Goal: Task Accomplishment & Management: Manage account settings

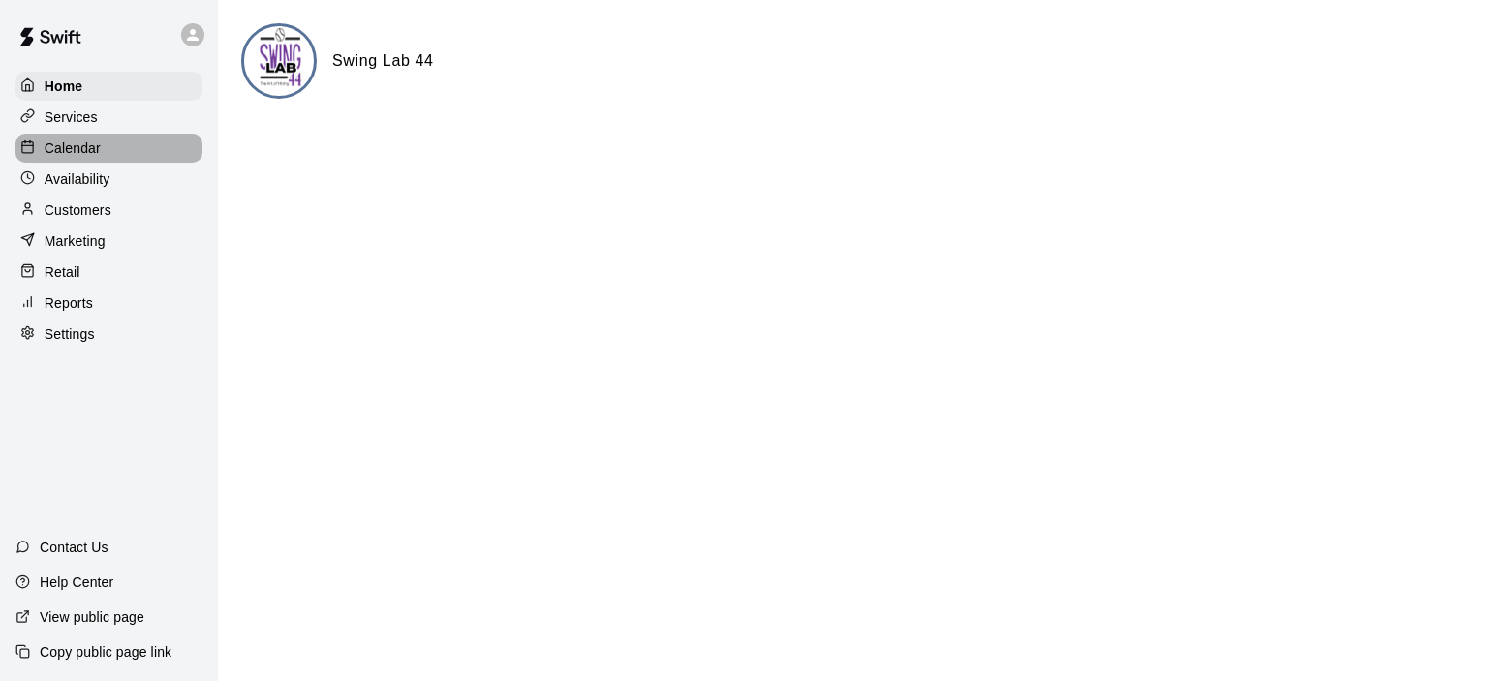
click at [83, 154] on p "Calendar" at bounding box center [73, 148] width 56 height 19
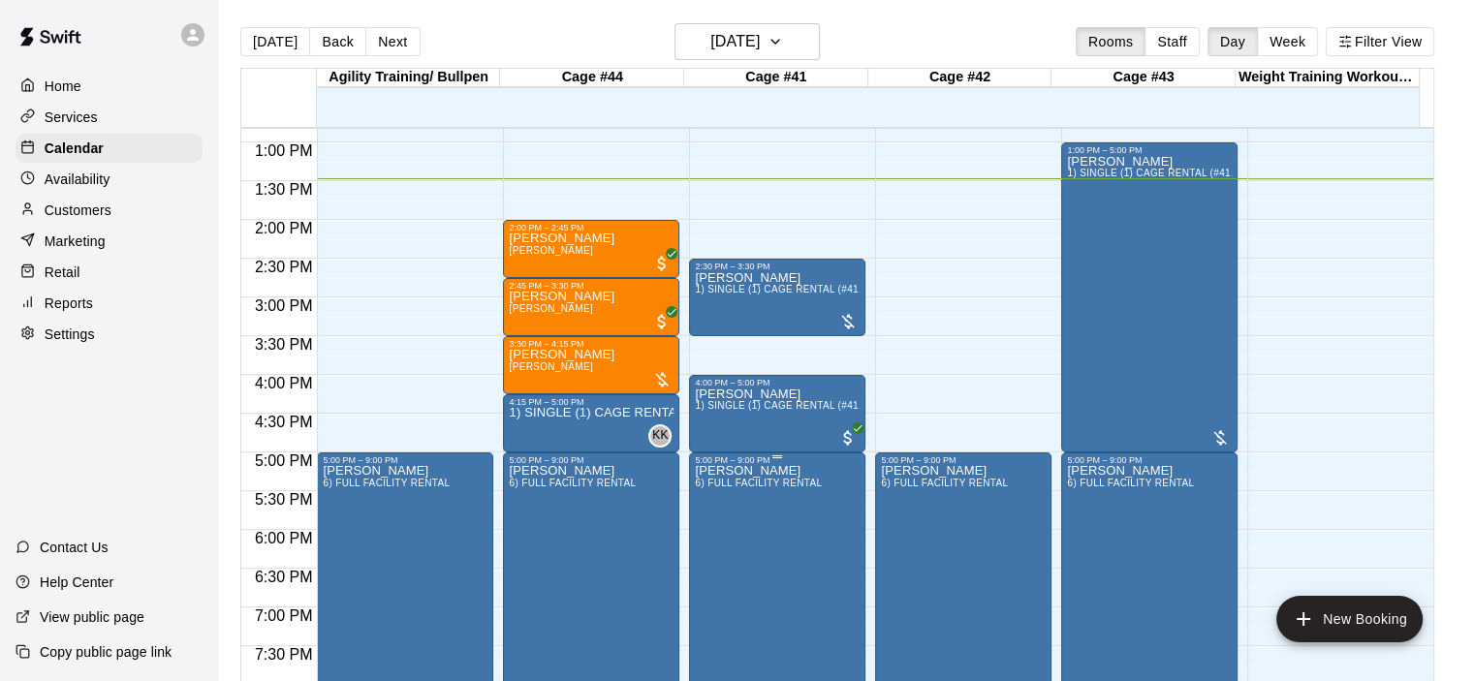
scroll to position [948, 0]
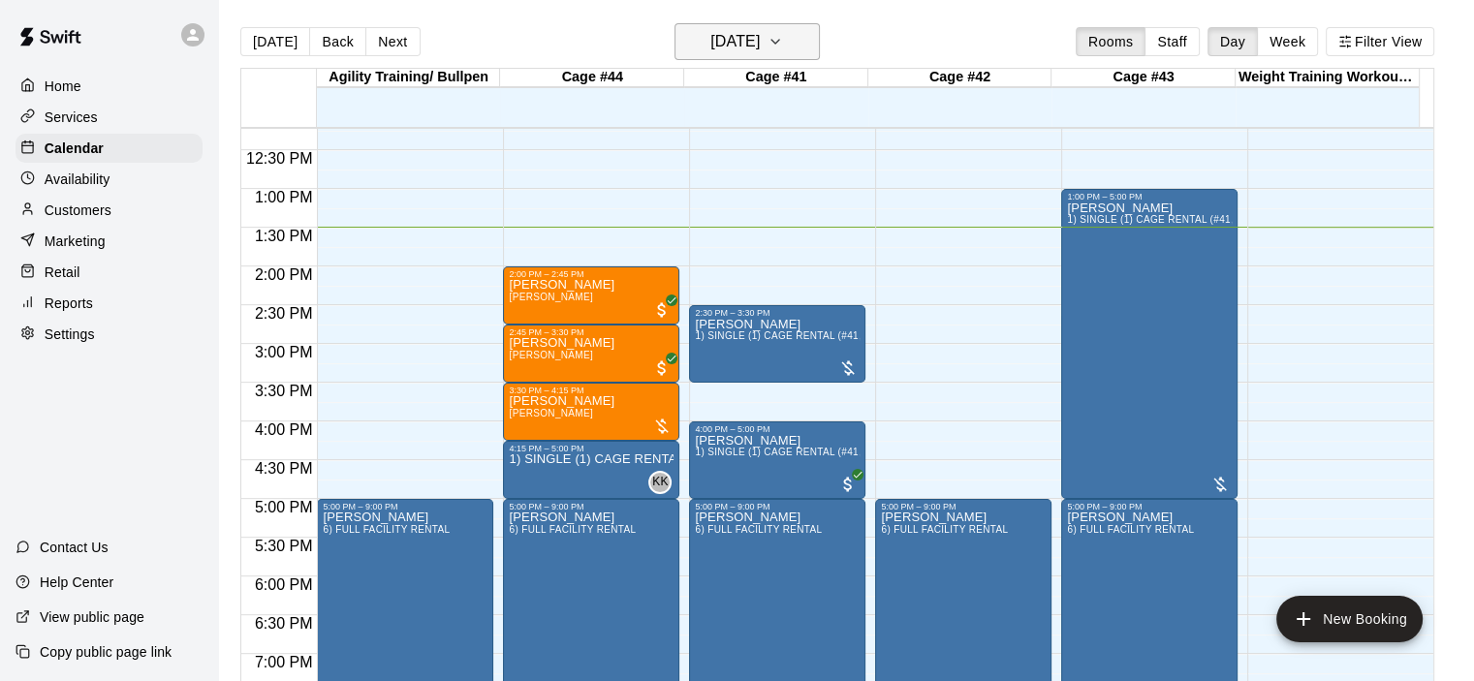
click at [783, 42] on icon "button" at bounding box center [775, 41] width 16 height 23
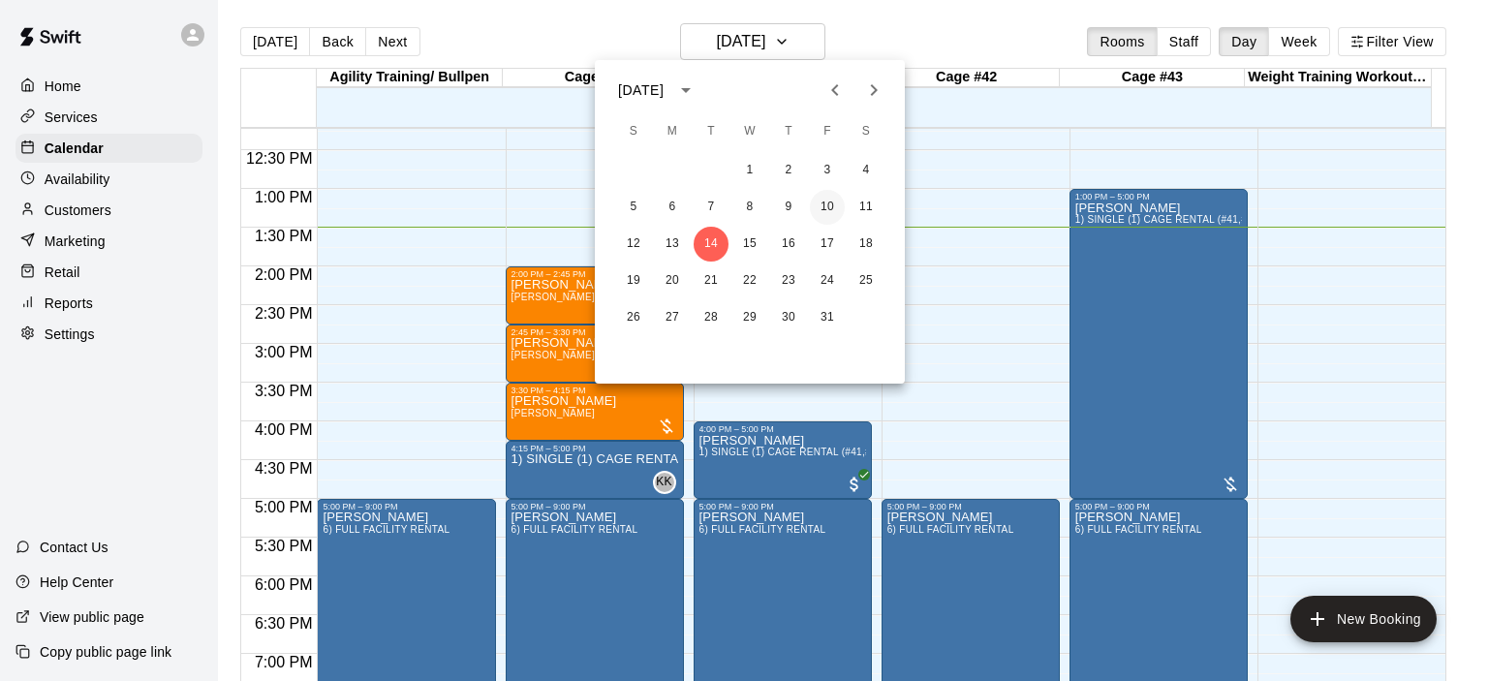
click at [829, 208] on button "10" at bounding box center [827, 207] width 35 height 35
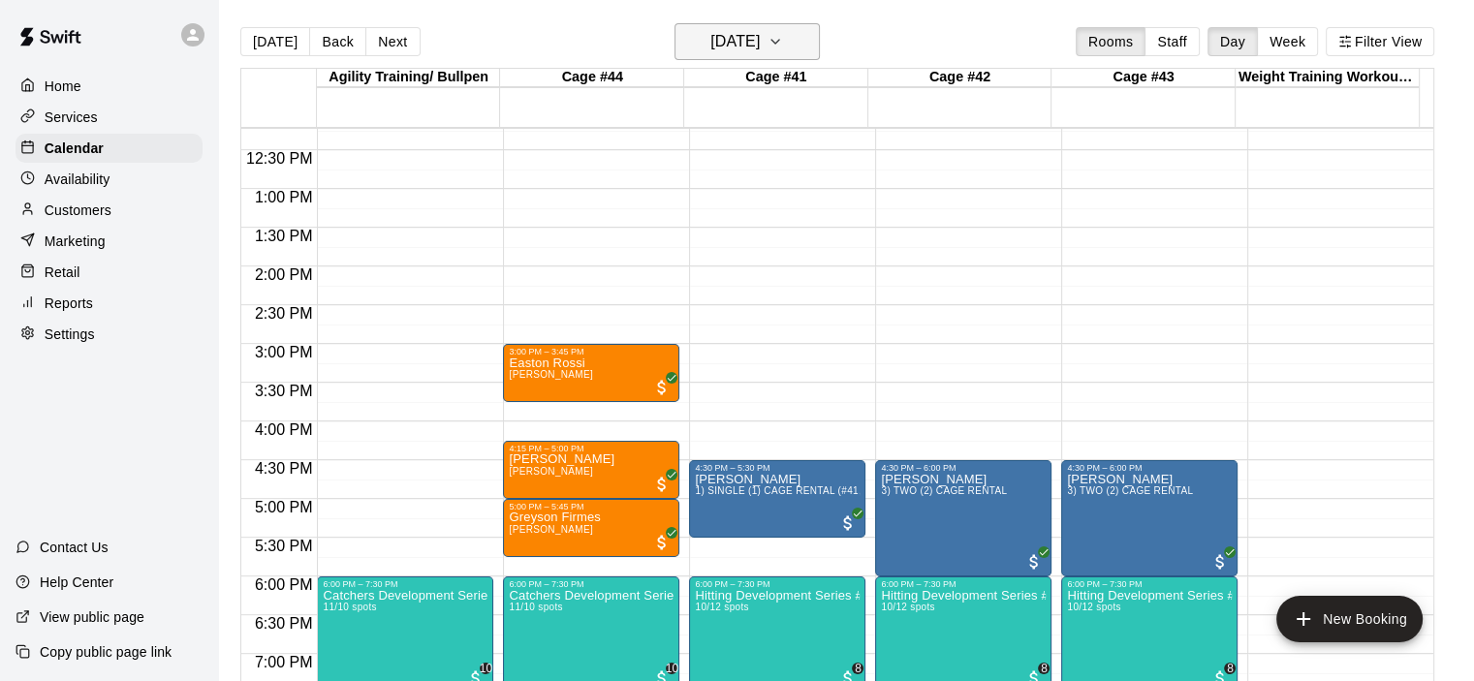
click at [783, 42] on icon "button" at bounding box center [775, 41] width 16 height 23
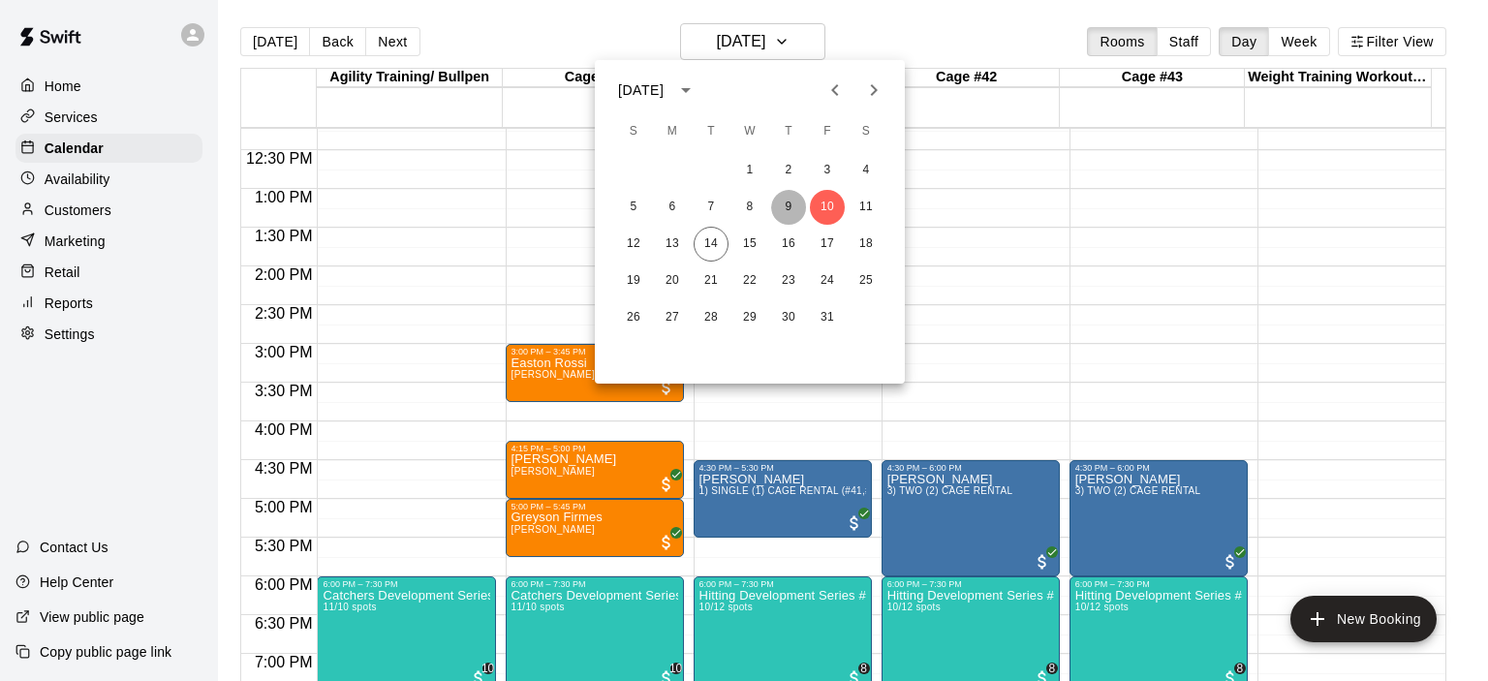
click at [788, 211] on button "9" at bounding box center [788, 207] width 35 height 35
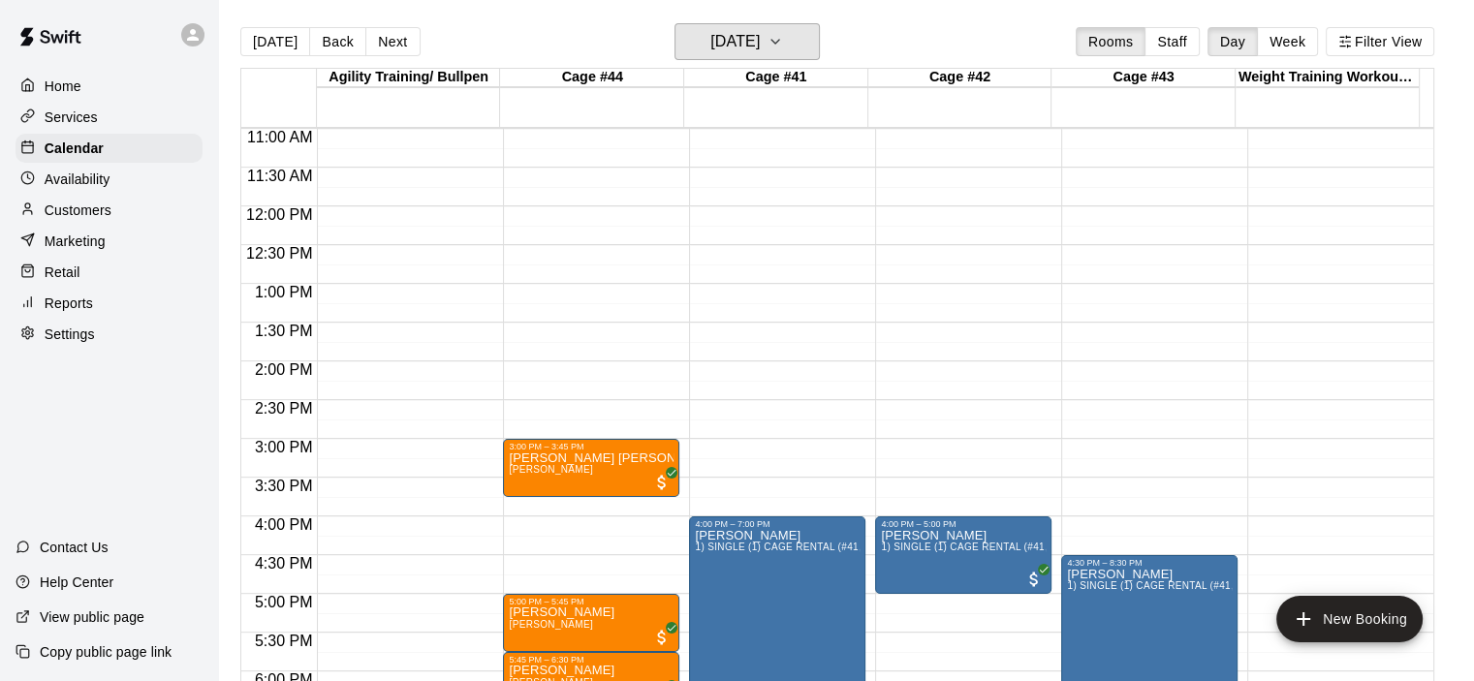
scroll to position [851, 0]
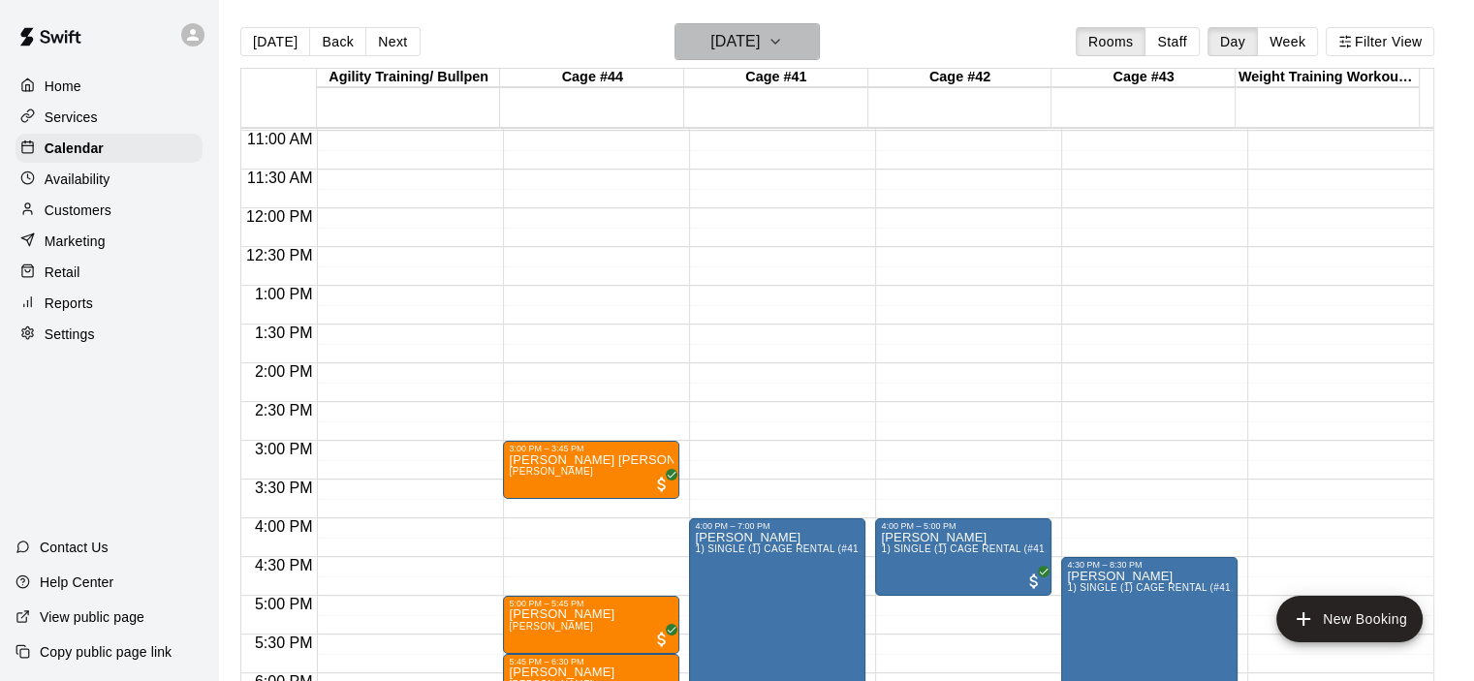
click at [783, 42] on icon "button" at bounding box center [775, 41] width 16 height 23
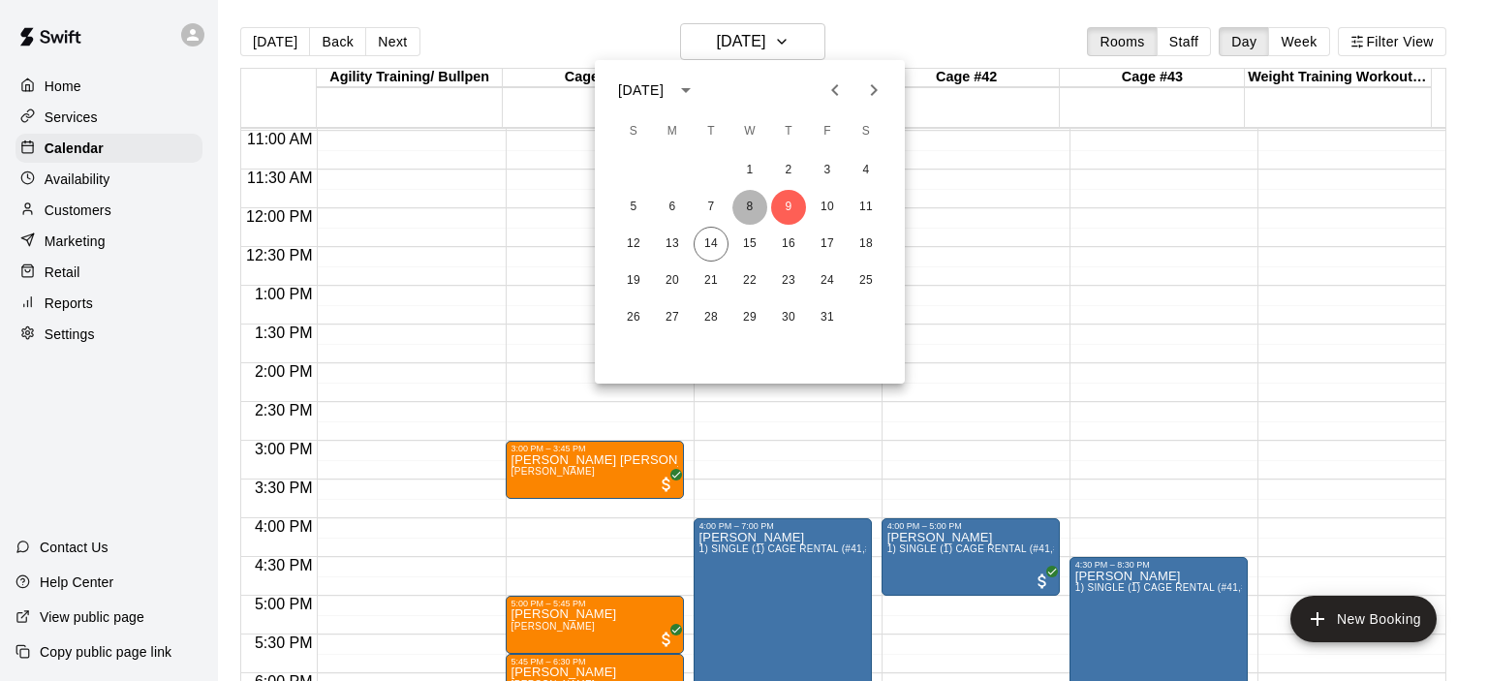
click at [750, 212] on button "8" at bounding box center [750, 207] width 35 height 35
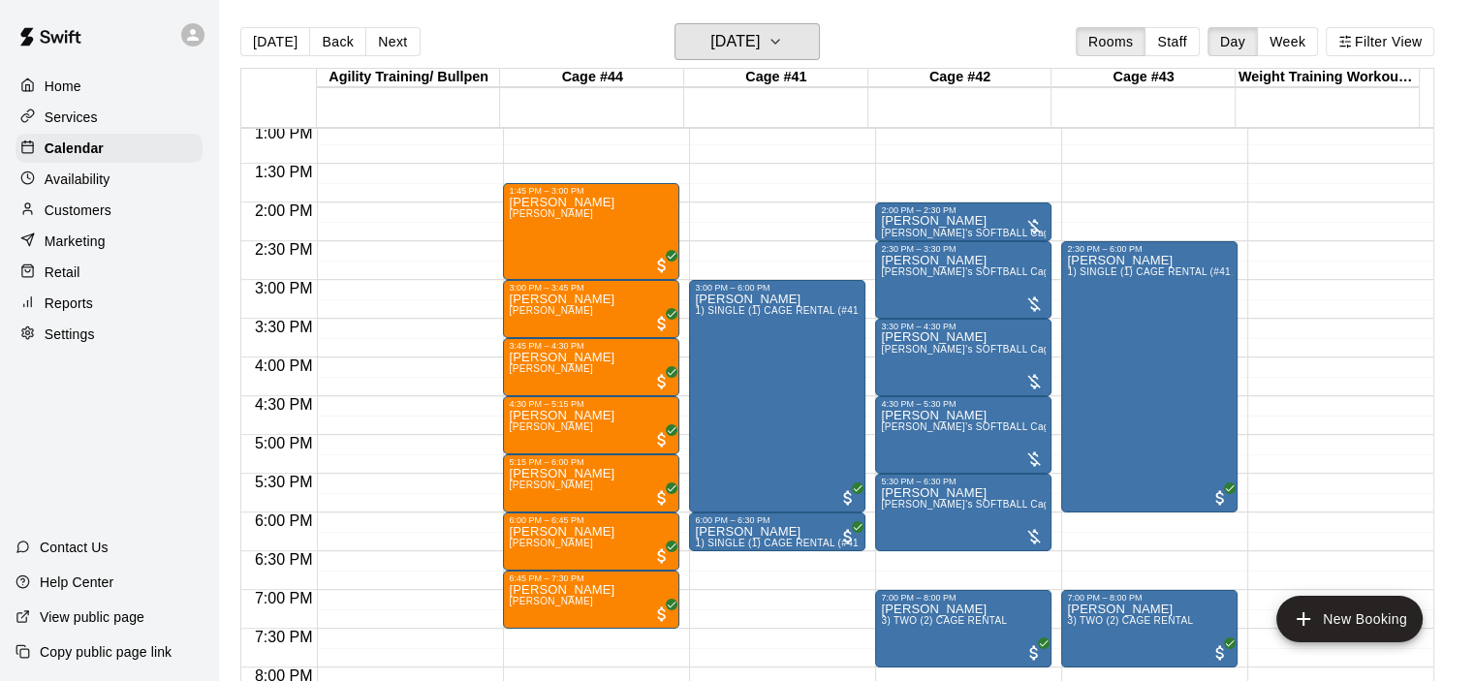
scroll to position [1044, 0]
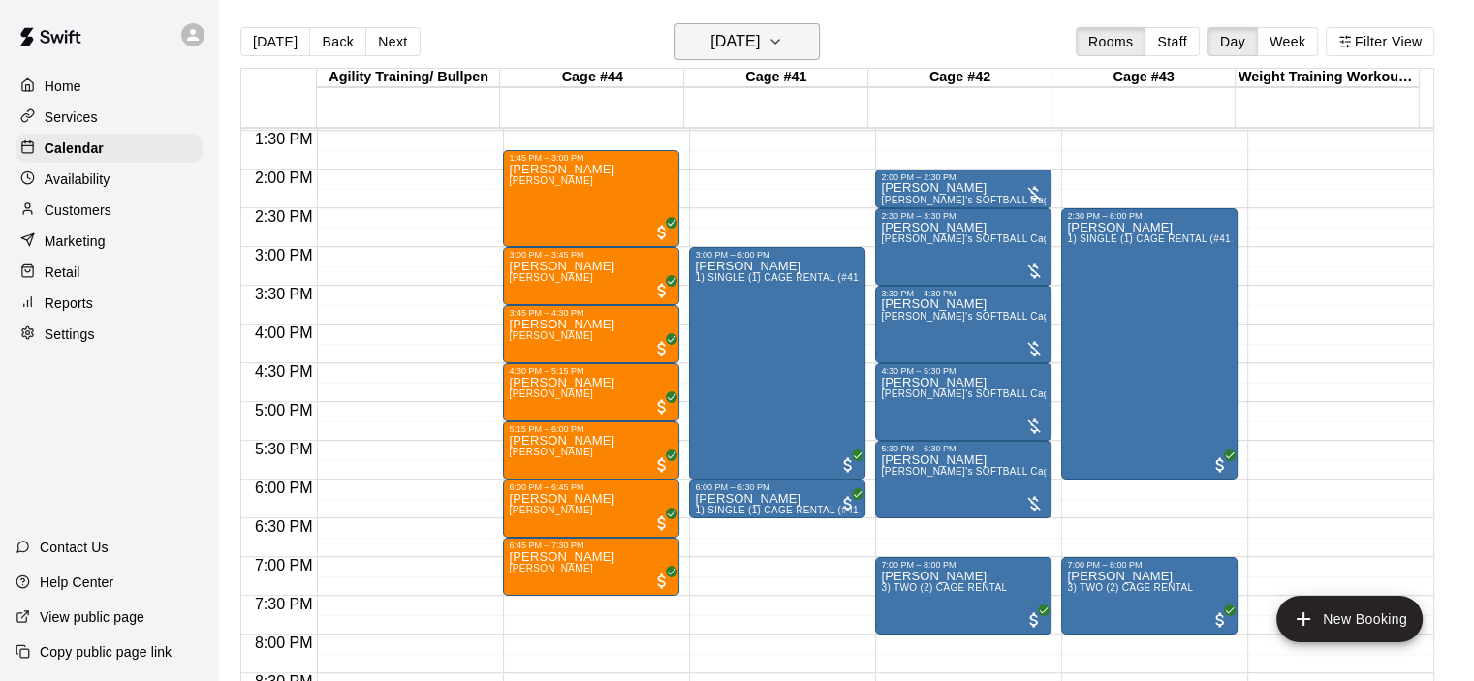
click at [820, 35] on button "[DATE]" at bounding box center [746, 41] width 145 height 37
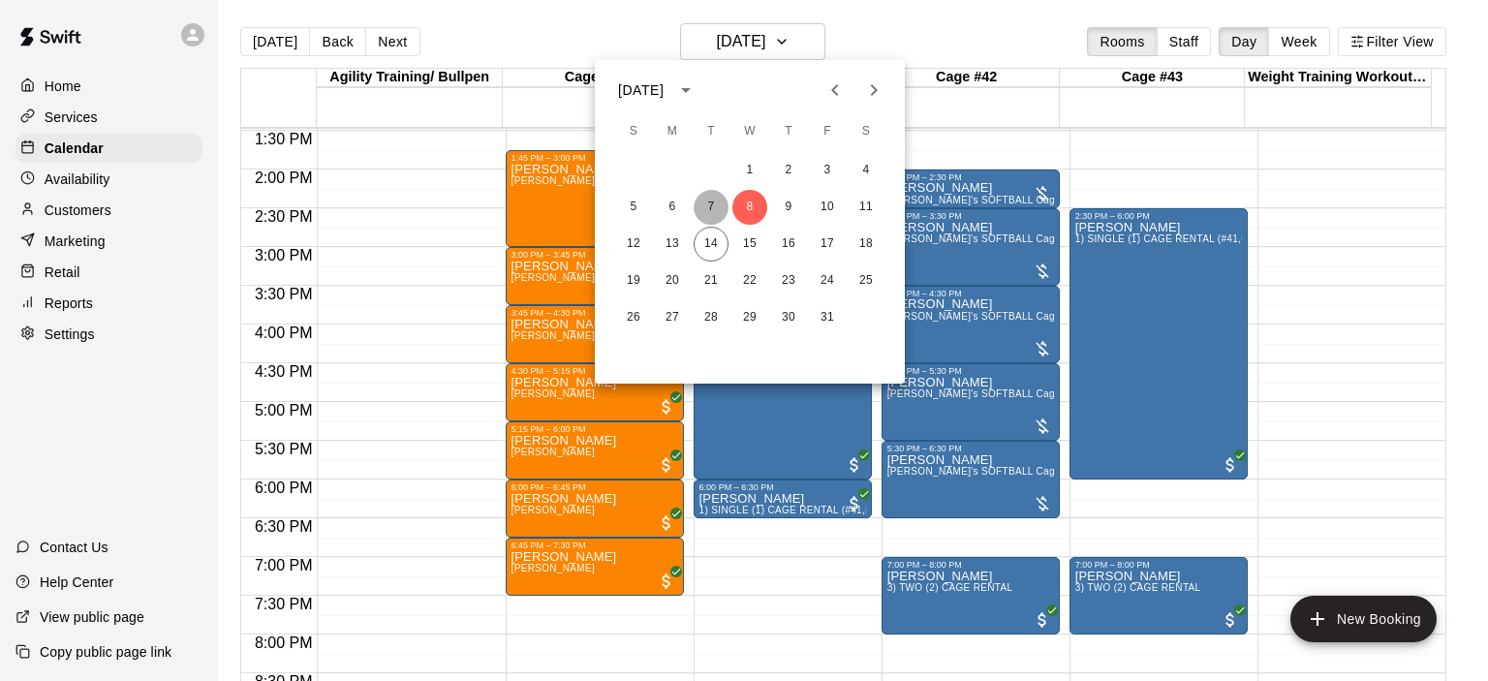
click at [710, 205] on button "7" at bounding box center [711, 207] width 35 height 35
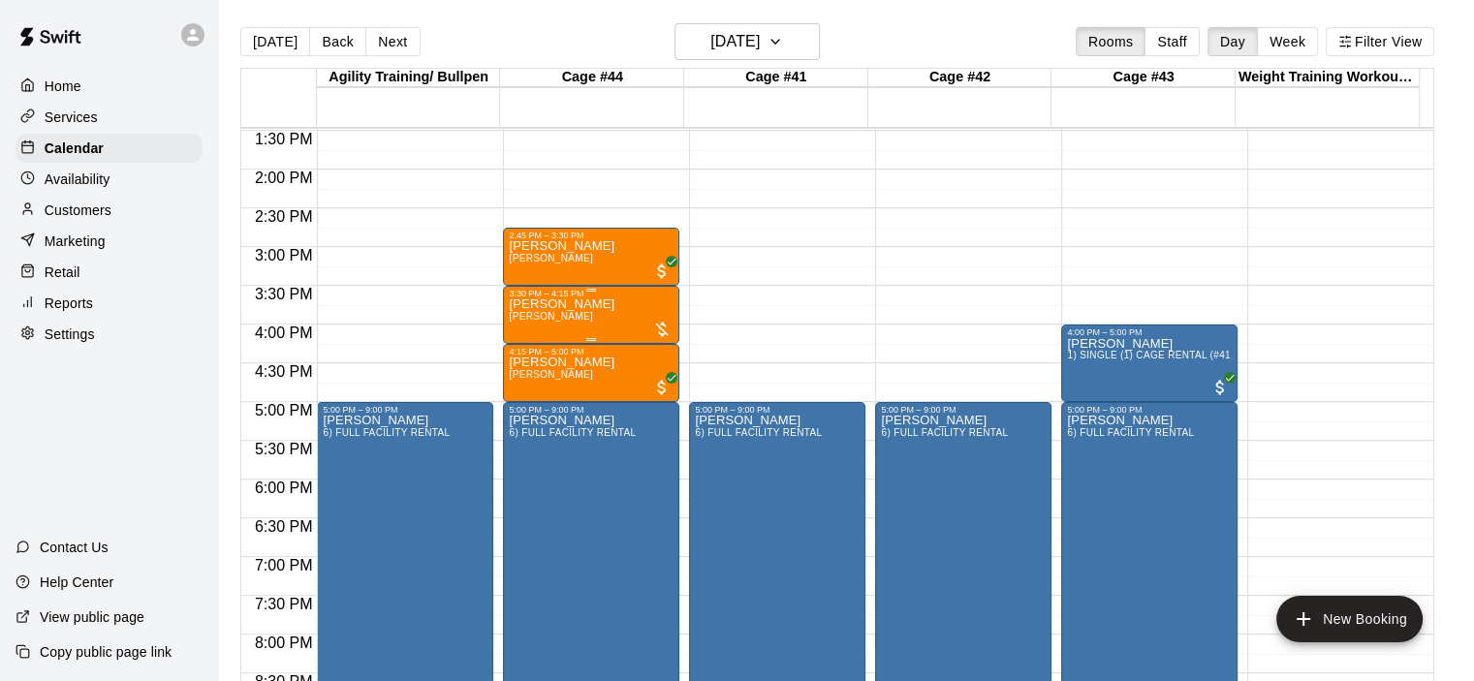
click at [586, 304] on p "[PERSON_NAME]" at bounding box center [562, 304] width 106 height 0
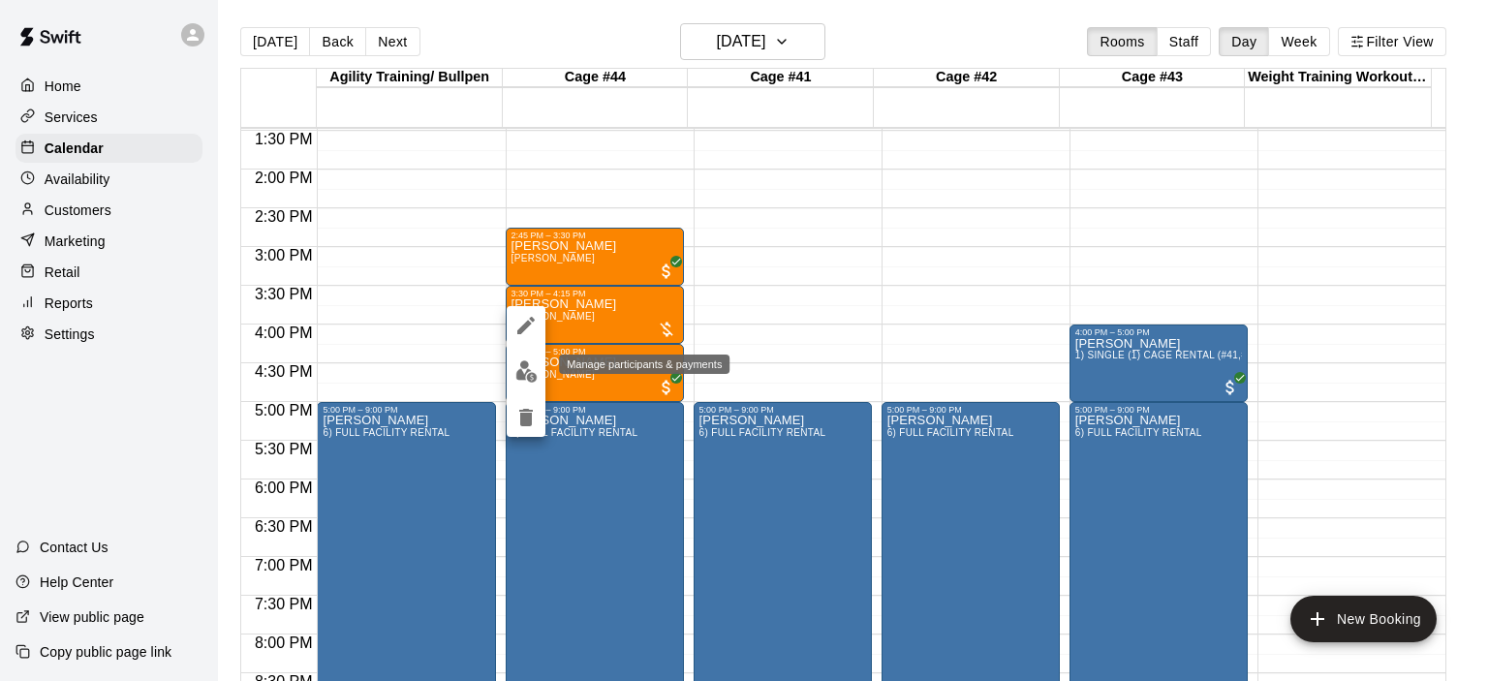
click at [528, 367] on img "edit" at bounding box center [526, 371] width 22 height 22
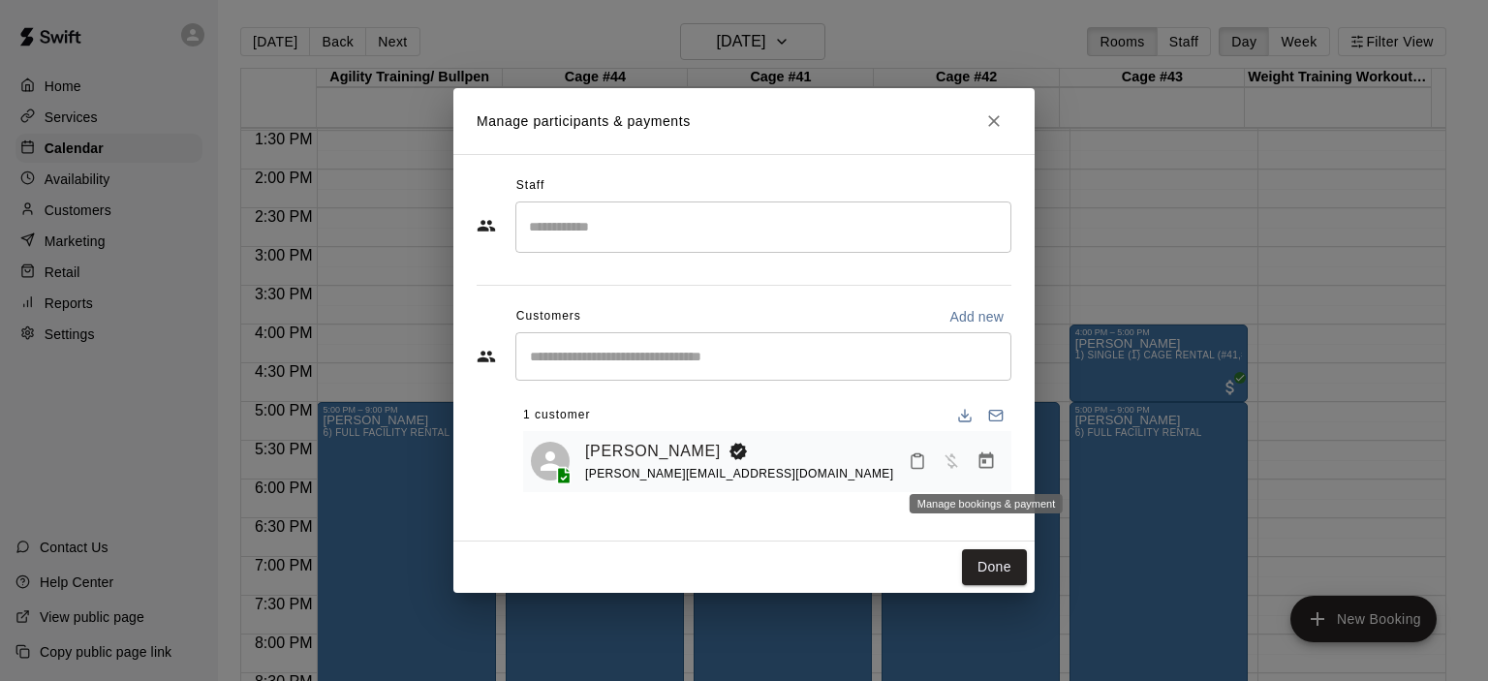
click at [982, 464] on icon "Manage bookings & payment" at bounding box center [986, 461] width 19 height 19
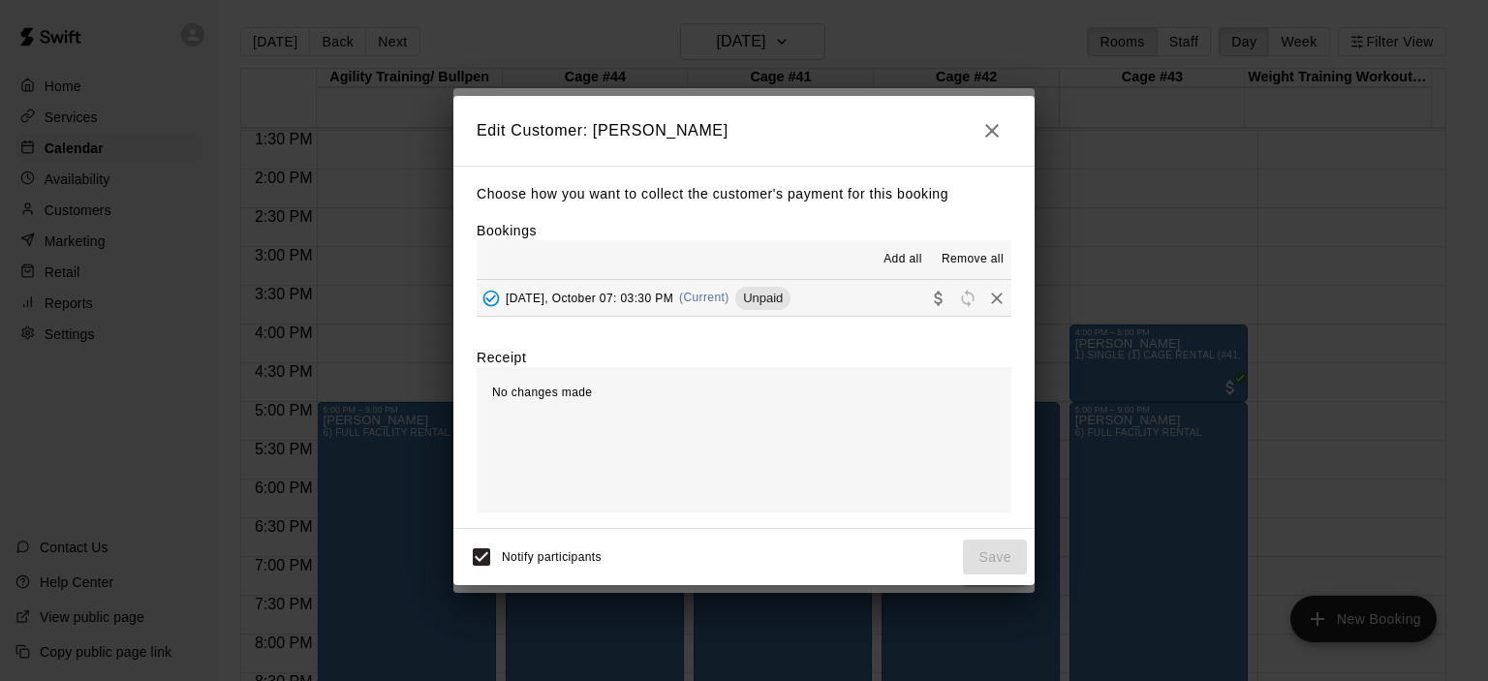
click at [709, 303] on span "(Current)" at bounding box center [704, 298] width 50 height 14
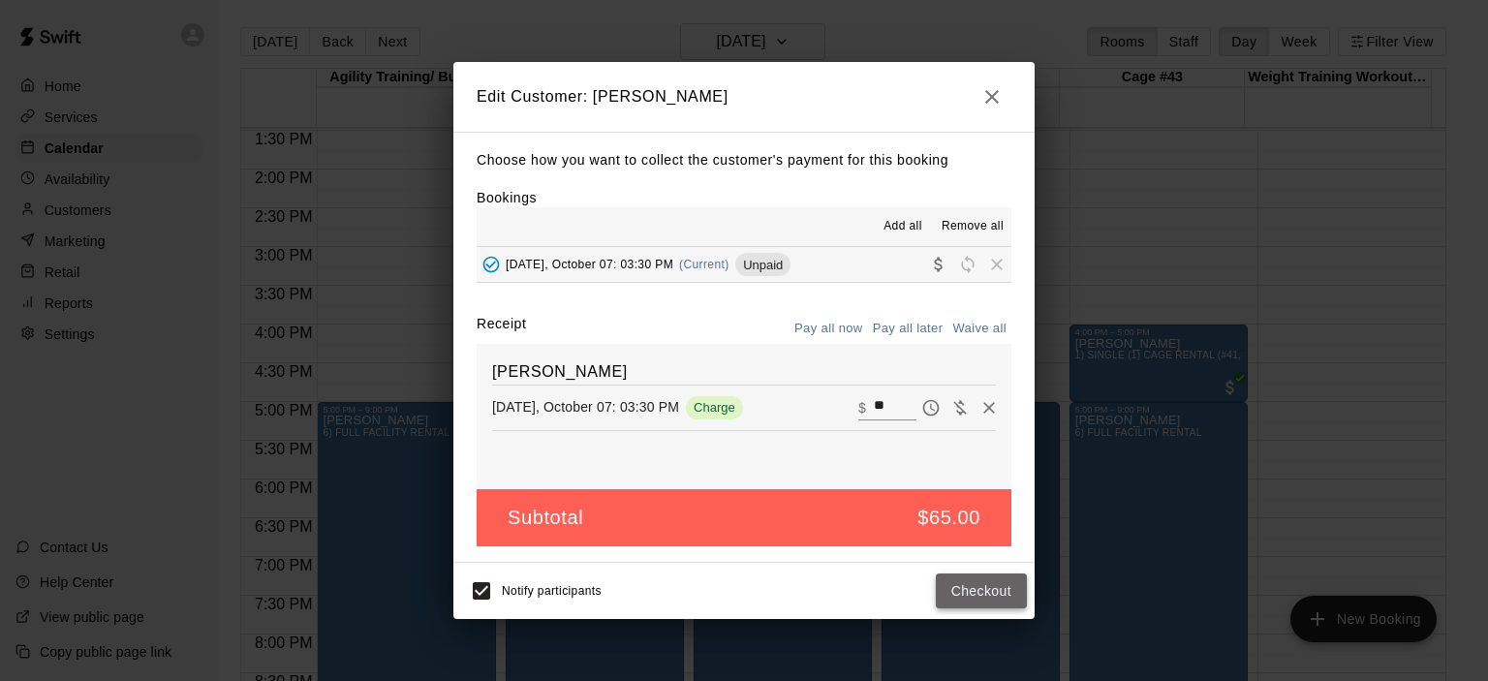
click at [1008, 589] on button "Checkout" at bounding box center [981, 592] width 91 height 36
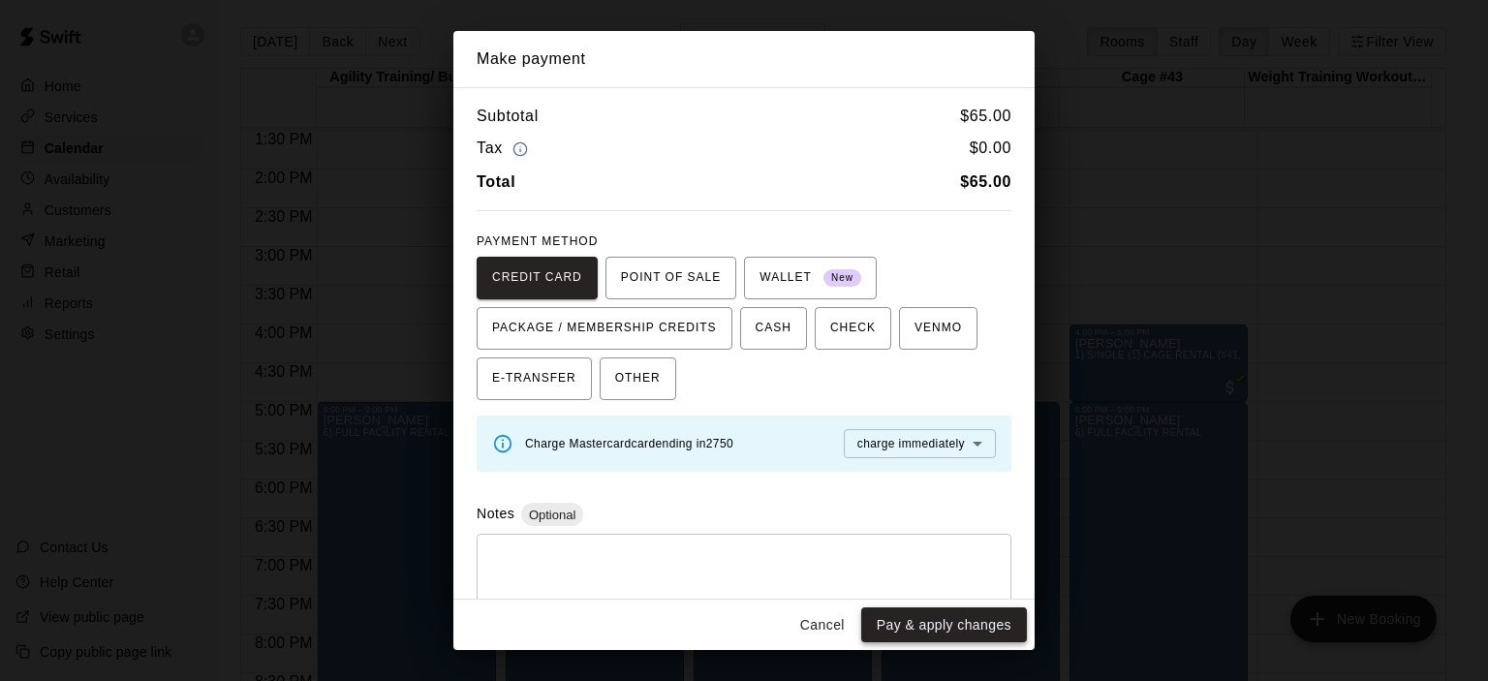
click at [945, 624] on button "Pay & apply changes" at bounding box center [944, 626] width 166 height 36
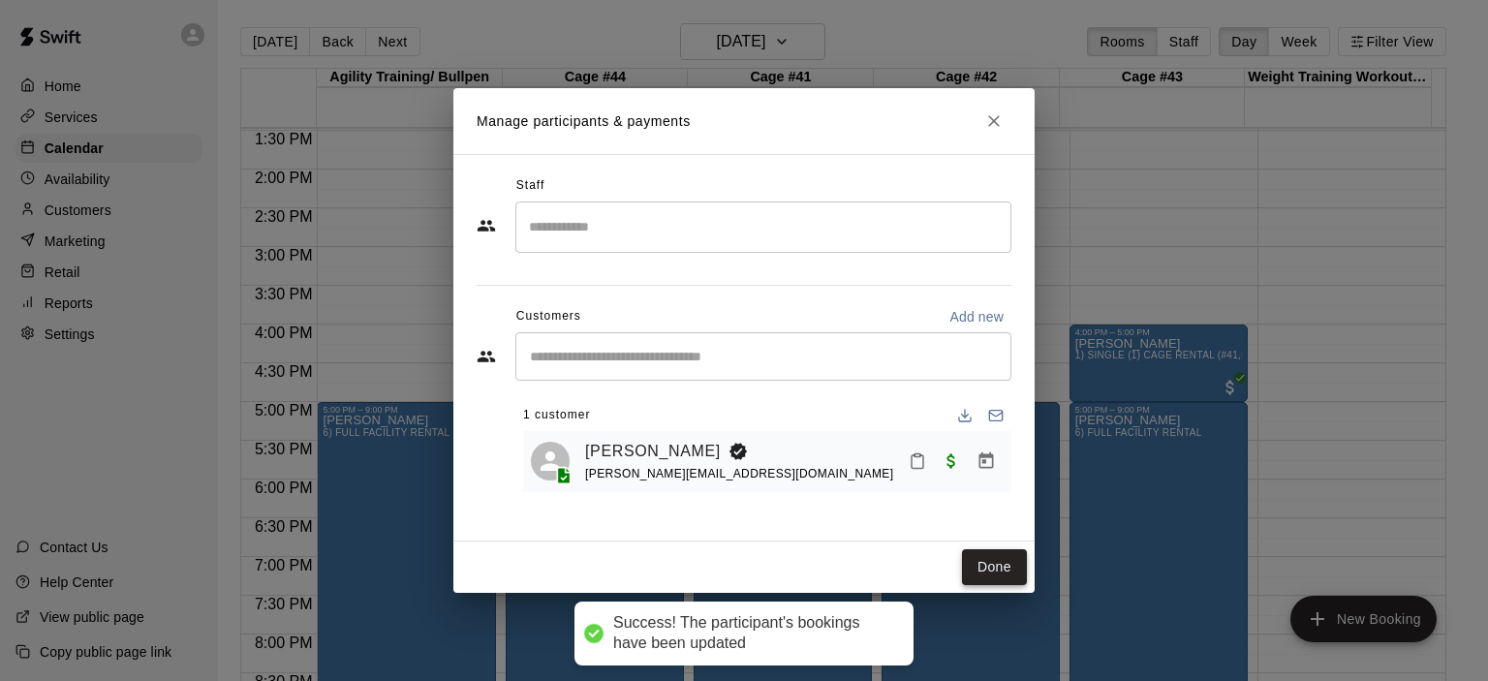
click at [991, 561] on button "Done" at bounding box center [994, 567] width 65 height 36
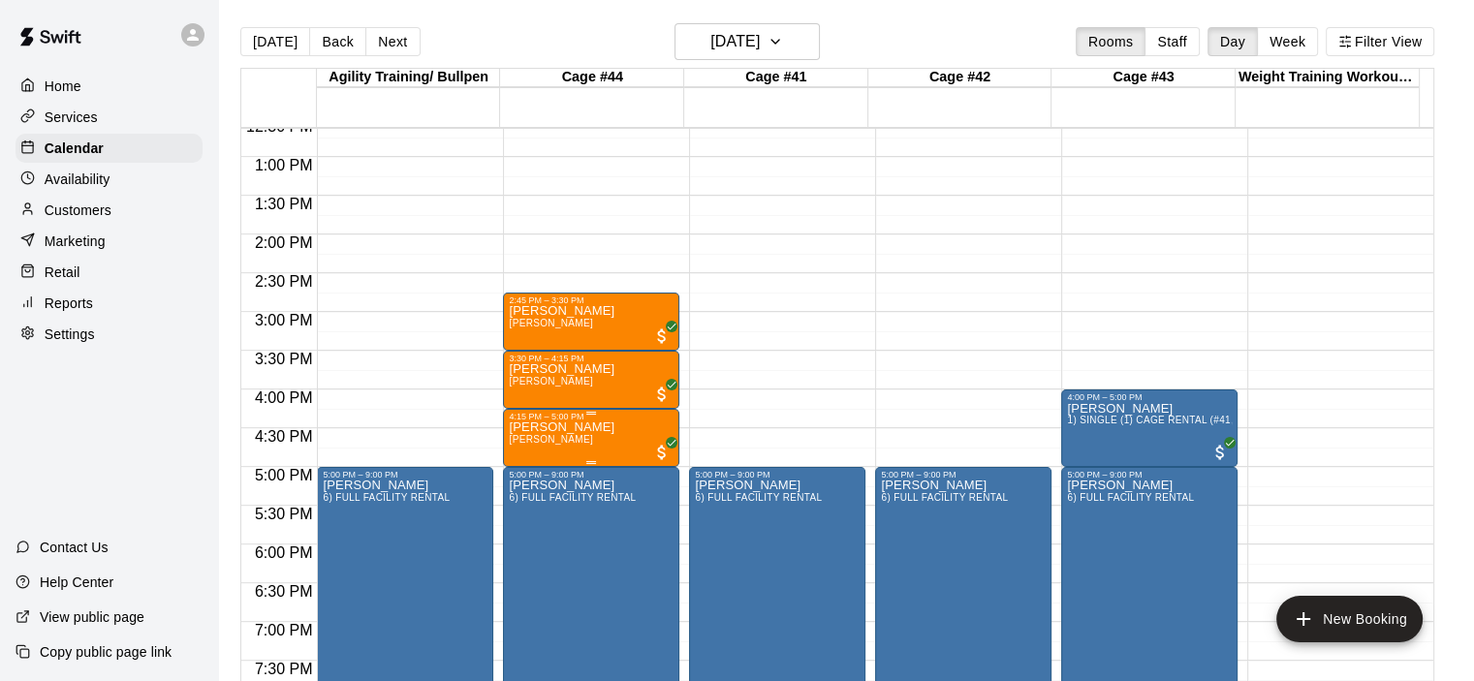
scroll to position [948, 0]
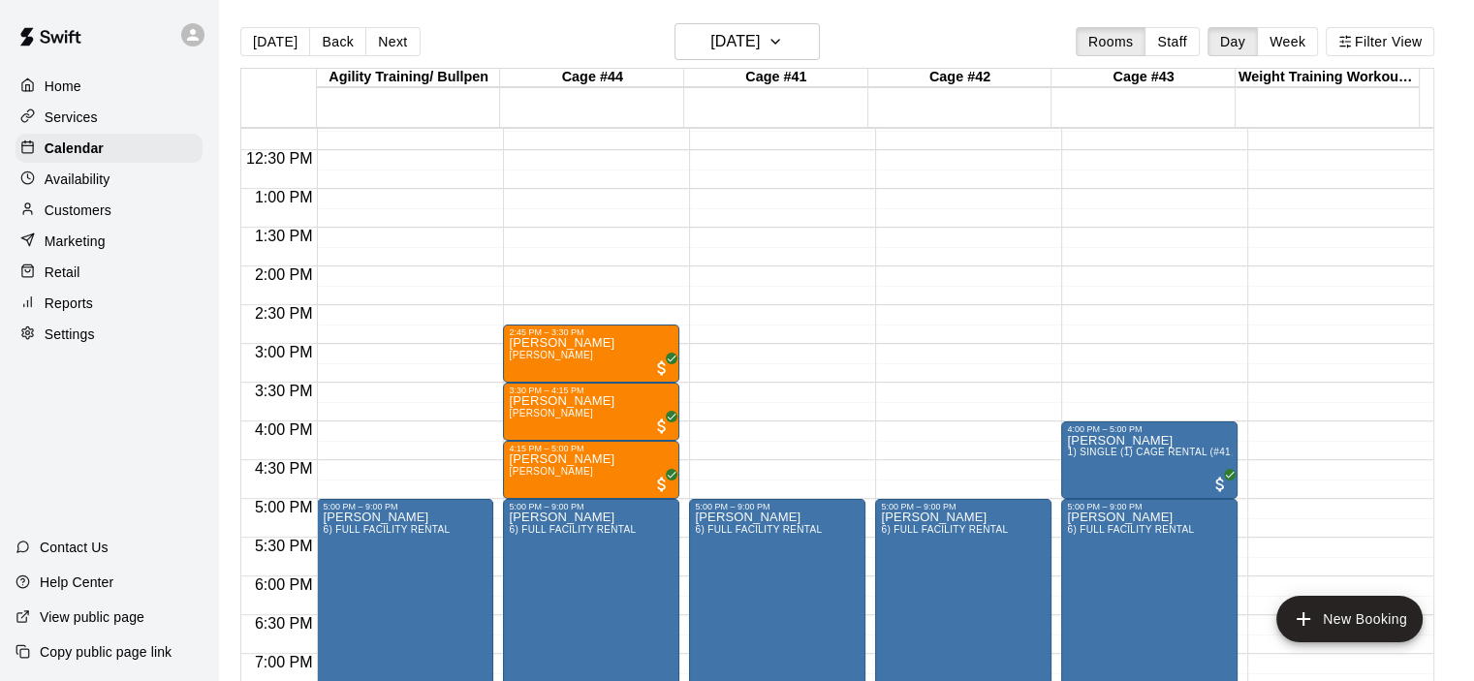
click at [83, 313] on p "Reports" at bounding box center [69, 303] width 48 height 19
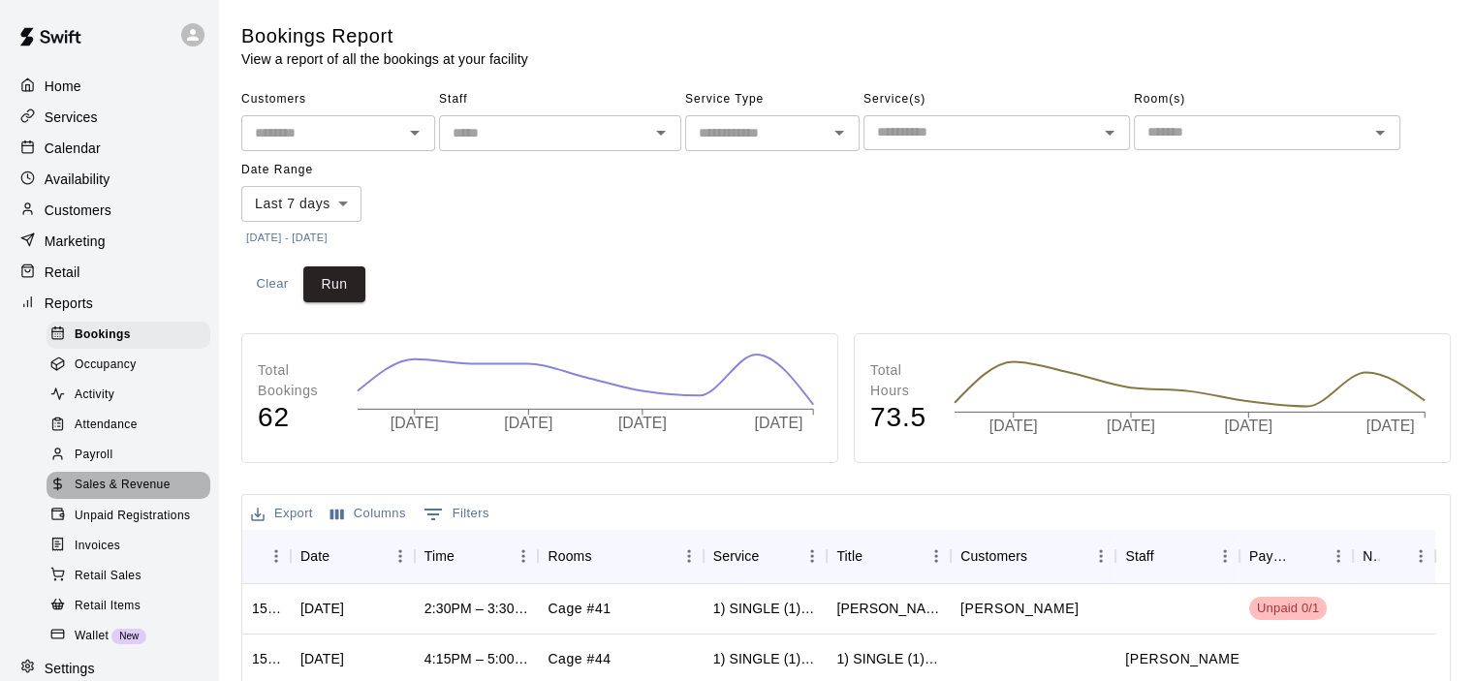
click at [151, 495] on span "Sales & Revenue" at bounding box center [123, 485] width 96 height 19
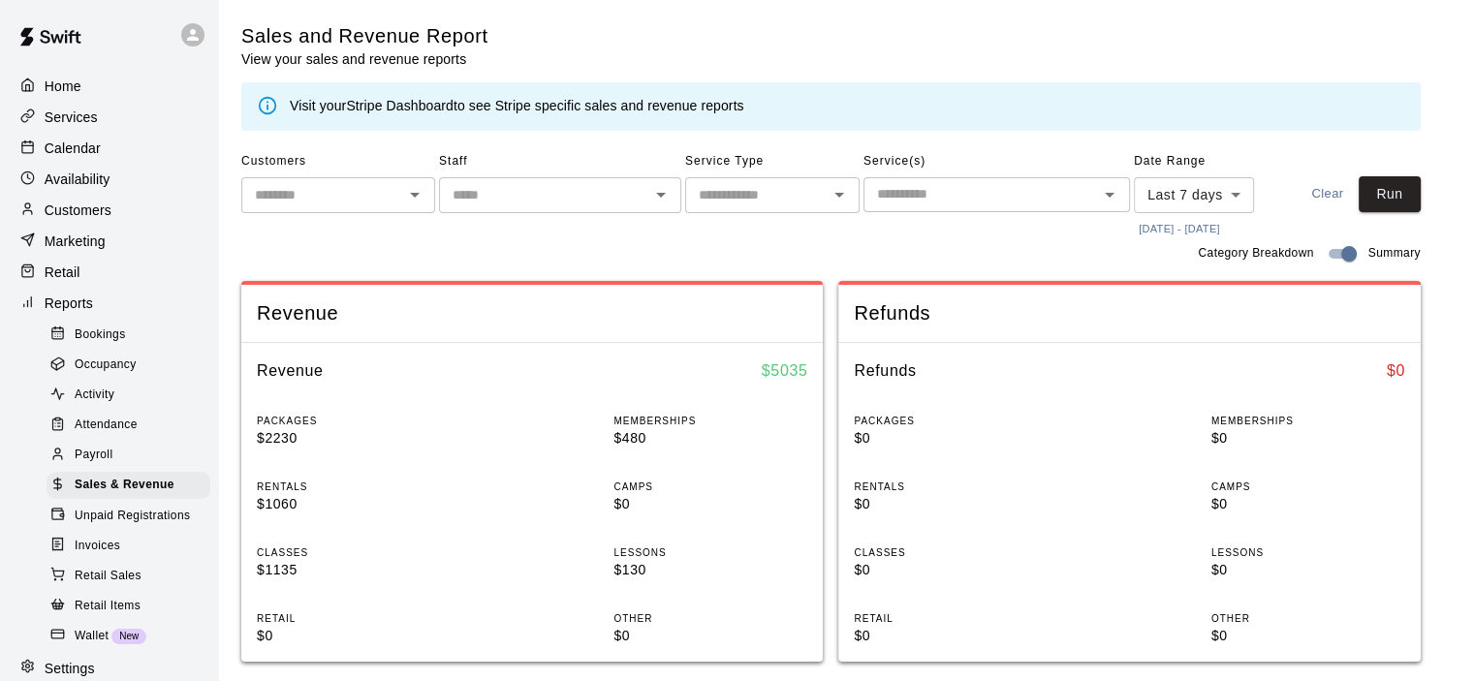
click at [400, 111] on link "Stripe Dashboard" at bounding box center [400, 106] width 108 height 16
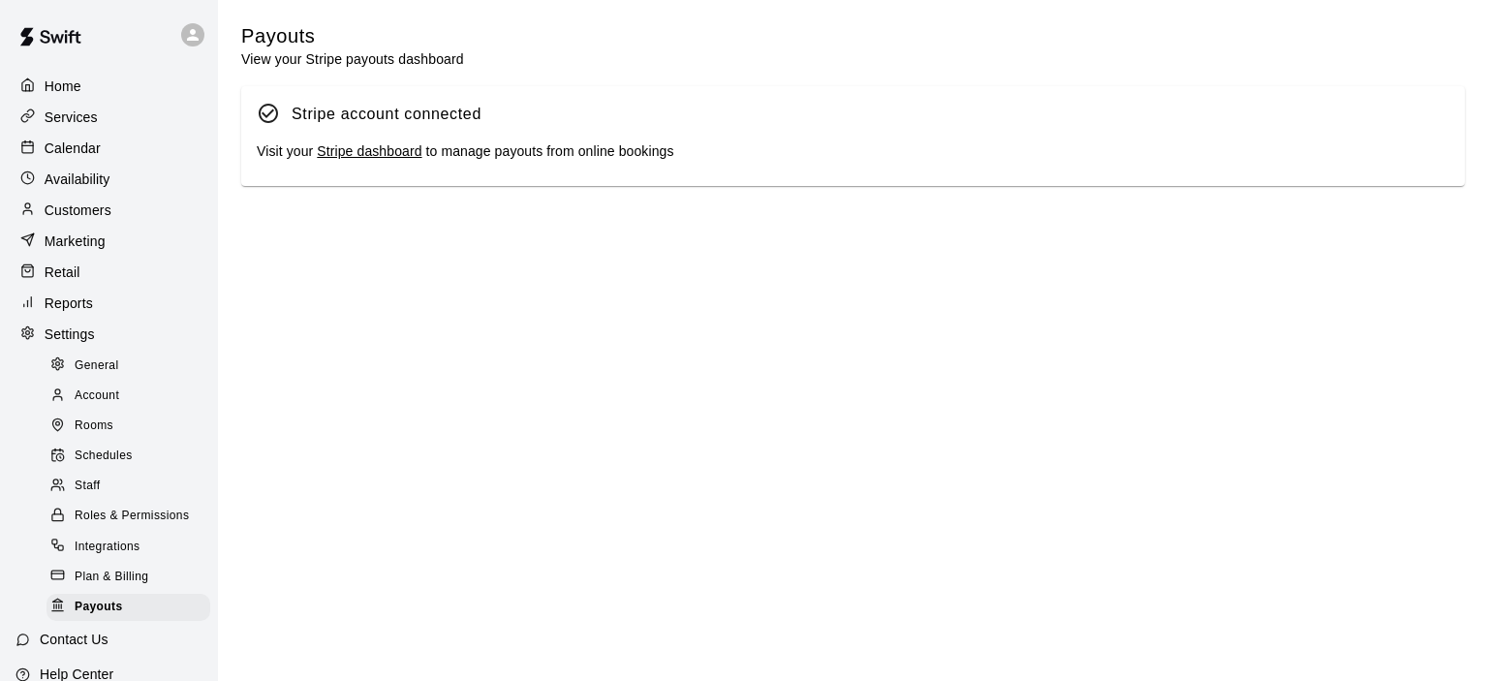
click at [394, 158] on link "Stripe dashboard" at bounding box center [369, 151] width 105 height 16
click at [99, 153] on p "Calendar" at bounding box center [73, 148] width 56 height 19
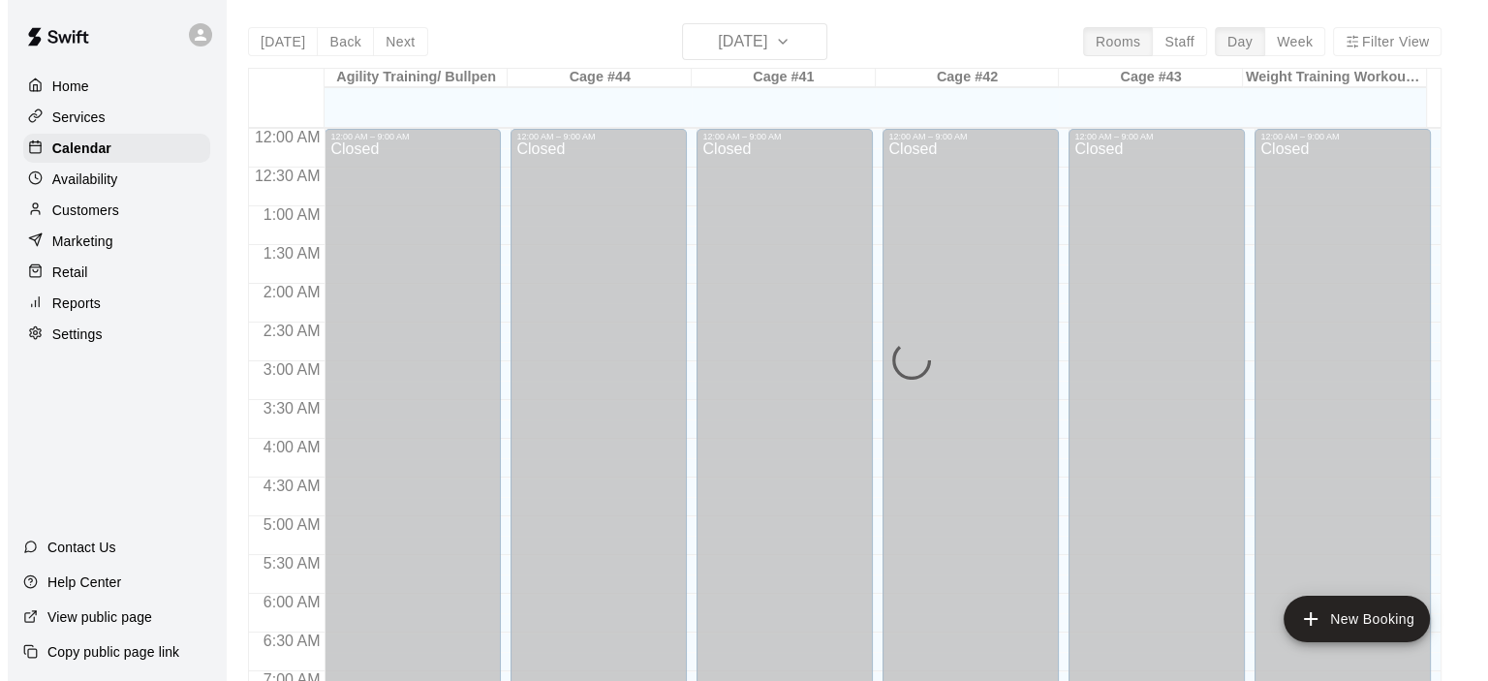
scroll to position [1049, 0]
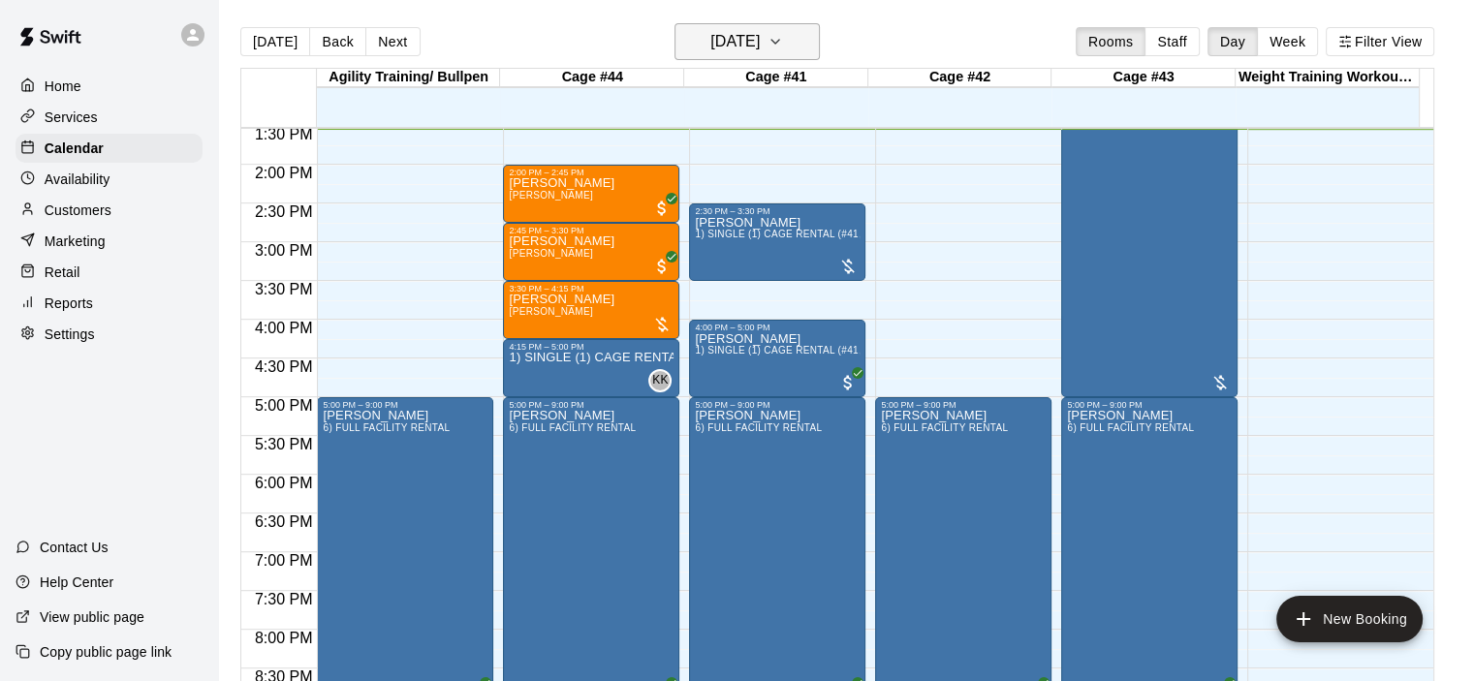
click at [817, 47] on button "[DATE]" at bounding box center [746, 41] width 145 height 37
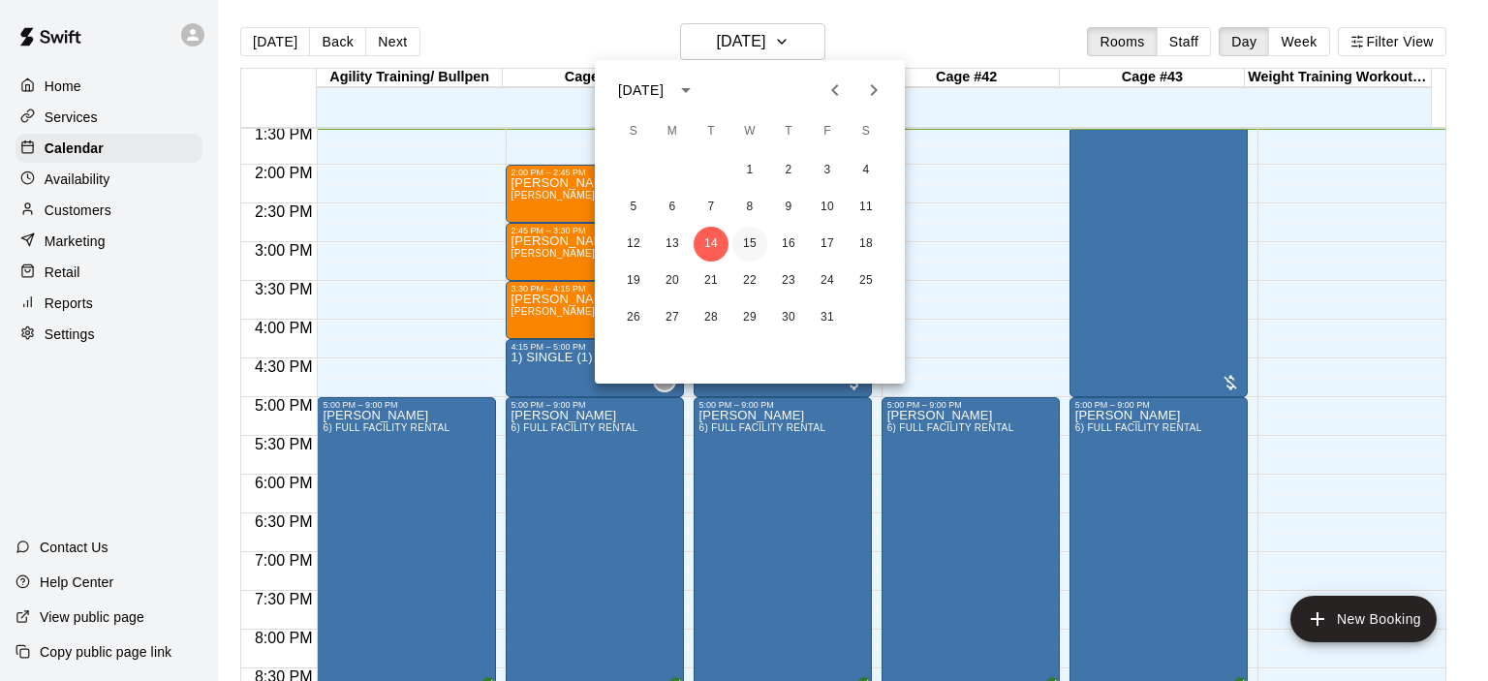
click at [755, 249] on button "15" at bounding box center [750, 244] width 35 height 35
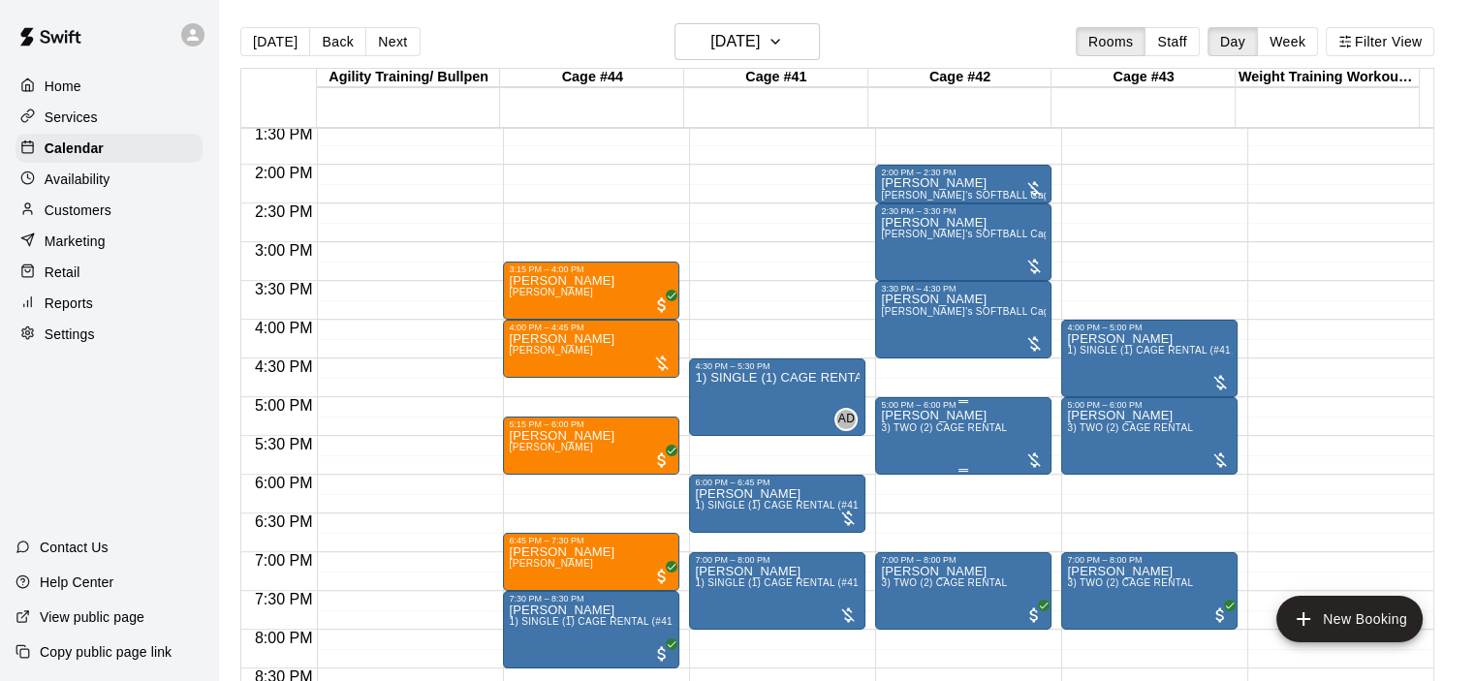
click at [930, 427] on span "3) TWO (2) CAGE RENTAL" at bounding box center [944, 427] width 126 height 11
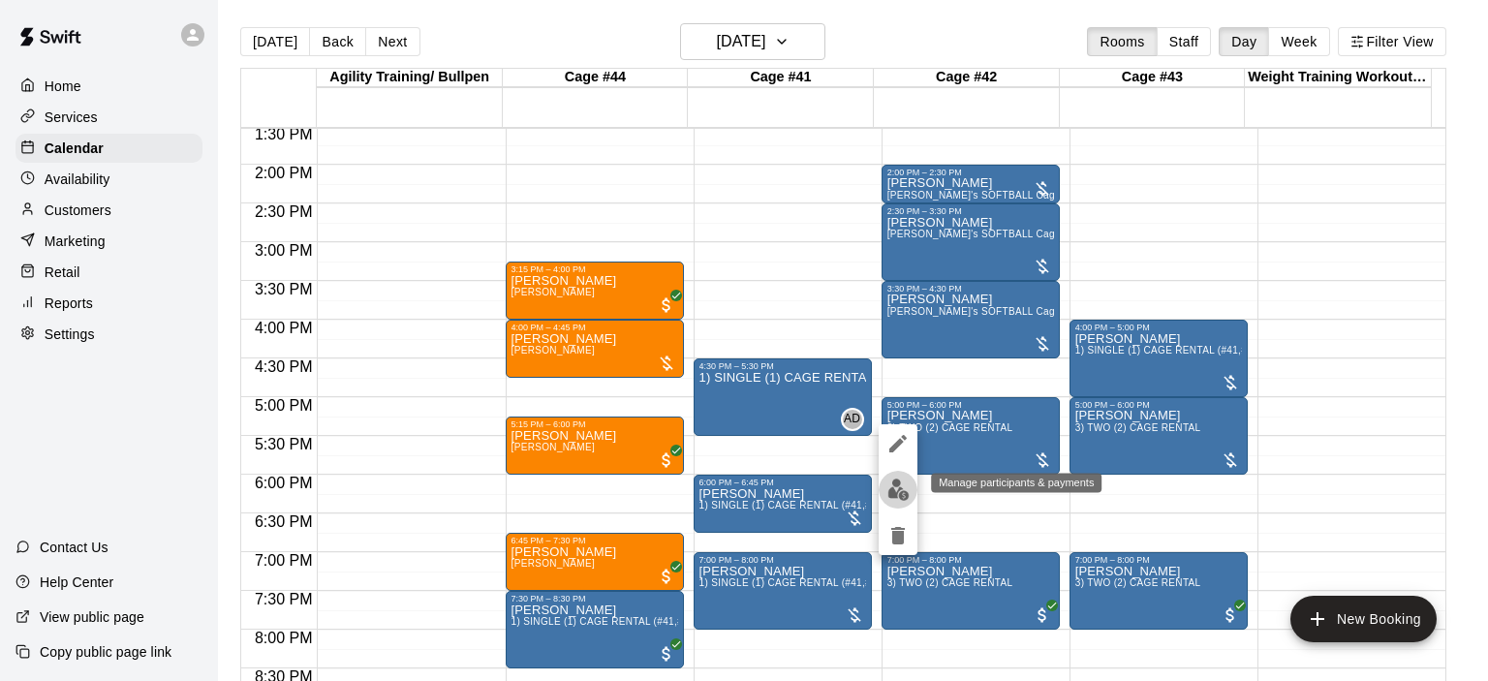
click at [900, 493] on img "edit" at bounding box center [899, 490] width 22 height 22
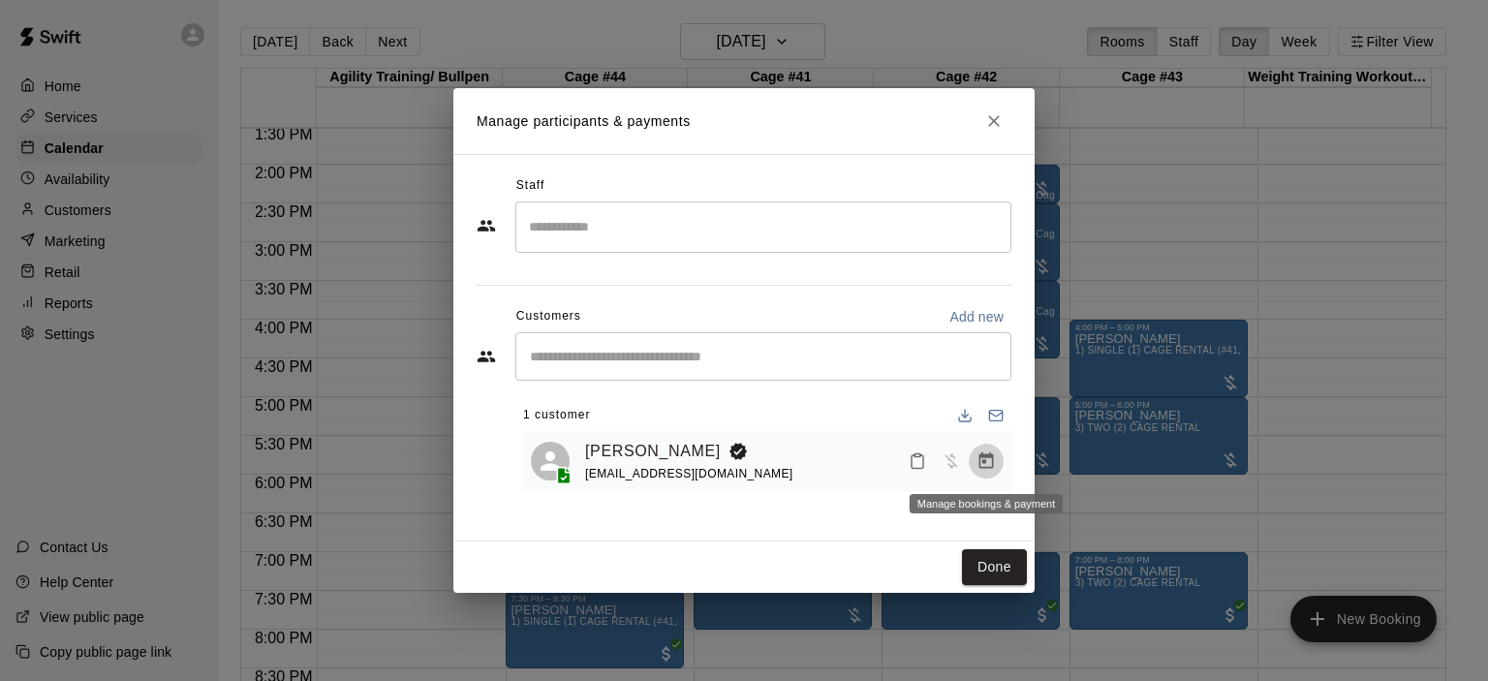
click at [988, 461] on icon "Manage bookings & payment" at bounding box center [986, 461] width 19 height 19
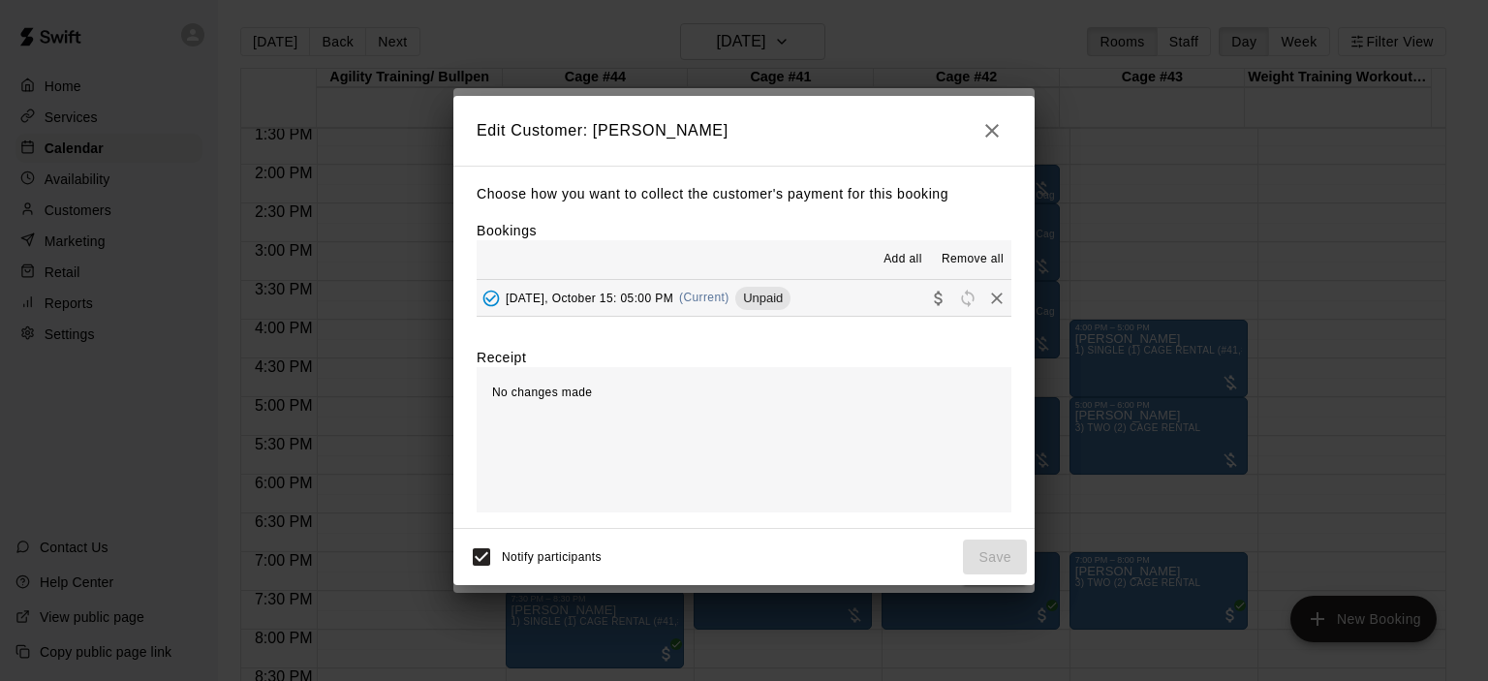
click at [730, 296] on span "(Current)" at bounding box center [704, 298] width 50 height 14
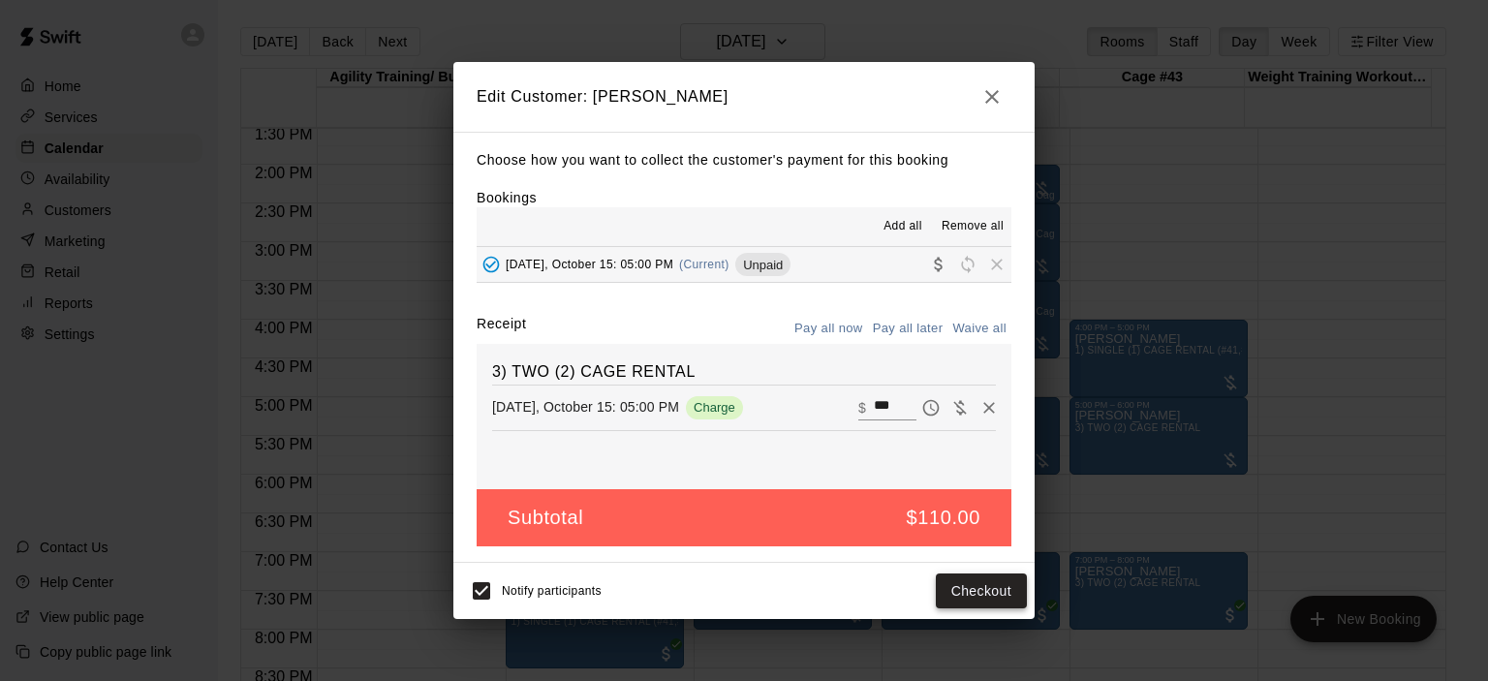
click at [982, 584] on button "Checkout" at bounding box center [981, 592] width 91 height 36
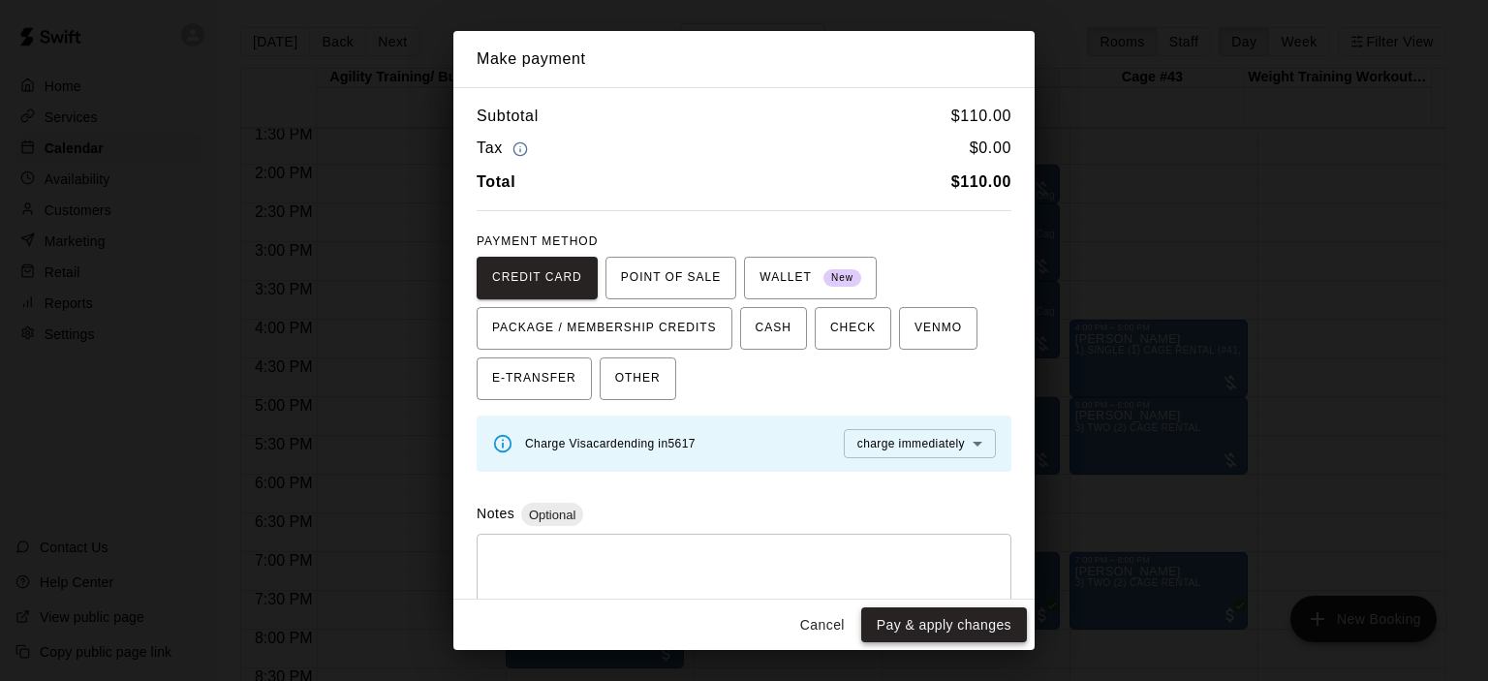
click at [954, 619] on button "Pay & apply changes" at bounding box center [944, 626] width 166 height 36
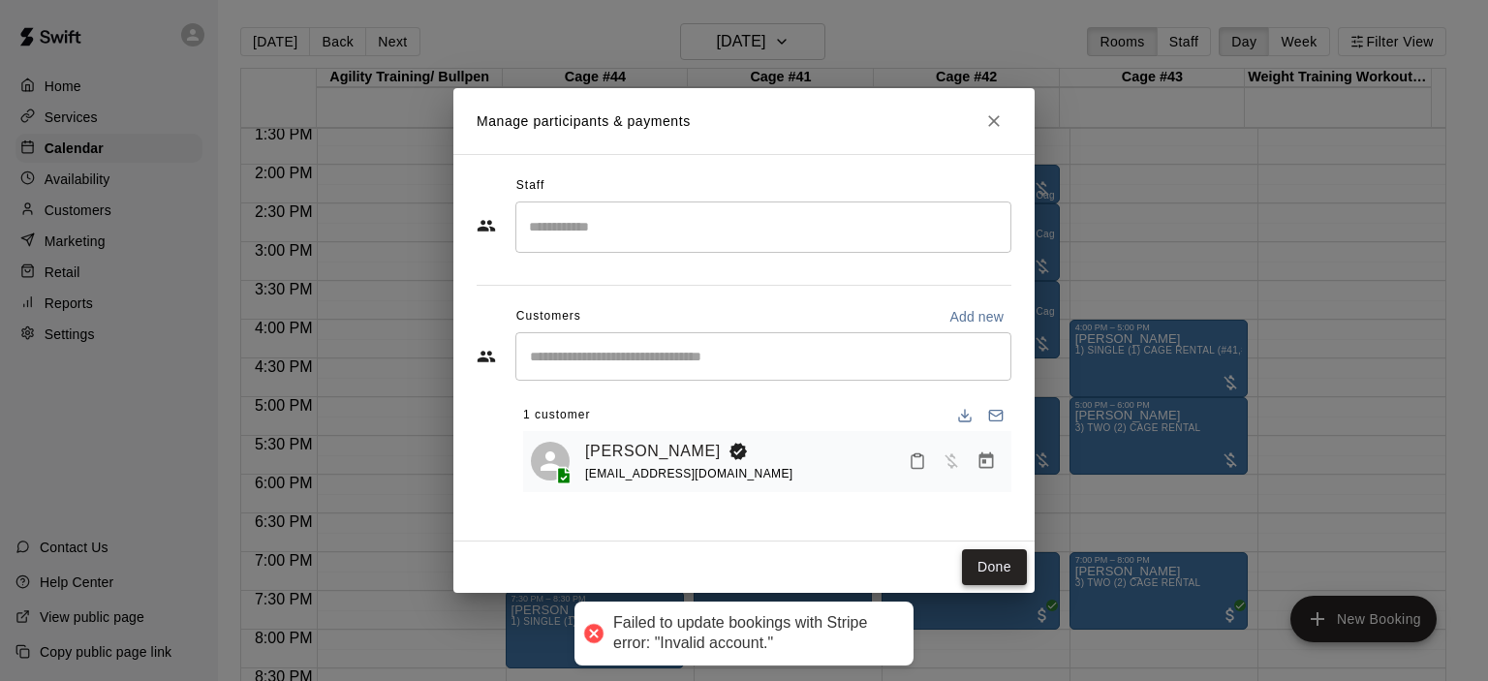
click at [984, 562] on button "Done" at bounding box center [994, 567] width 65 height 36
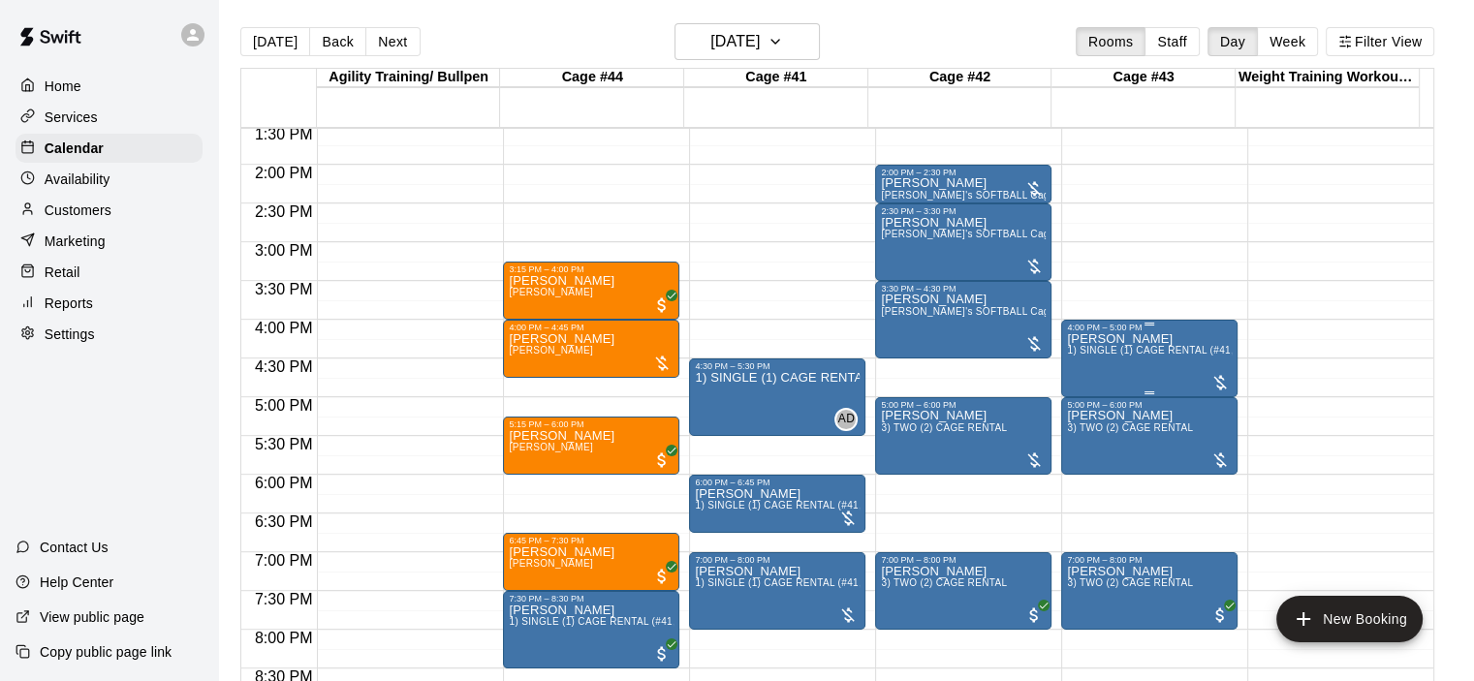
click at [1112, 355] on span "1) SINGLE (1) CAGE RENTAL (#41,#42,#43)" at bounding box center [1170, 350] width 207 height 11
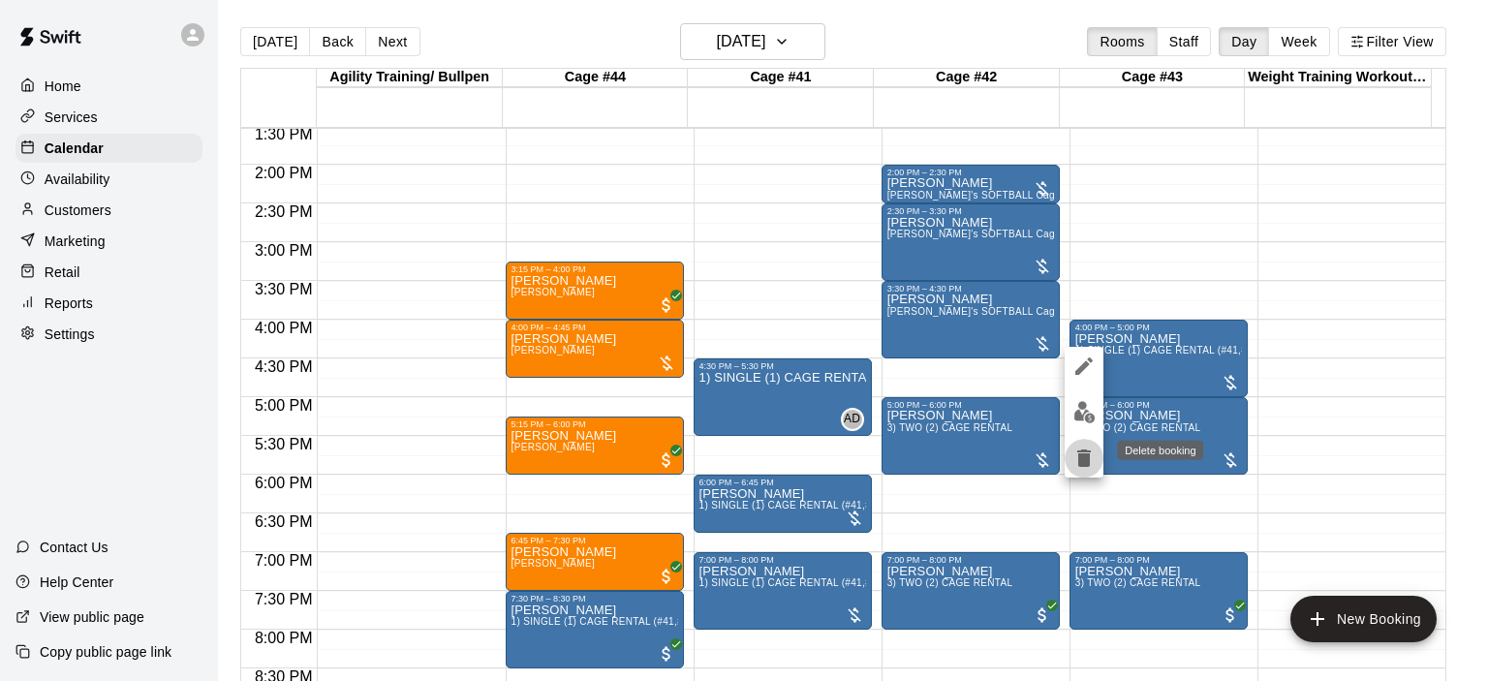
click at [1087, 455] on icon "delete" at bounding box center [1084, 458] width 14 height 17
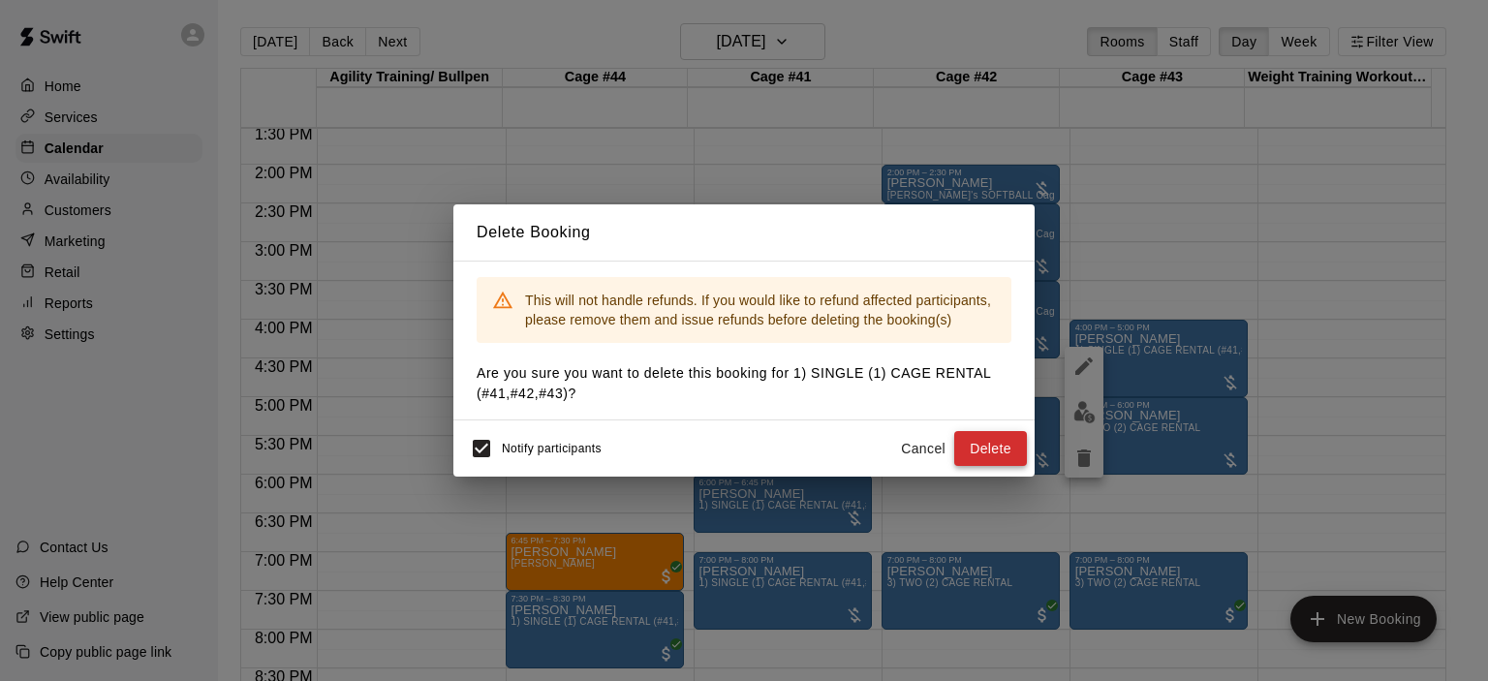
click at [1010, 452] on button "Delete" at bounding box center [990, 449] width 73 height 36
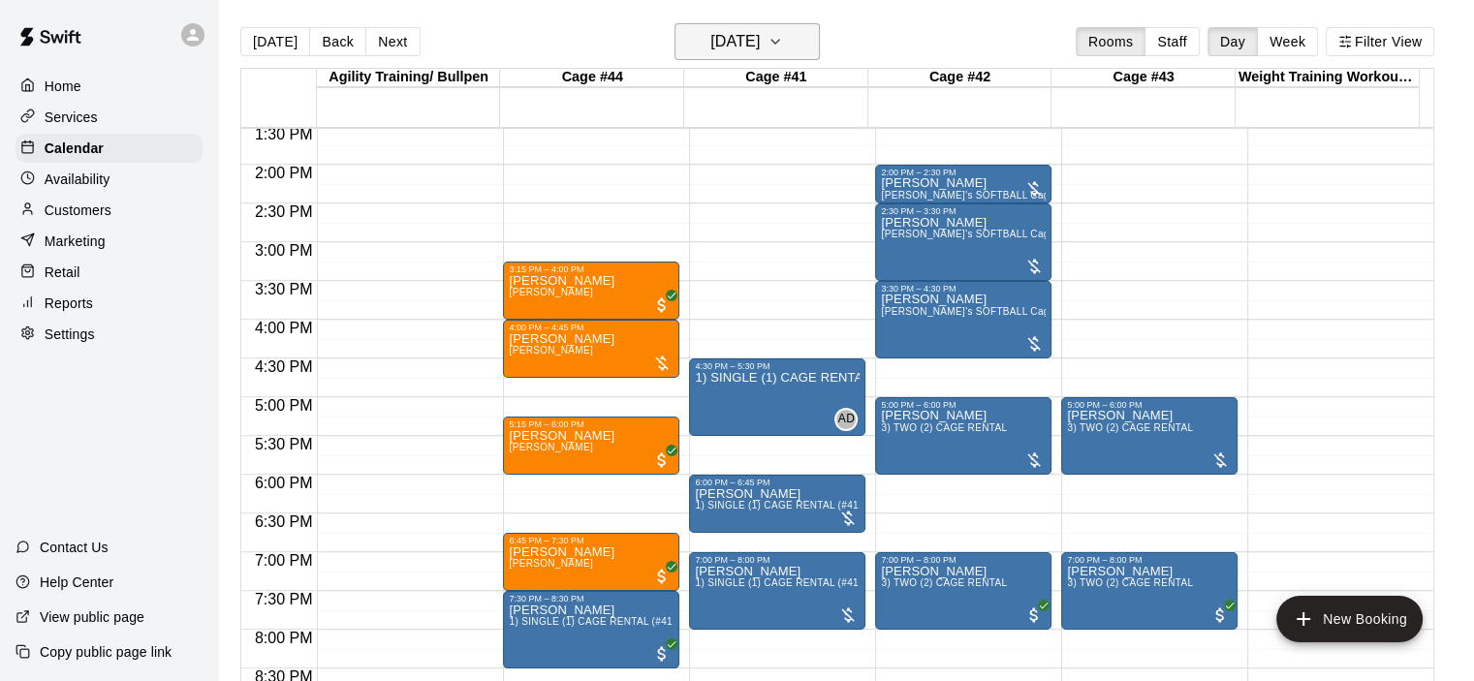
click at [783, 43] on icon "button" at bounding box center [775, 41] width 16 height 23
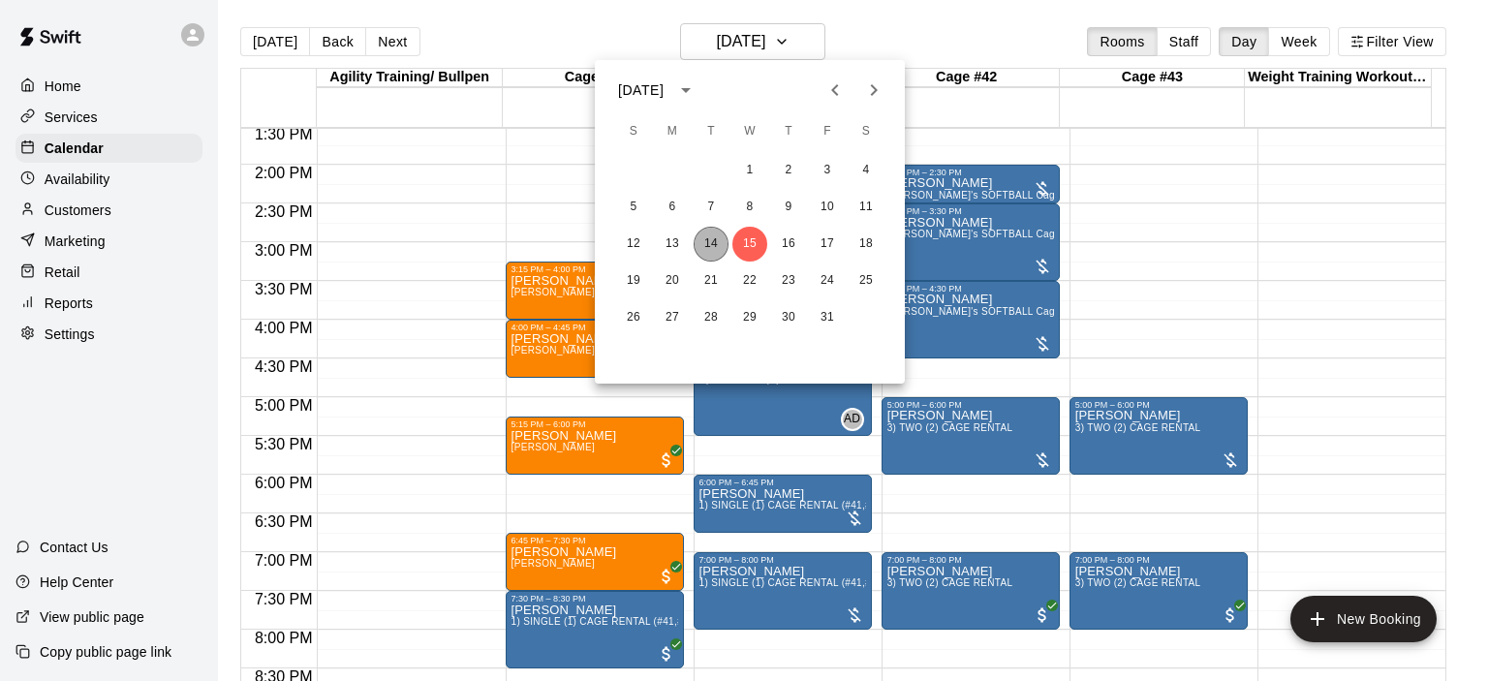
click at [702, 238] on button "14" at bounding box center [711, 244] width 35 height 35
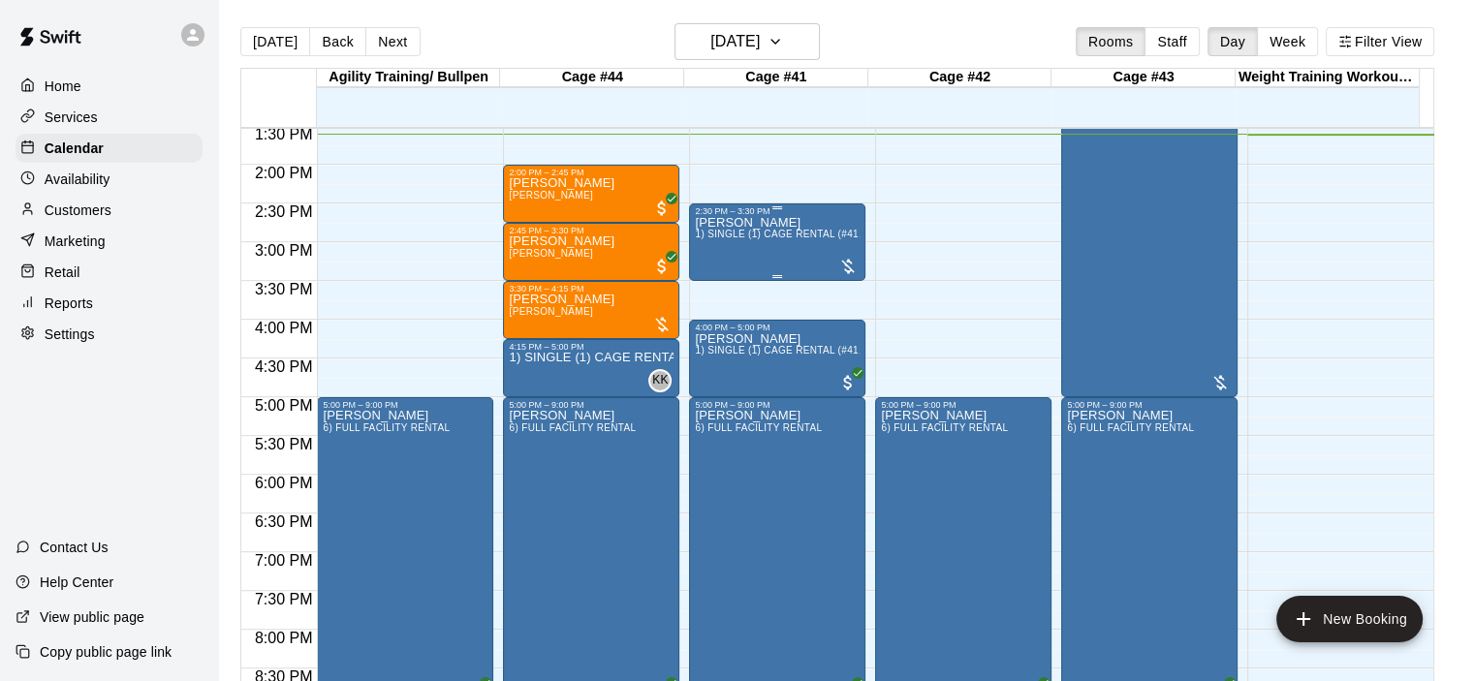
click at [802, 247] on div "[PERSON_NAME] 1) SINGLE (1) CAGE RENTAL (#41,#42,#43)" at bounding box center [777, 556] width 165 height 681
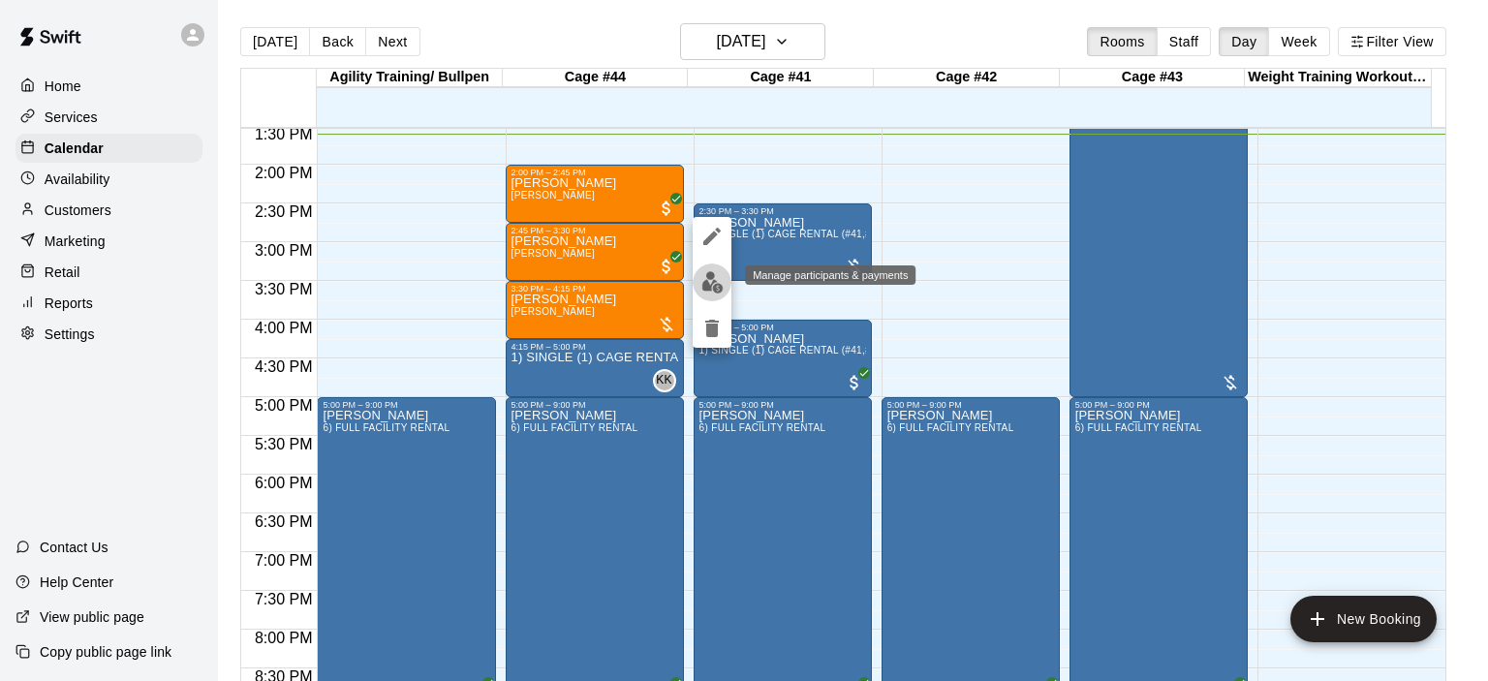
click at [712, 287] on img "edit" at bounding box center [712, 282] width 22 height 22
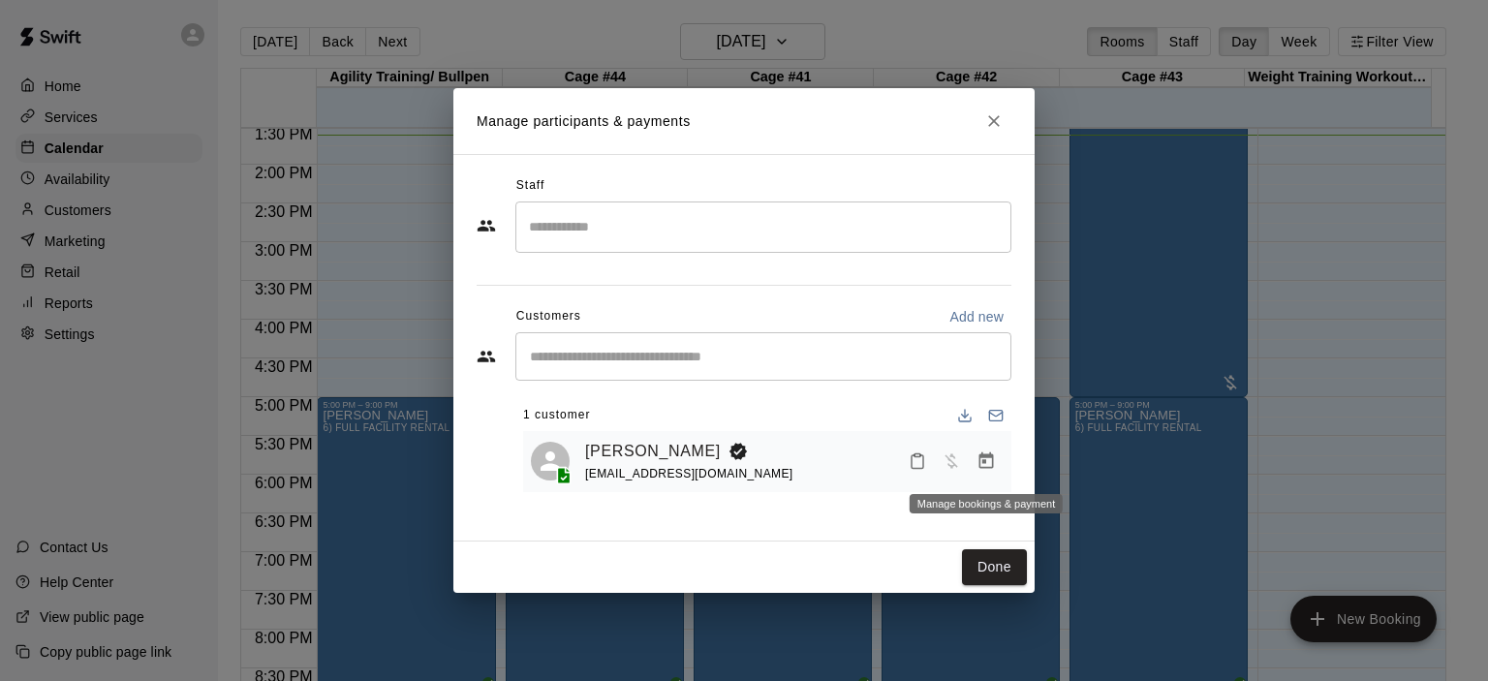
click at [988, 462] on icon "Manage bookings & payment" at bounding box center [986, 461] width 19 height 19
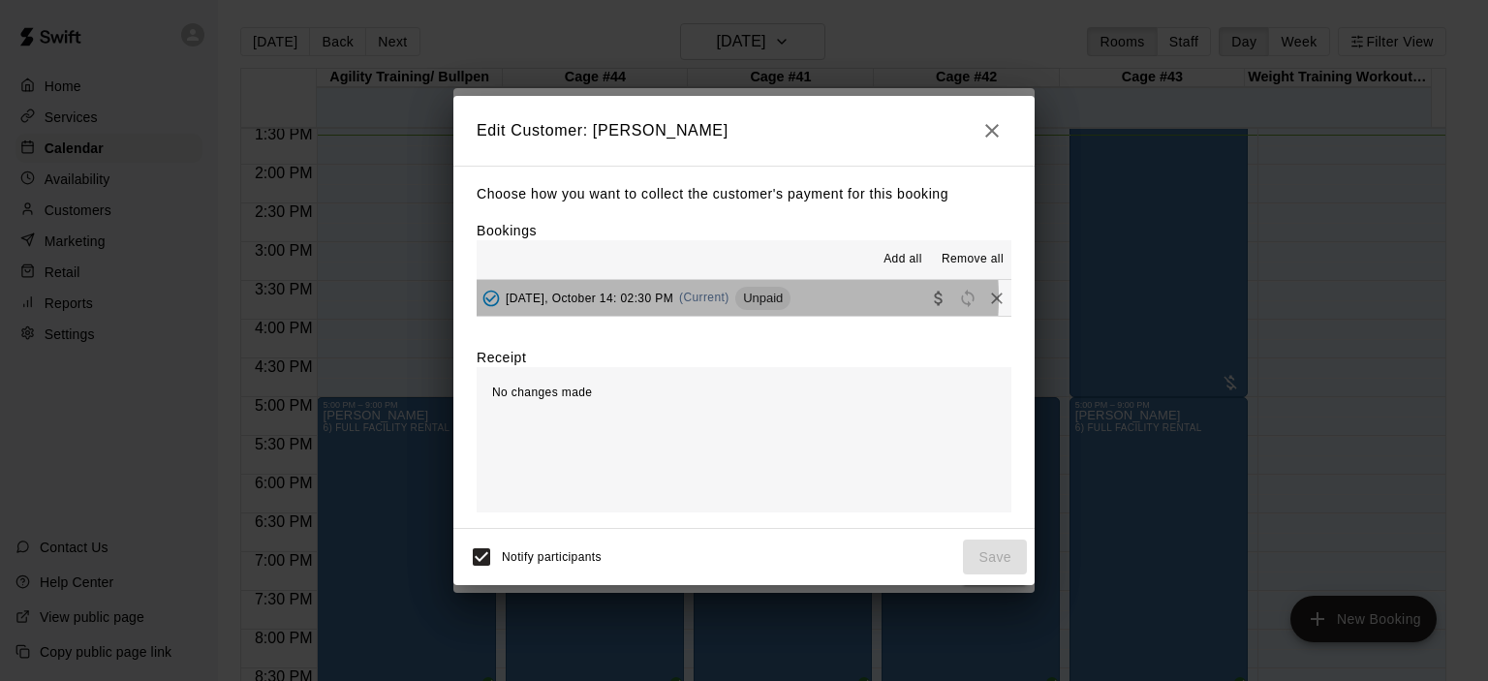
click at [712, 299] on span "(Current)" at bounding box center [704, 298] width 50 height 14
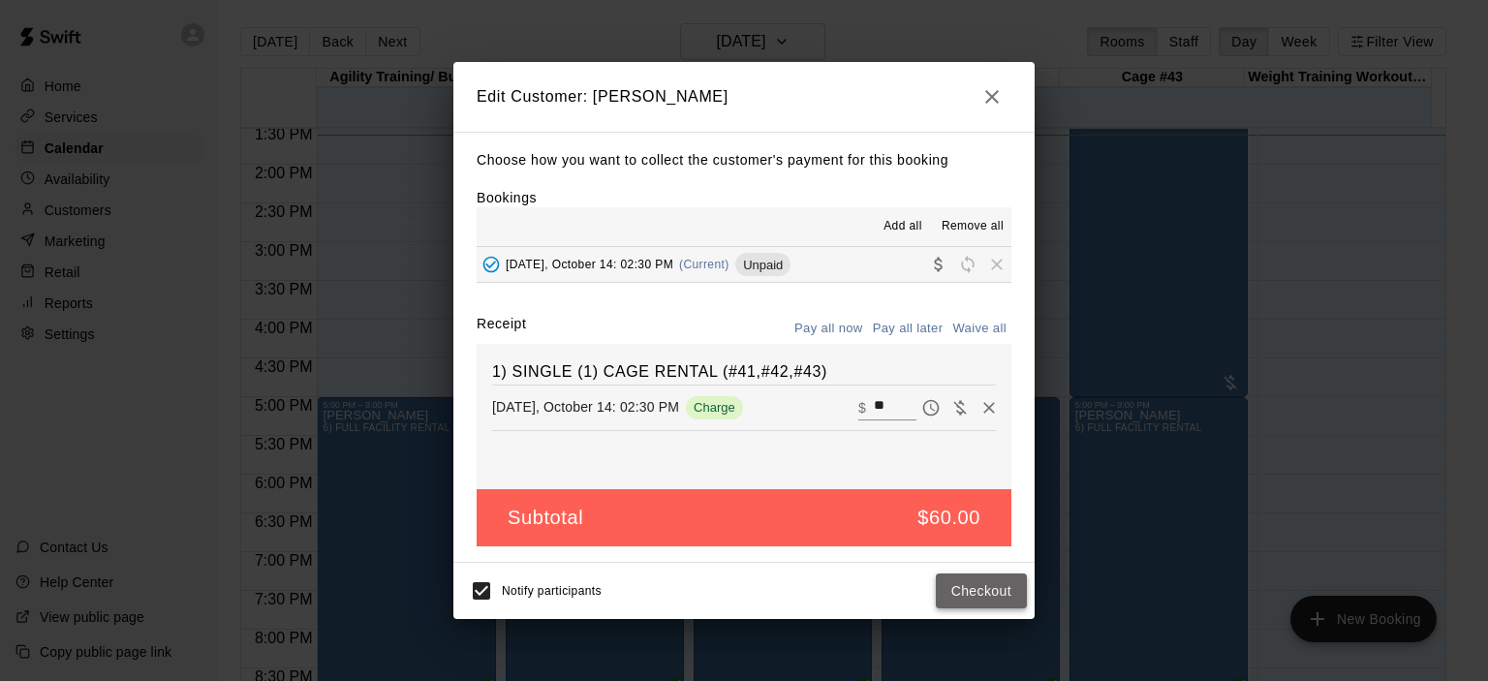
click at [978, 595] on button "Checkout" at bounding box center [981, 592] width 91 height 36
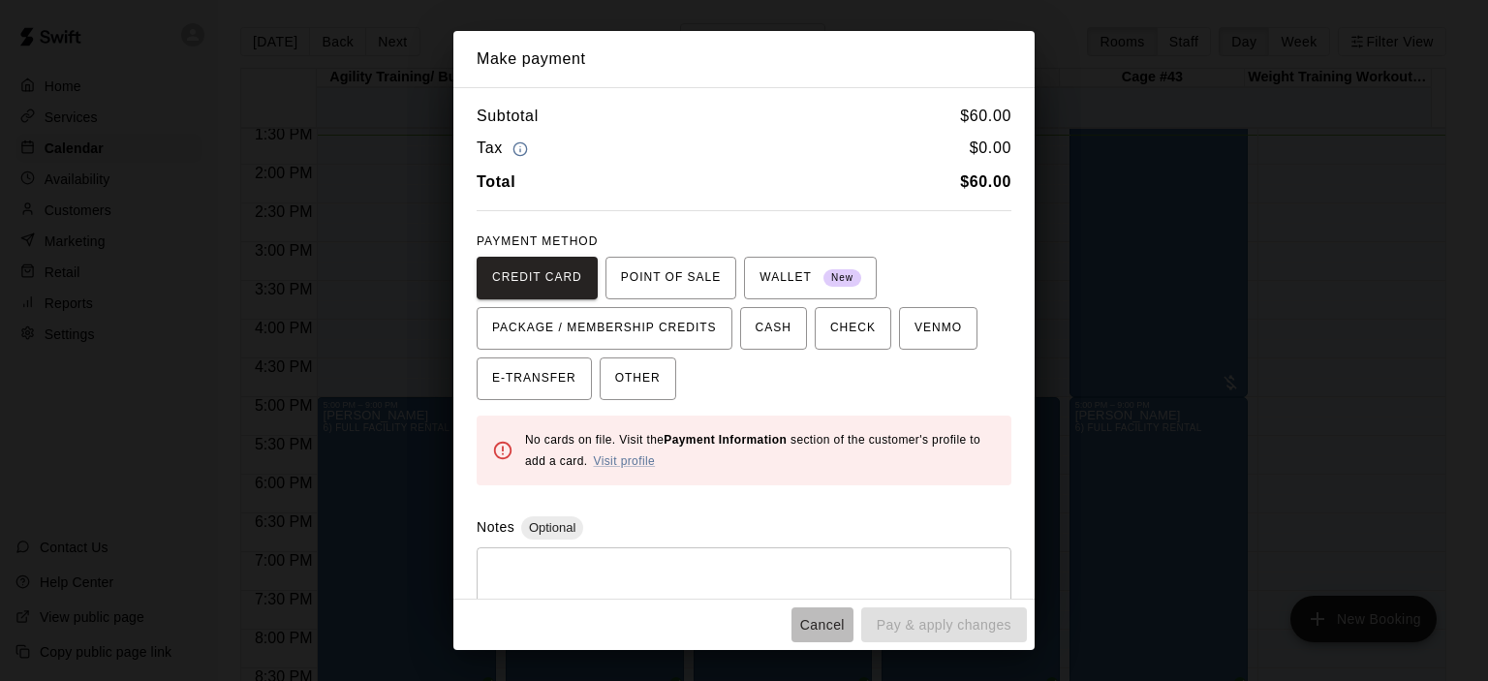
click at [824, 622] on button "Cancel" at bounding box center [823, 626] width 62 height 36
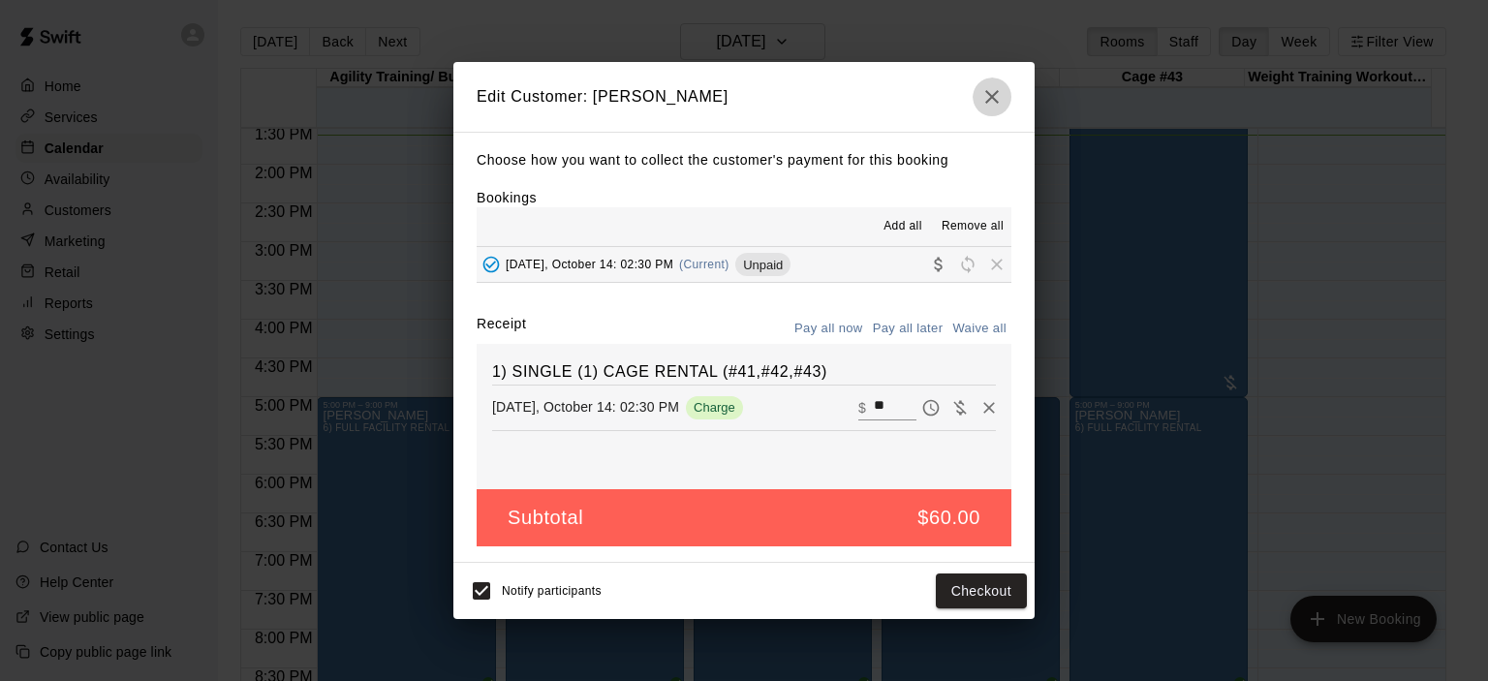
click at [1002, 91] on icon "button" at bounding box center [992, 96] width 23 height 23
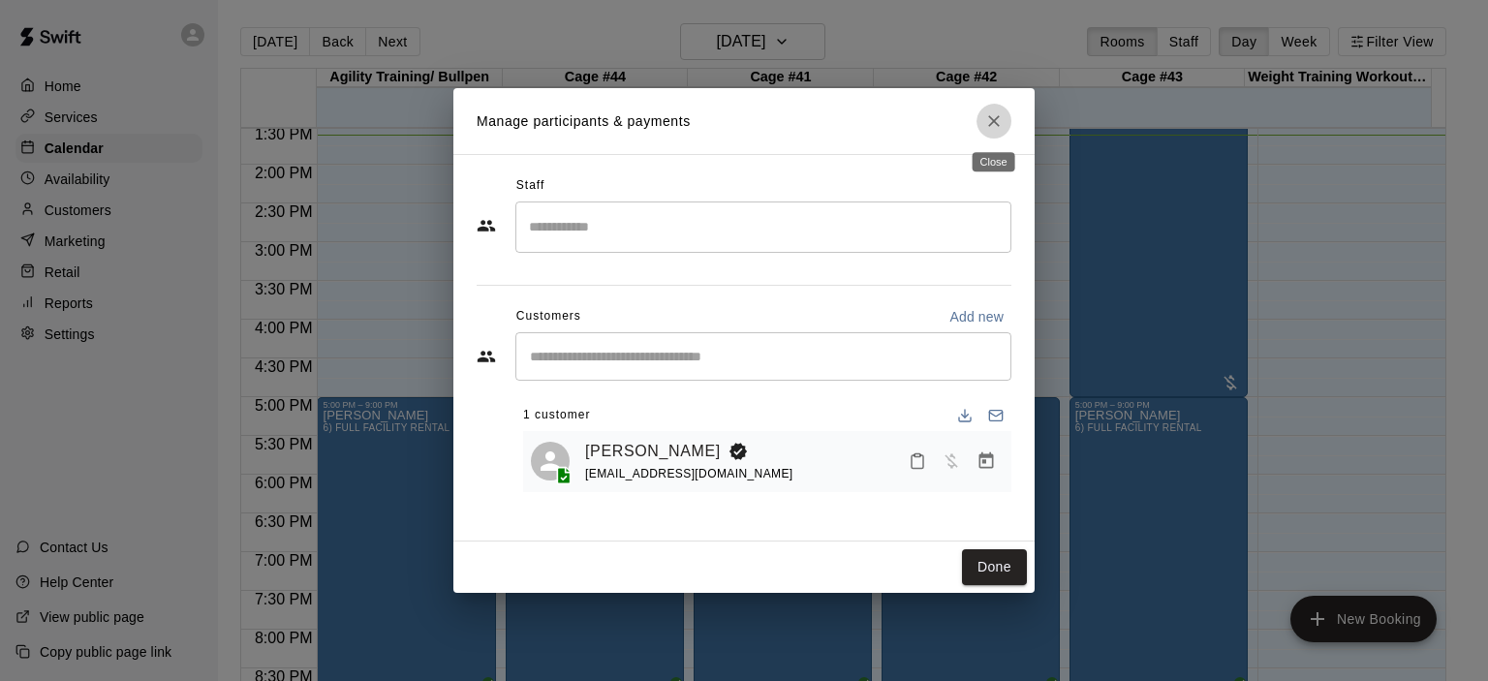
click at [990, 121] on icon "Close" at bounding box center [993, 120] width 19 height 19
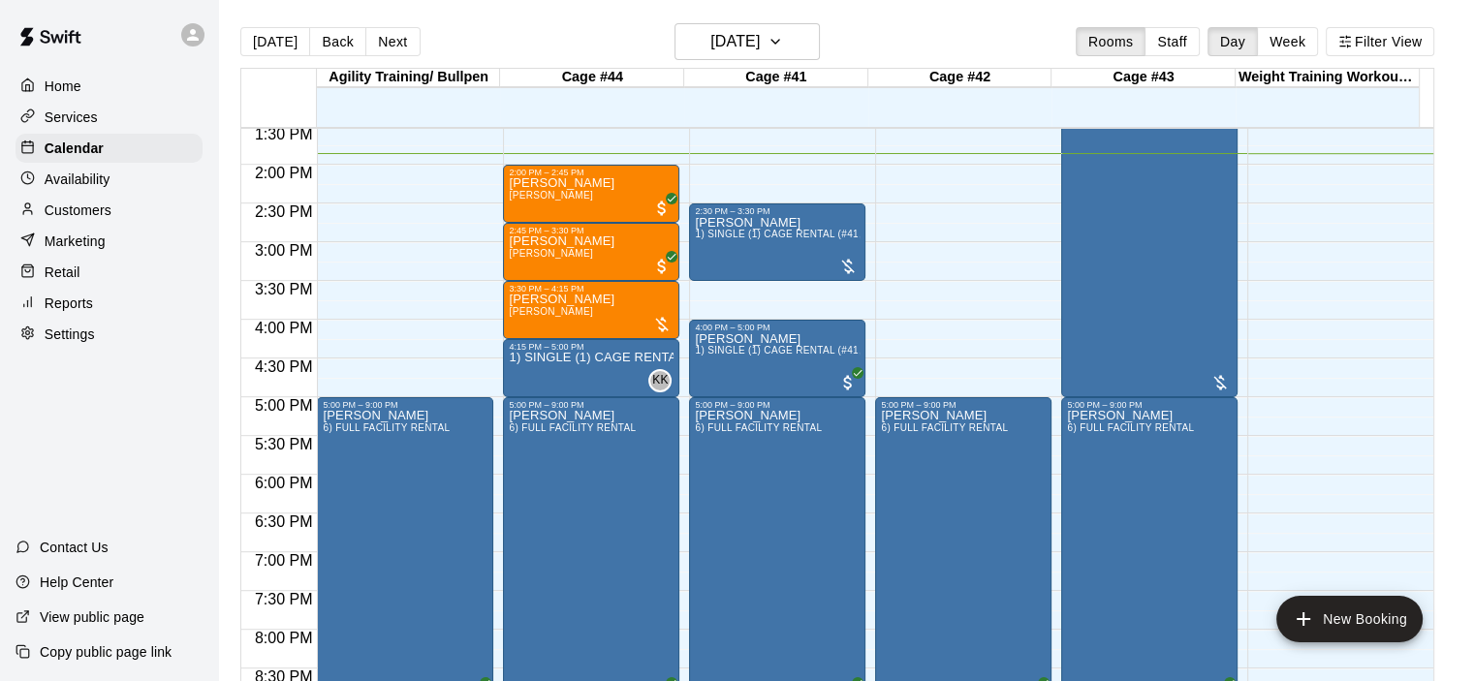
click at [923, 325] on div "12:00 AM – 9:00 AM Closed 5:00 PM – 9:00 PM [PERSON_NAME] 6) FULL FACILITY RENT…" at bounding box center [963, 10] width 176 height 1860
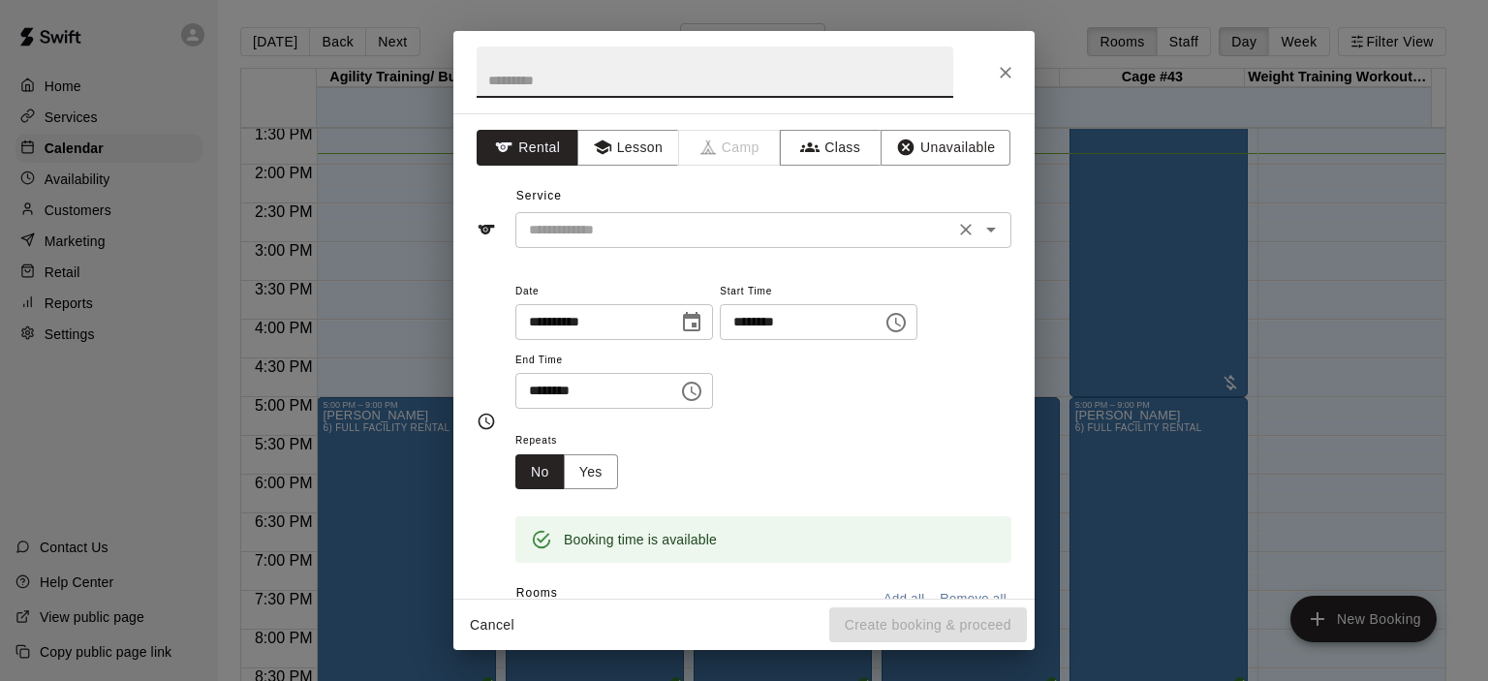
click at [980, 224] on icon "Open" at bounding box center [991, 229] width 23 height 23
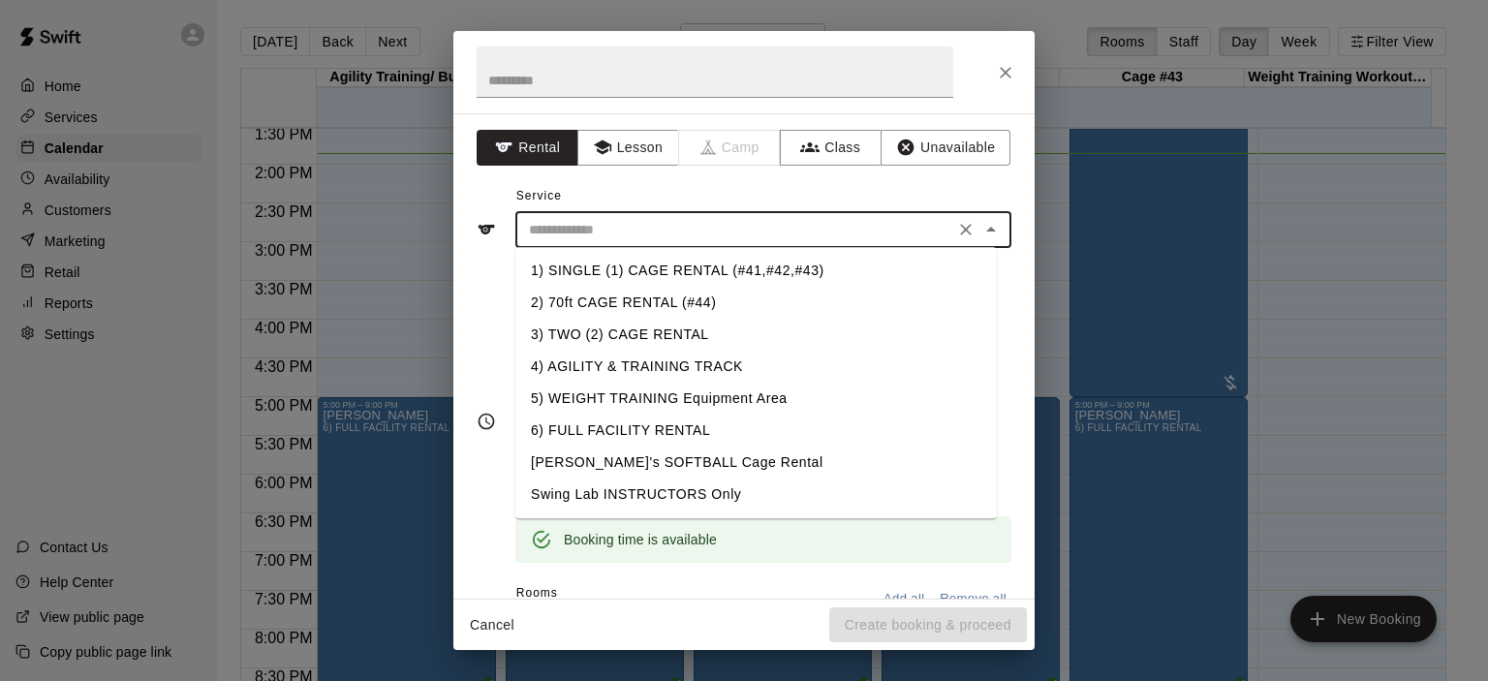
click at [800, 274] on li "1) SINGLE (1) CAGE RENTAL (#41,#42,#43)" at bounding box center [756, 271] width 482 height 32
type input "**********"
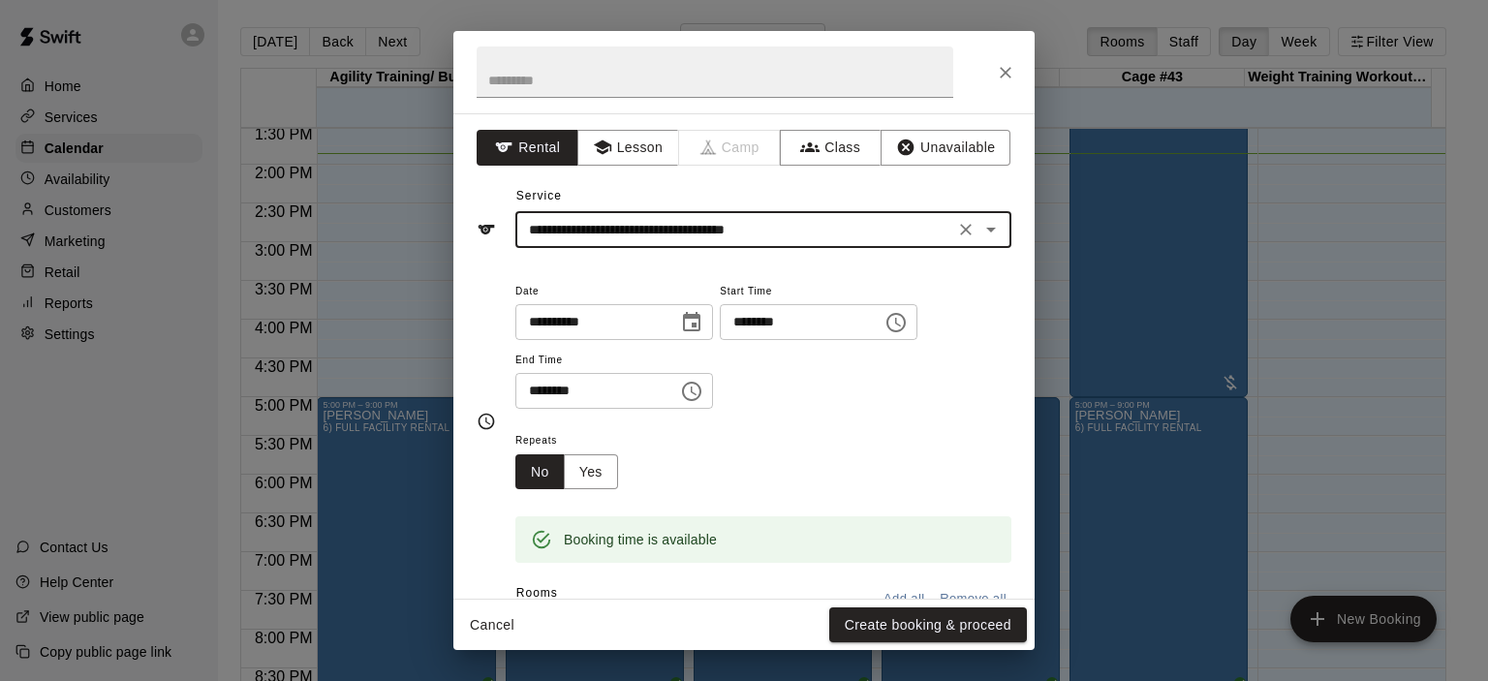
click at [701, 393] on icon "Choose time, selected time is 4:30 PM" at bounding box center [691, 391] width 19 height 19
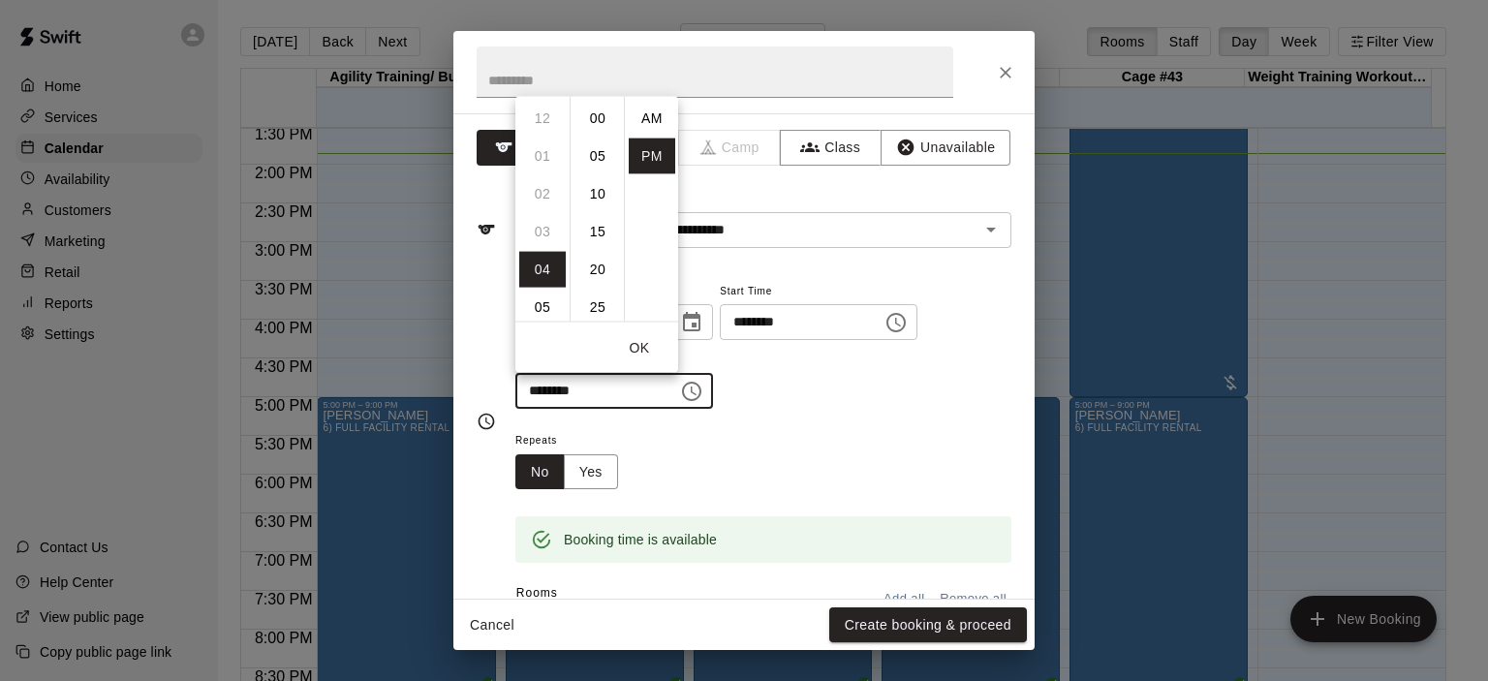
scroll to position [35, 0]
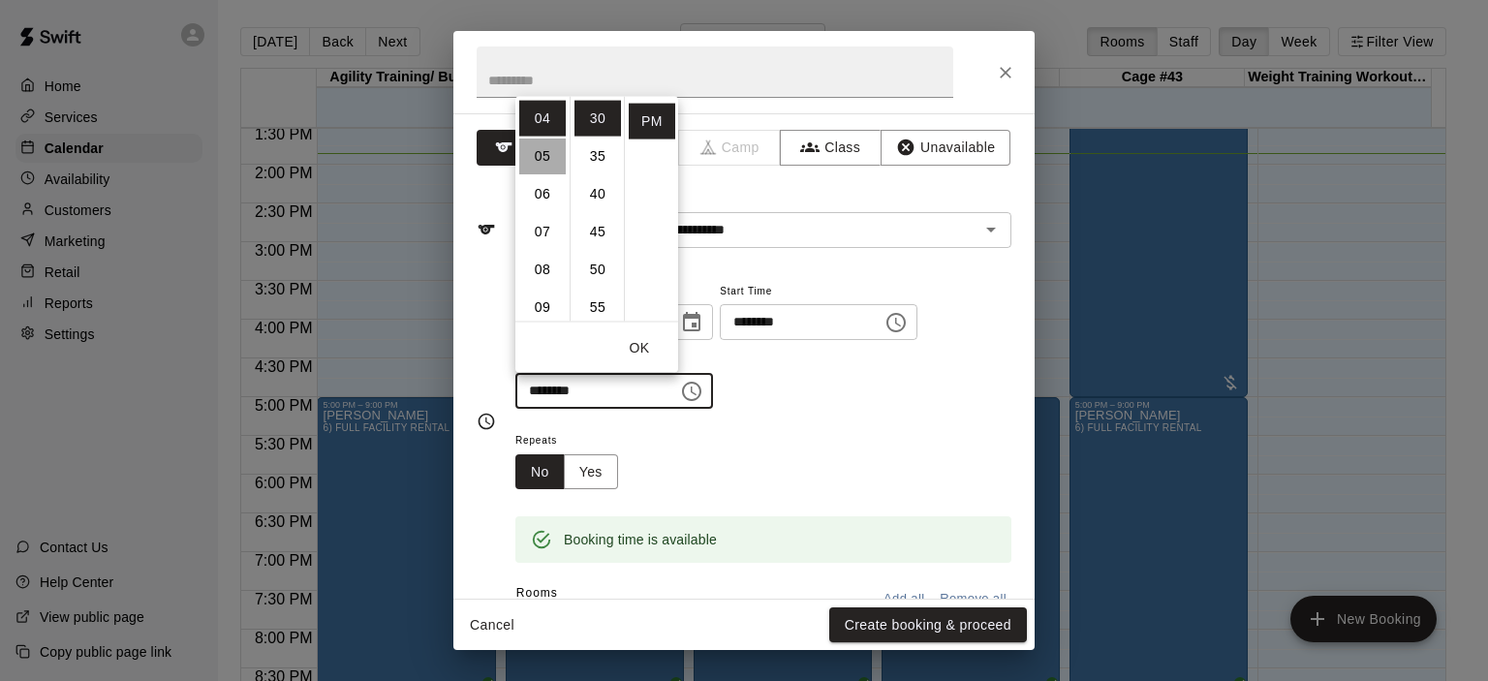
click at [541, 157] on li "05" at bounding box center [542, 156] width 47 height 36
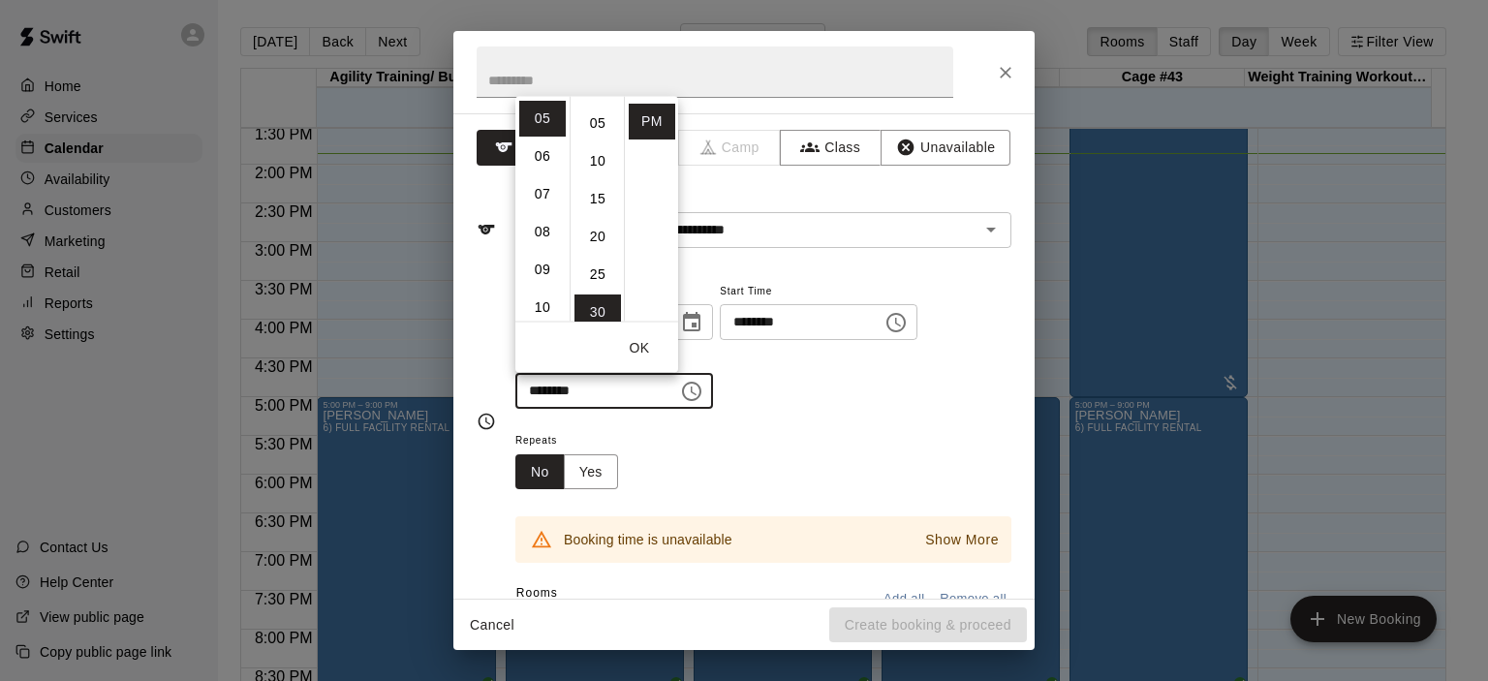
scroll to position [0, 0]
click at [594, 119] on li "00" at bounding box center [598, 118] width 47 height 36
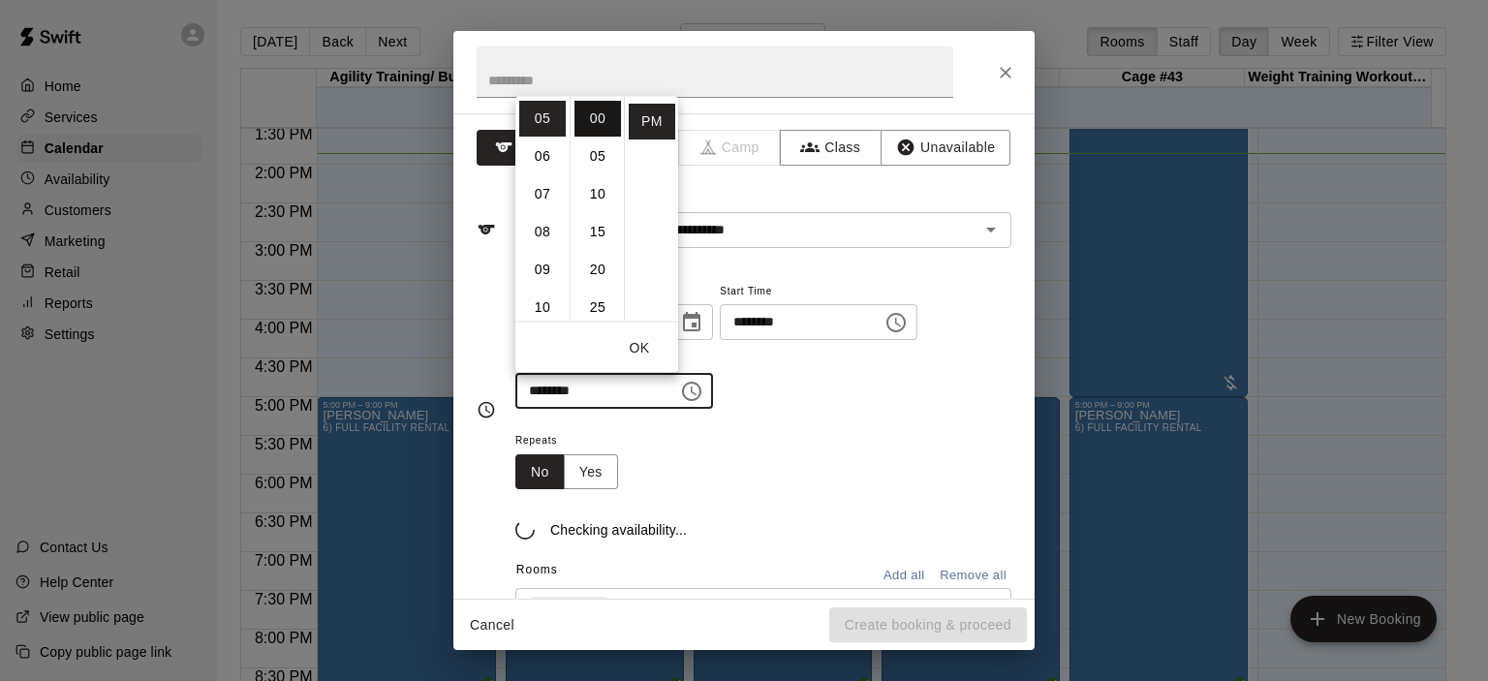
type input "********"
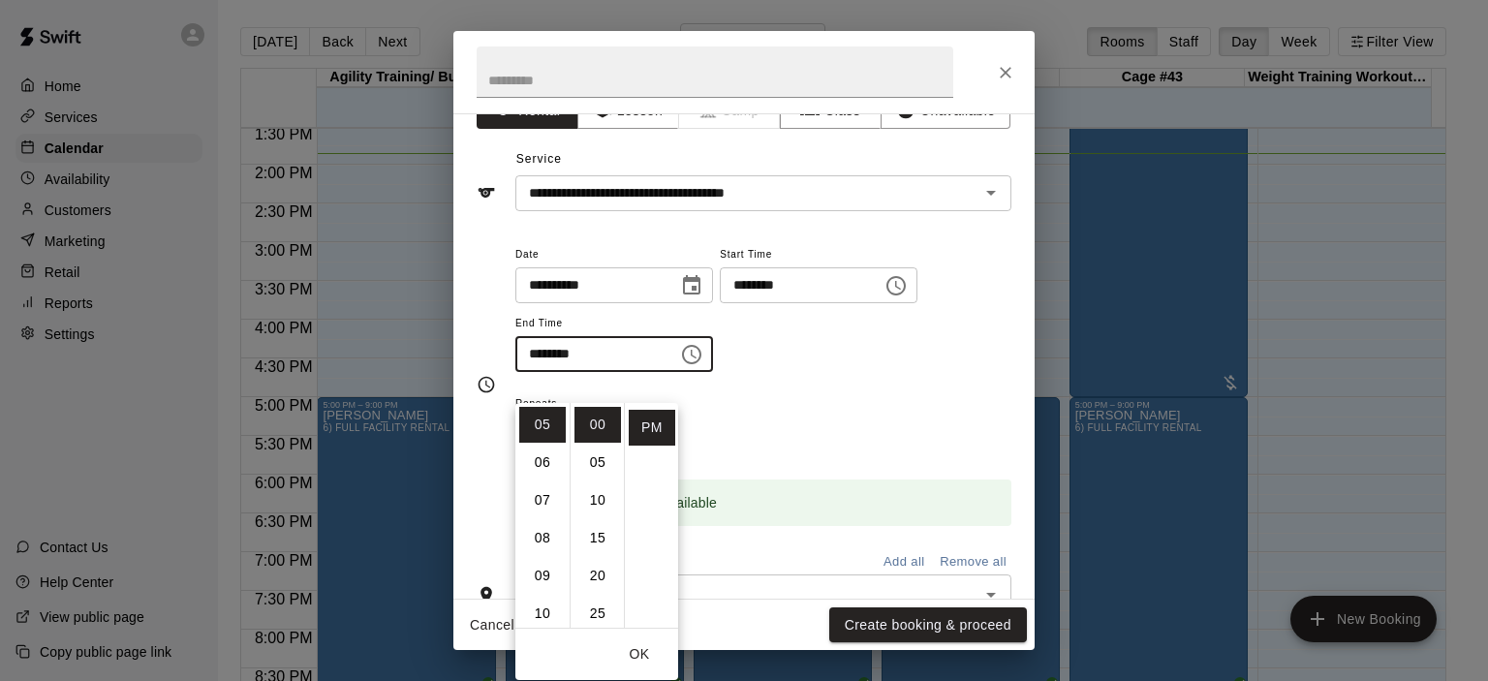
scroll to position [97, 0]
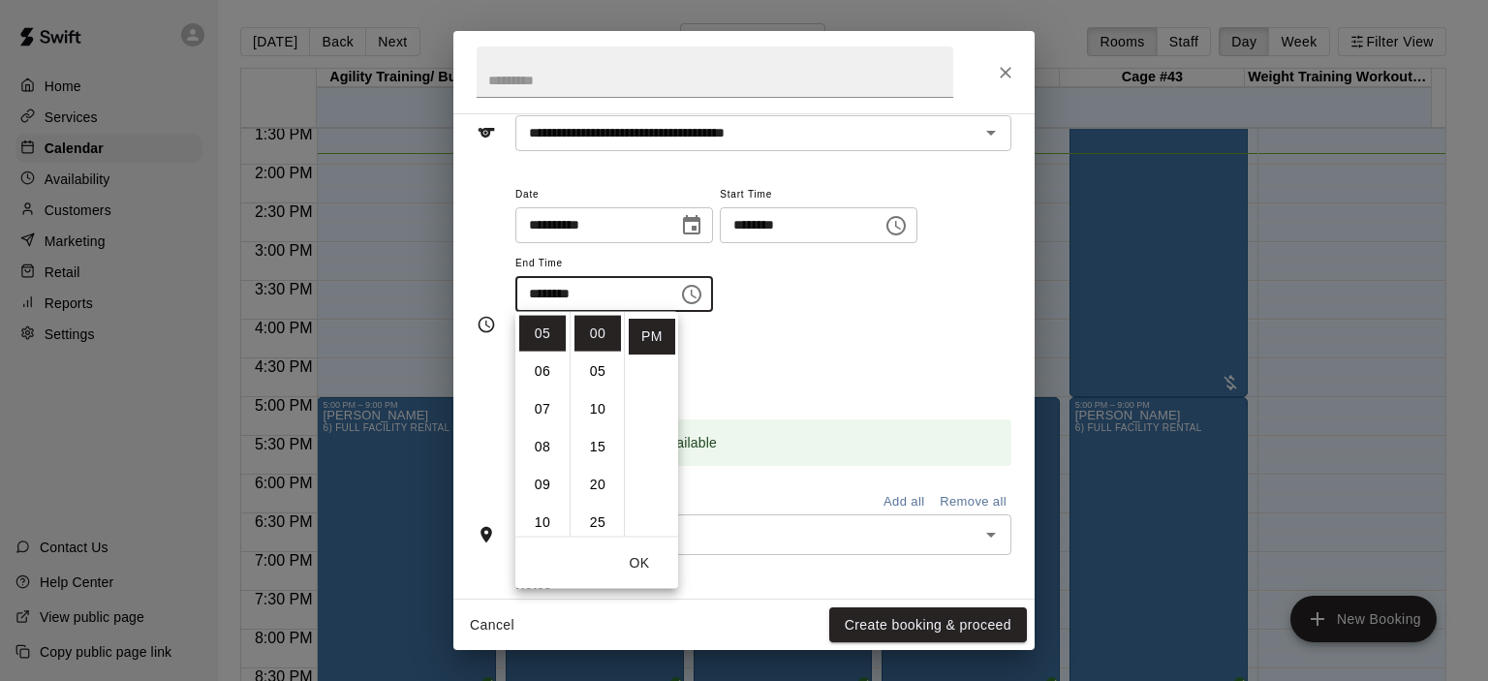
click at [814, 374] on div "Repeats No Yes" at bounding box center [763, 361] width 496 height 61
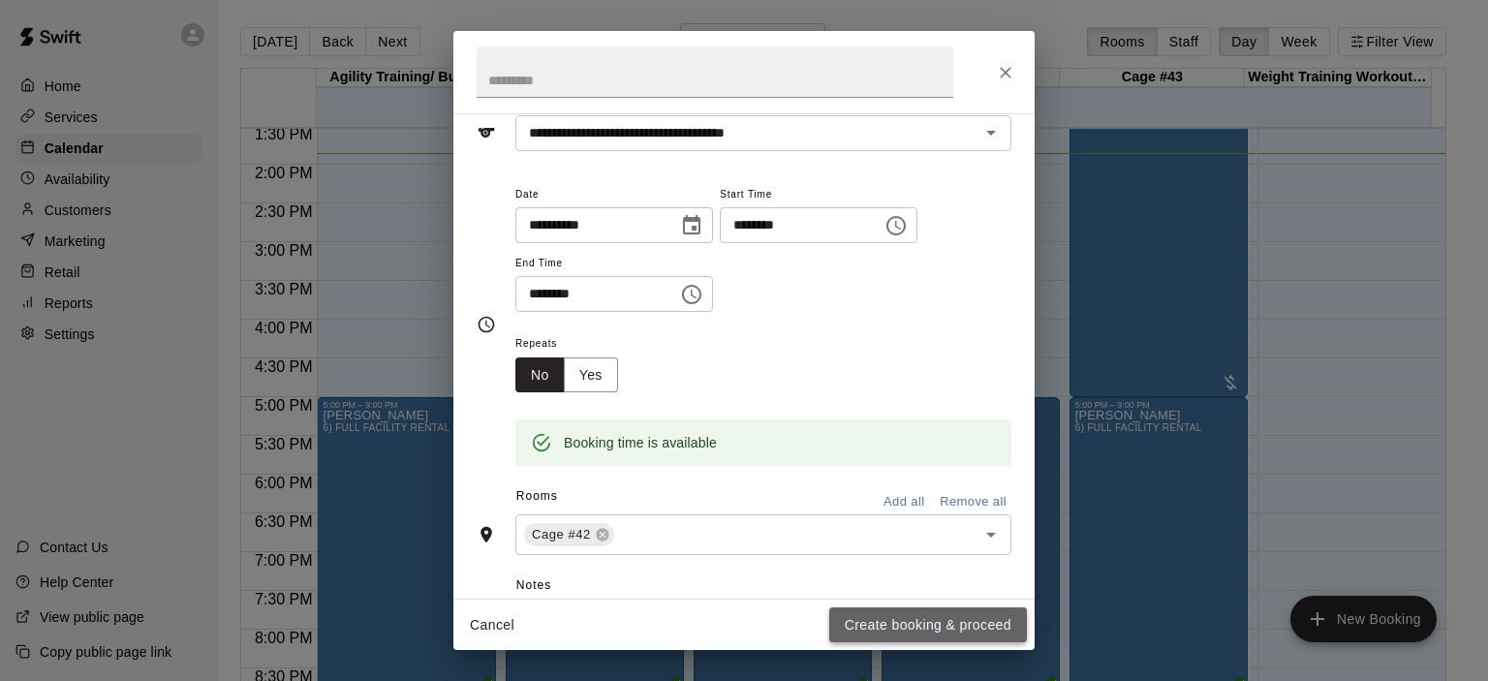
click at [963, 622] on button "Create booking & proceed" at bounding box center [928, 626] width 198 height 36
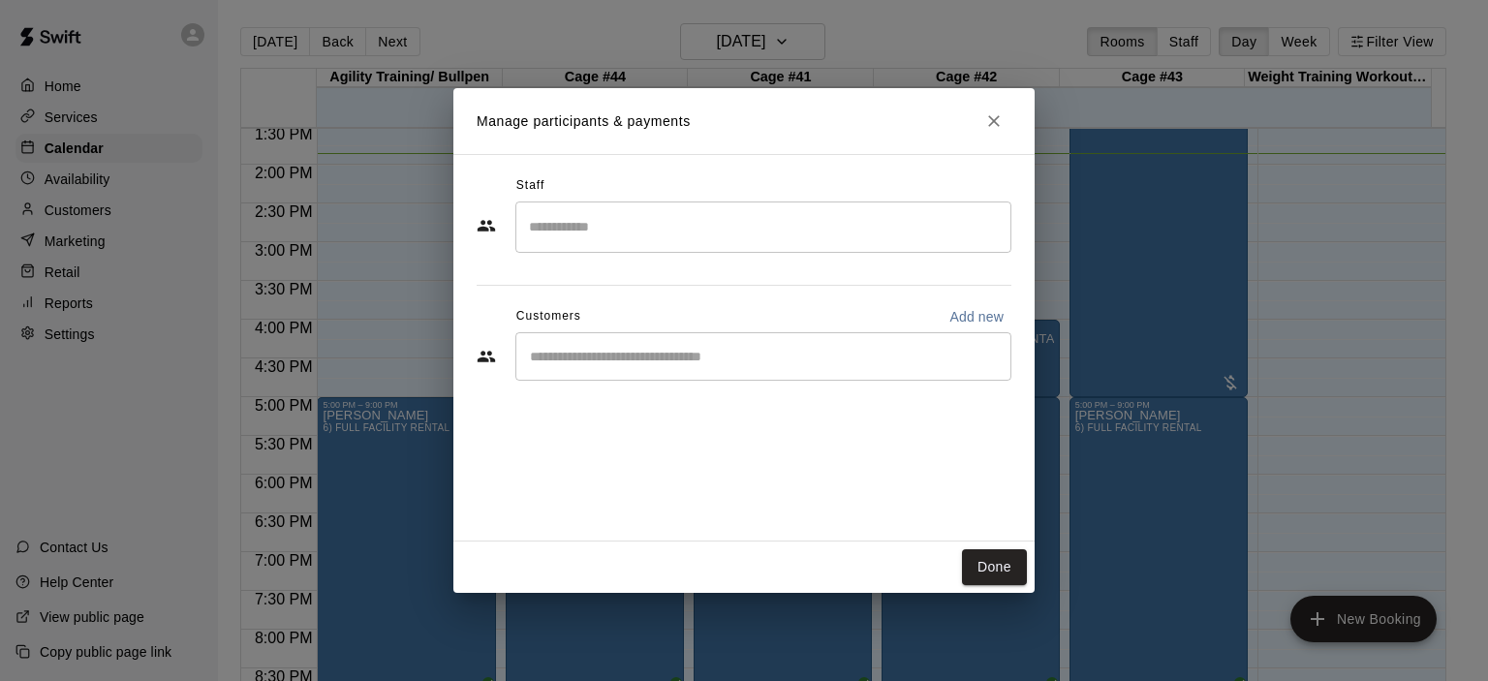
click at [684, 351] on input "Start typing to search customers..." at bounding box center [763, 356] width 479 height 19
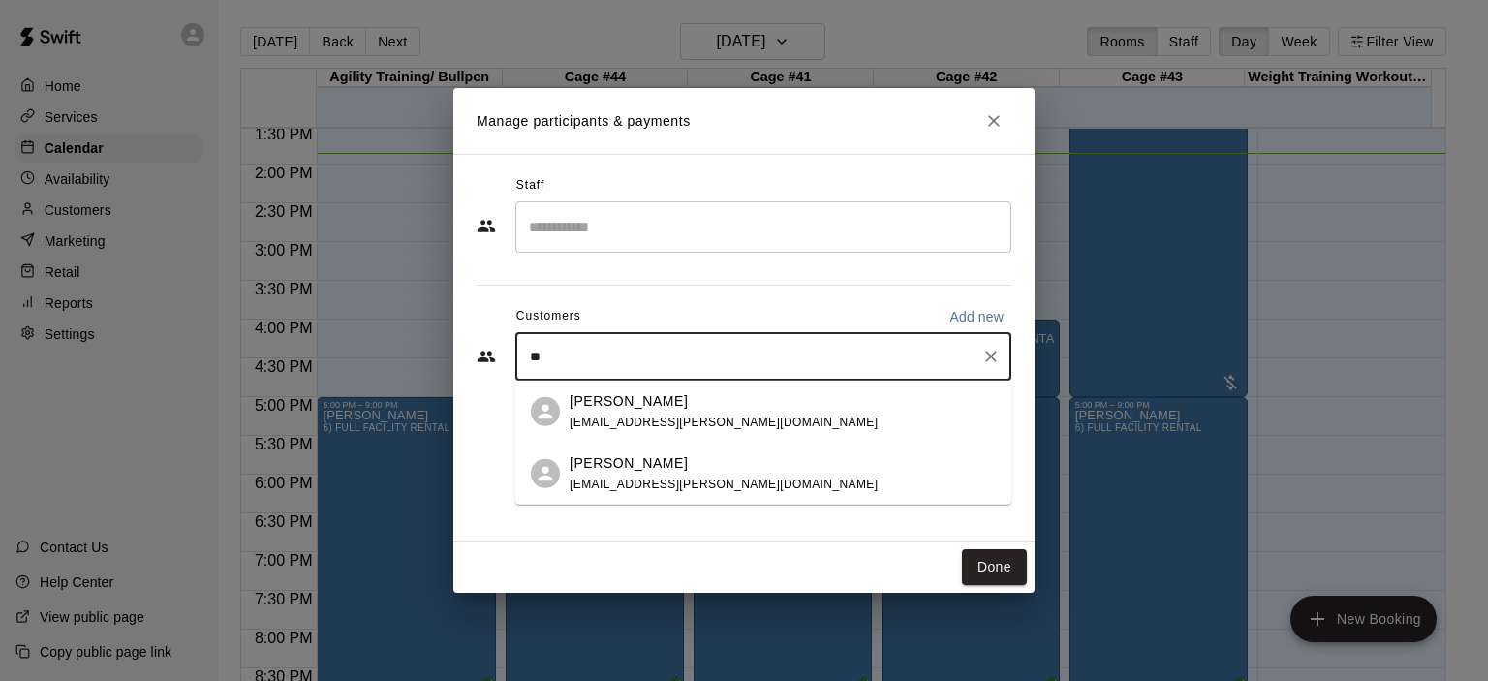
type input "*"
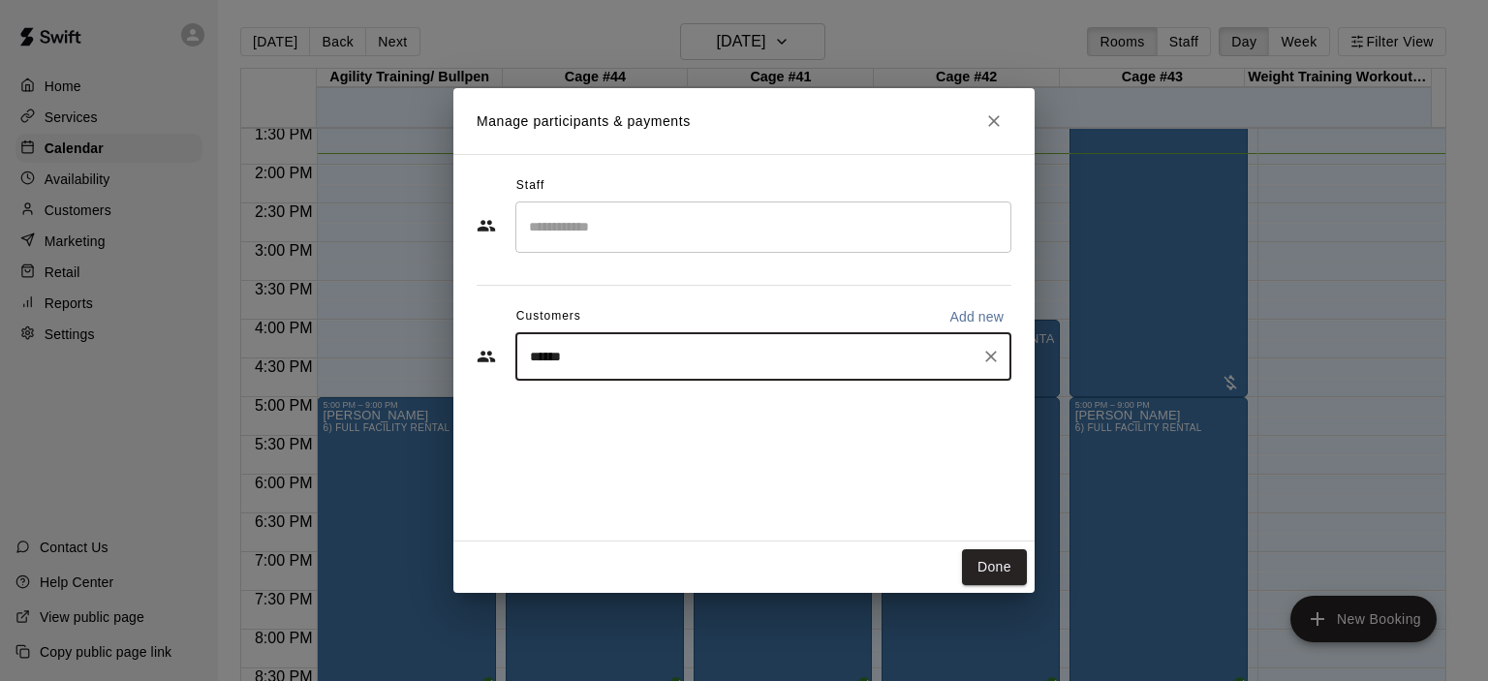
type input "*******"
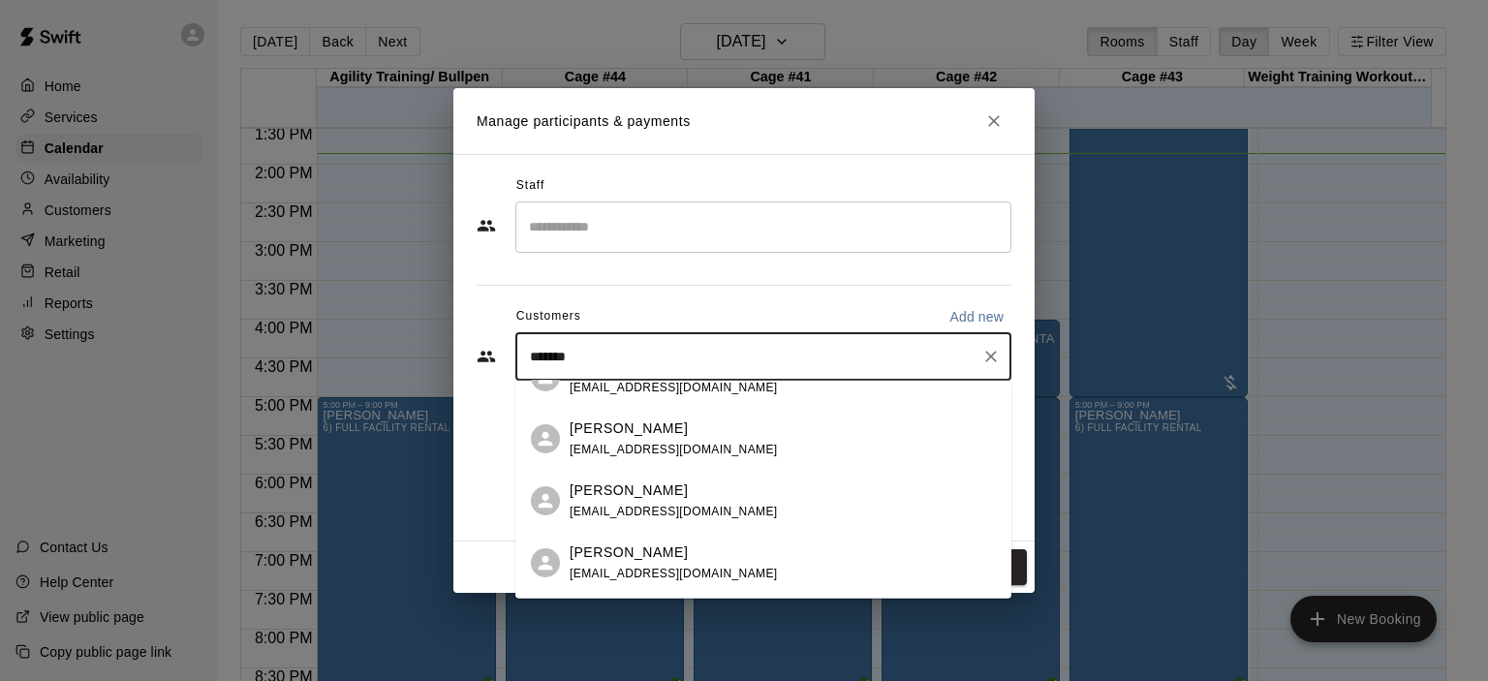
click at [666, 497] on p "[PERSON_NAME]" at bounding box center [629, 490] width 118 height 20
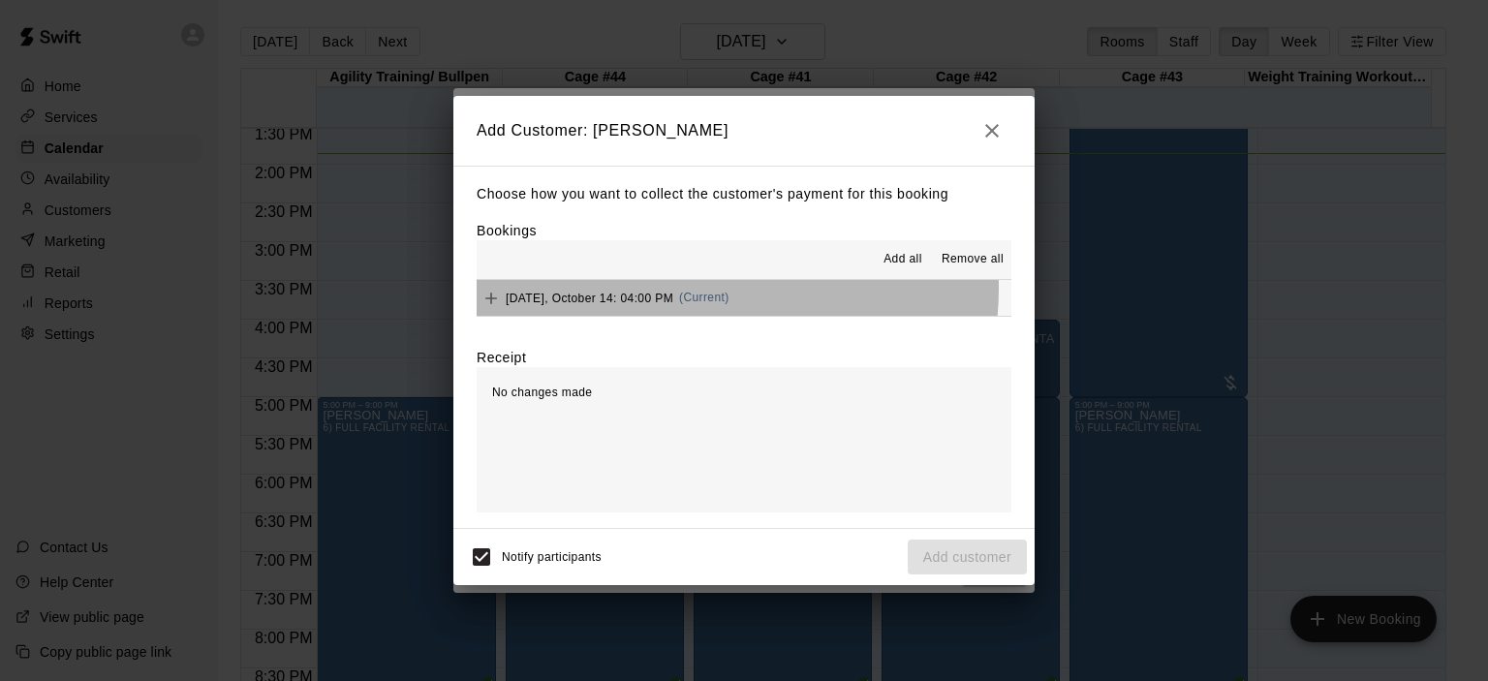
click at [702, 290] on div "[DATE], October 14: 04:00 PM (Current)" at bounding box center [603, 298] width 253 height 29
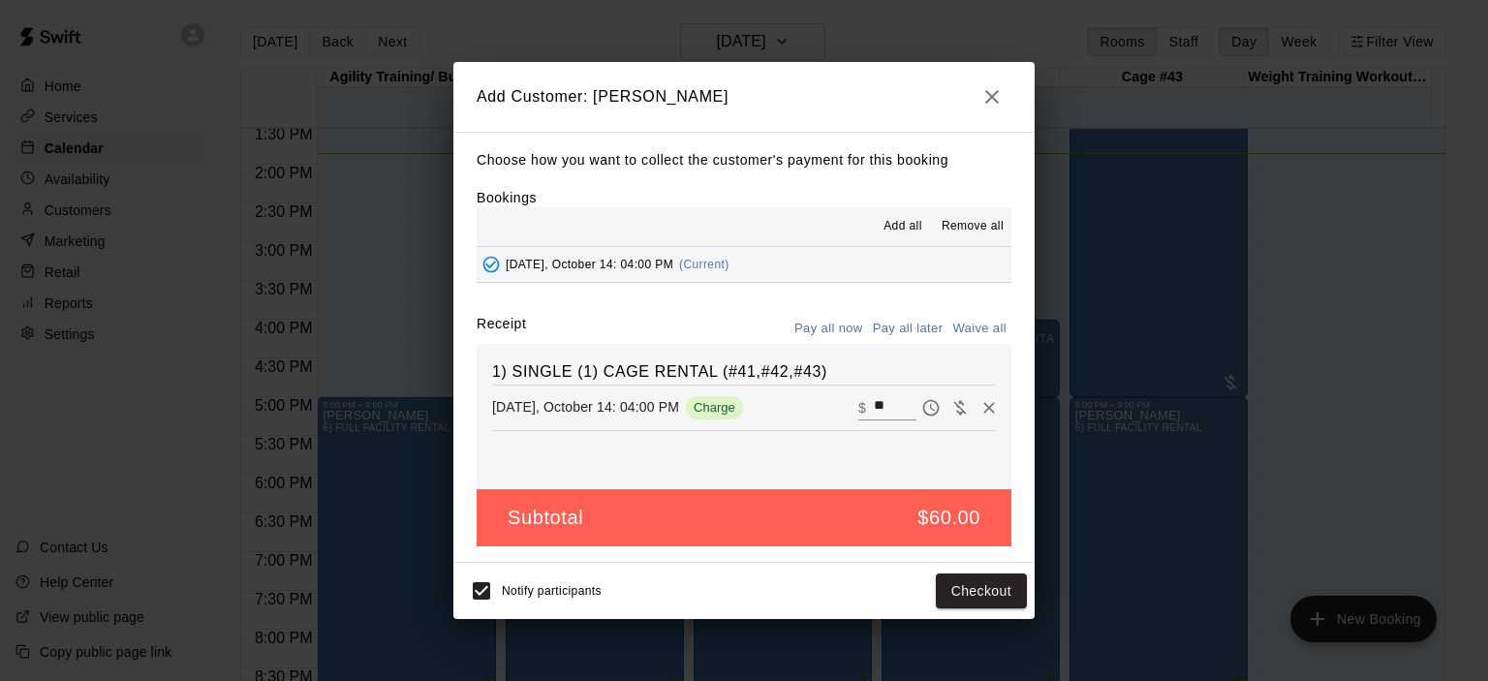
click at [903, 325] on button "Pay all later" at bounding box center [908, 329] width 80 height 30
click at [964, 592] on button "Add customer" at bounding box center [967, 592] width 119 height 36
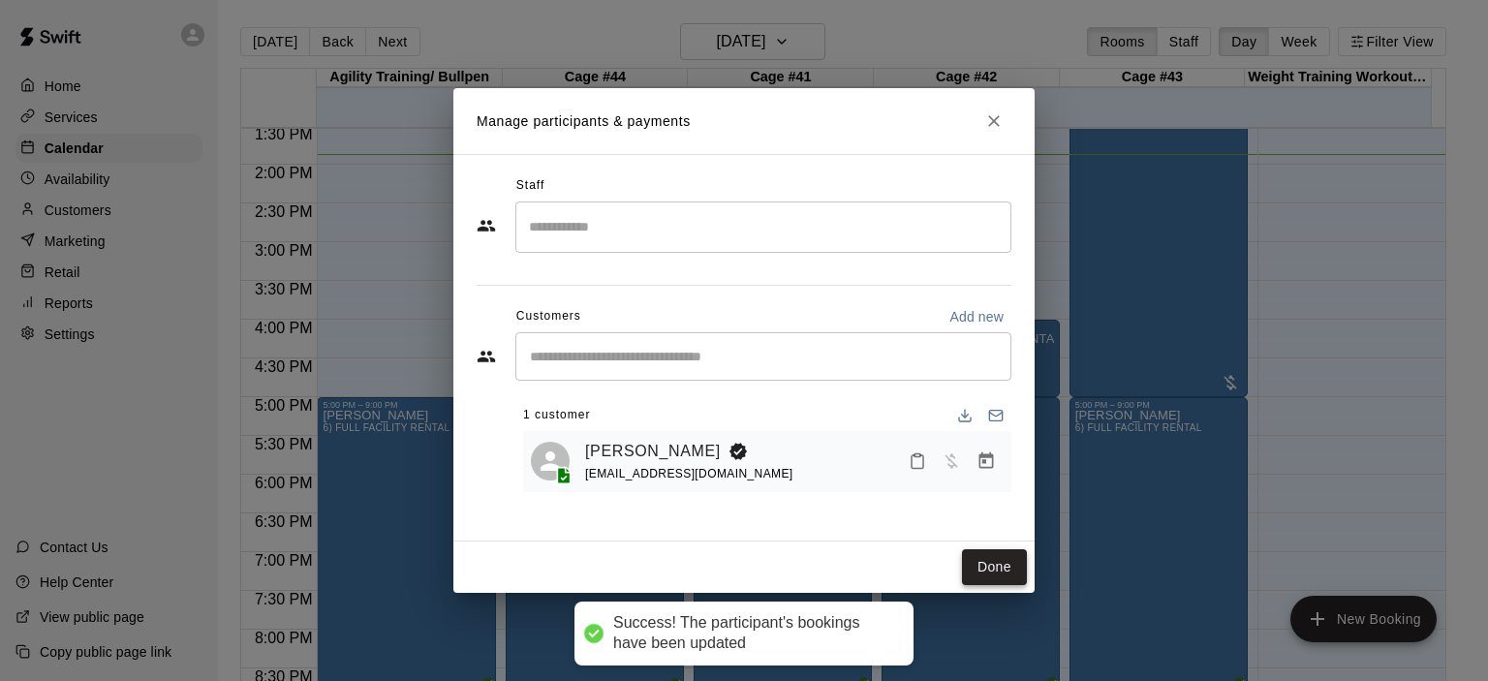
click at [986, 570] on button "Done" at bounding box center [994, 567] width 65 height 36
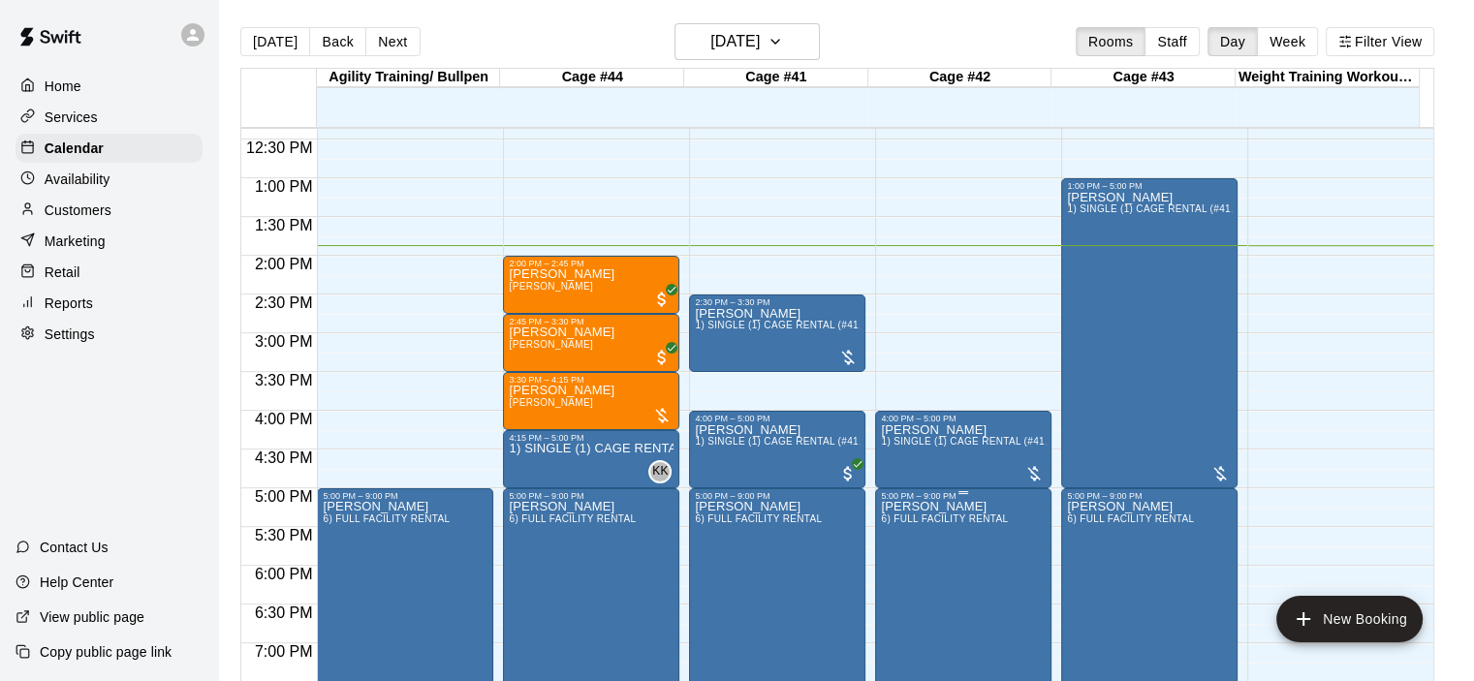
scroll to position [856, 0]
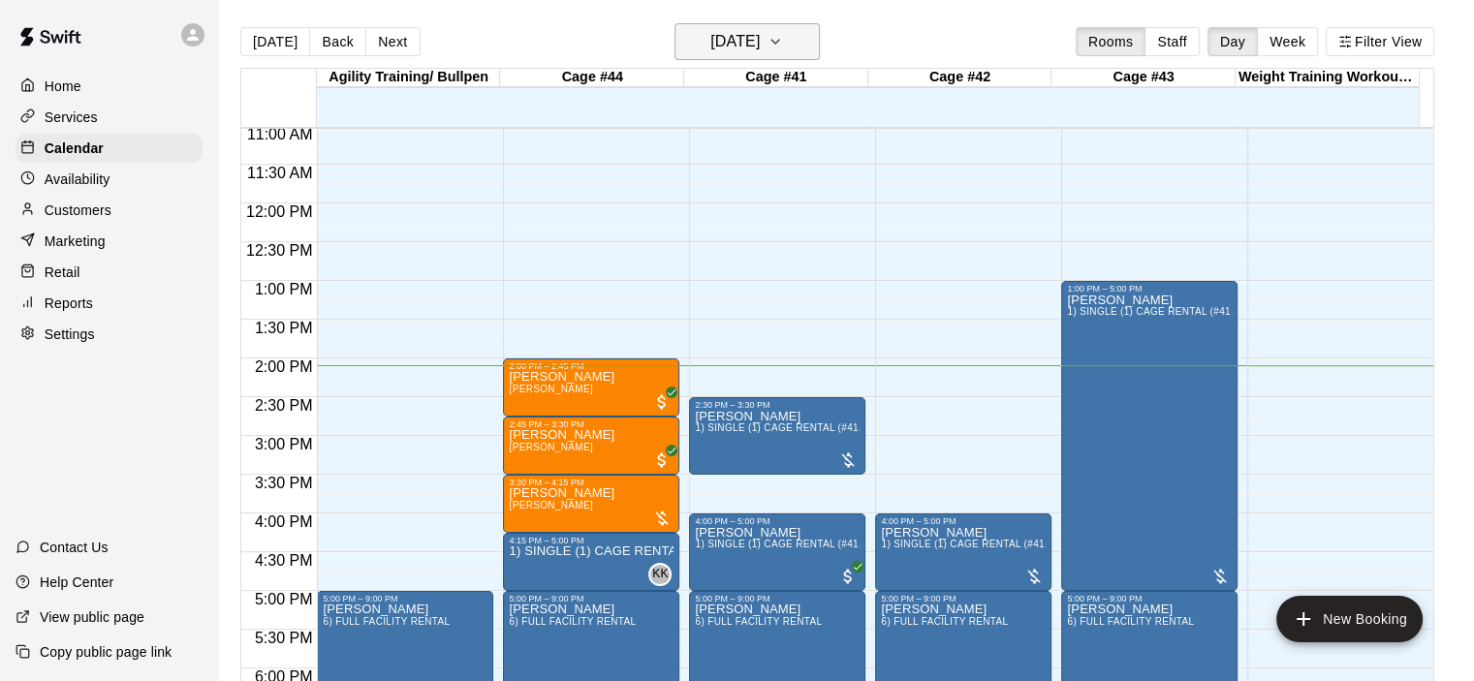
click at [783, 42] on icon "button" at bounding box center [775, 41] width 16 height 23
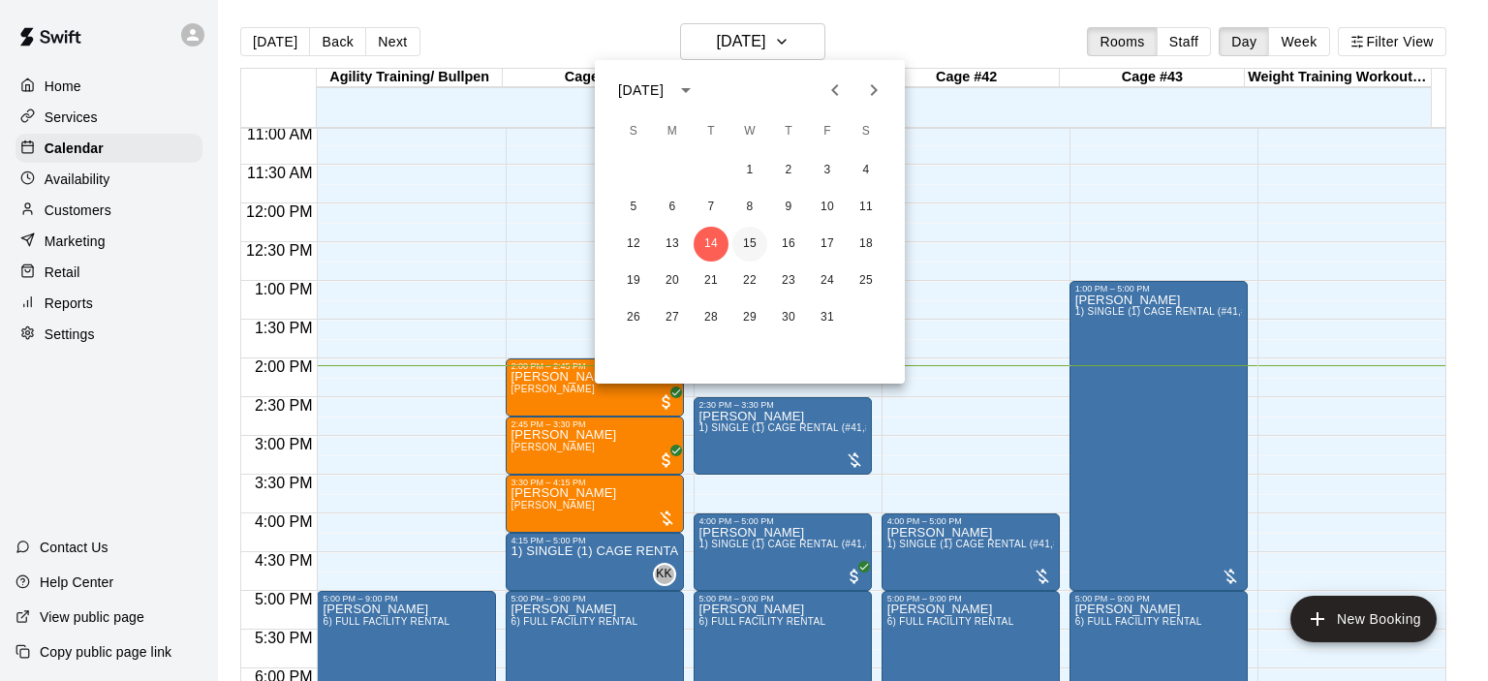
click at [751, 249] on button "15" at bounding box center [750, 244] width 35 height 35
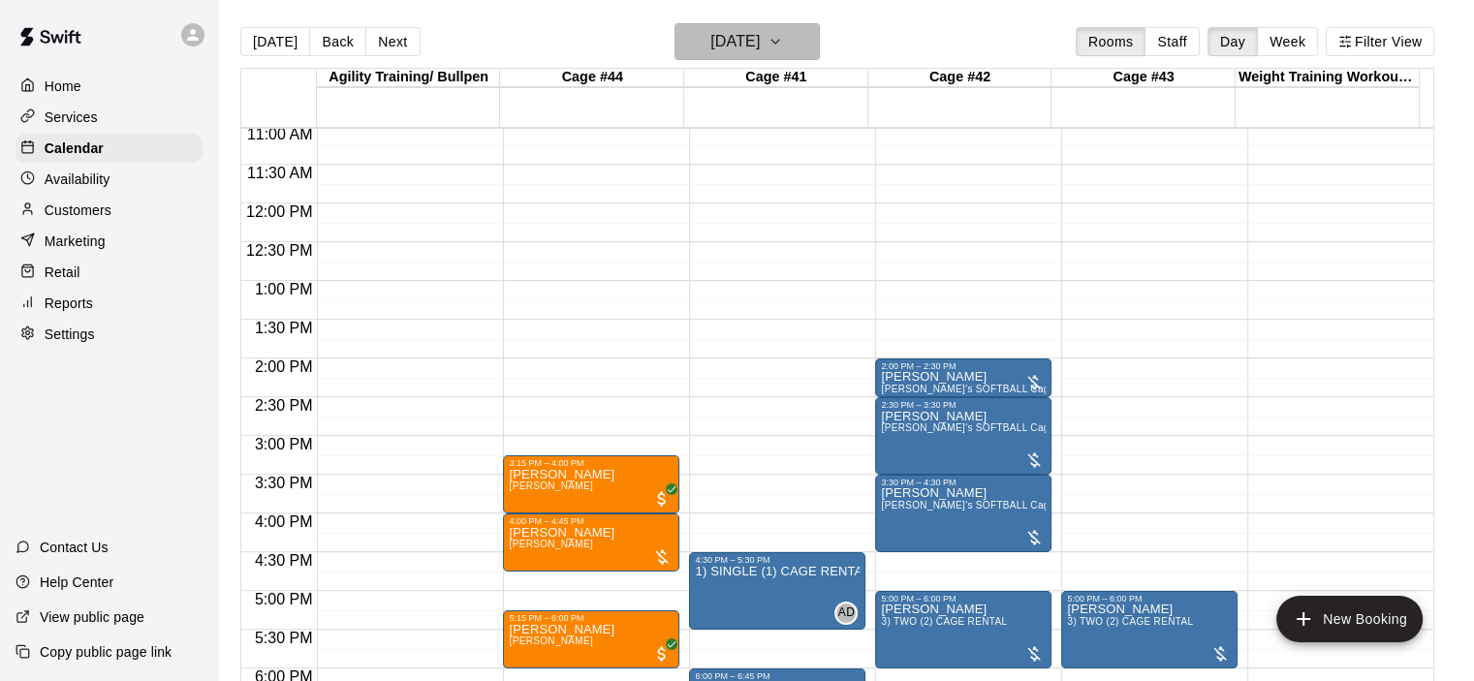
click at [783, 42] on icon "button" at bounding box center [775, 41] width 16 height 23
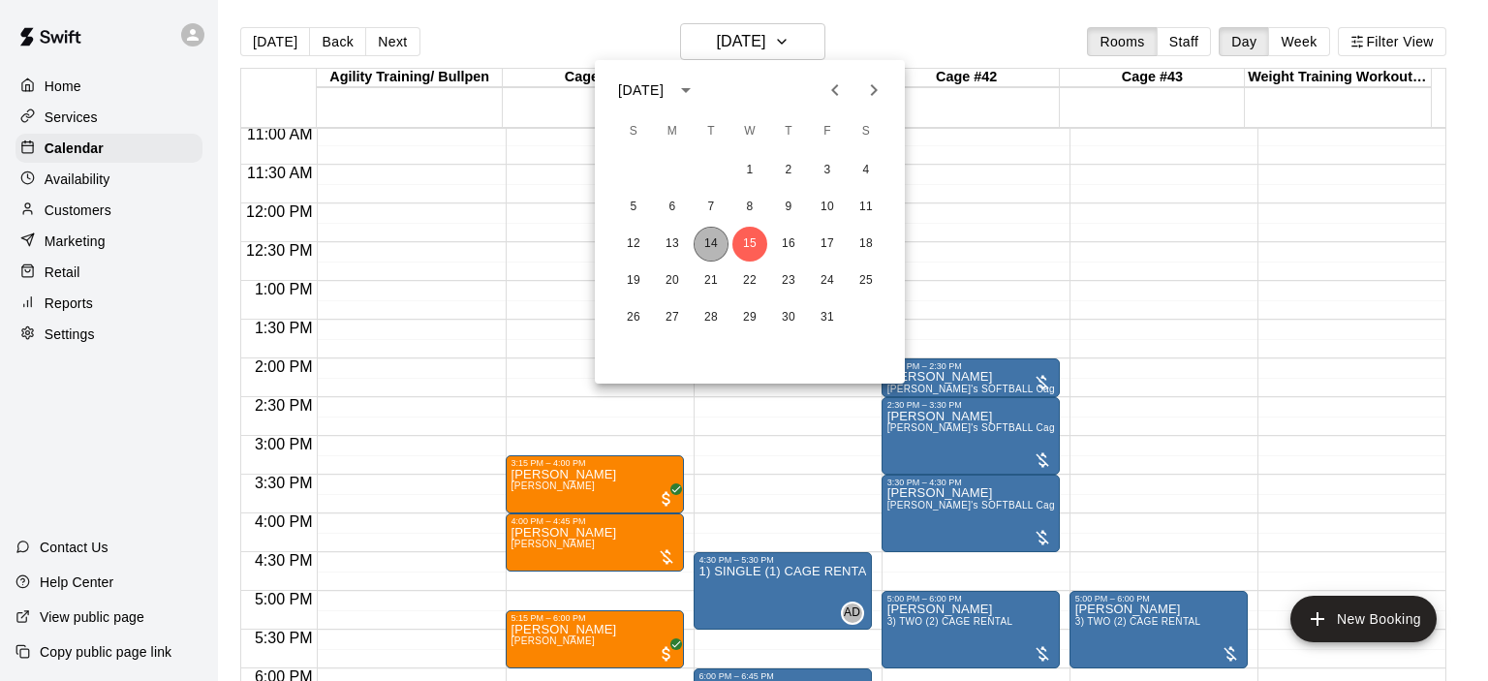
drag, startPoint x: 709, startPoint y: 243, endPoint x: 709, endPoint y: 254, distance: 10.7
click at [709, 254] on button "14" at bounding box center [711, 244] width 35 height 35
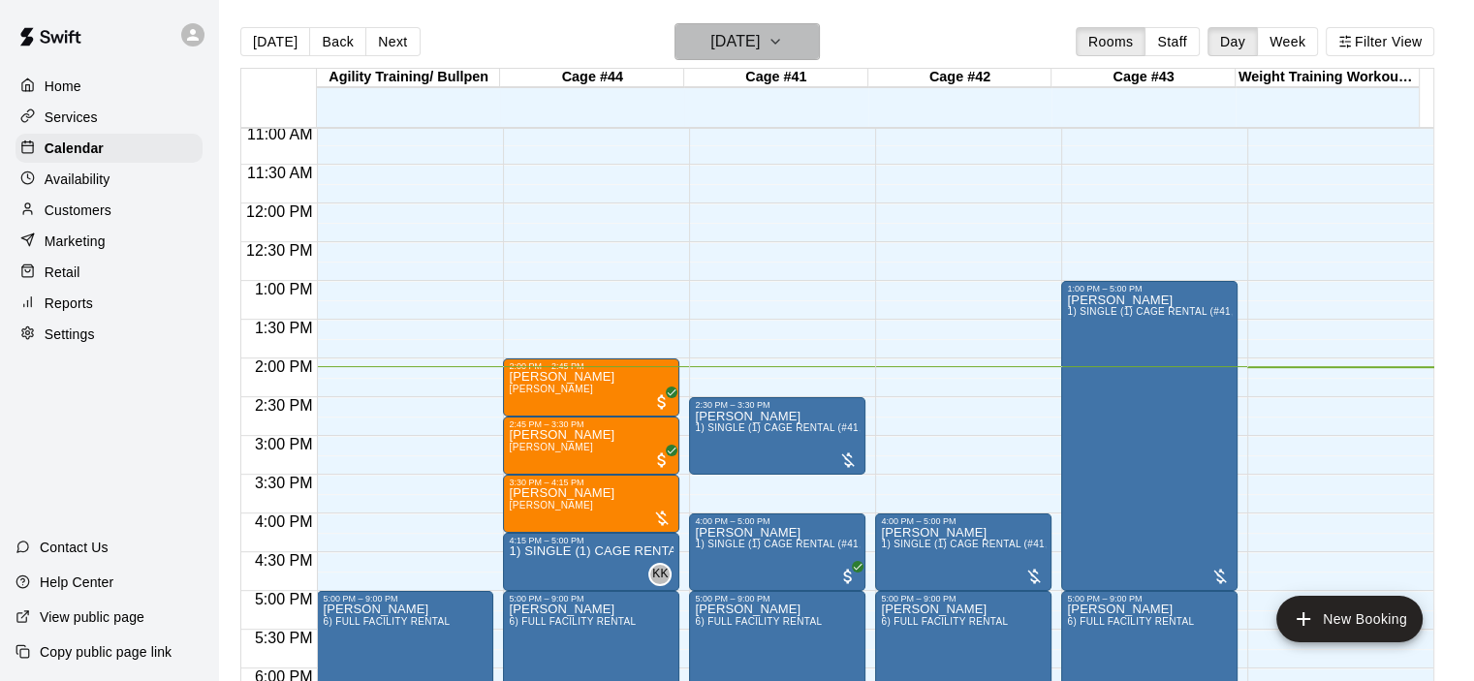
click at [783, 45] on icon "button" at bounding box center [775, 41] width 16 height 23
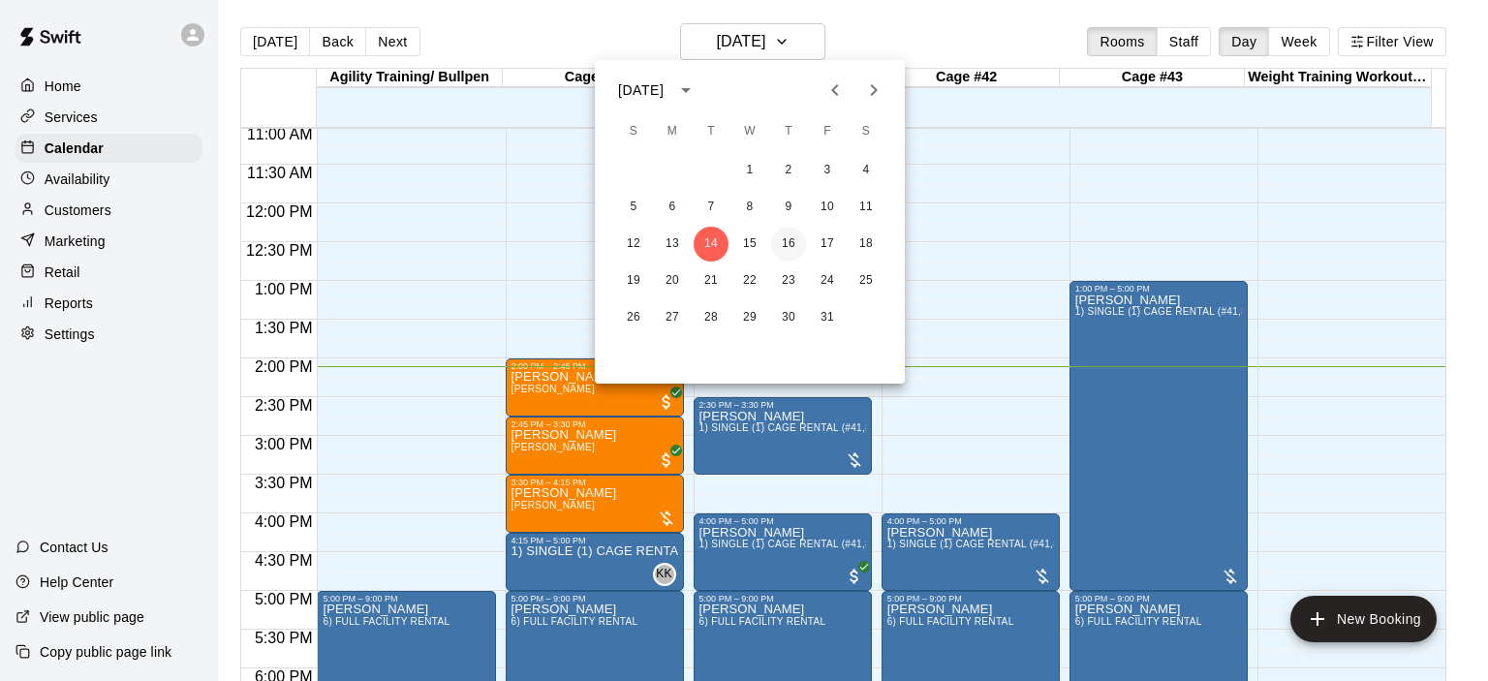
click at [787, 242] on button "16" at bounding box center [788, 244] width 35 height 35
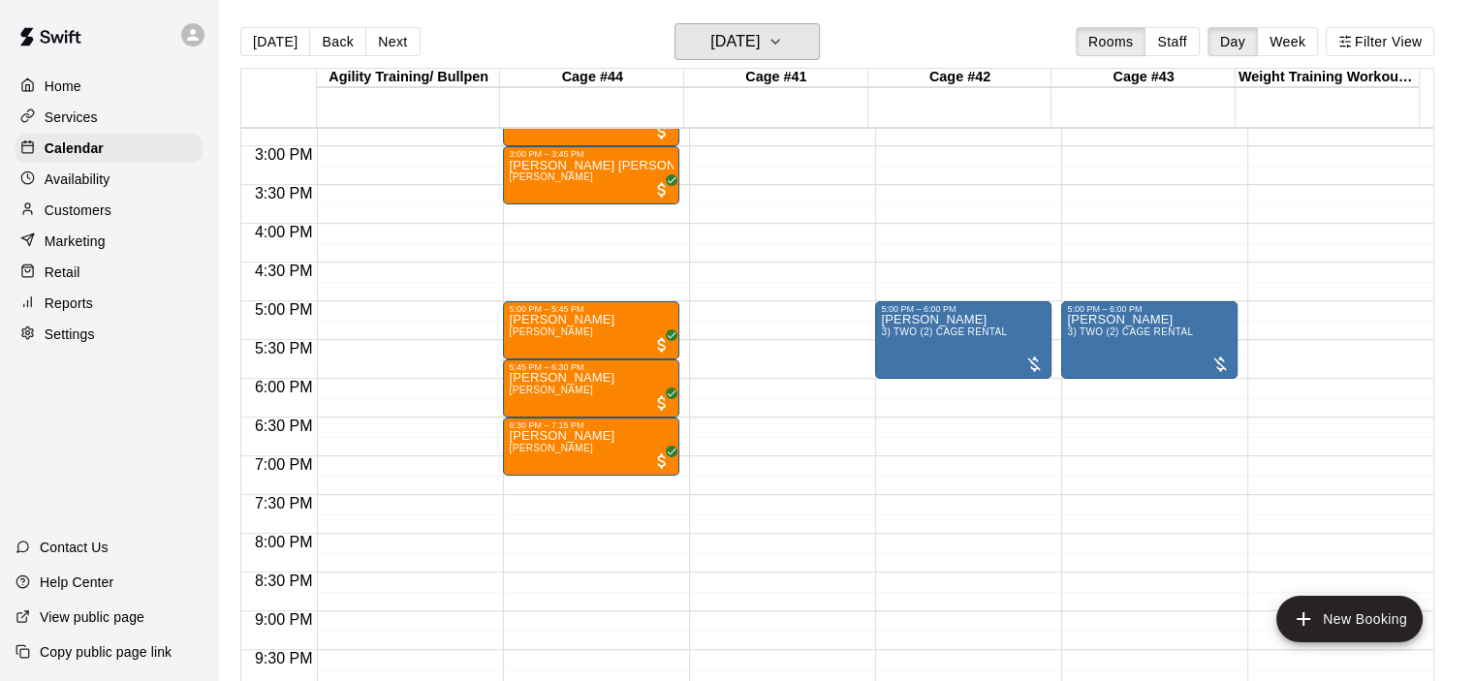
scroll to position [1146, 0]
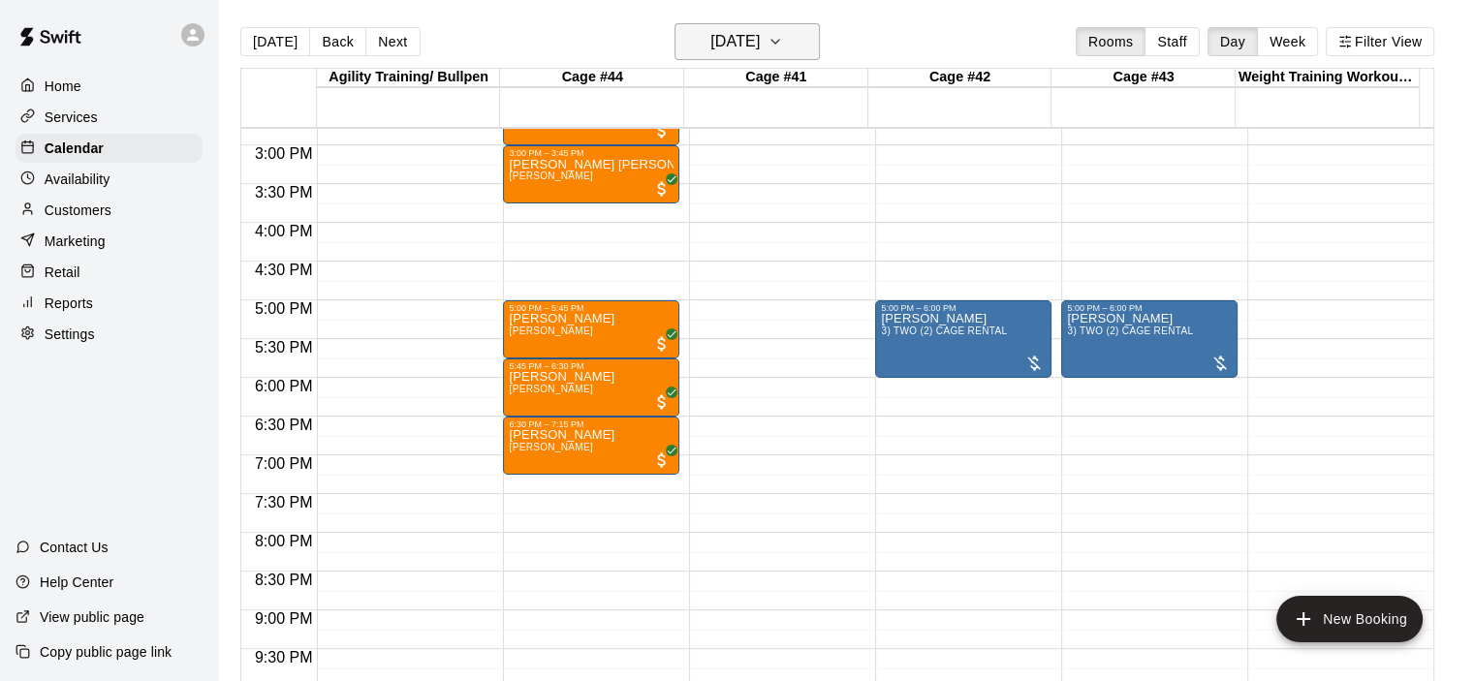
click at [779, 42] on icon "button" at bounding box center [775, 42] width 8 height 4
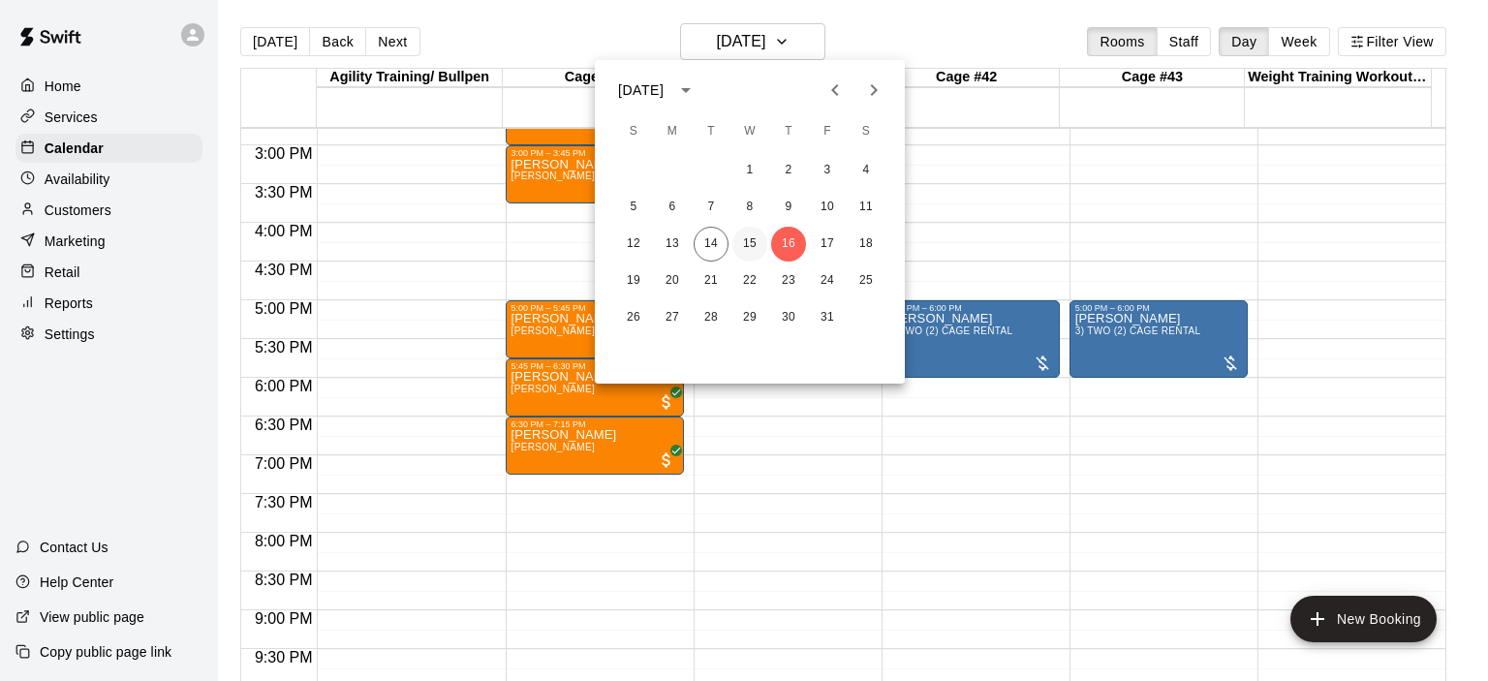
click at [748, 237] on button "15" at bounding box center [750, 244] width 35 height 35
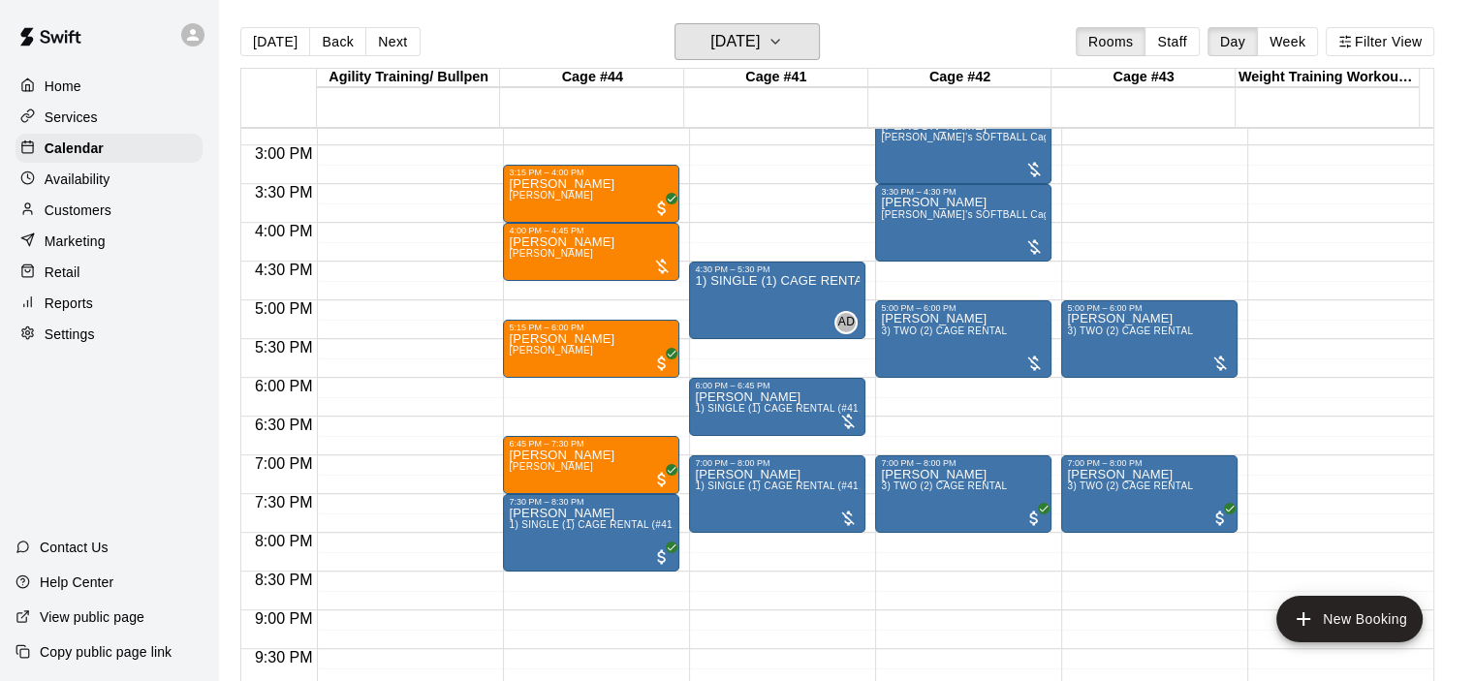
scroll to position [1049, 0]
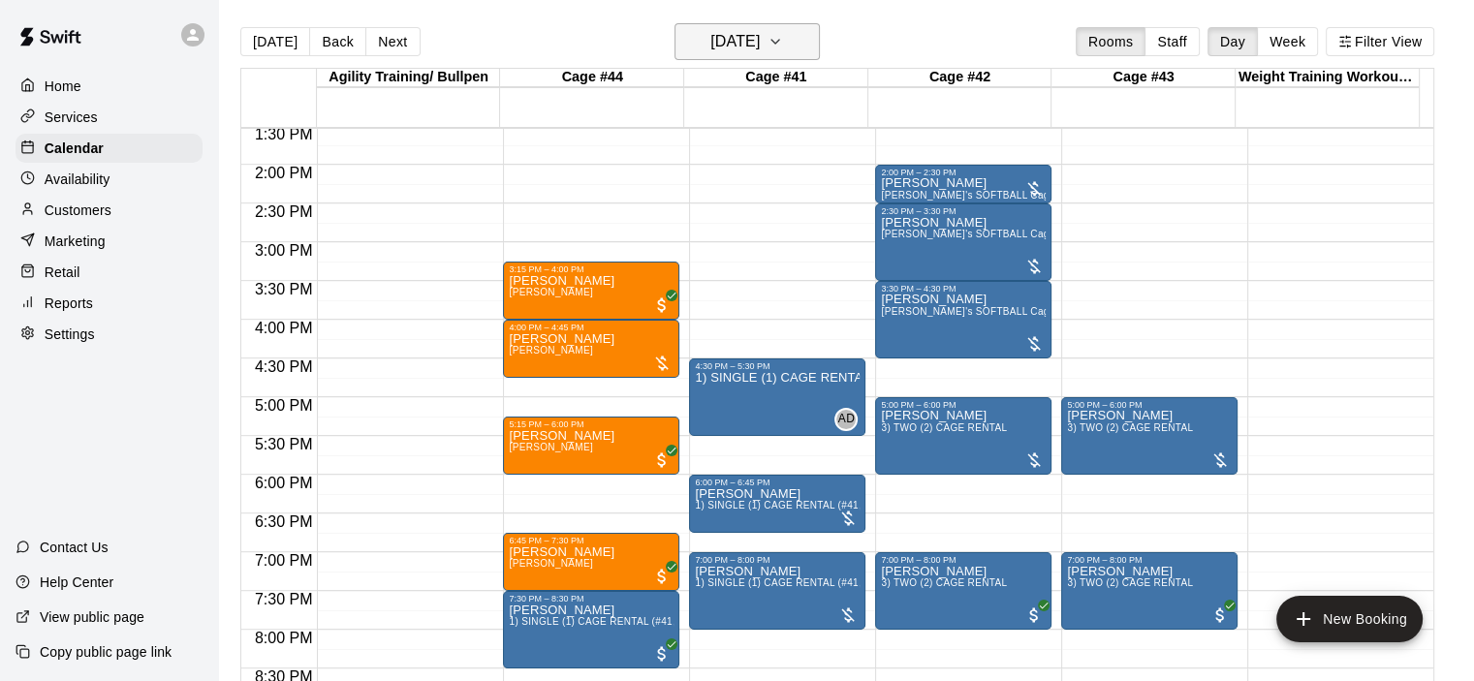
click at [783, 47] on icon "button" at bounding box center [775, 41] width 16 height 23
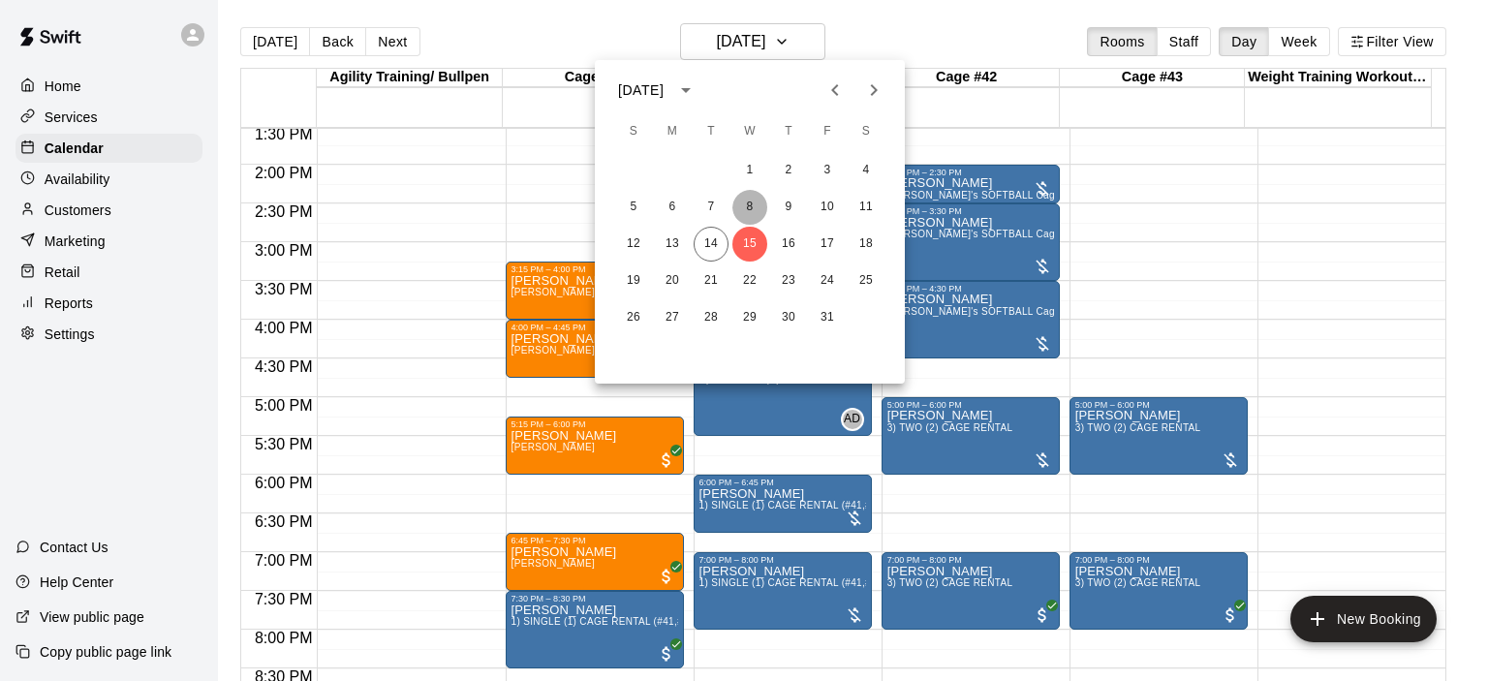
click at [748, 203] on button "8" at bounding box center [750, 207] width 35 height 35
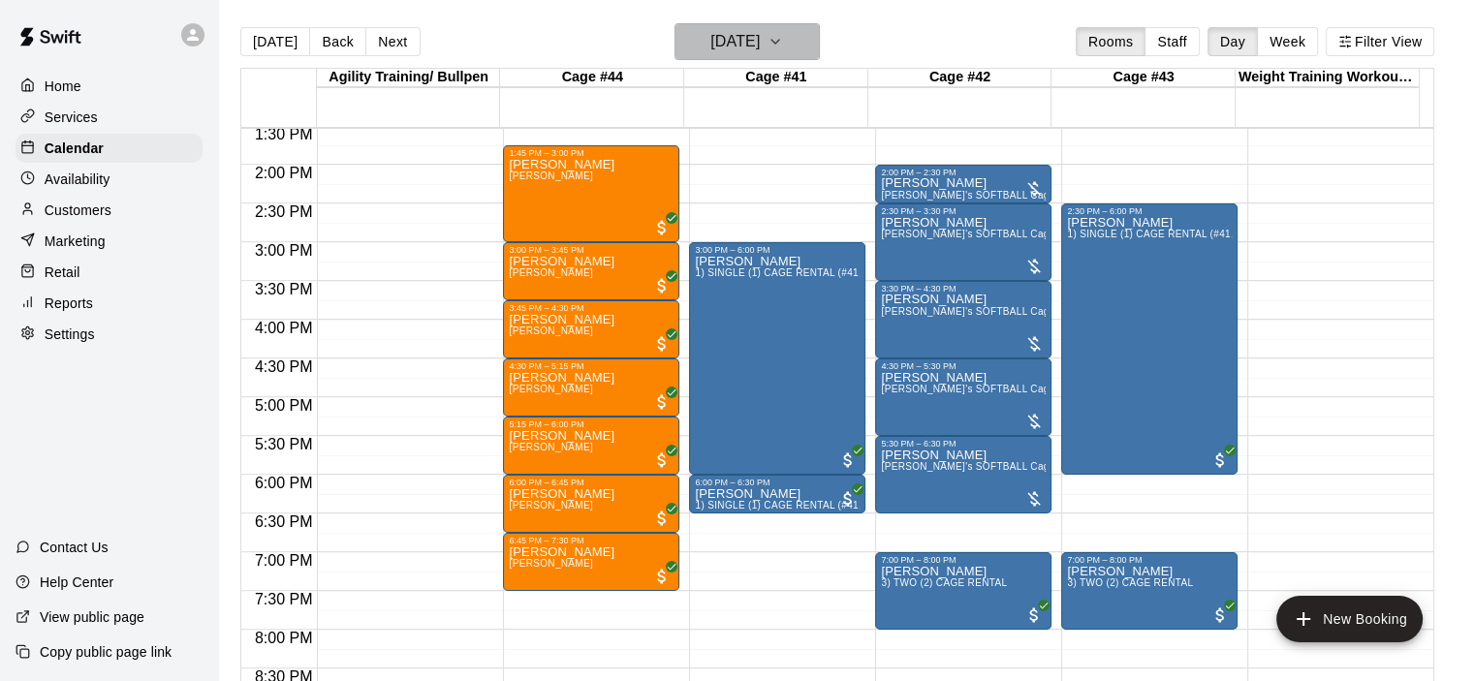
click at [783, 41] on icon "button" at bounding box center [775, 41] width 16 height 23
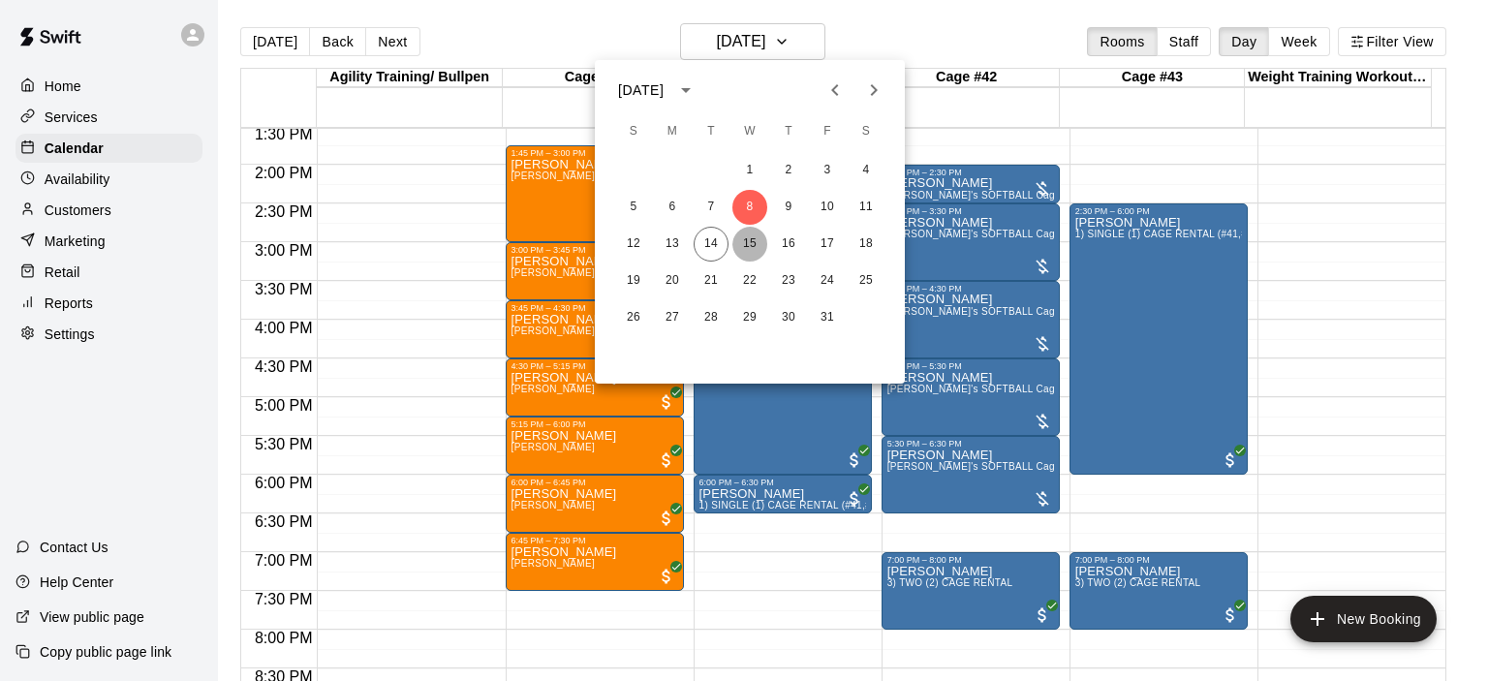
click at [746, 246] on button "15" at bounding box center [750, 244] width 35 height 35
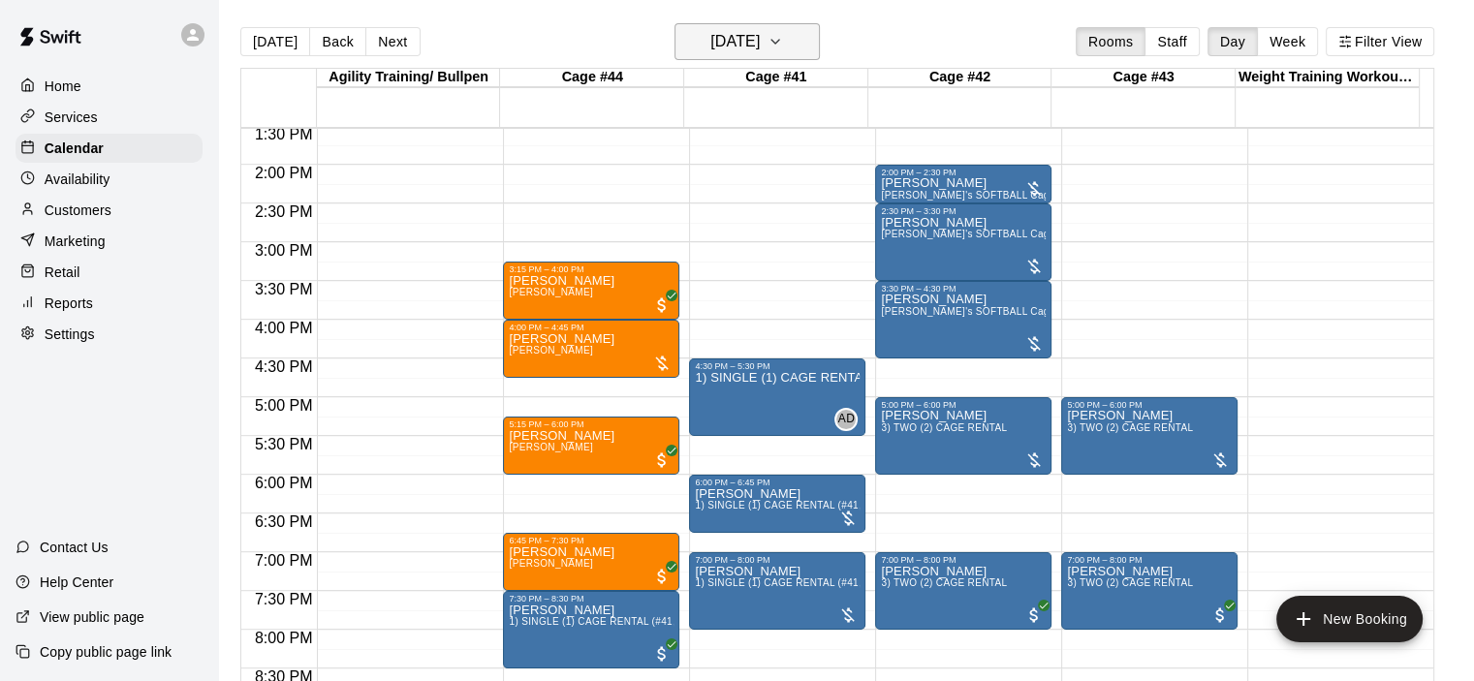
click at [820, 44] on button "[DATE]" at bounding box center [746, 41] width 145 height 37
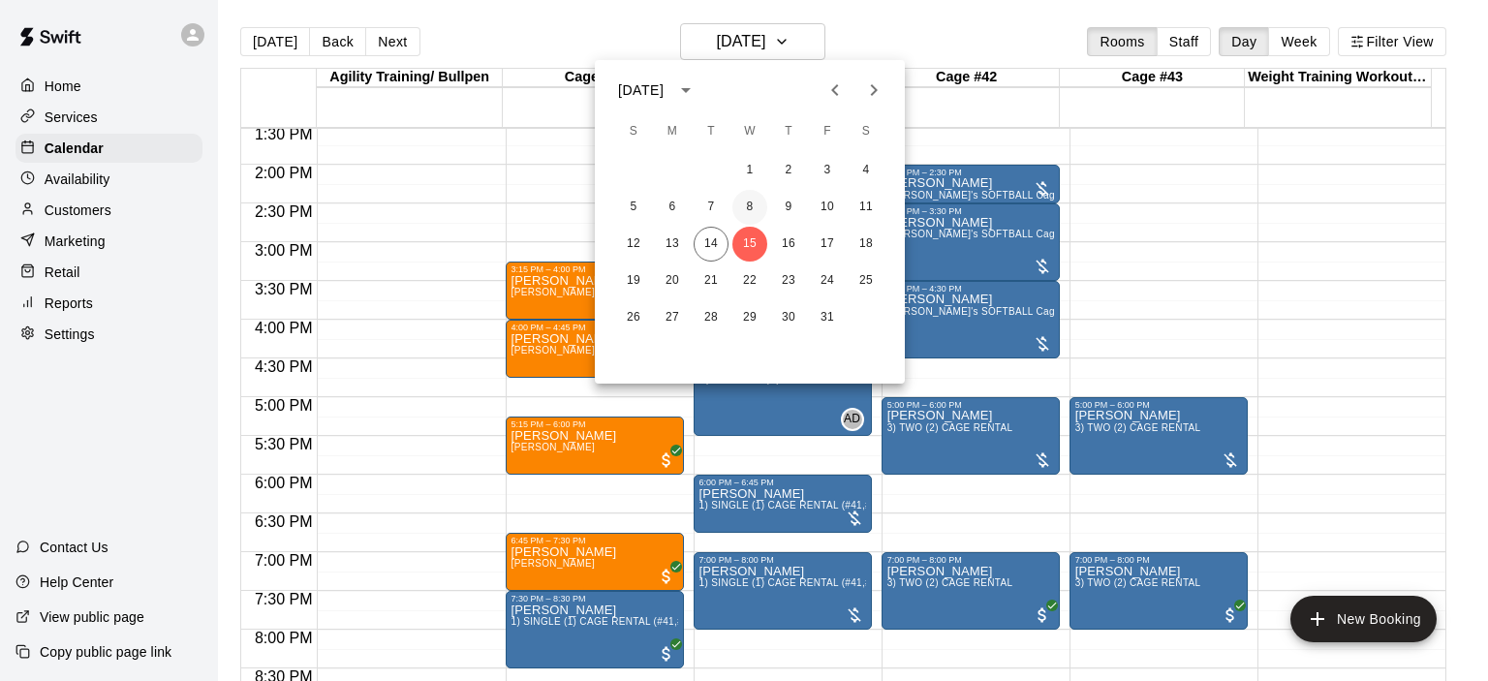
click at [754, 208] on button "8" at bounding box center [750, 207] width 35 height 35
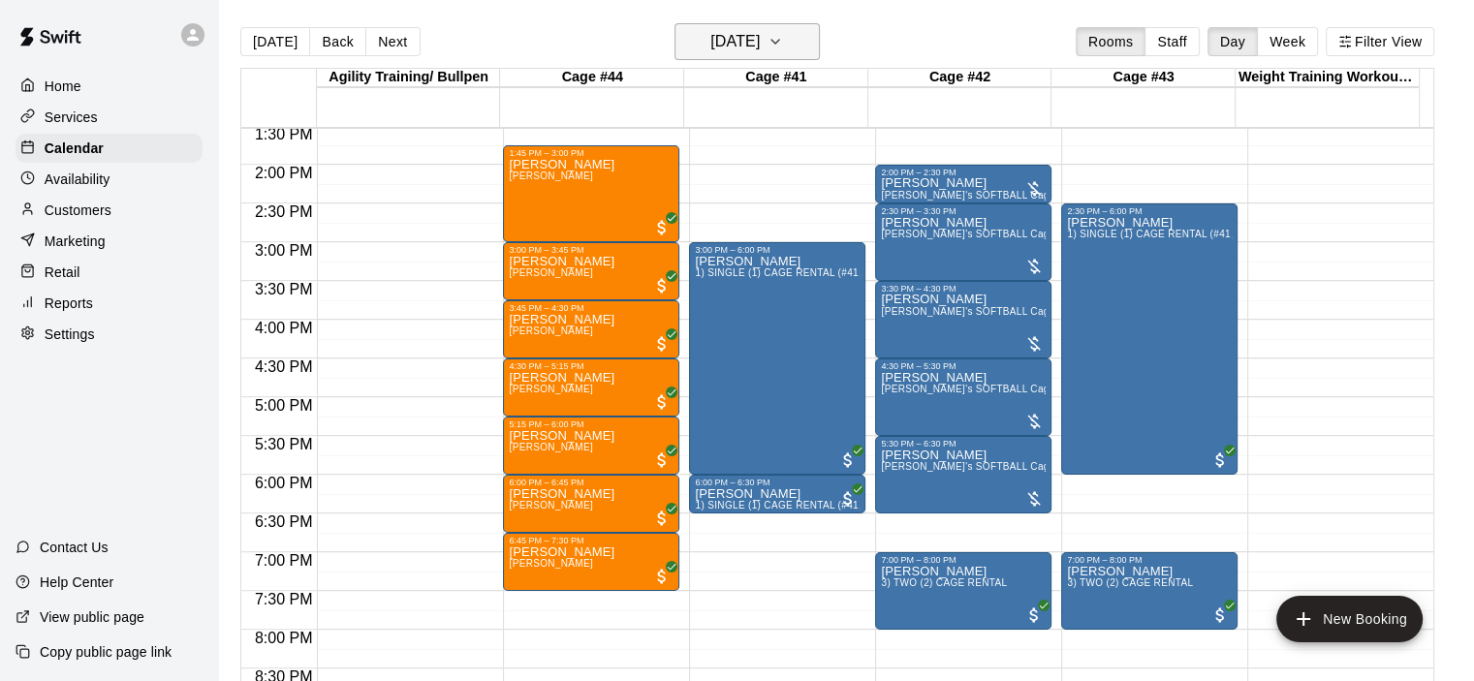
click at [783, 38] on icon "button" at bounding box center [775, 41] width 16 height 23
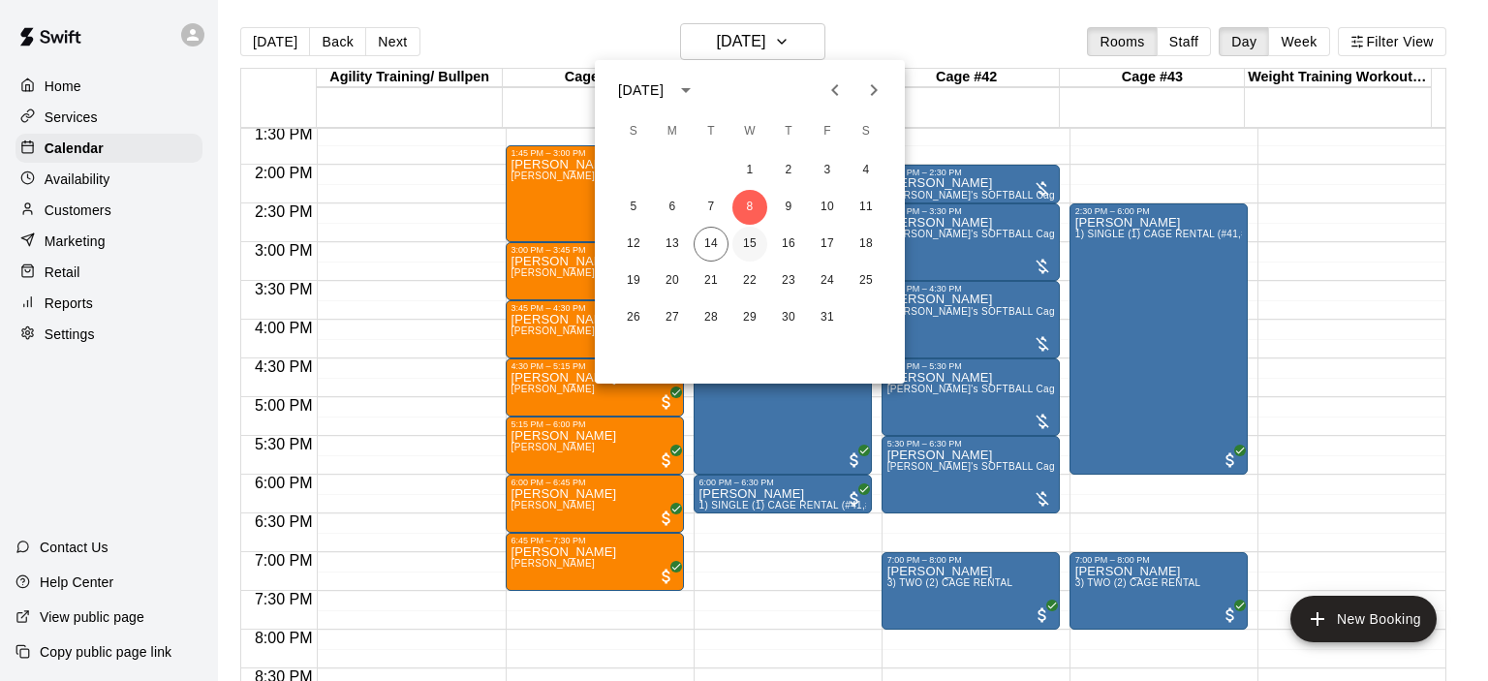
click at [748, 241] on button "15" at bounding box center [750, 244] width 35 height 35
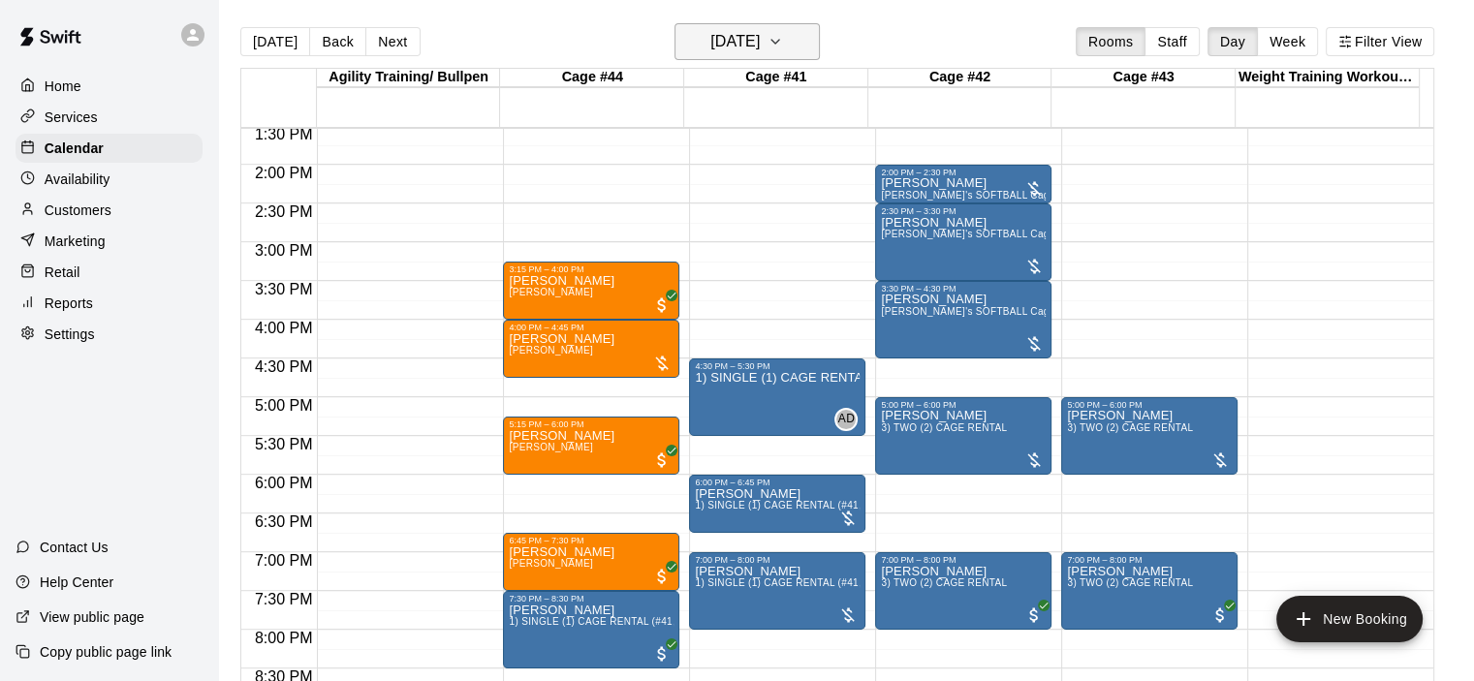
click at [783, 34] on icon "button" at bounding box center [775, 41] width 16 height 23
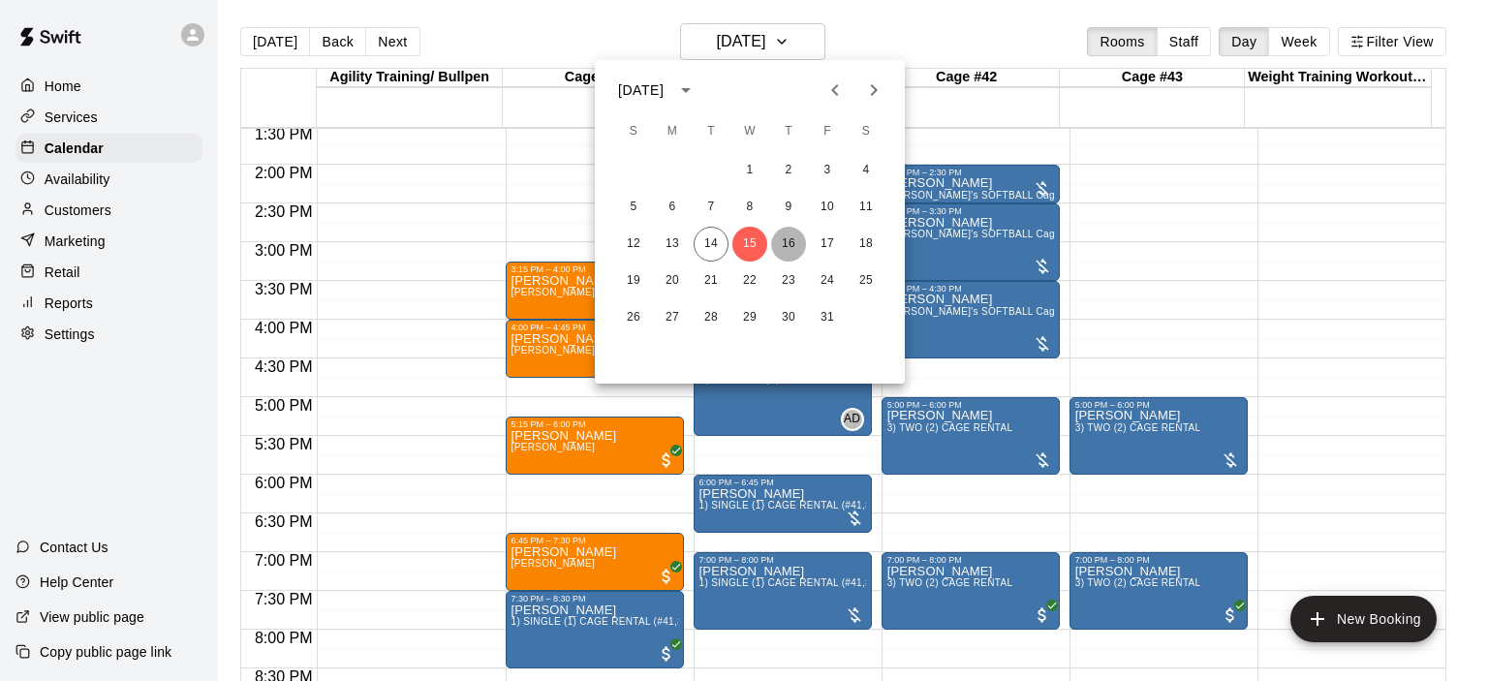
click at [788, 240] on button "16" at bounding box center [788, 244] width 35 height 35
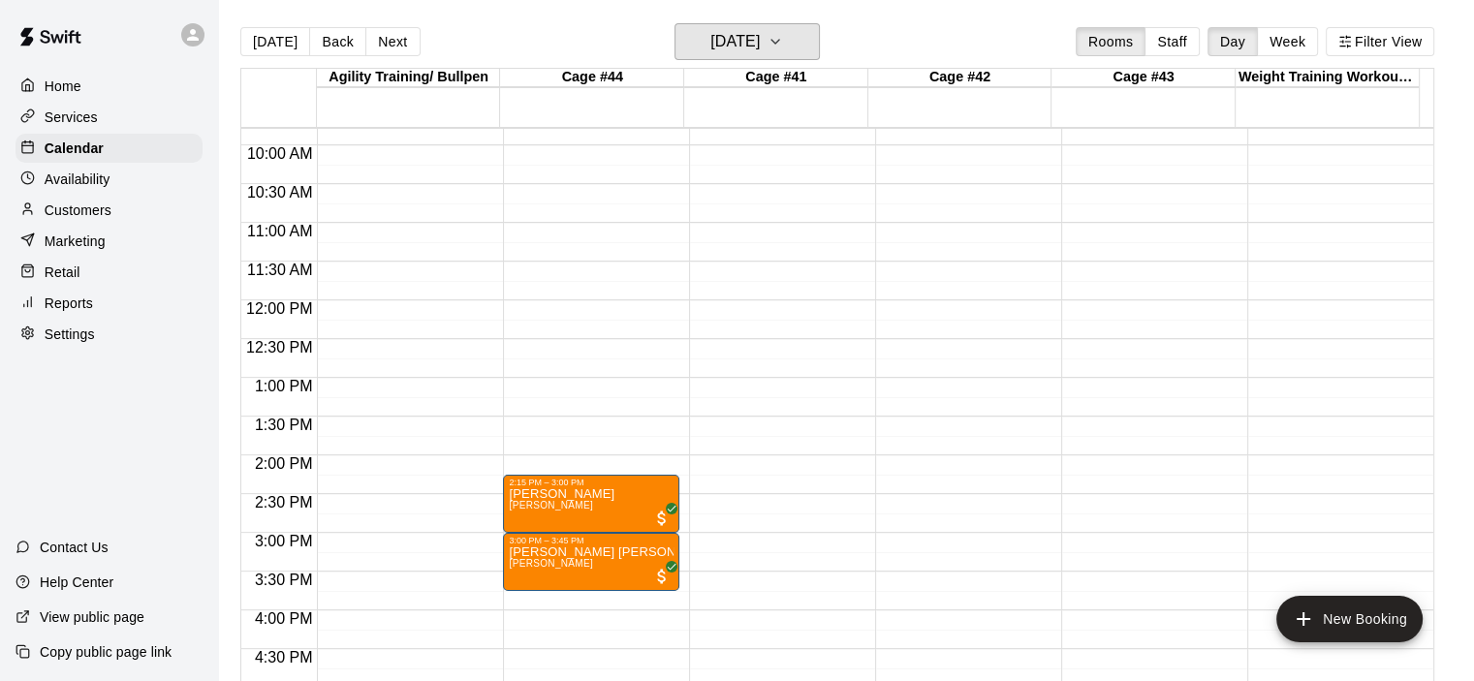
scroll to position [856, 0]
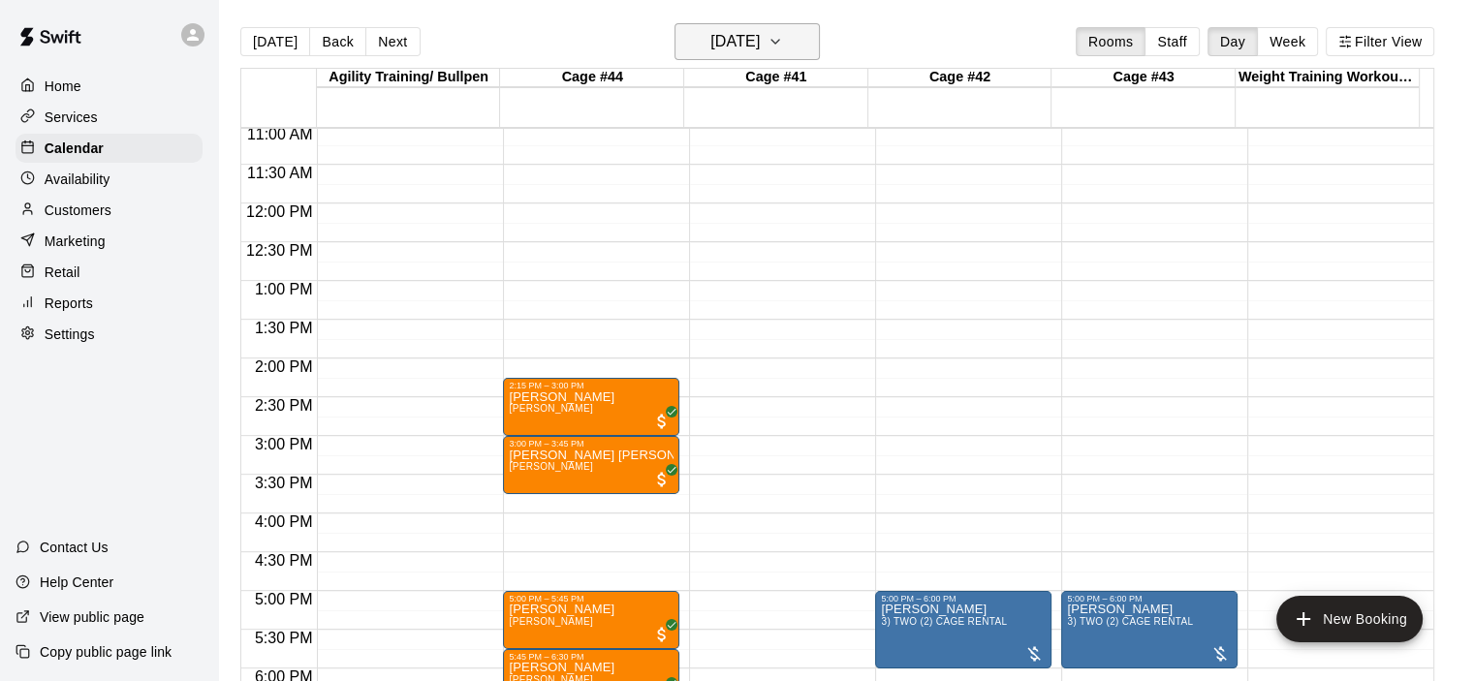
click at [783, 38] on icon "button" at bounding box center [775, 41] width 16 height 23
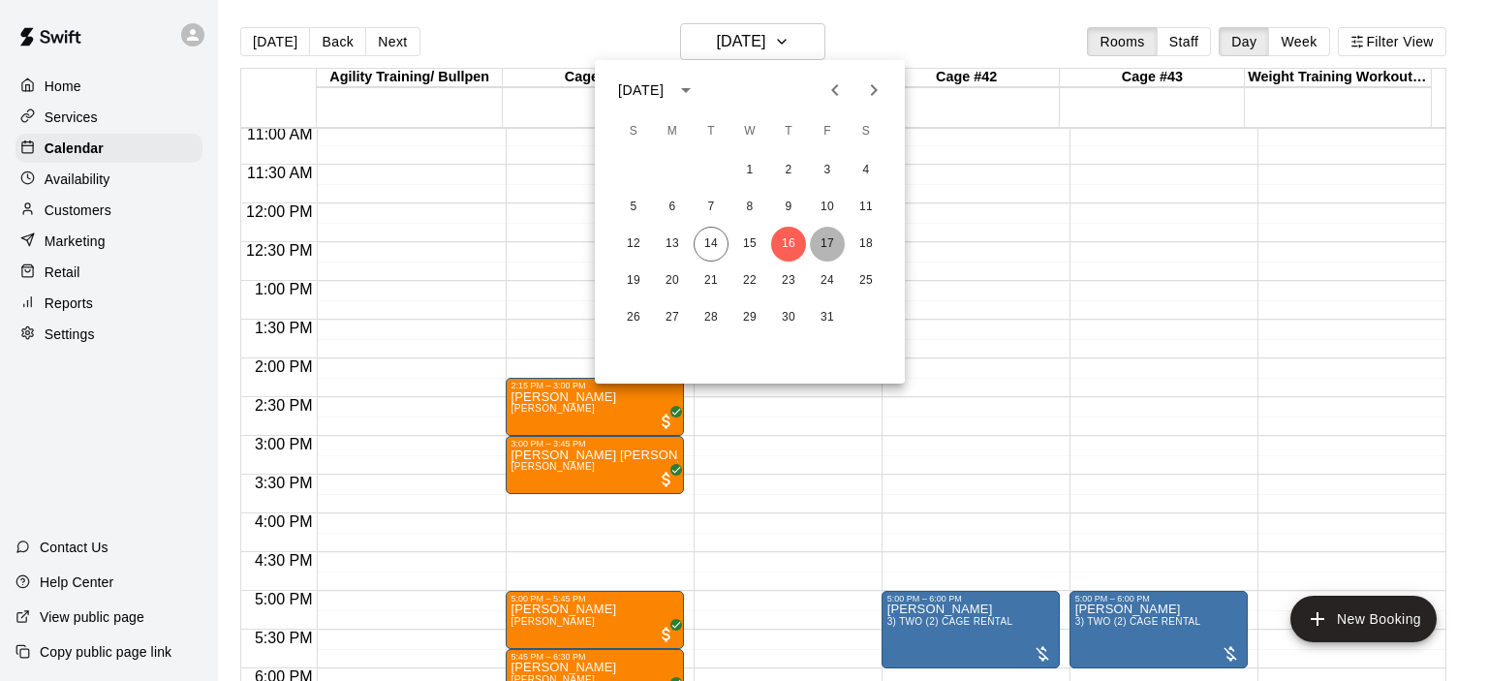
click at [828, 240] on button "17" at bounding box center [827, 244] width 35 height 35
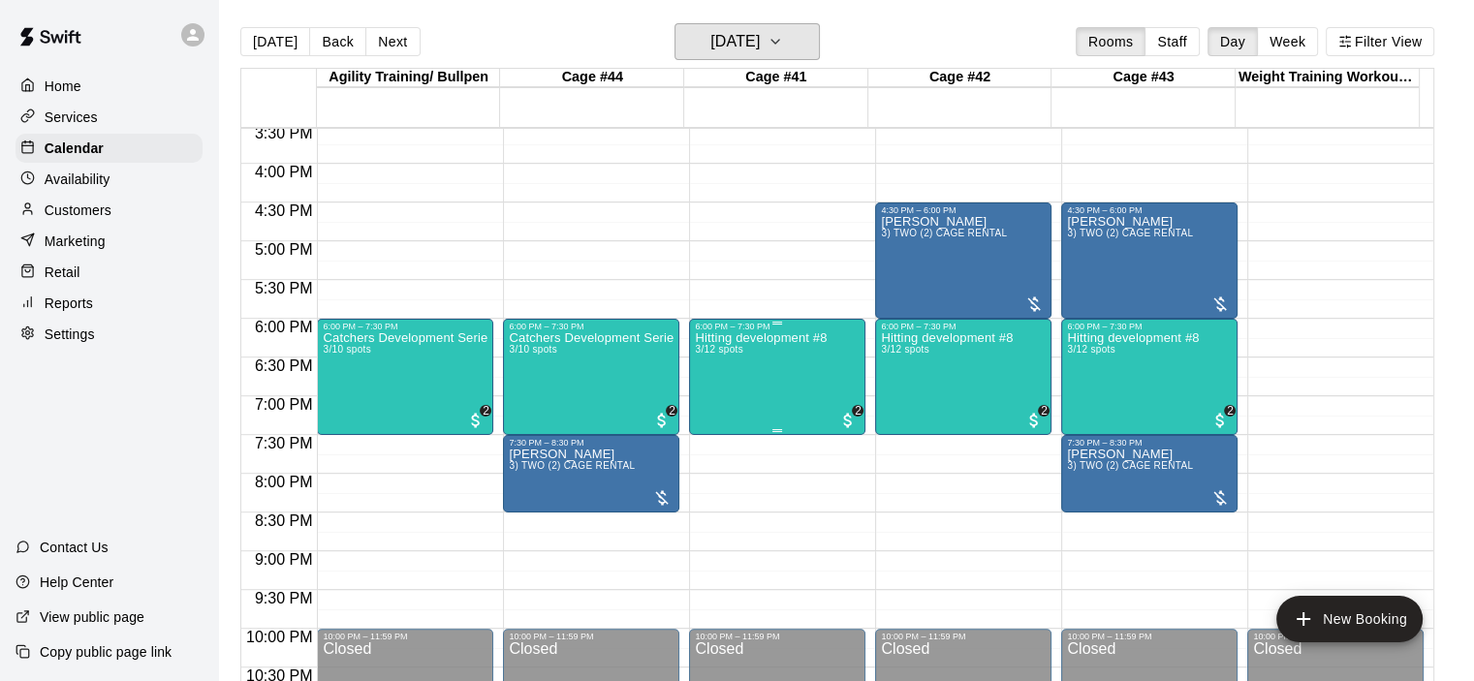
scroll to position [1285, 0]
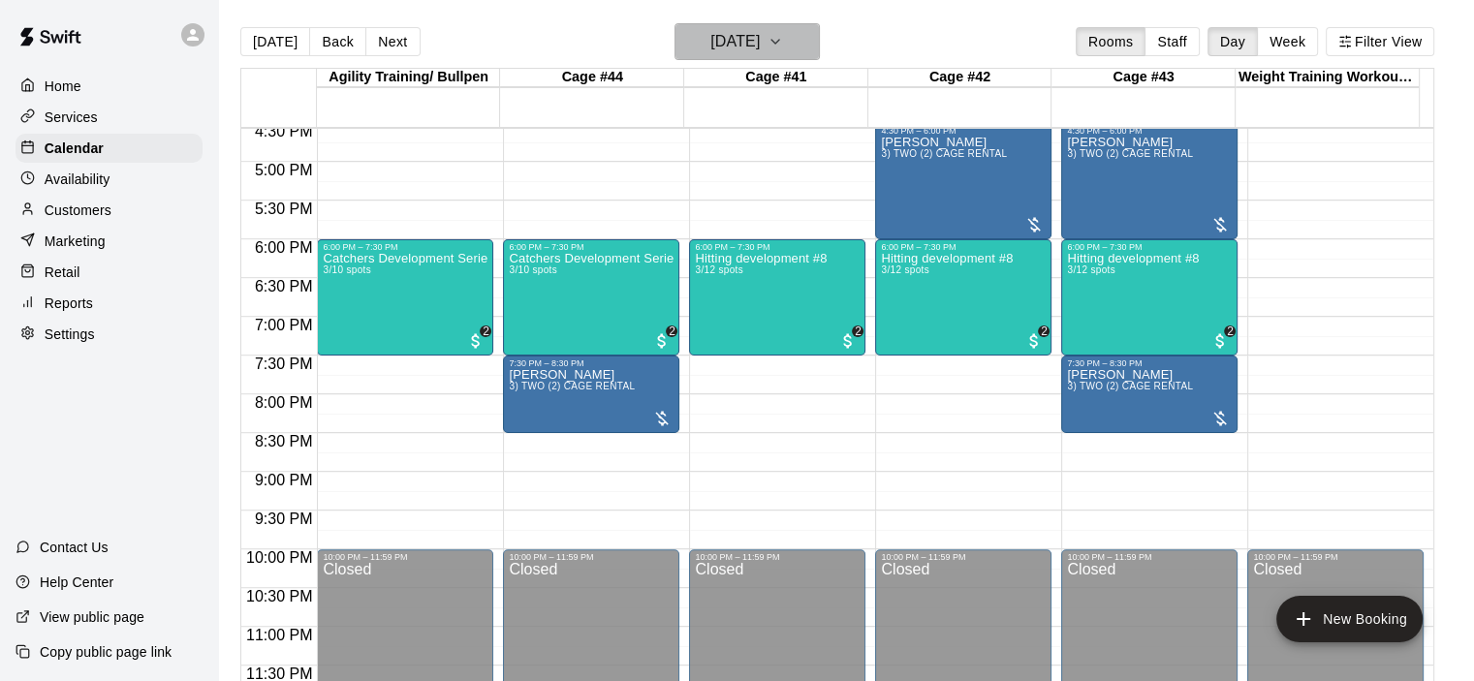
click at [783, 43] on icon "button" at bounding box center [775, 41] width 16 height 23
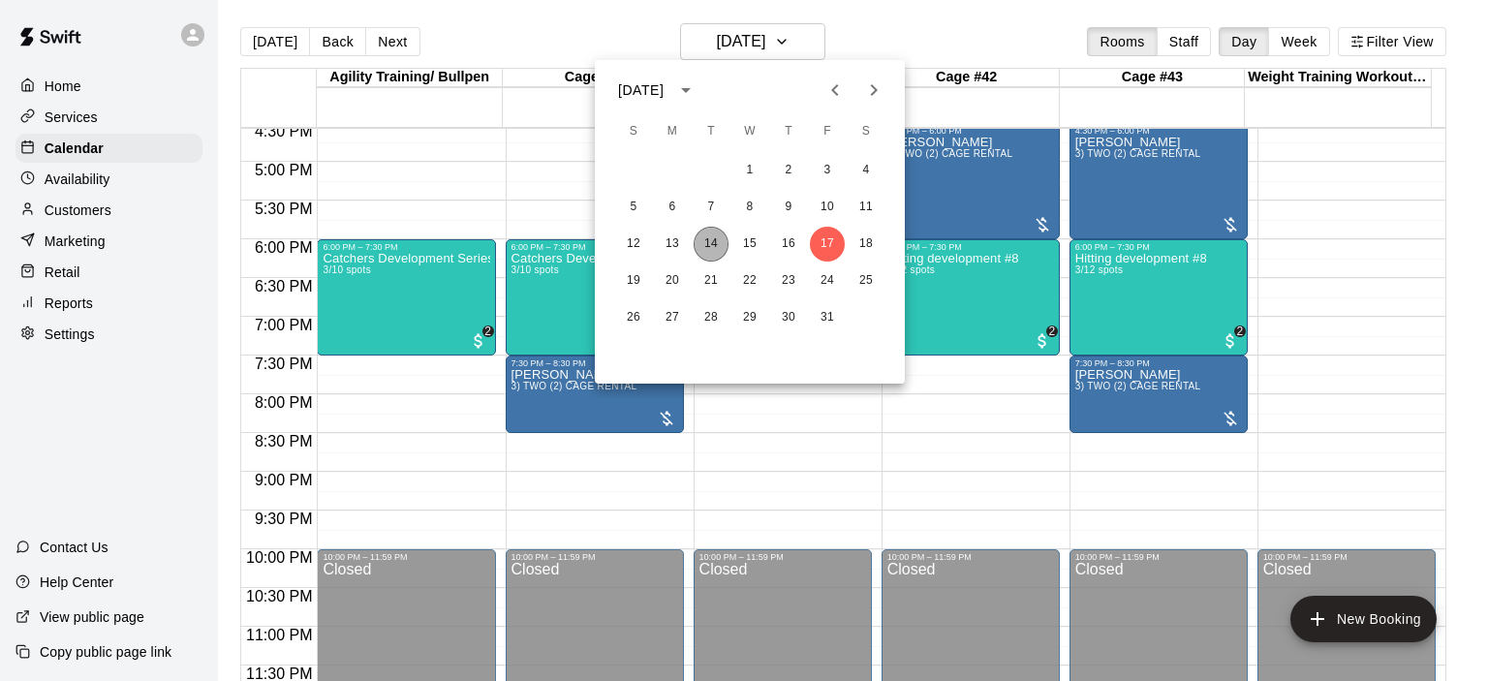
click at [713, 247] on button "14" at bounding box center [711, 244] width 35 height 35
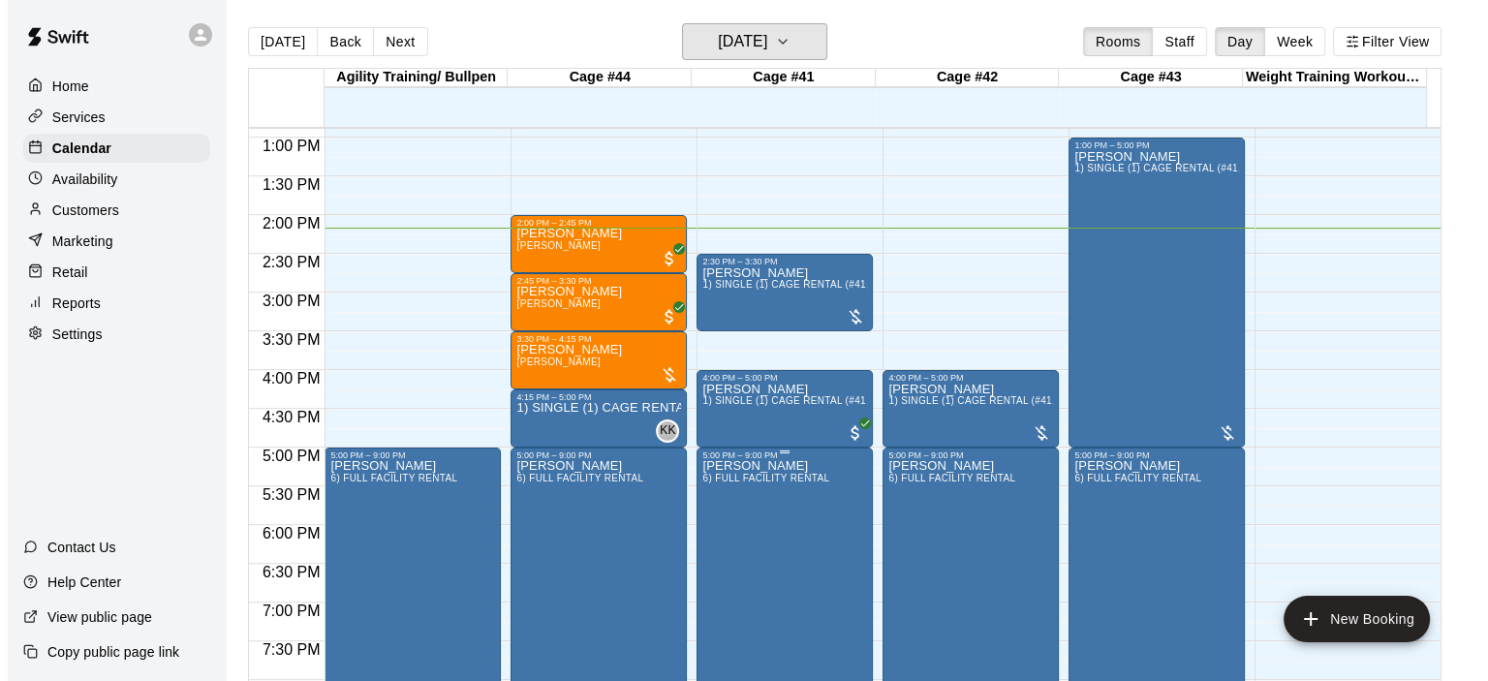
scroll to position [994, 0]
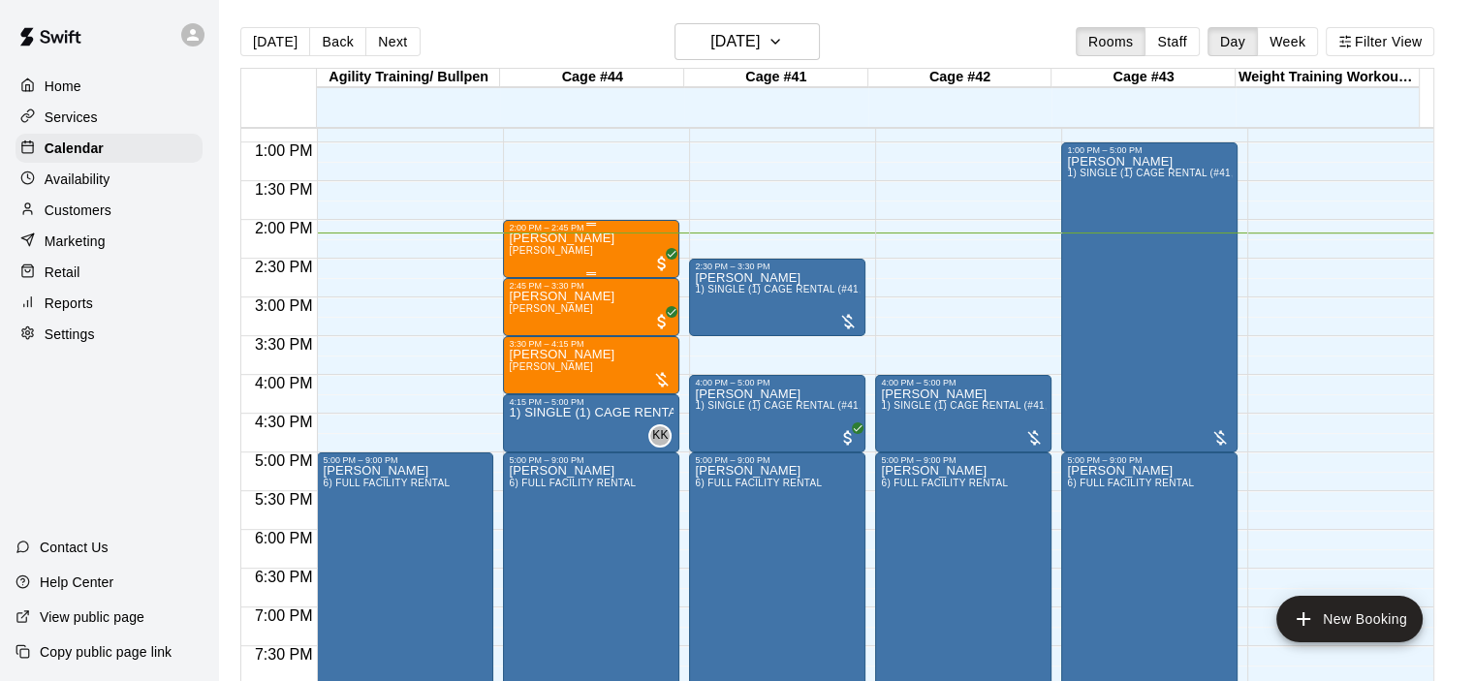
click at [590, 254] on div "[PERSON_NAME] [PERSON_NAME]" at bounding box center [562, 573] width 106 height 681
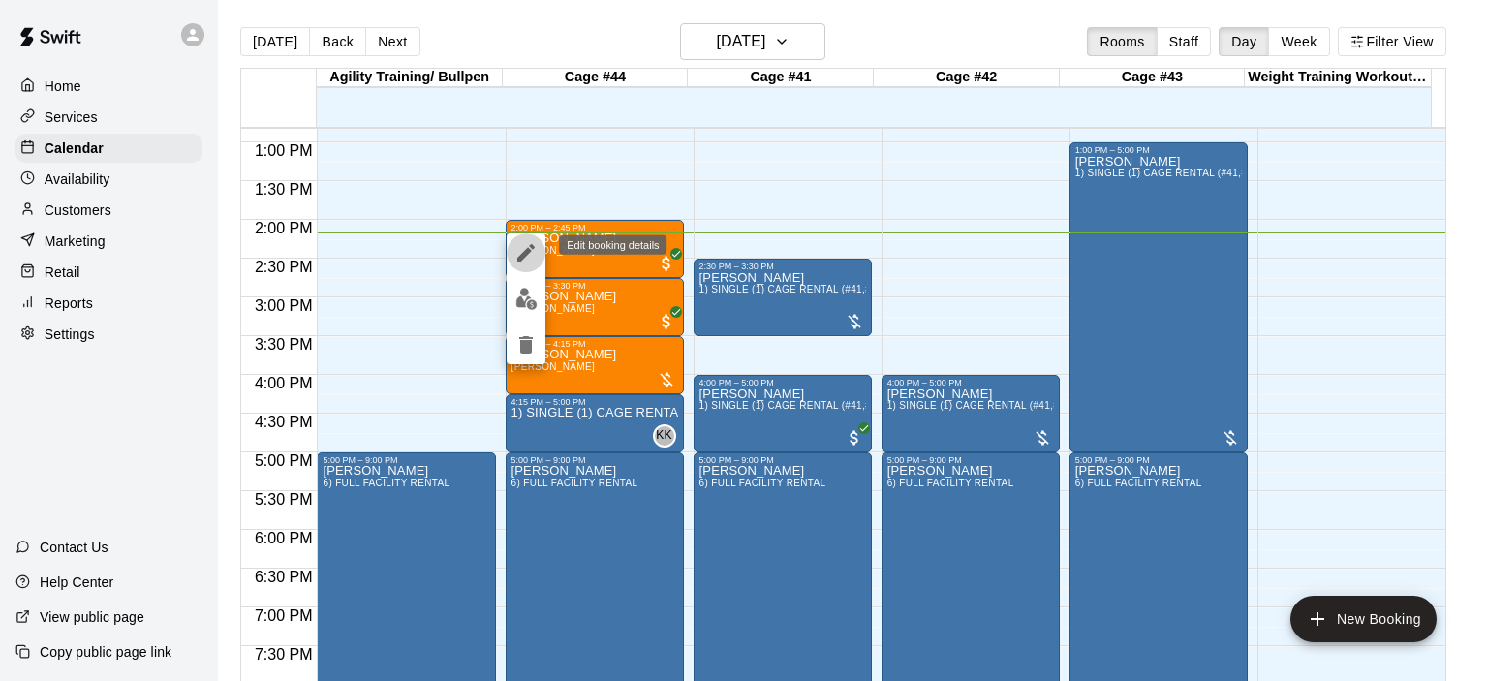
click at [531, 258] on icon "edit" at bounding box center [525, 252] width 23 height 23
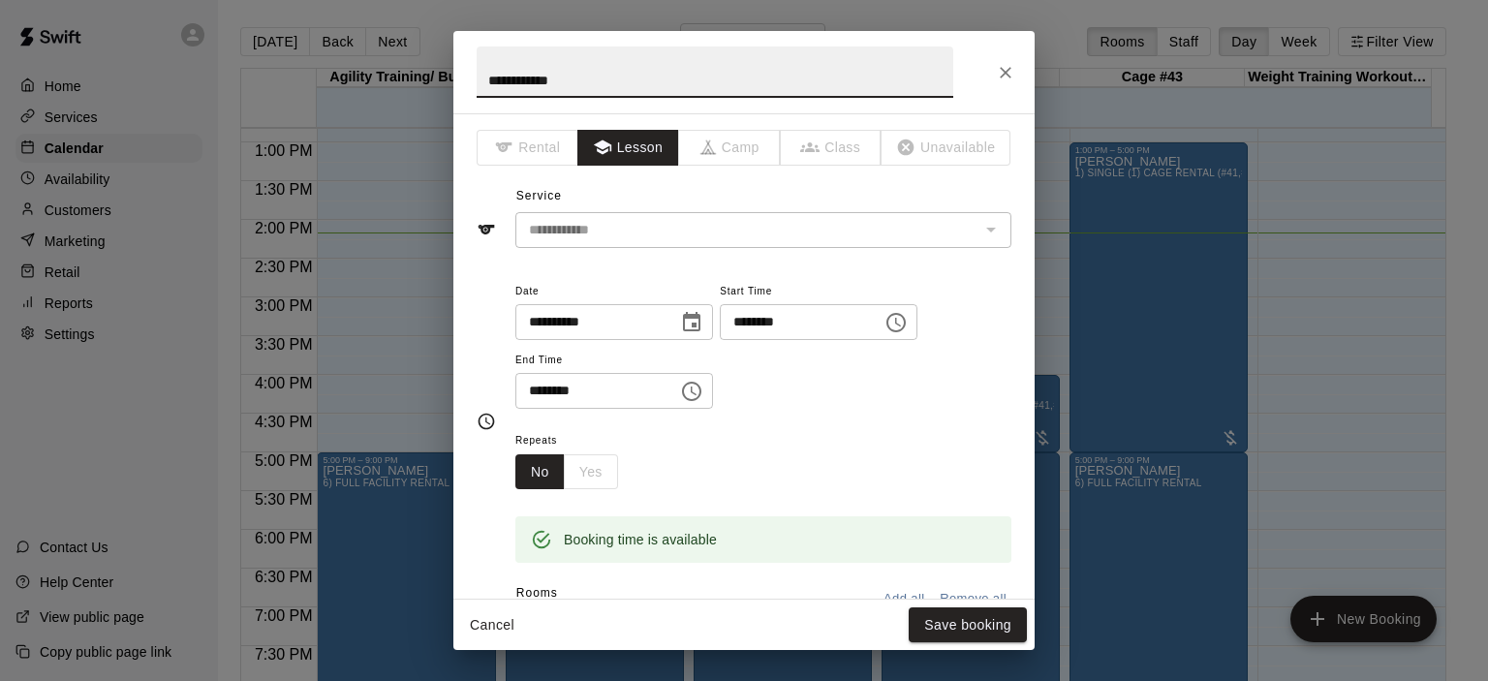
click at [701, 321] on icon "Choose date, selected date is Oct 14, 2025" at bounding box center [691, 321] width 17 height 19
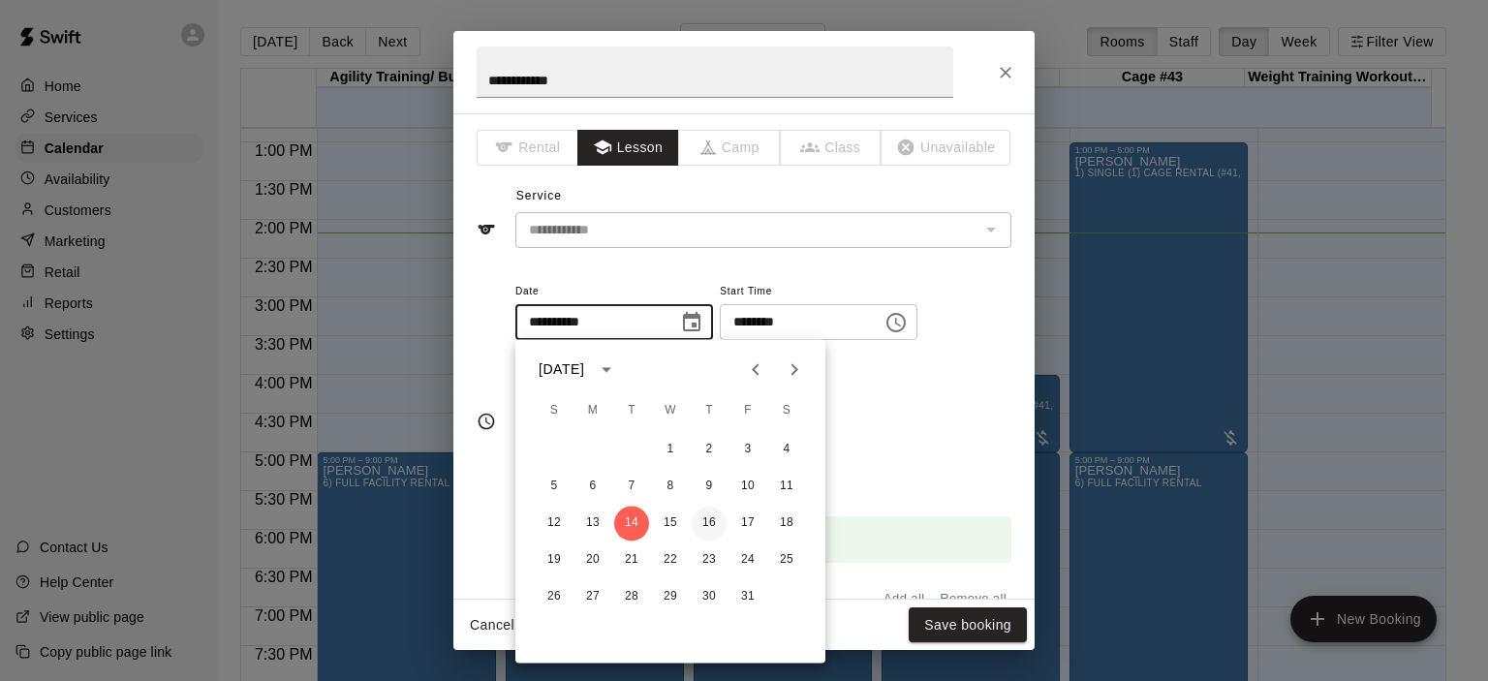
click at [713, 523] on button "16" at bounding box center [709, 523] width 35 height 35
type input "**********"
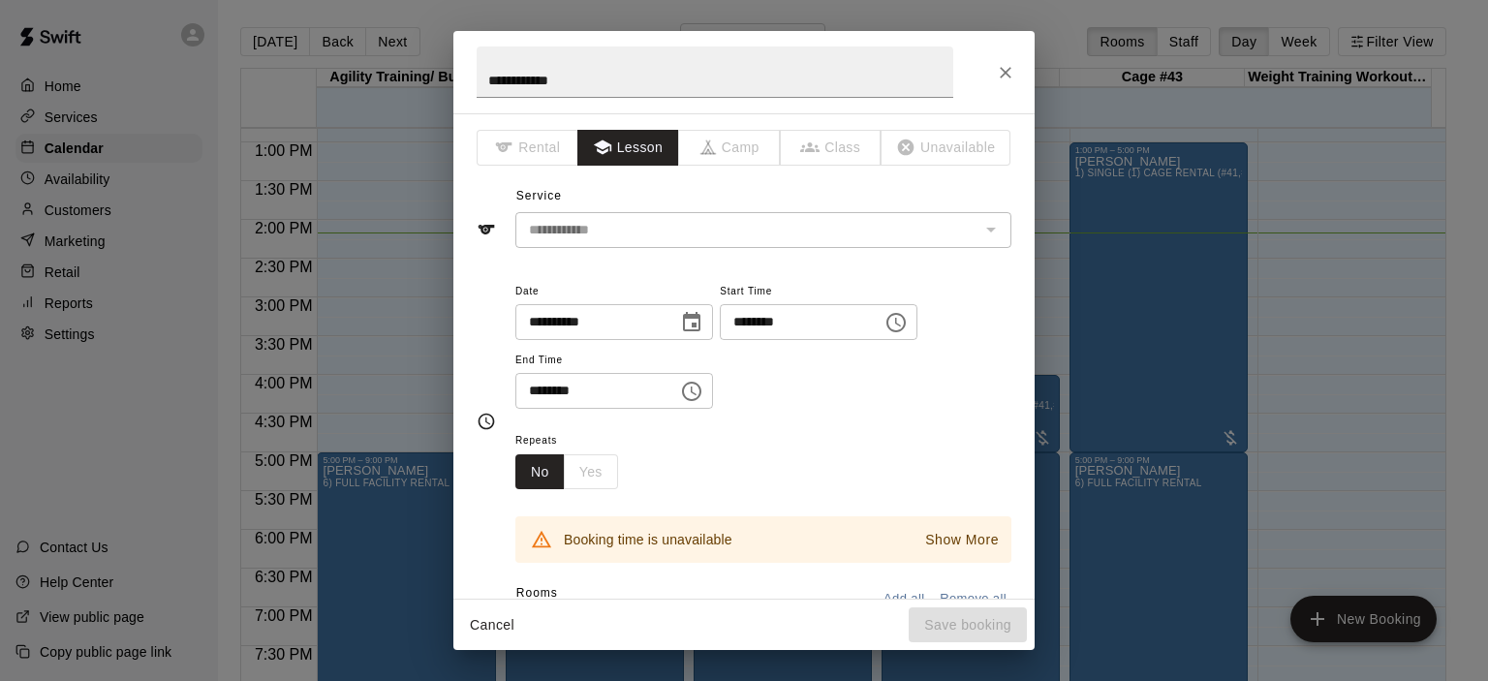
click at [908, 326] on icon "Choose time, selected time is 2:00 PM" at bounding box center [896, 322] width 23 height 23
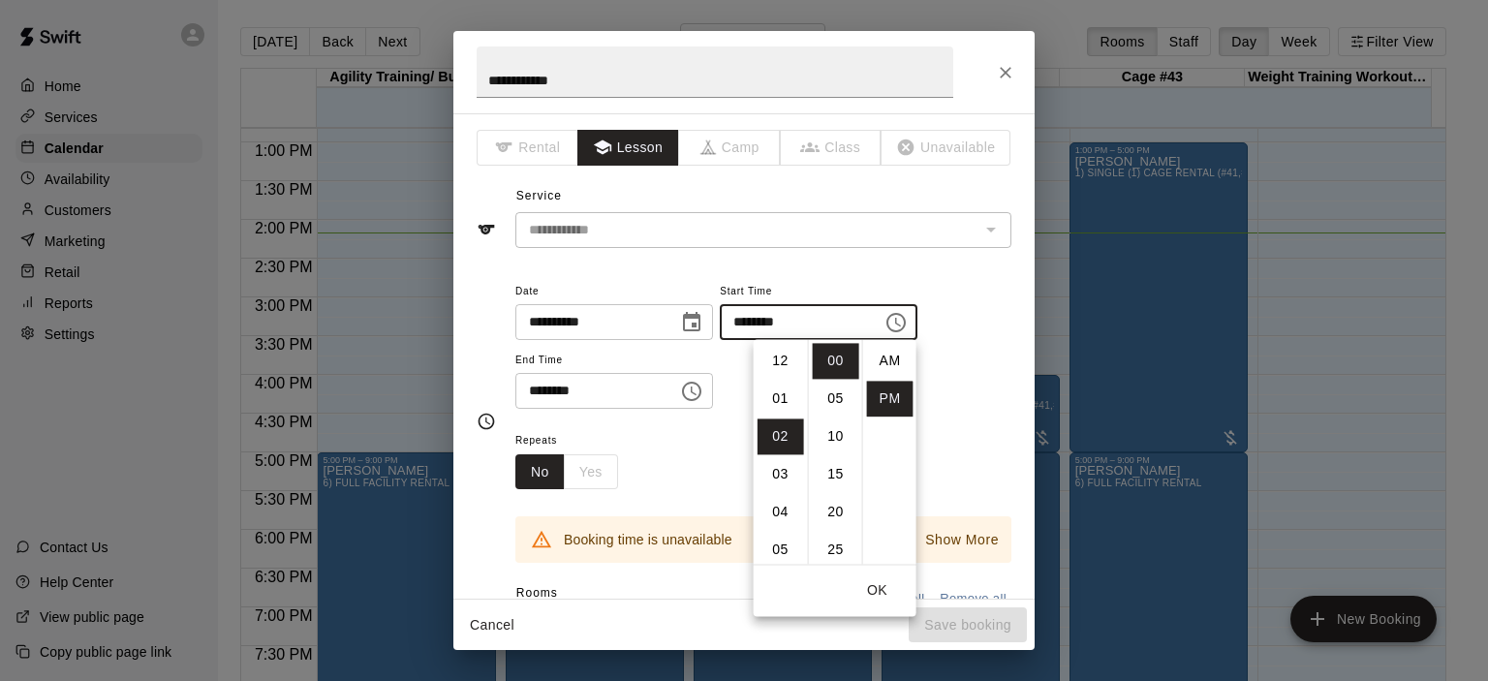
scroll to position [35, 0]
click at [787, 439] on li "04" at bounding box center [781, 437] width 47 height 36
type input "********"
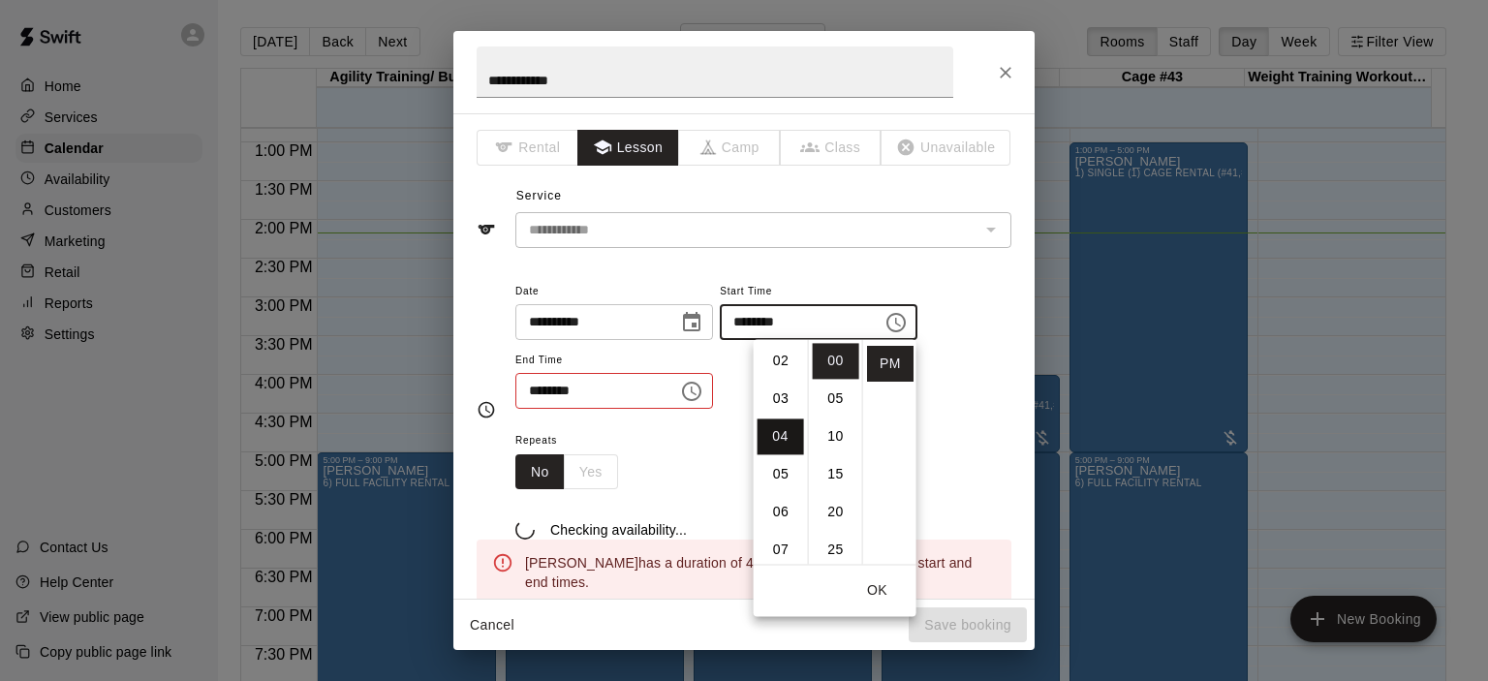
scroll to position [151, 0]
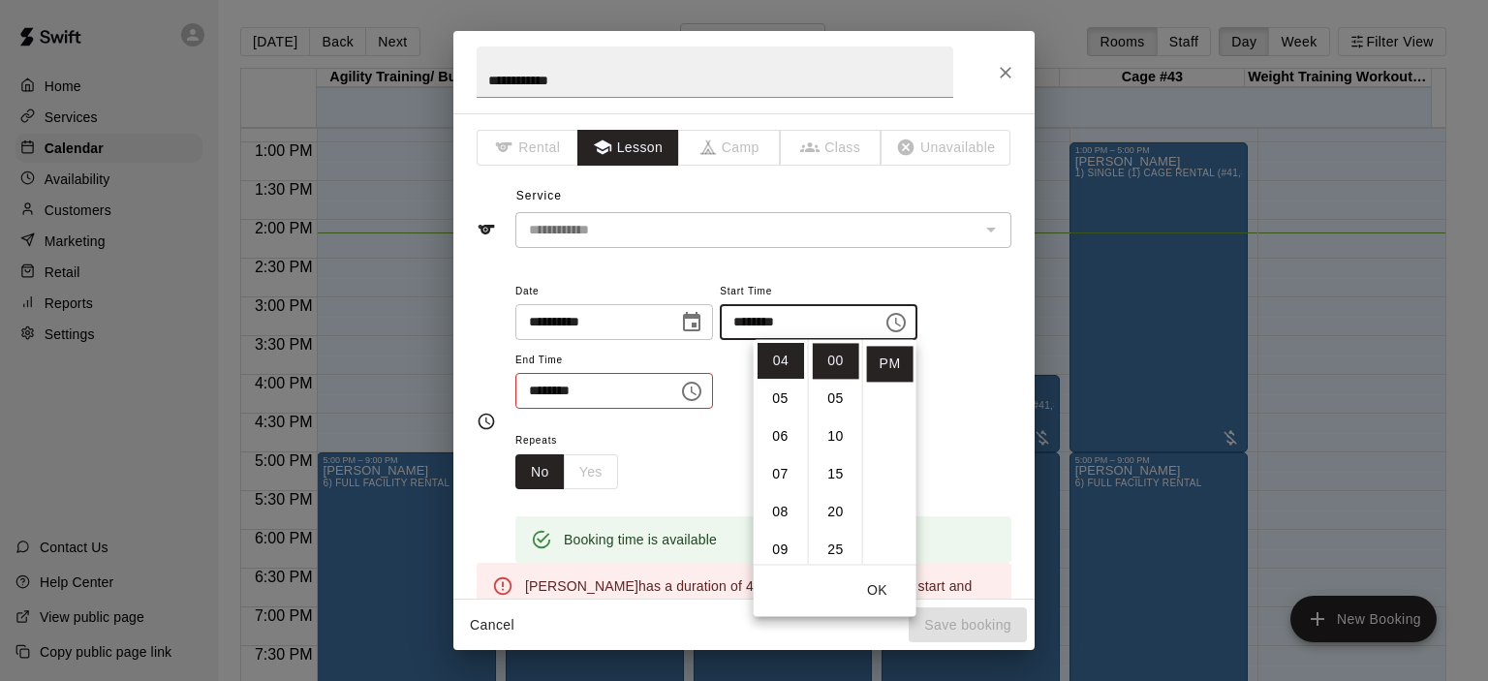
click at [664, 461] on div "Repeats No Yes" at bounding box center [763, 458] width 496 height 61
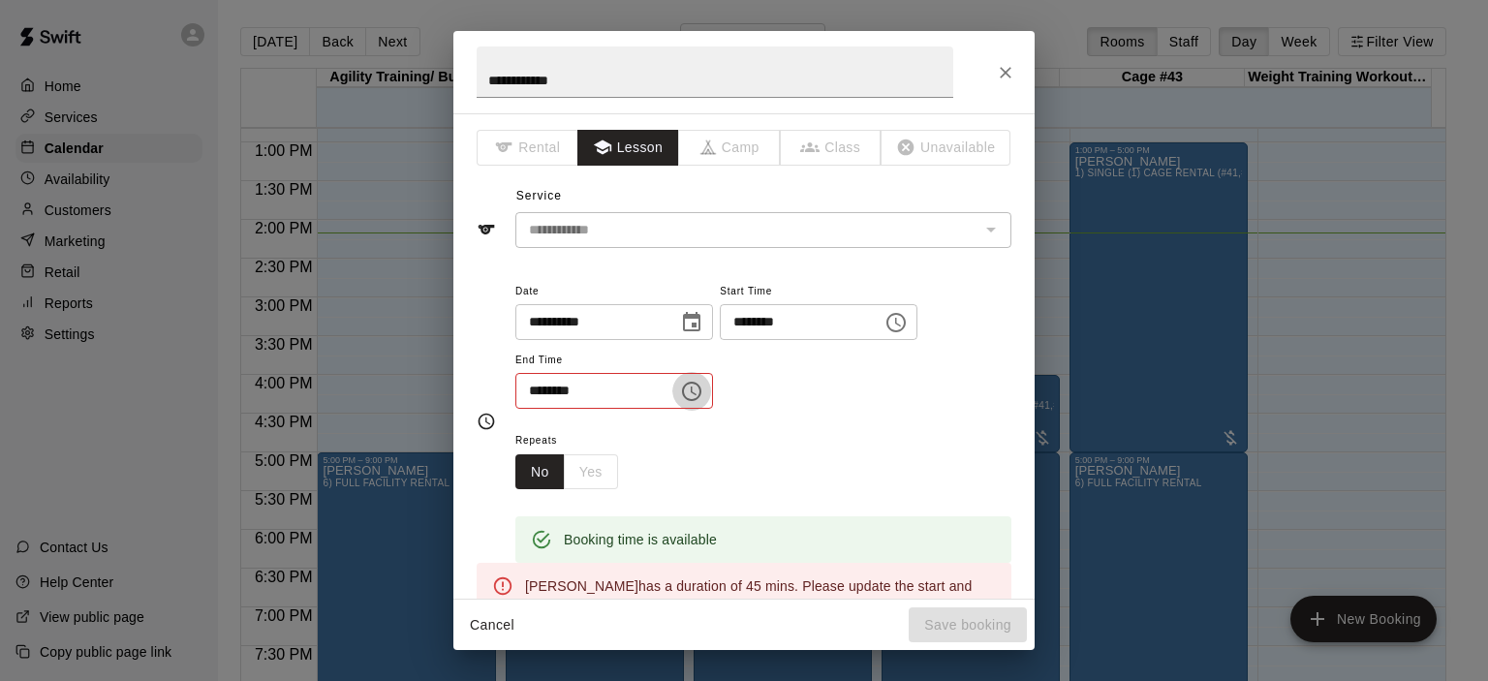
click at [703, 388] on icon "Choose time, selected time is 2:45 PM" at bounding box center [691, 391] width 23 height 23
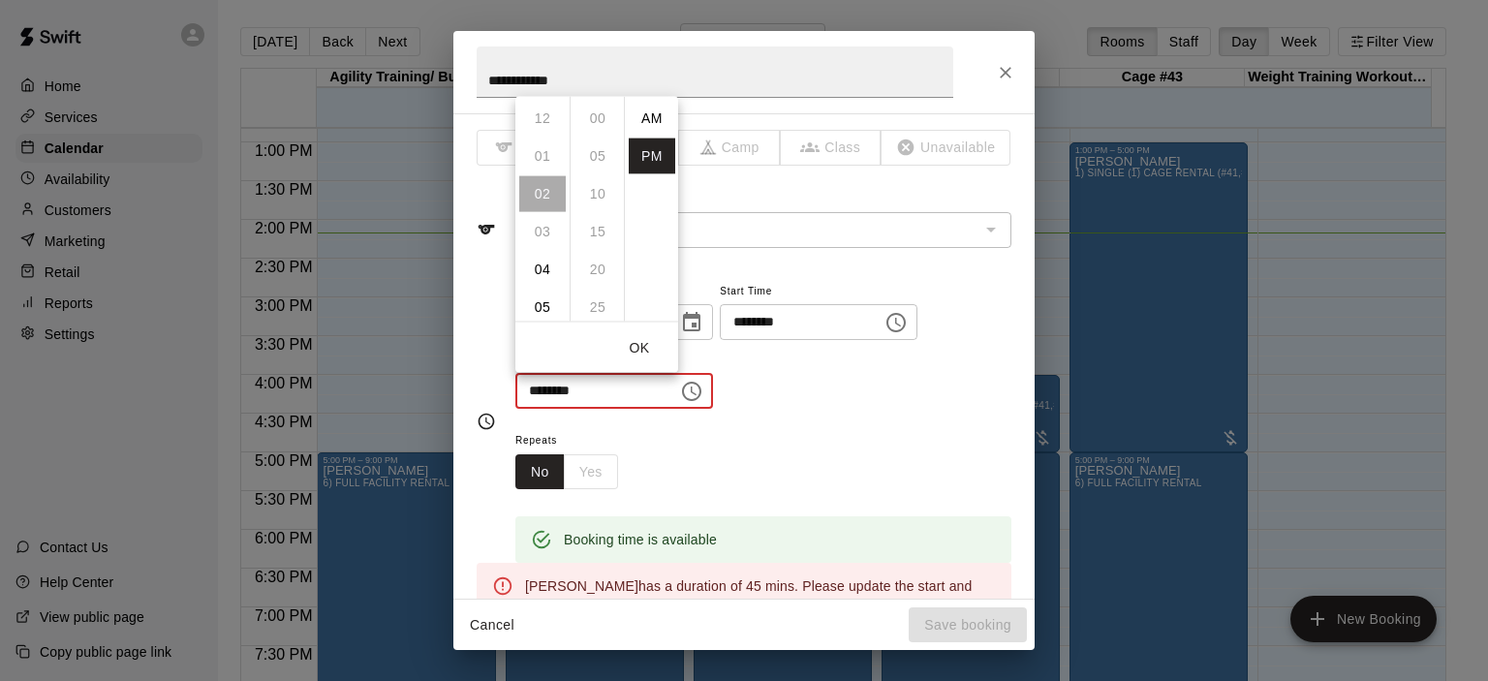
scroll to position [35, 0]
click at [545, 200] on li "04" at bounding box center [542, 193] width 47 height 36
type input "********"
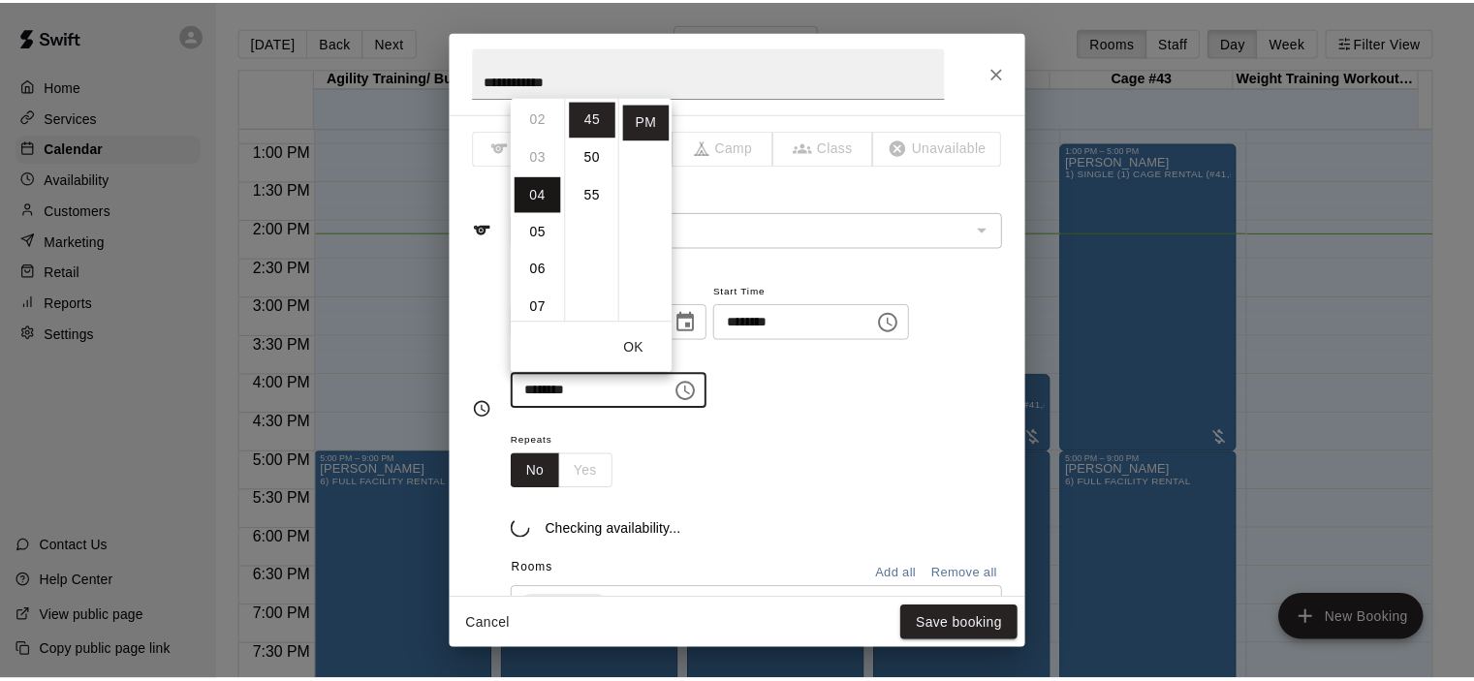
scroll to position [151, 0]
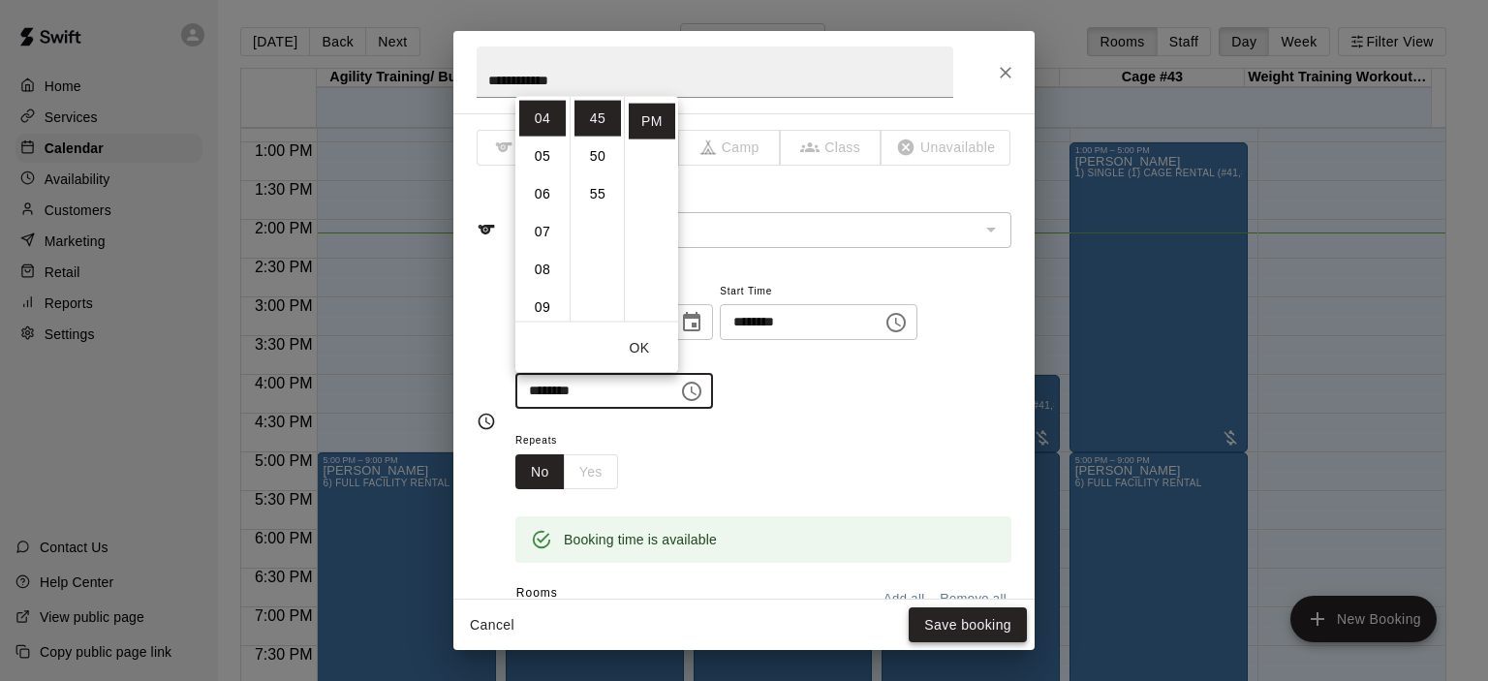
click at [955, 612] on button "Save booking" at bounding box center [968, 626] width 118 height 36
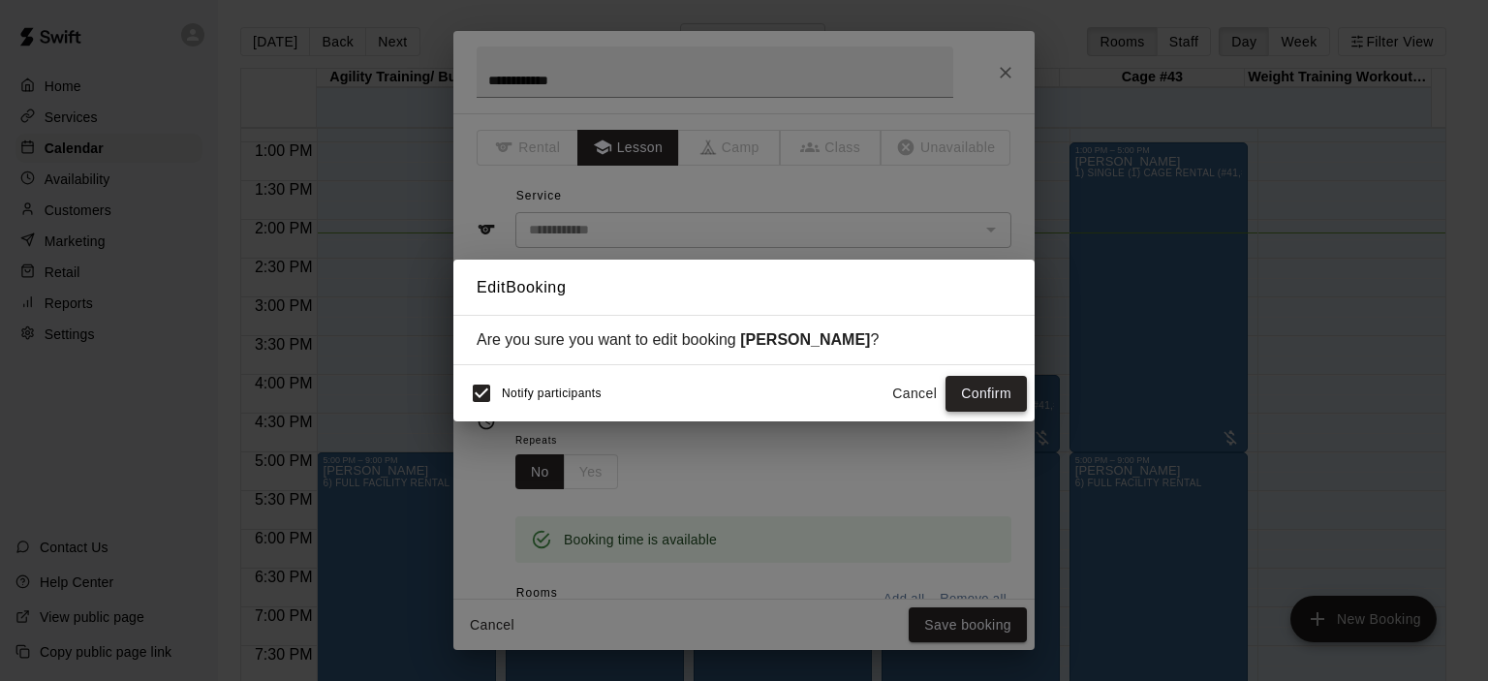
click at [961, 396] on button "Confirm" at bounding box center [986, 394] width 81 height 36
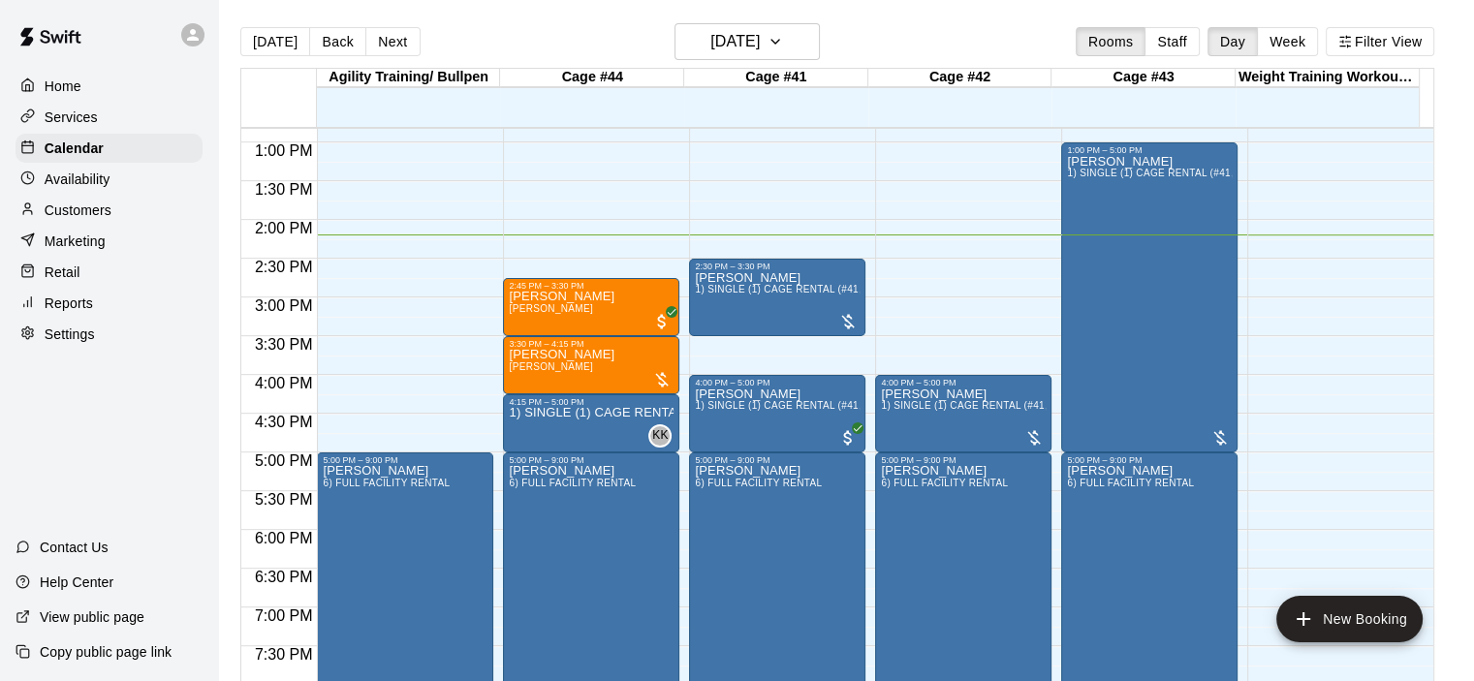
click at [99, 215] on p "Customers" at bounding box center [78, 210] width 67 height 19
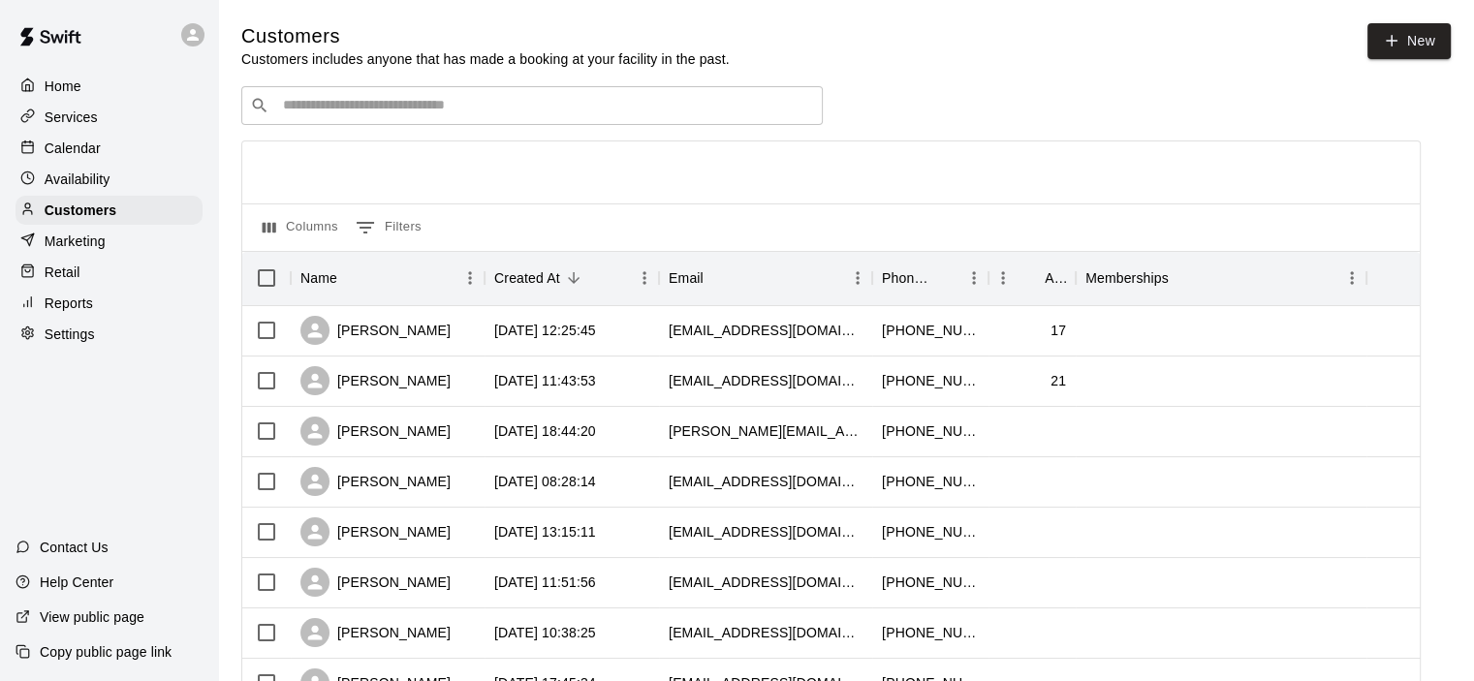
click at [374, 119] on div "​ ​" at bounding box center [531, 105] width 581 height 39
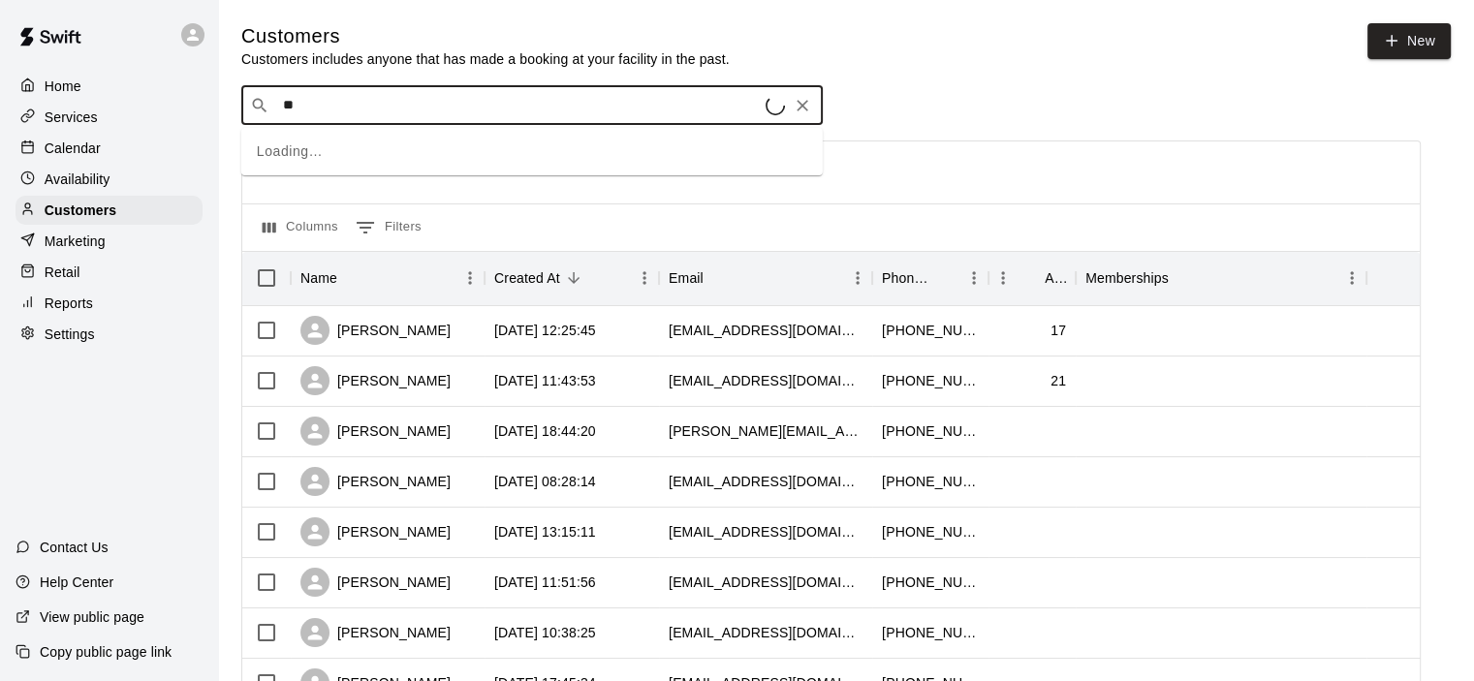
type input "***"
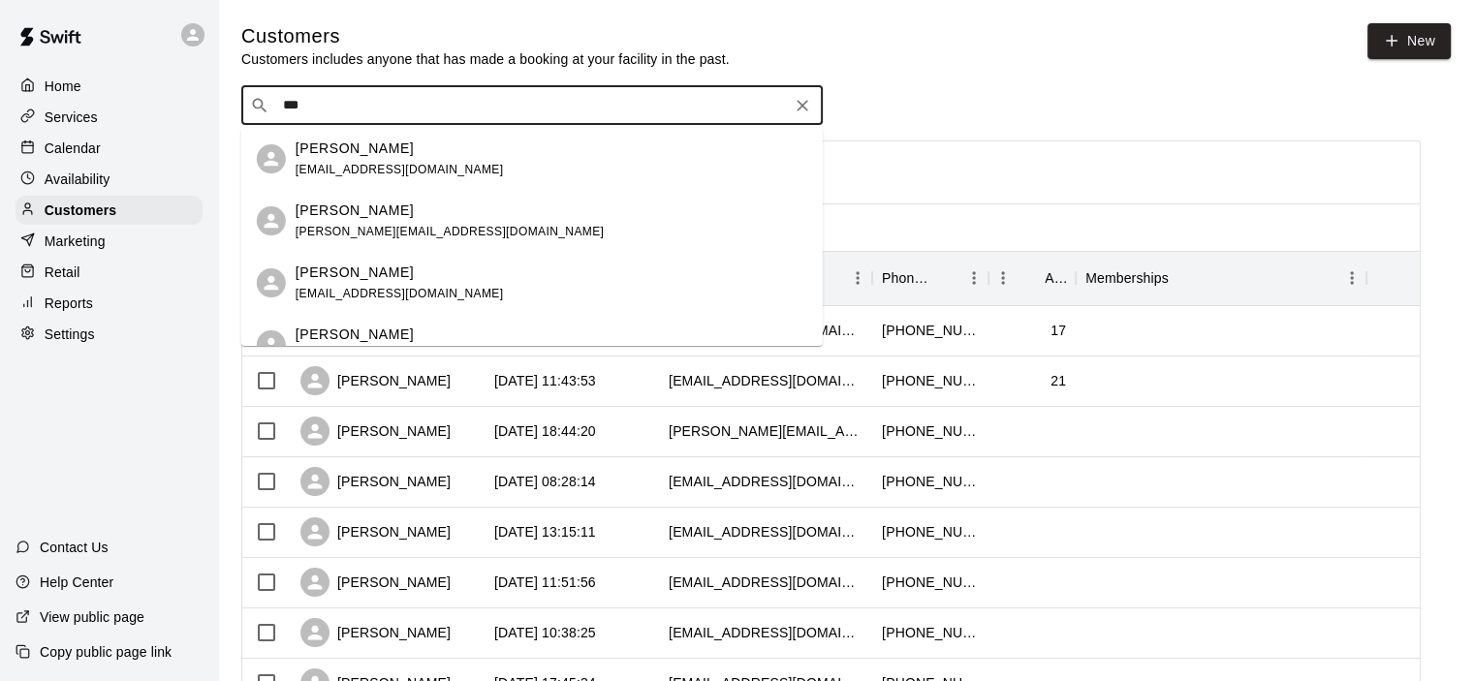
click at [395, 170] on span "[EMAIL_ADDRESS][DOMAIN_NAME]" at bounding box center [400, 170] width 208 height 14
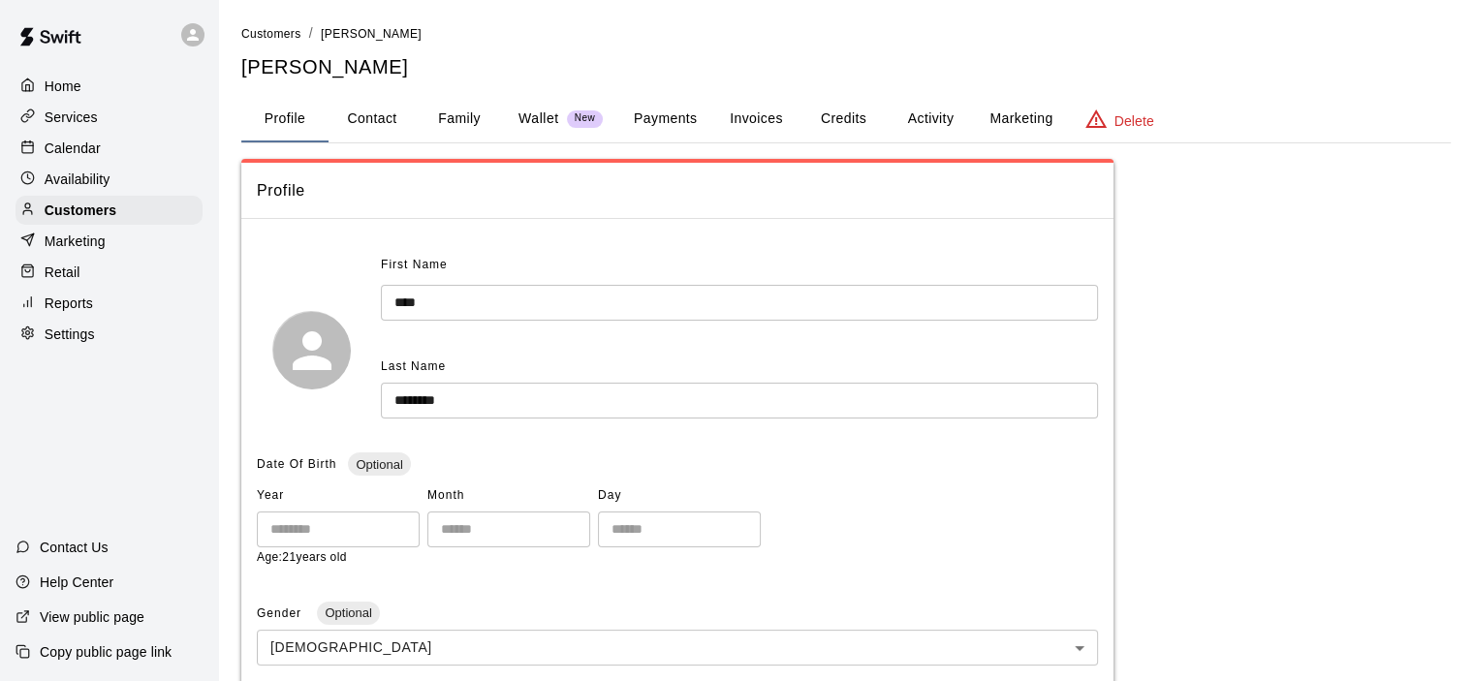
click at [463, 121] on button "Family" at bounding box center [459, 119] width 87 height 47
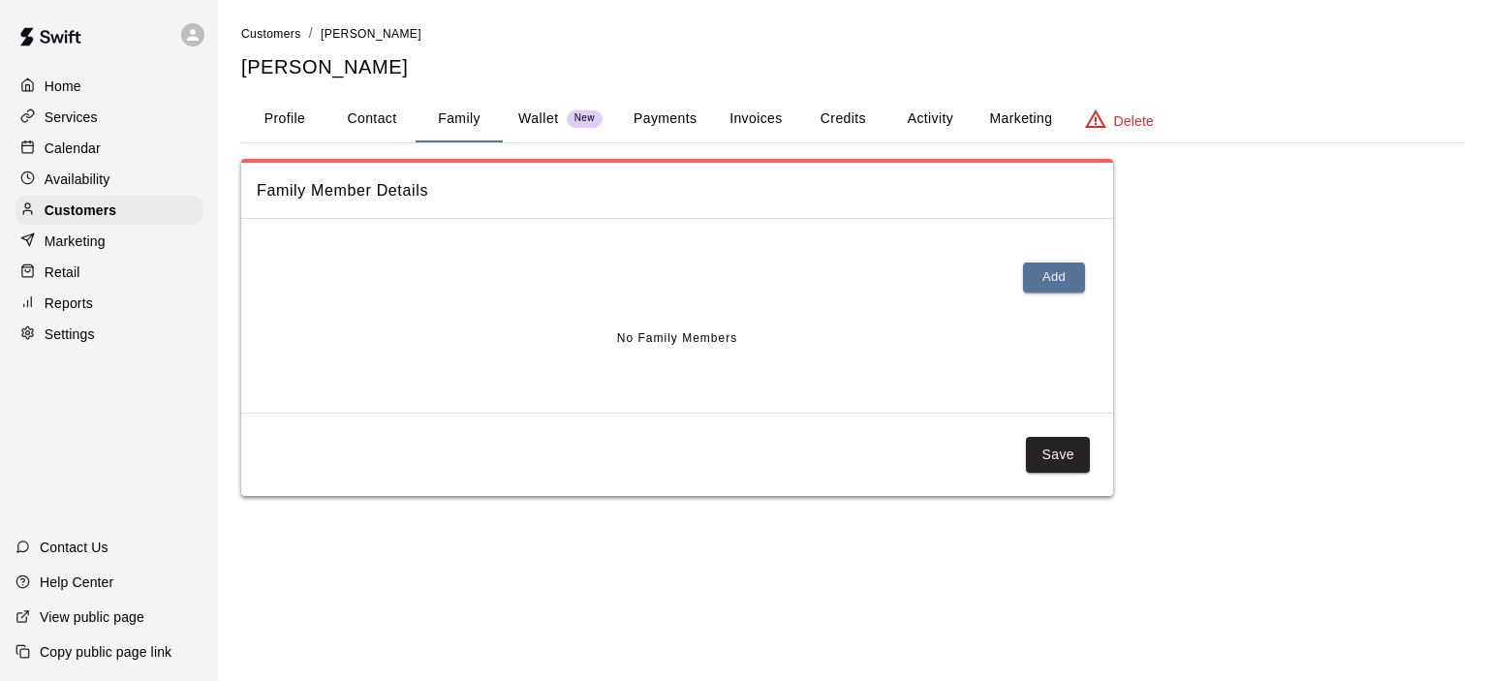
click at [367, 121] on button "Contact" at bounding box center [371, 119] width 87 height 47
select select "**"
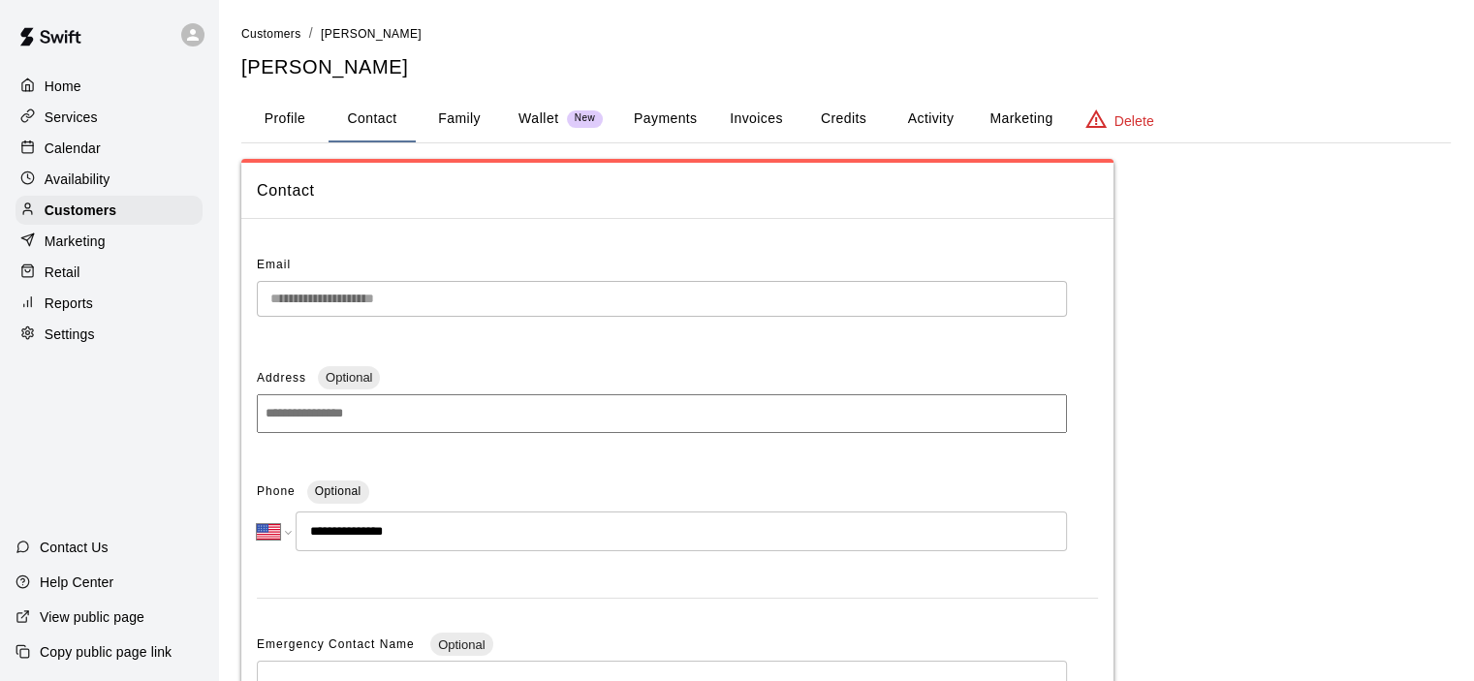
click at [294, 124] on button "Profile" at bounding box center [284, 119] width 87 height 47
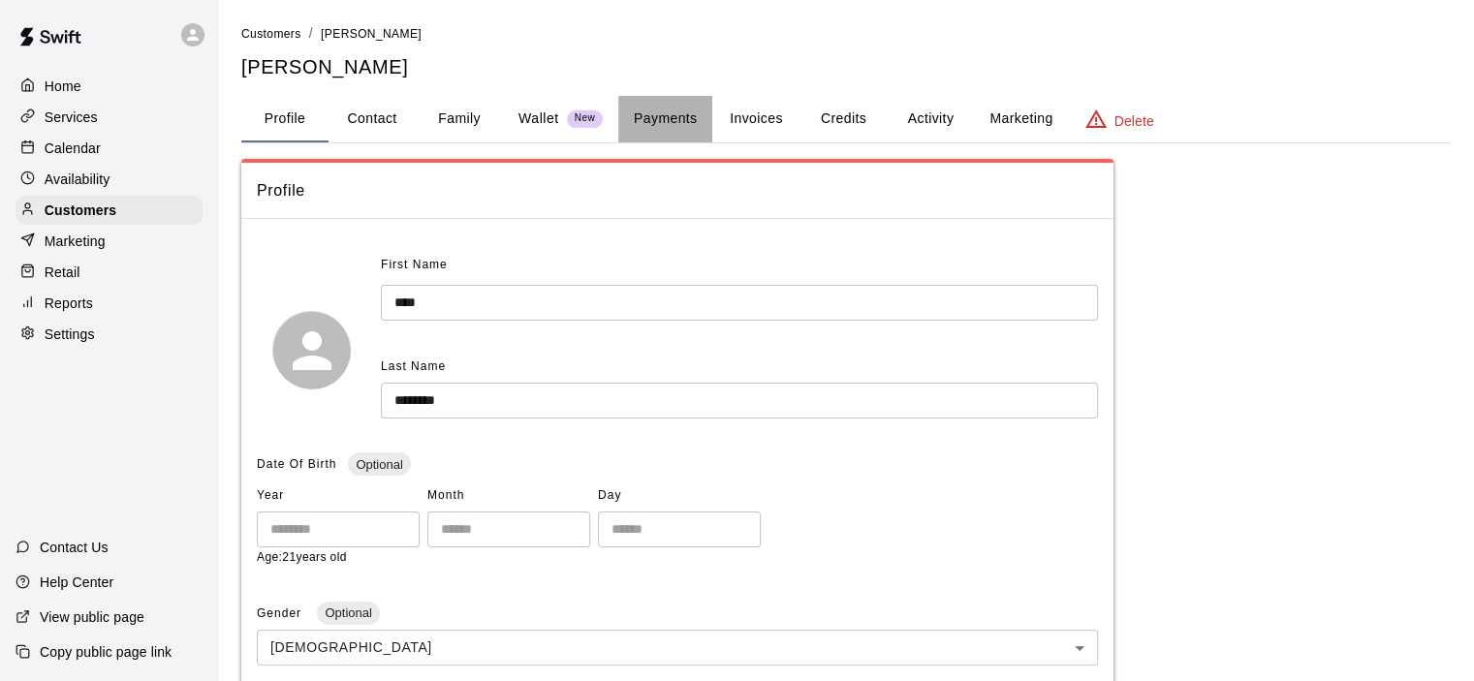
click at [694, 117] on button "Payments" at bounding box center [665, 119] width 94 height 47
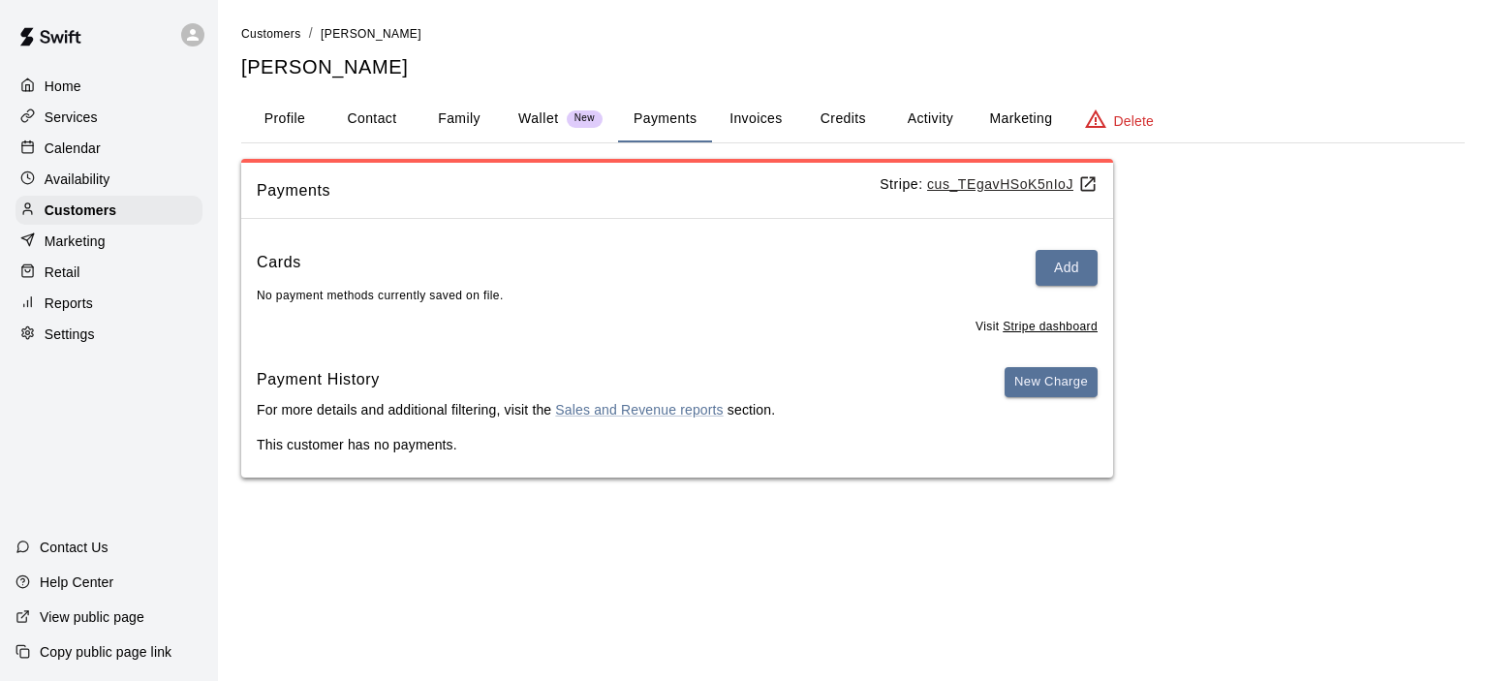
click at [935, 115] on button "Activity" at bounding box center [930, 119] width 87 height 47
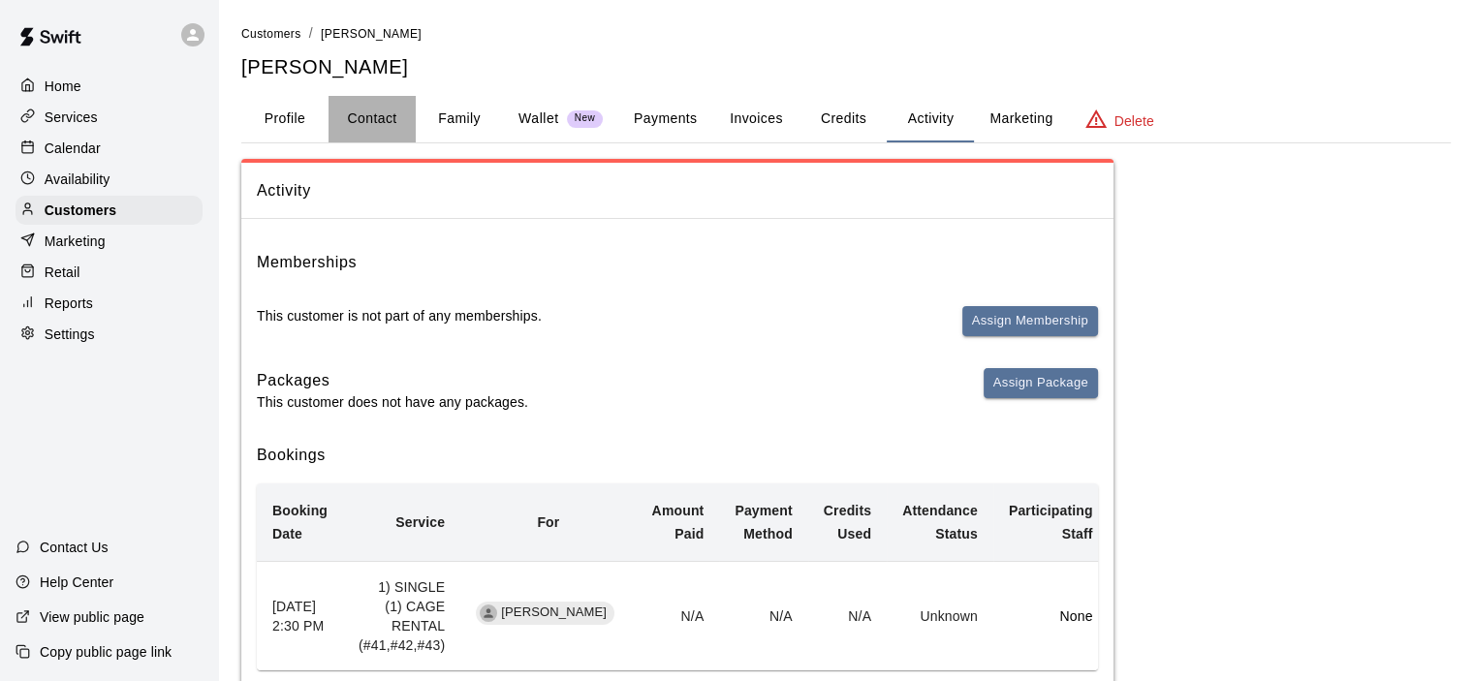
click at [374, 111] on button "Contact" at bounding box center [371, 119] width 87 height 47
select select "**"
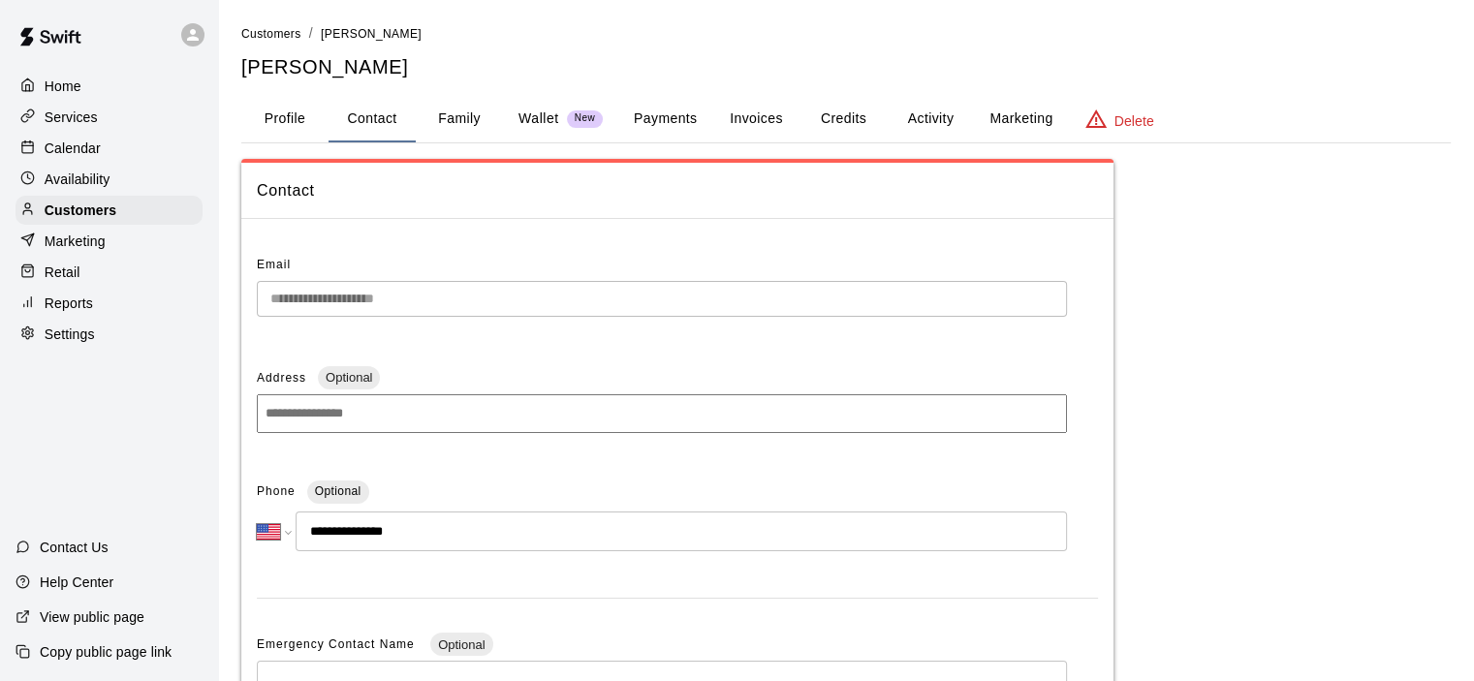
scroll to position [97, 0]
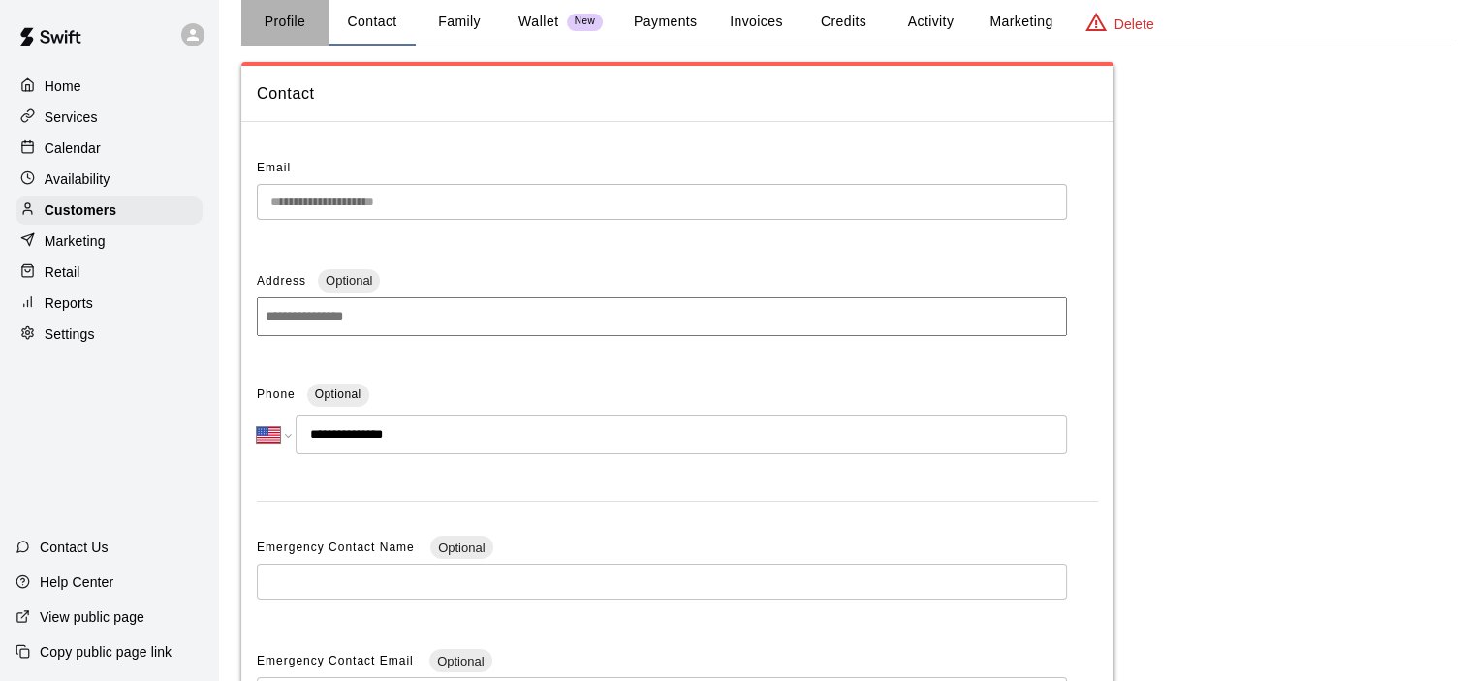
click at [295, 21] on button "Profile" at bounding box center [284, 22] width 87 height 47
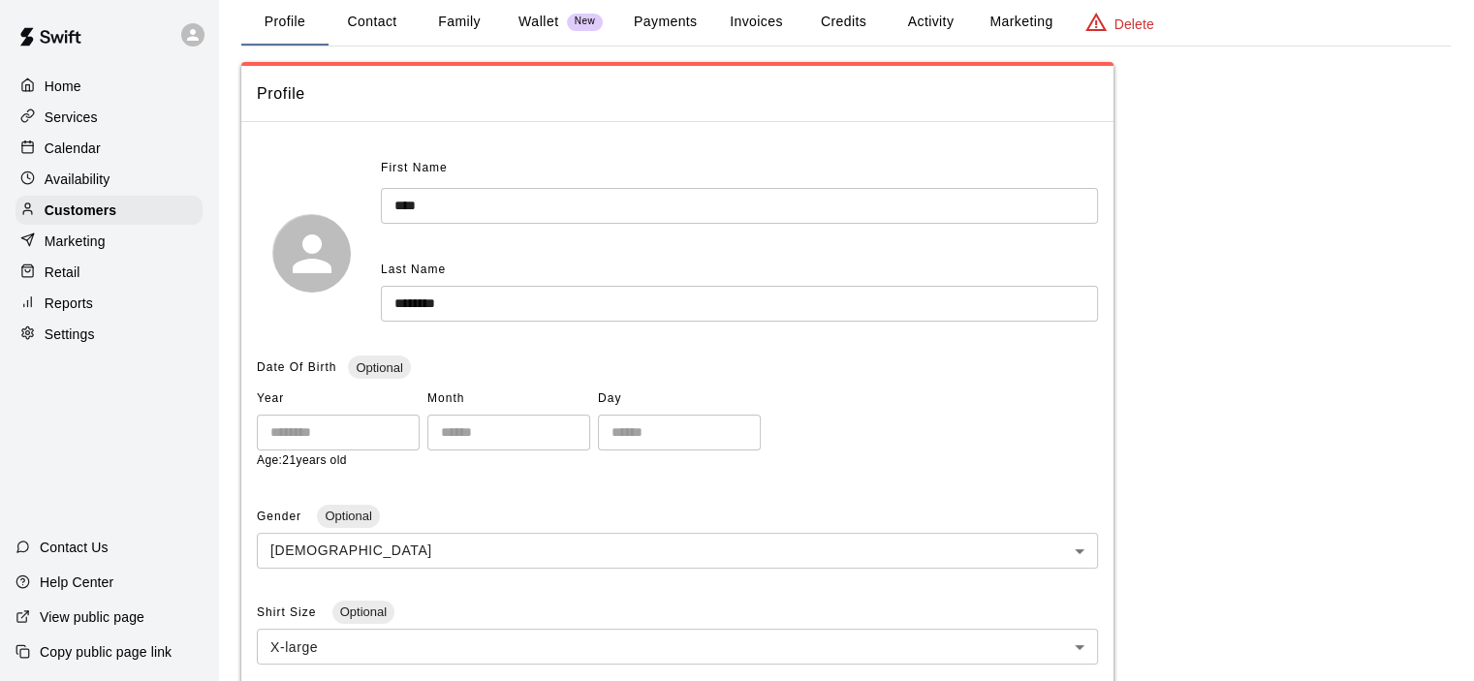
click at [98, 154] on p "Calendar" at bounding box center [73, 148] width 56 height 19
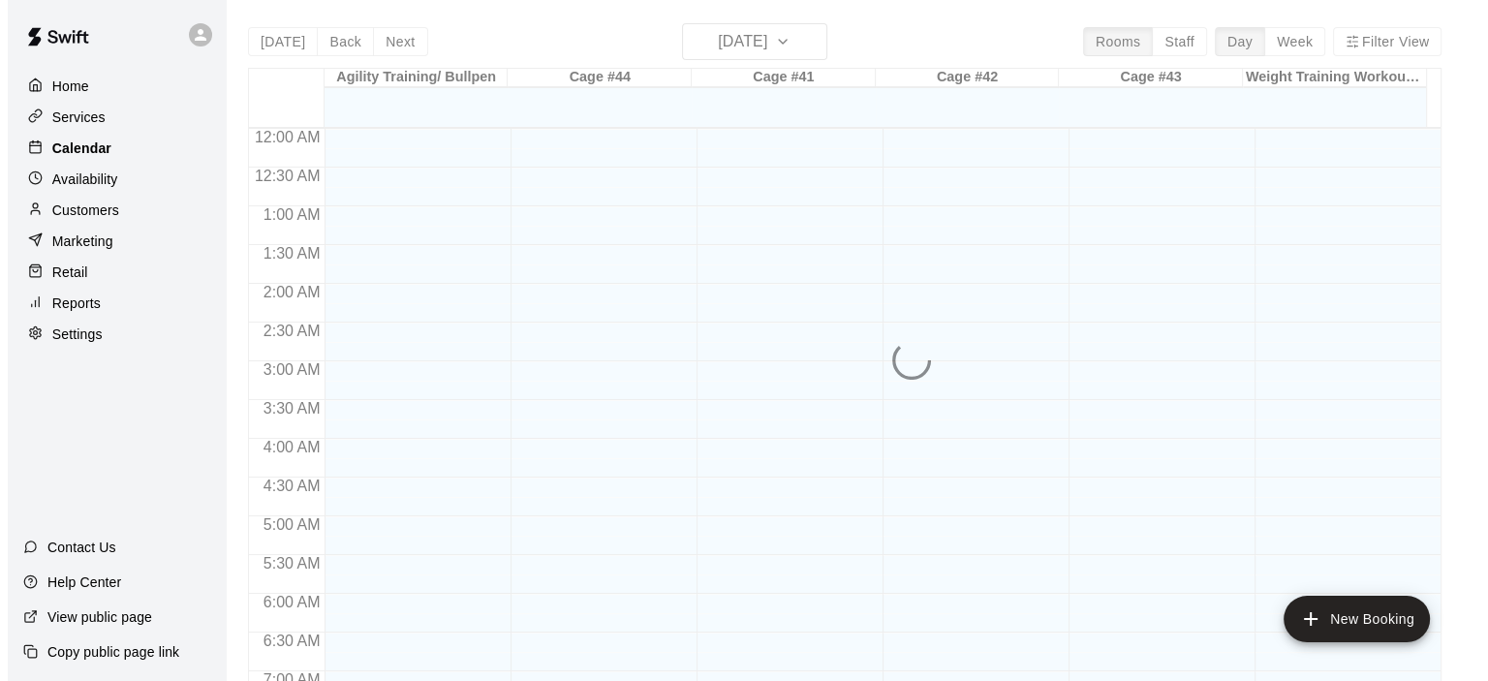
scroll to position [1105, 0]
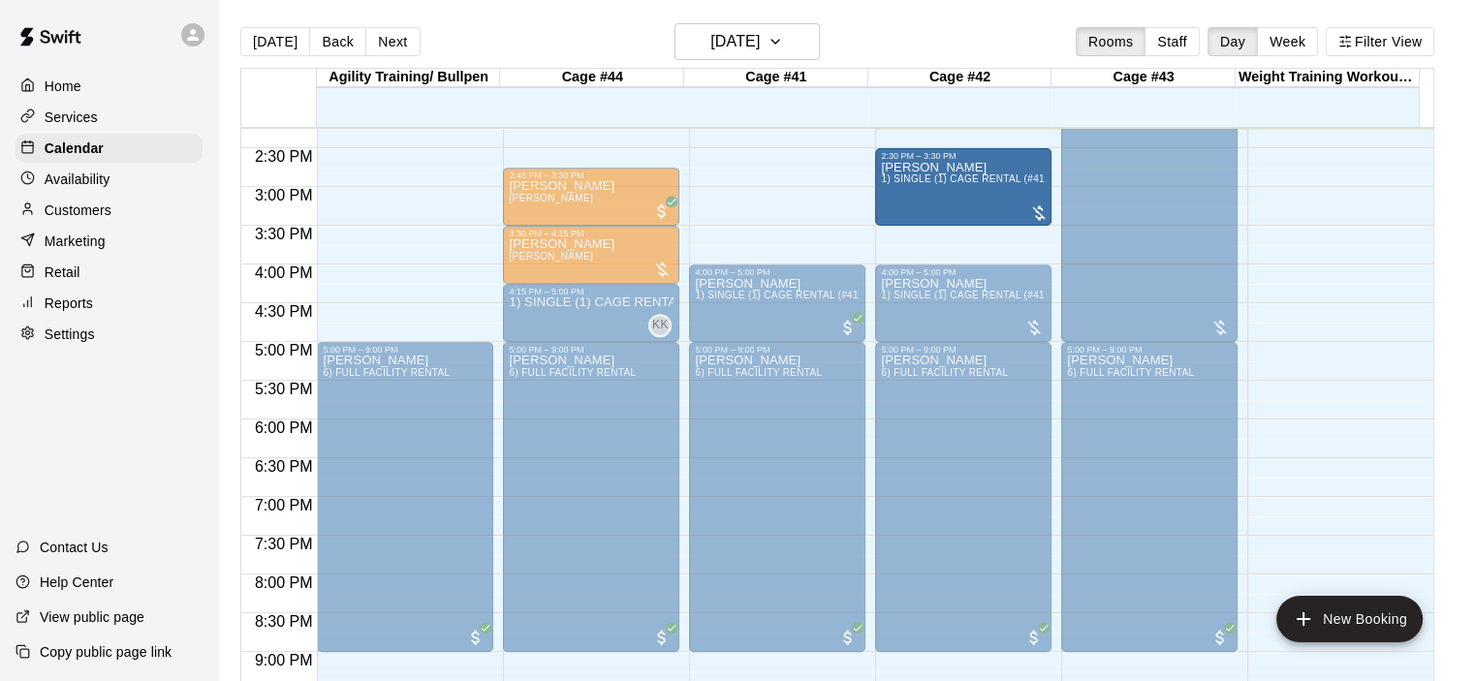
drag, startPoint x: 812, startPoint y: 181, endPoint x: 915, endPoint y: 186, distance: 102.8
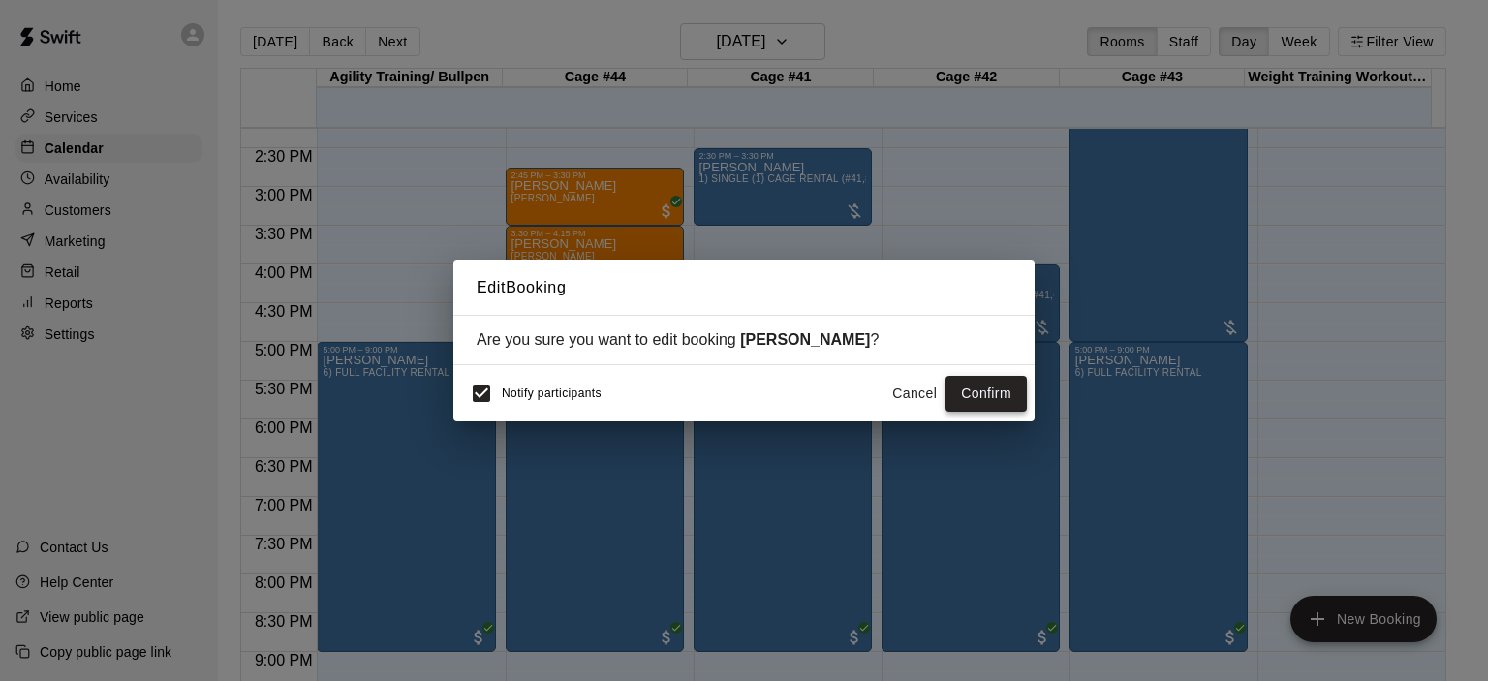
click at [978, 392] on button "Confirm" at bounding box center [986, 394] width 81 height 36
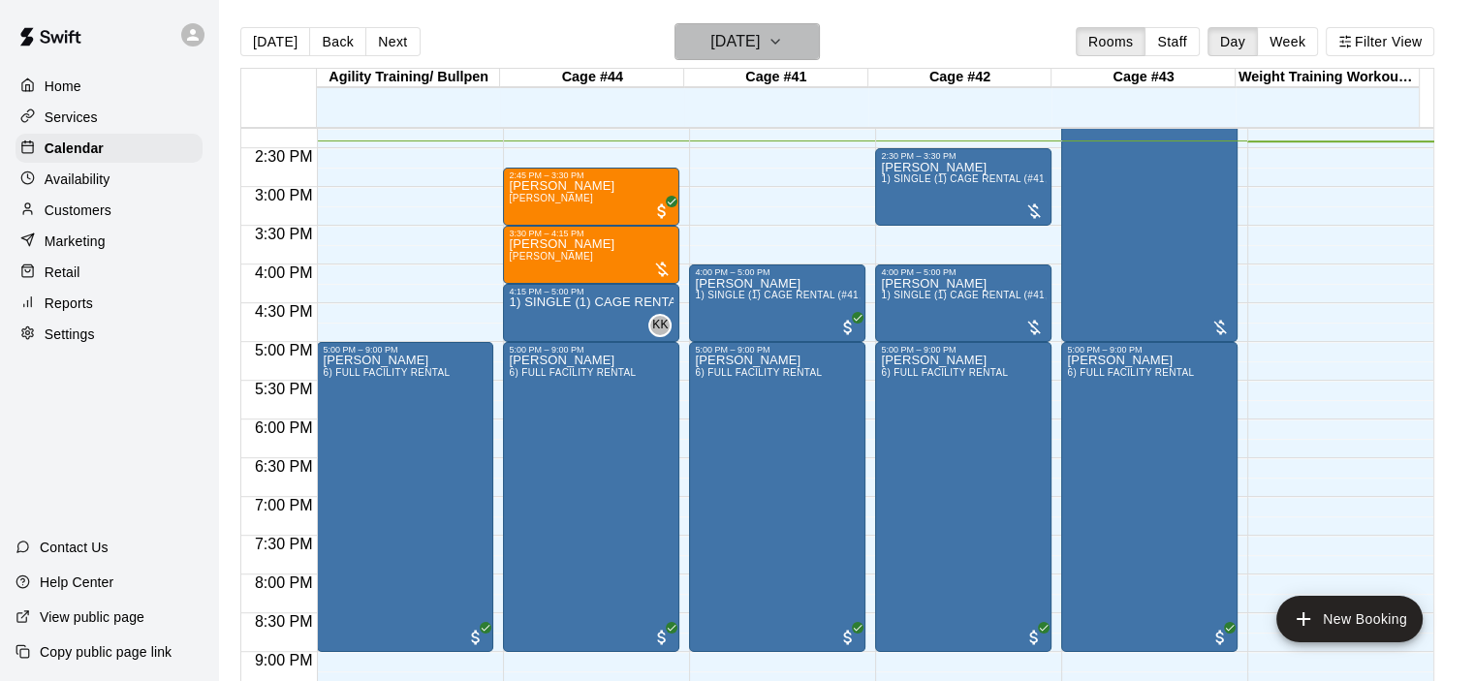
click at [779, 42] on icon "button" at bounding box center [775, 42] width 8 height 4
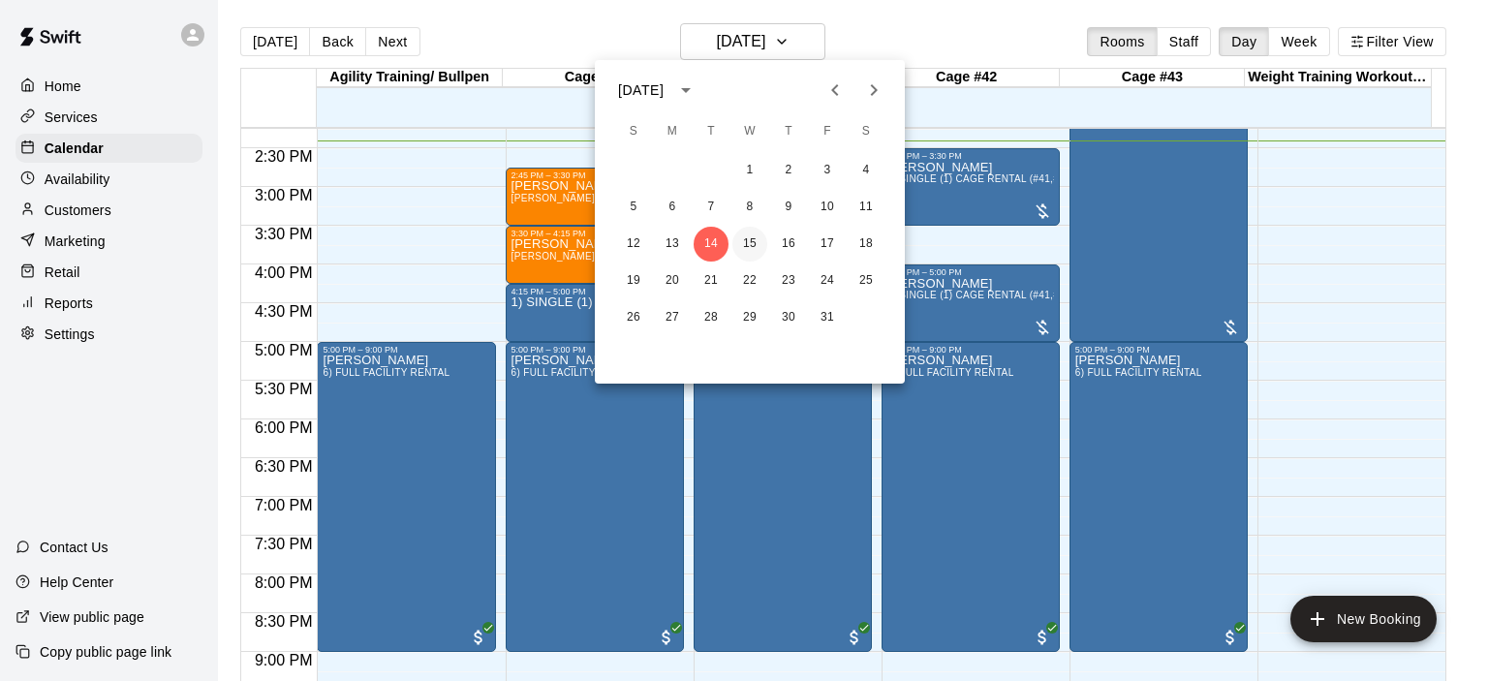
click at [758, 239] on button "15" at bounding box center [750, 244] width 35 height 35
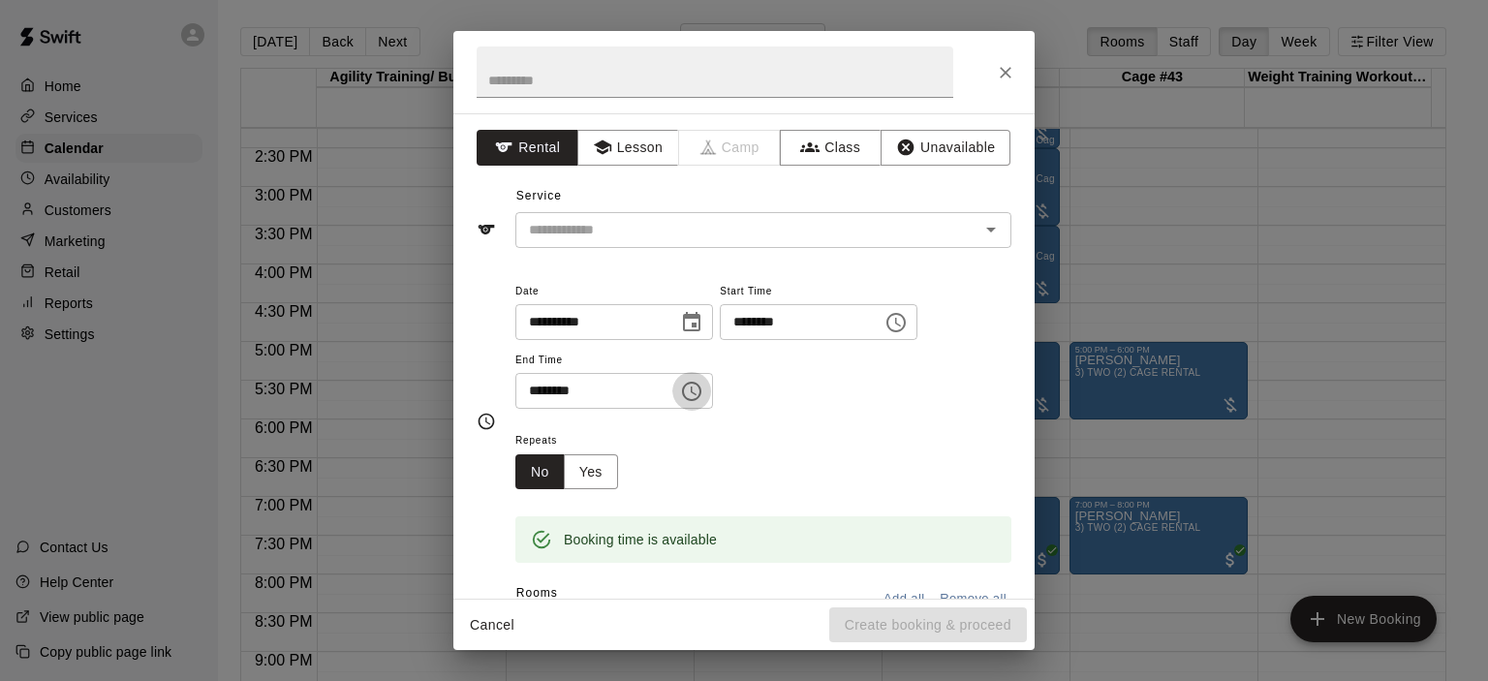
click at [703, 390] on icon "Choose time, selected time is 6:30 PM" at bounding box center [691, 391] width 23 height 23
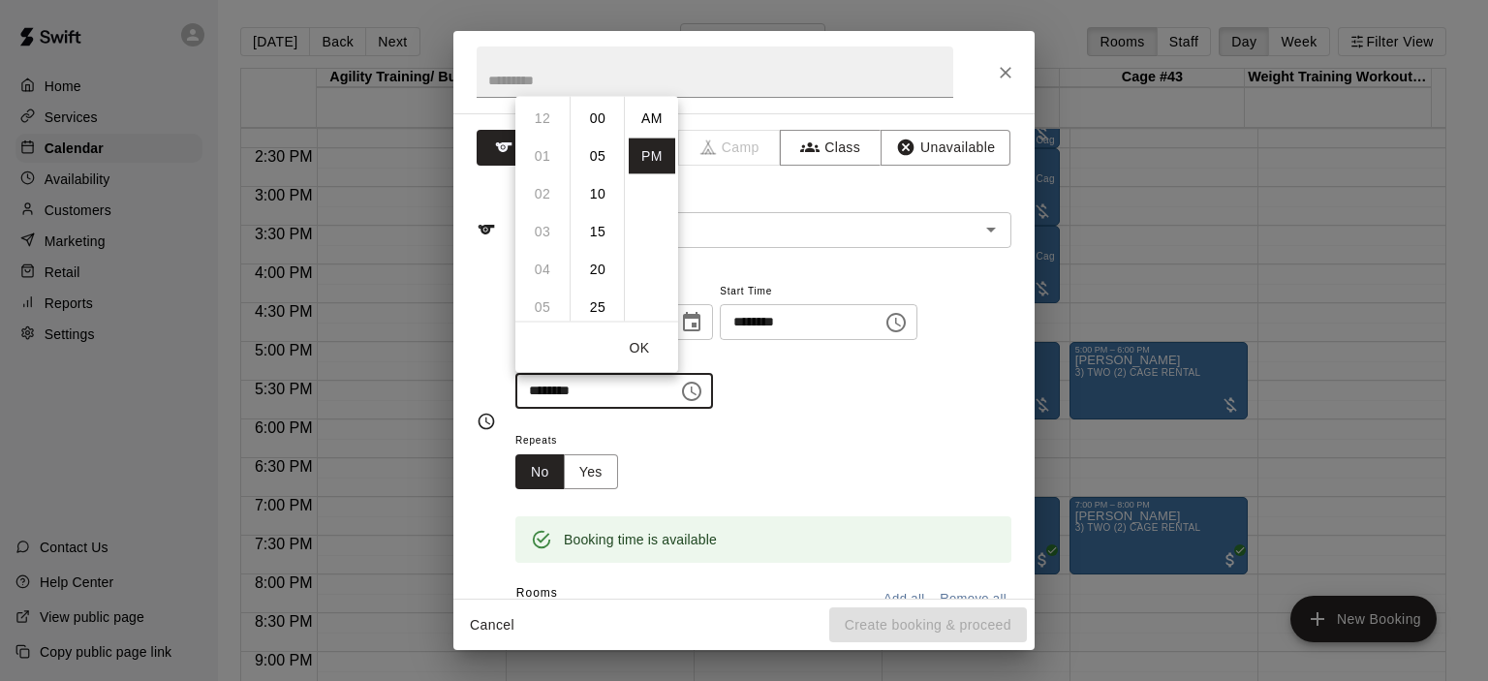
scroll to position [35, 0]
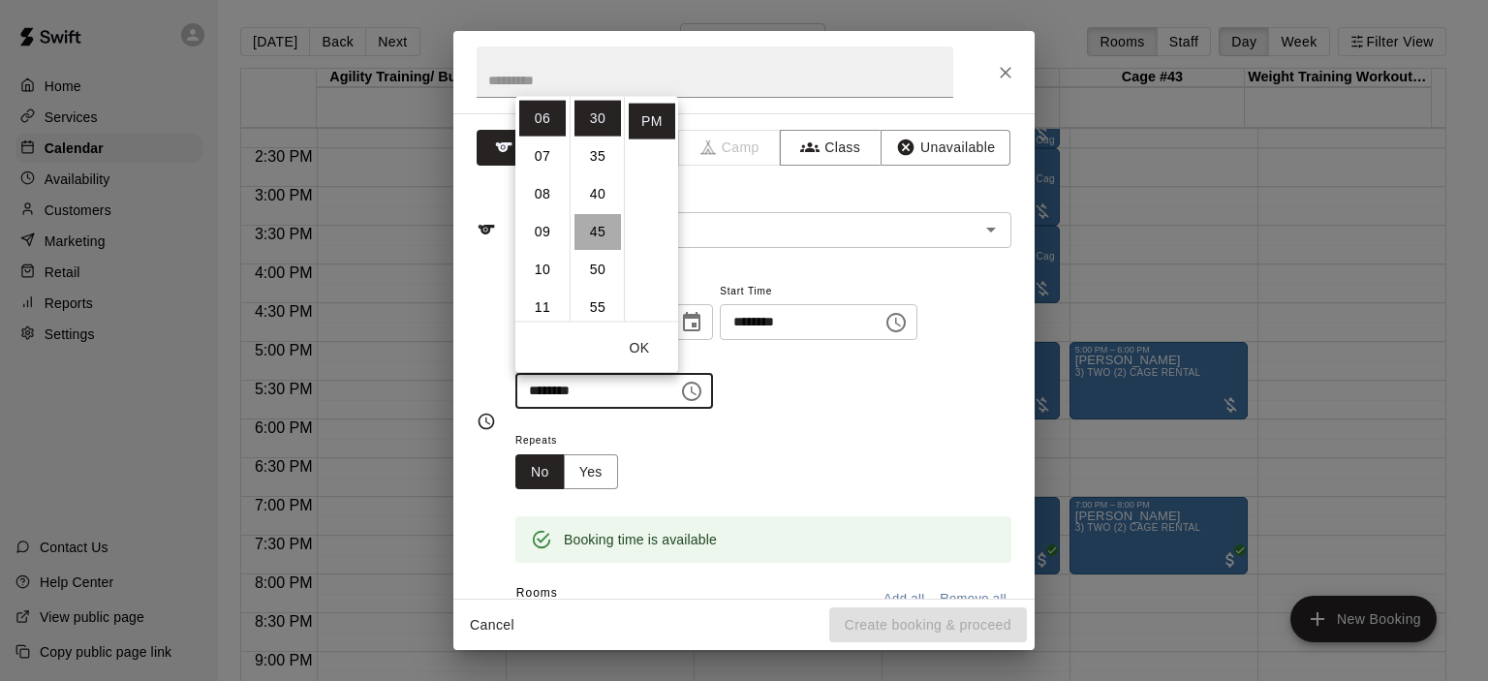
click at [602, 235] on li "45" at bounding box center [598, 231] width 47 height 36
type input "********"
click at [779, 200] on div "Service ​" at bounding box center [744, 214] width 535 height 67
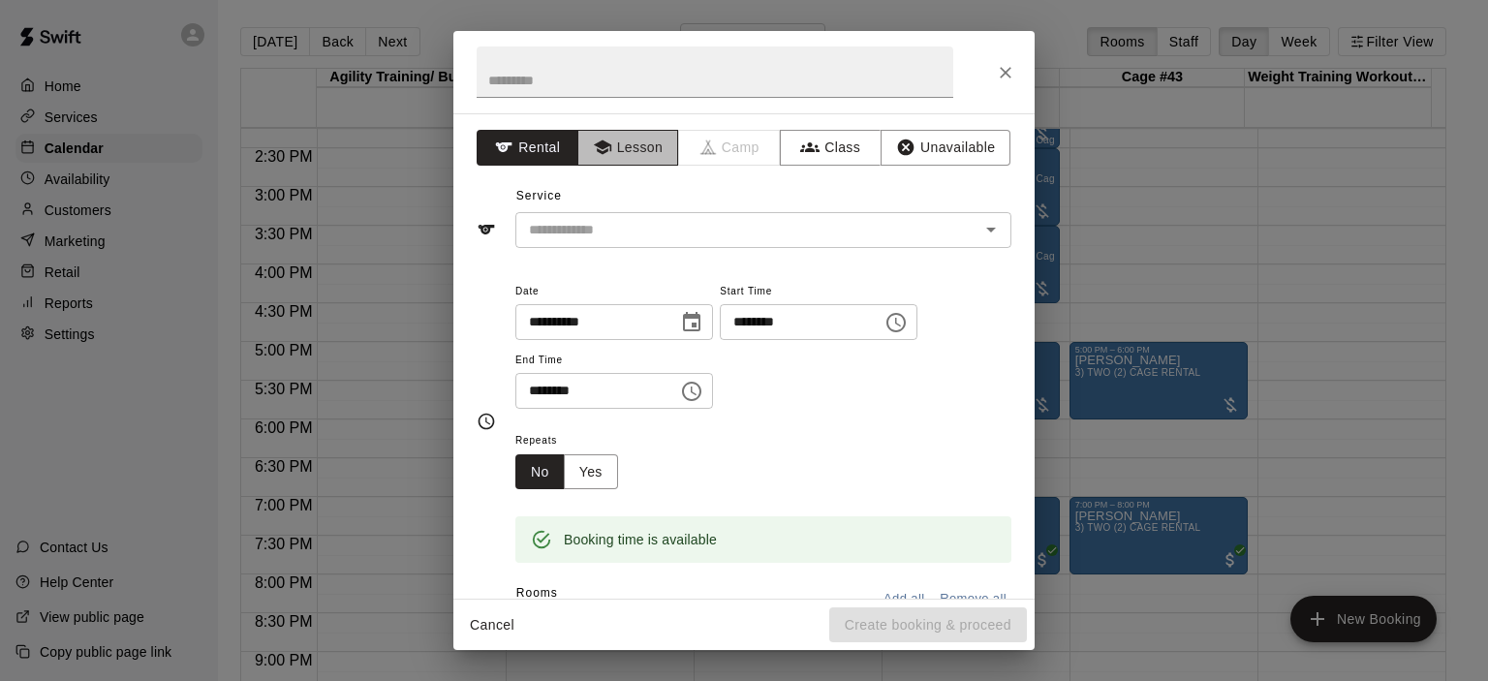
click at [661, 157] on button "Lesson" at bounding box center [628, 148] width 102 height 36
click at [983, 226] on icon "Open" at bounding box center [991, 229] width 23 height 23
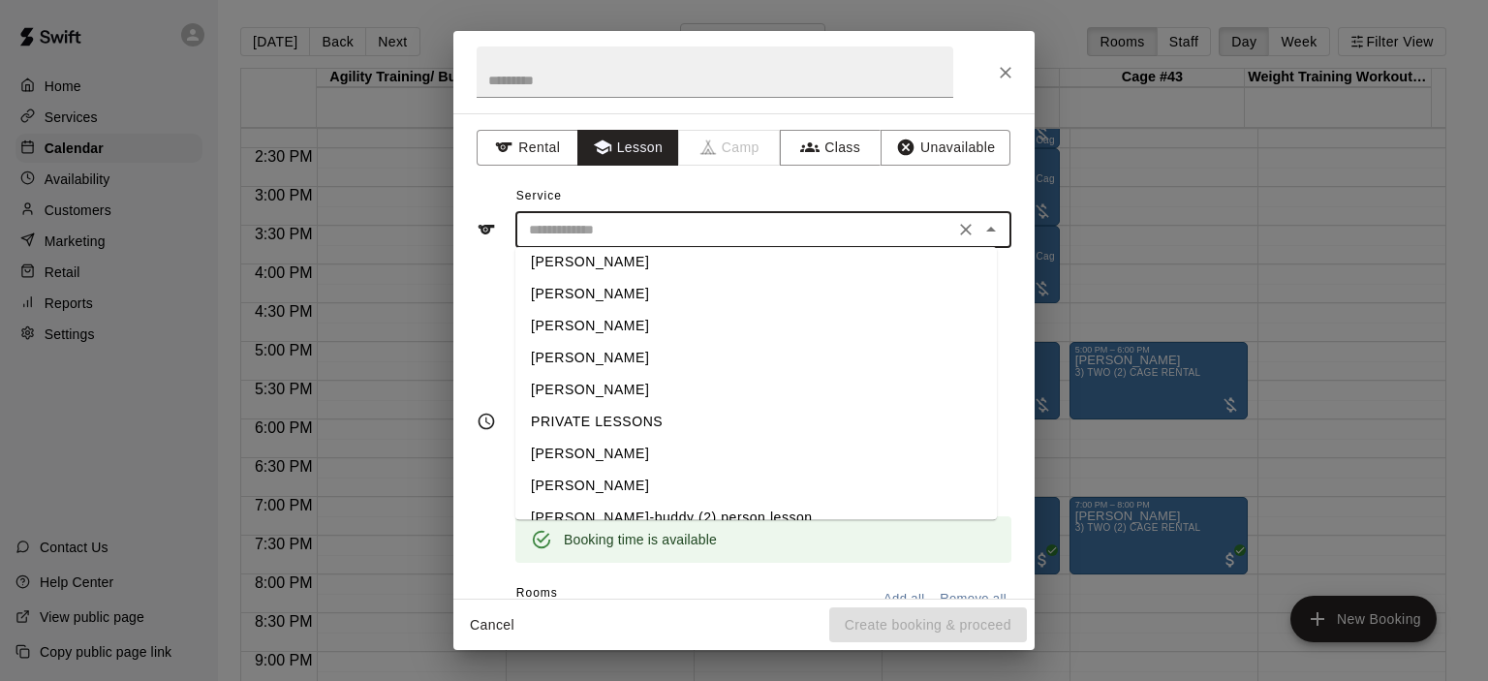
scroll to position [62, 0]
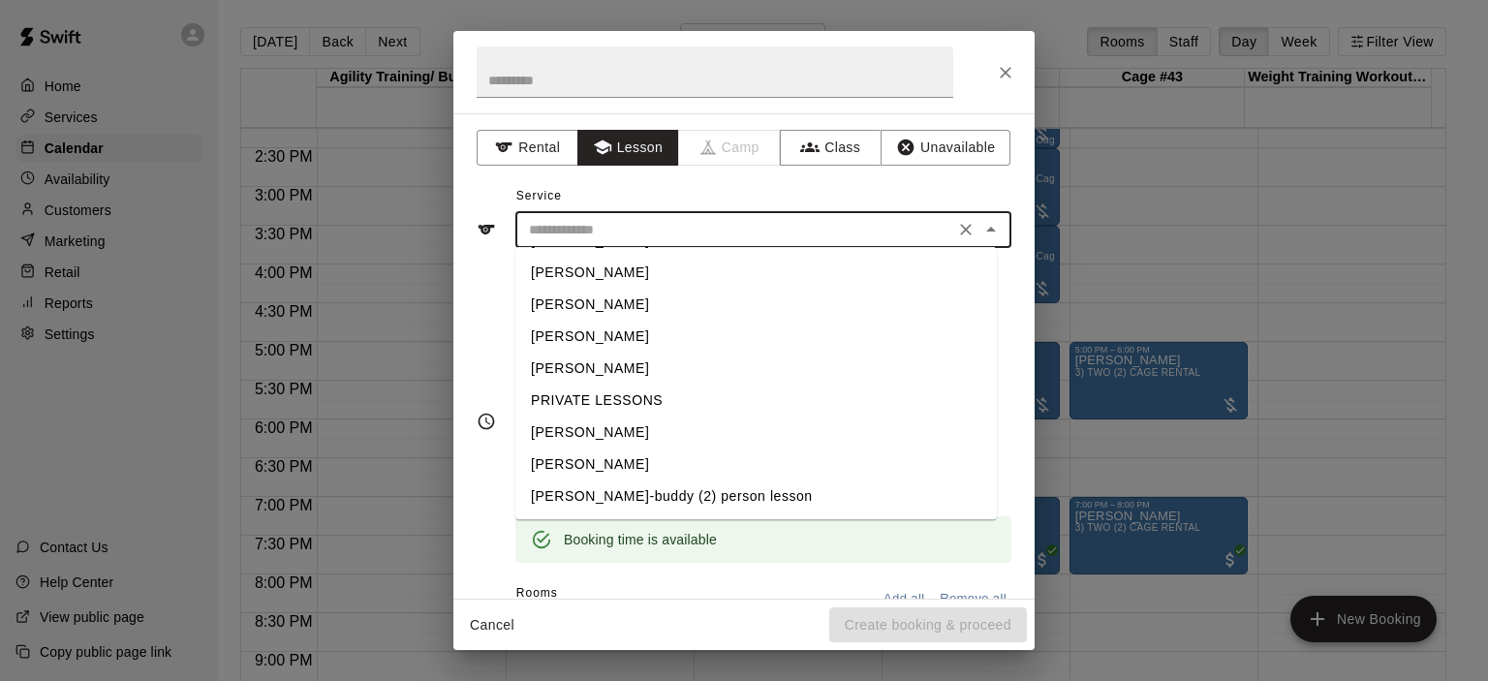
click at [633, 463] on li "[PERSON_NAME]" at bounding box center [756, 465] width 482 height 32
type input "**********"
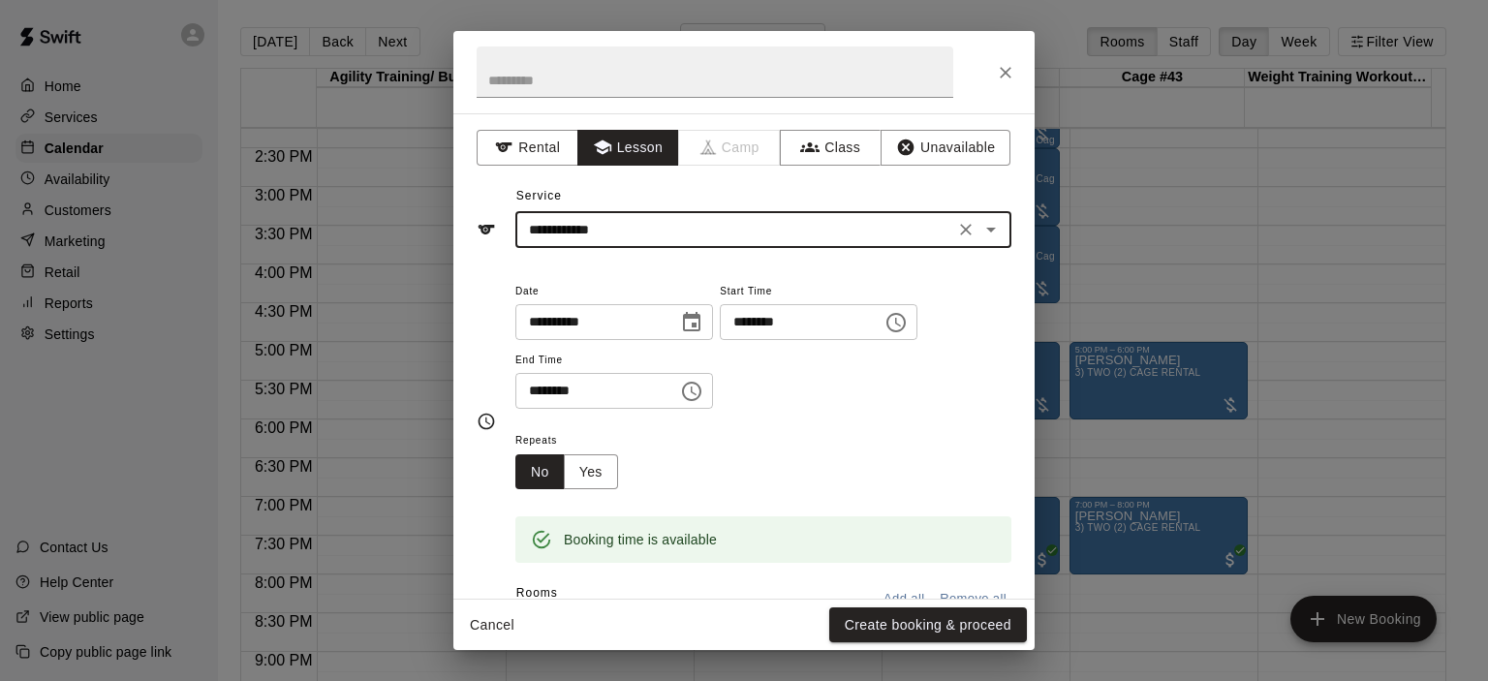
click at [925, 613] on button "Create booking & proceed" at bounding box center [928, 626] width 198 height 36
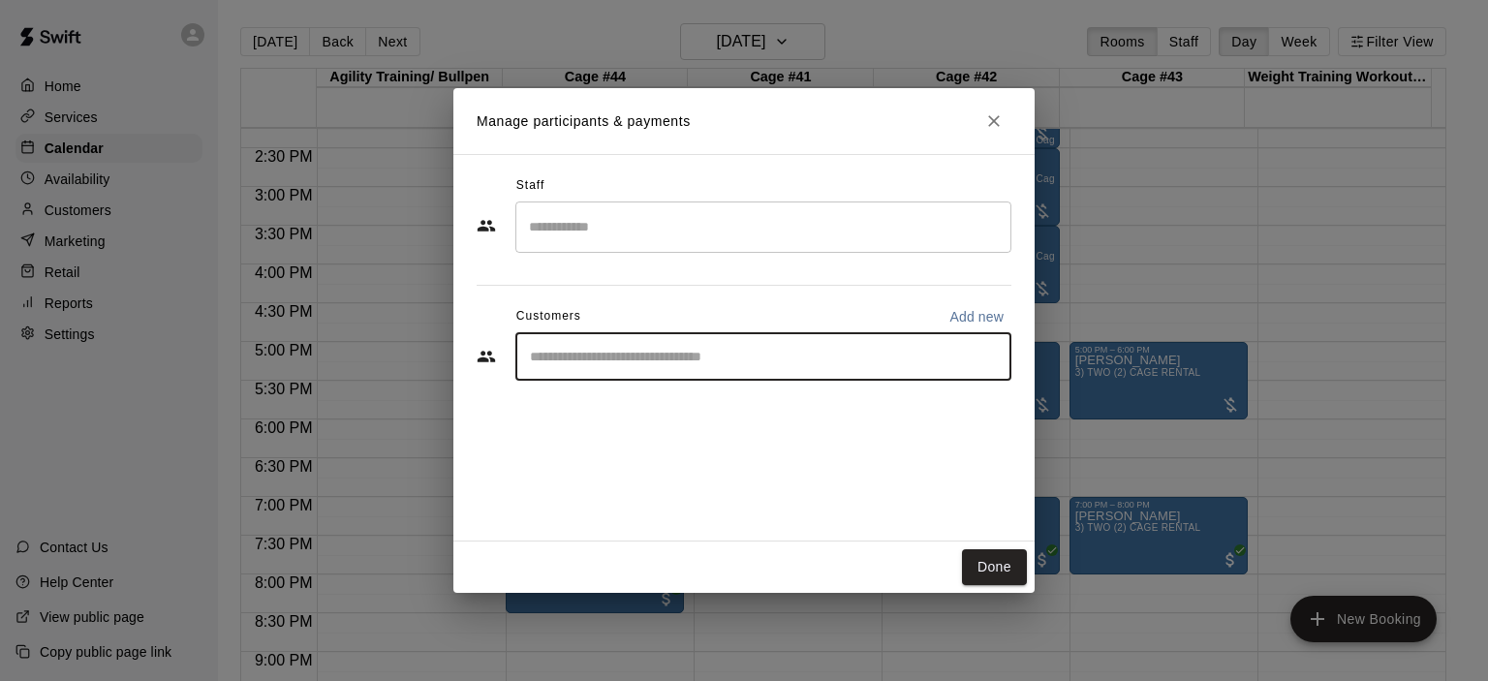
click at [650, 352] on input "Start typing to search customers..." at bounding box center [763, 356] width 479 height 19
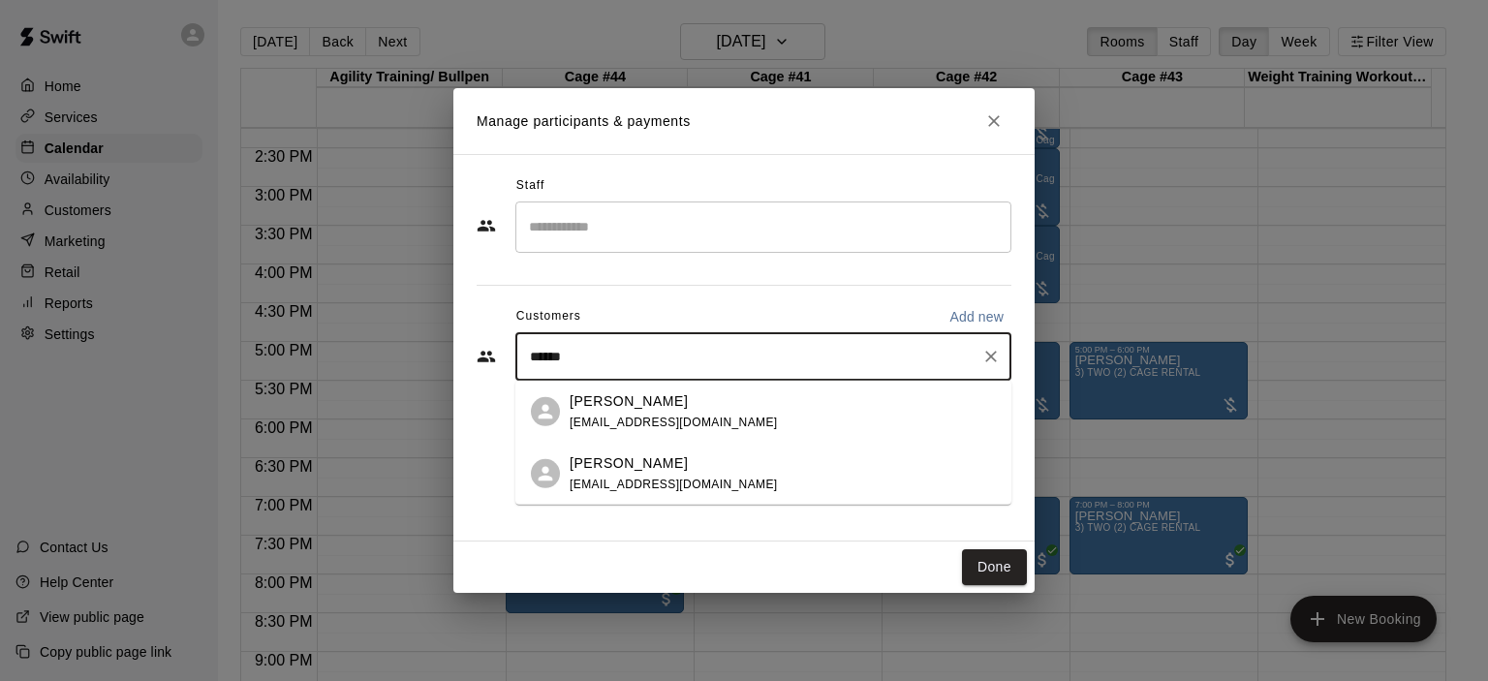
type input "*******"
click at [659, 402] on p "[PERSON_NAME]" at bounding box center [629, 400] width 118 height 20
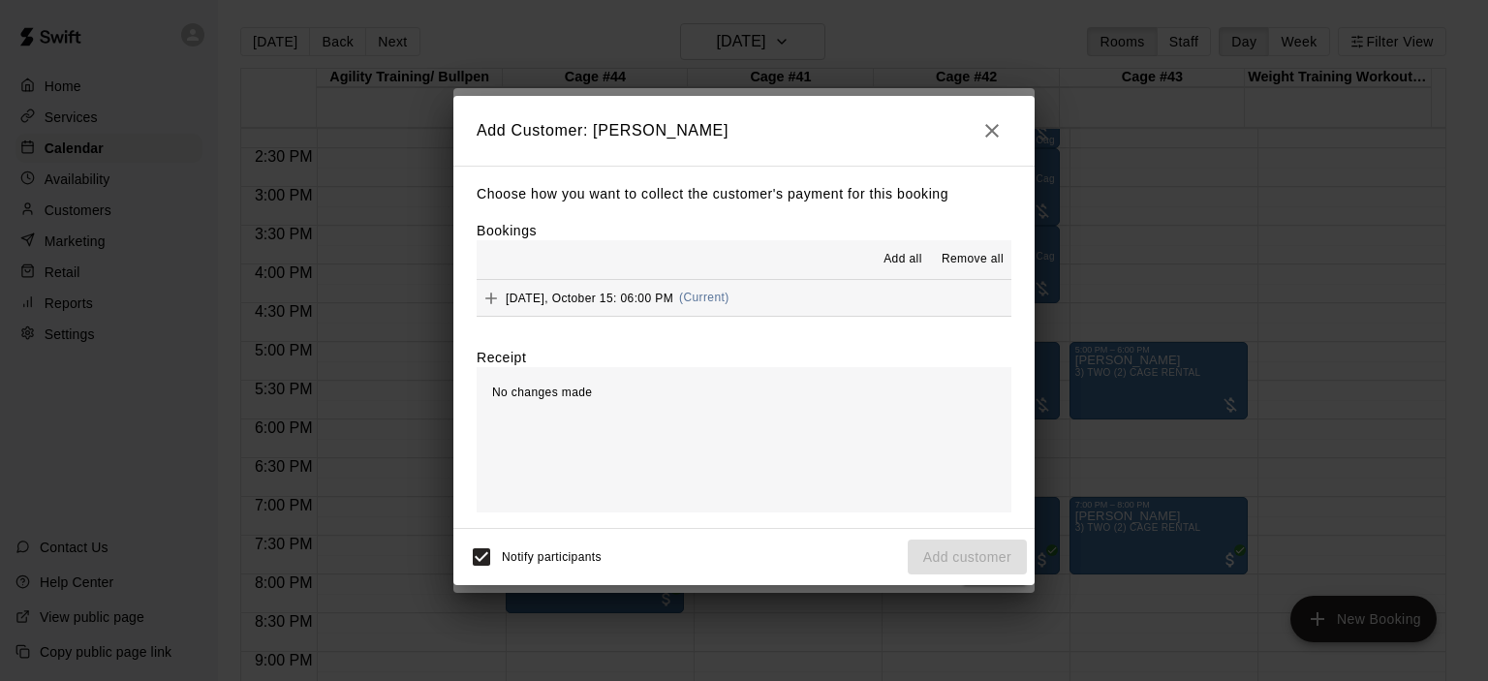
click at [725, 297] on span "(Current)" at bounding box center [704, 298] width 50 height 14
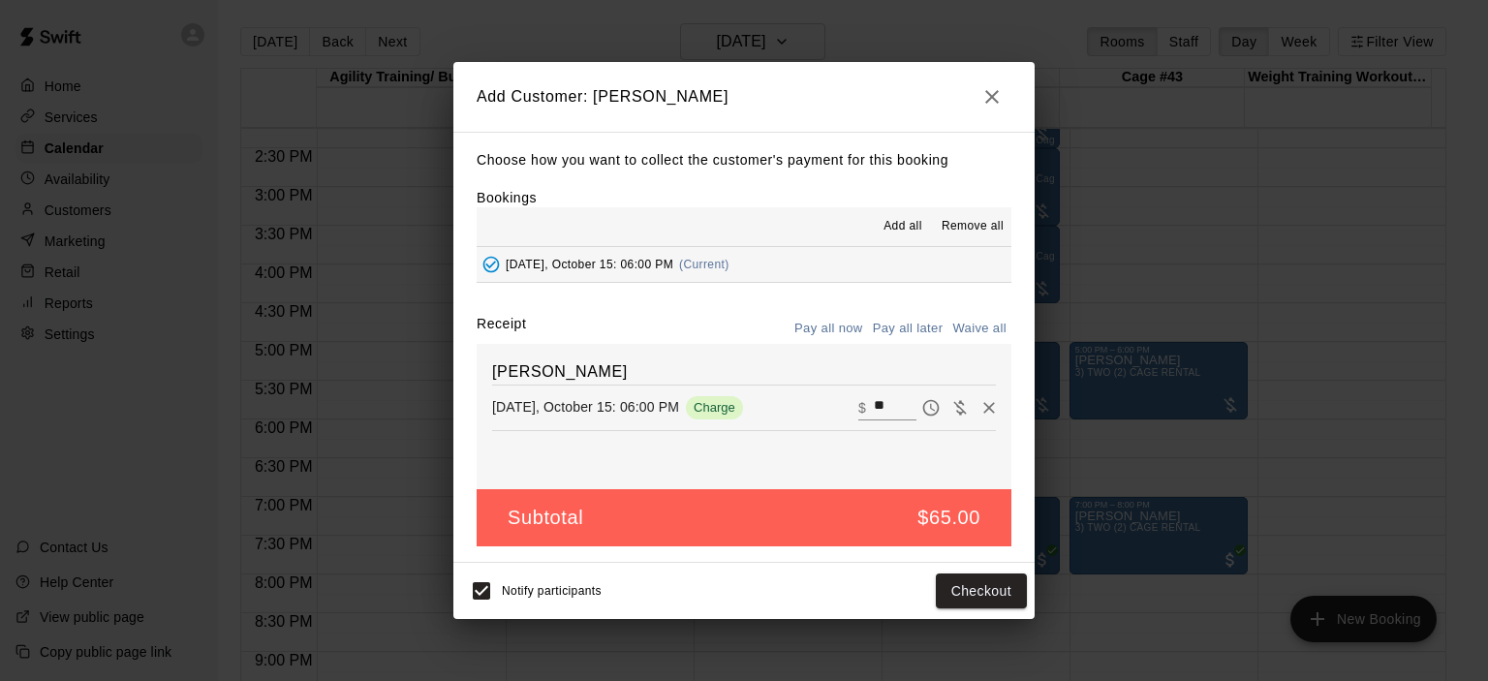
click at [987, 331] on button "Waive all" at bounding box center [980, 329] width 64 height 30
type input "*"
click at [976, 598] on button "Add customer" at bounding box center [967, 592] width 119 height 36
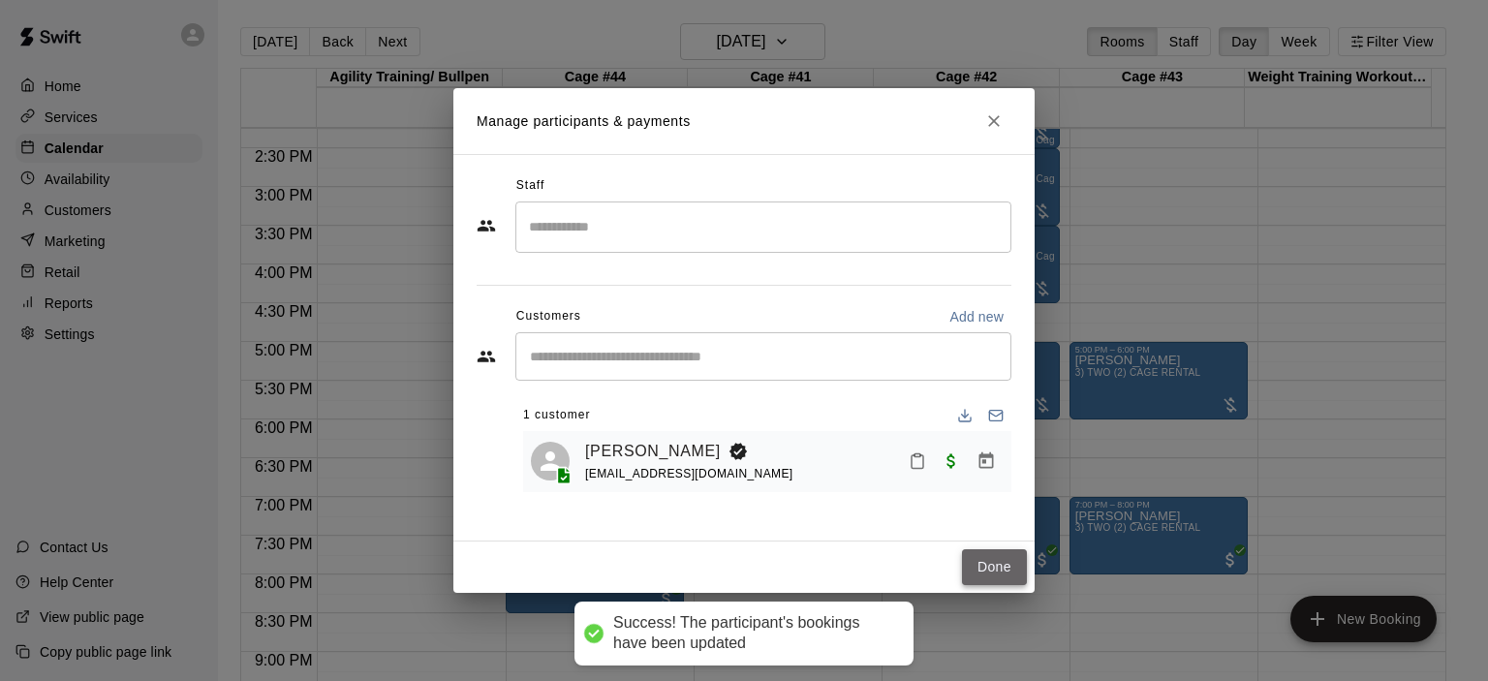
click at [992, 566] on button "Done" at bounding box center [994, 567] width 65 height 36
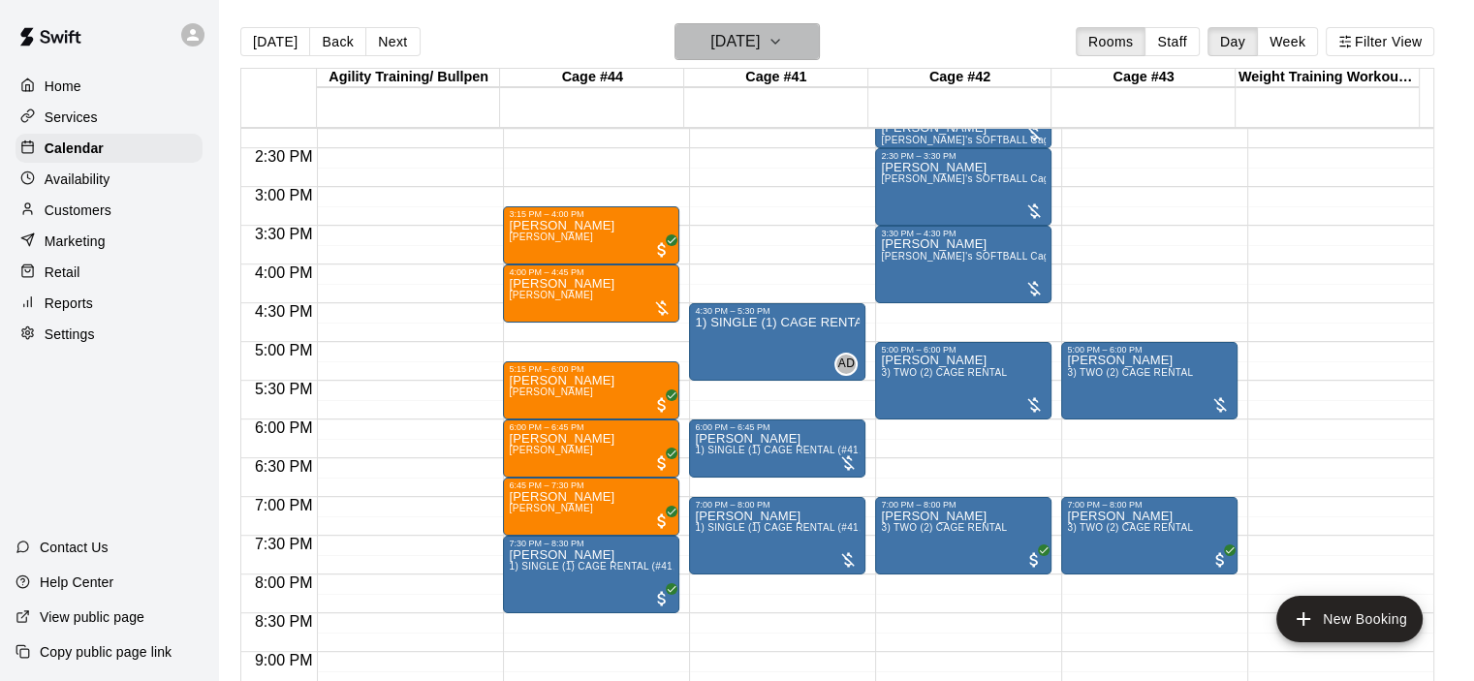
click at [783, 45] on icon "button" at bounding box center [775, 41] width 16 height 23
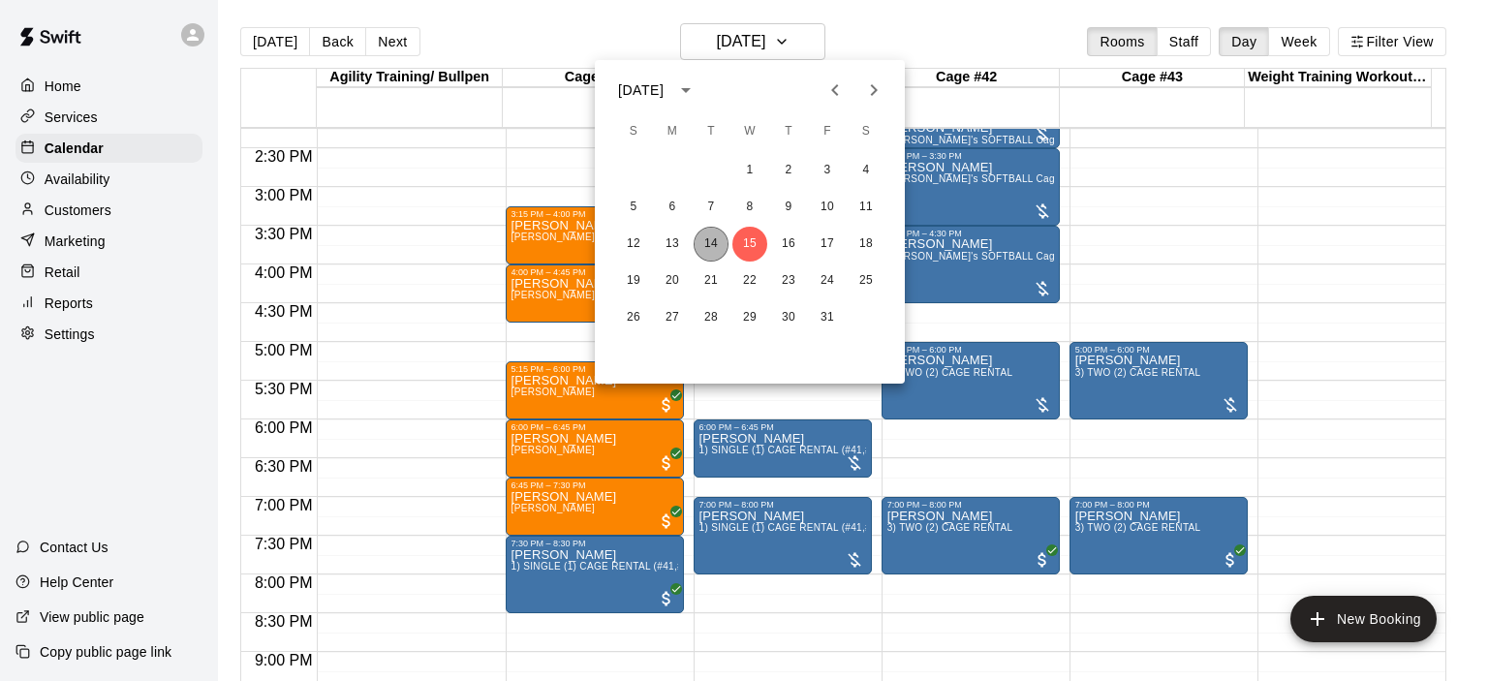
click at [713, 240] on button "14" at bounding box center [711, 244] width 35 height 35
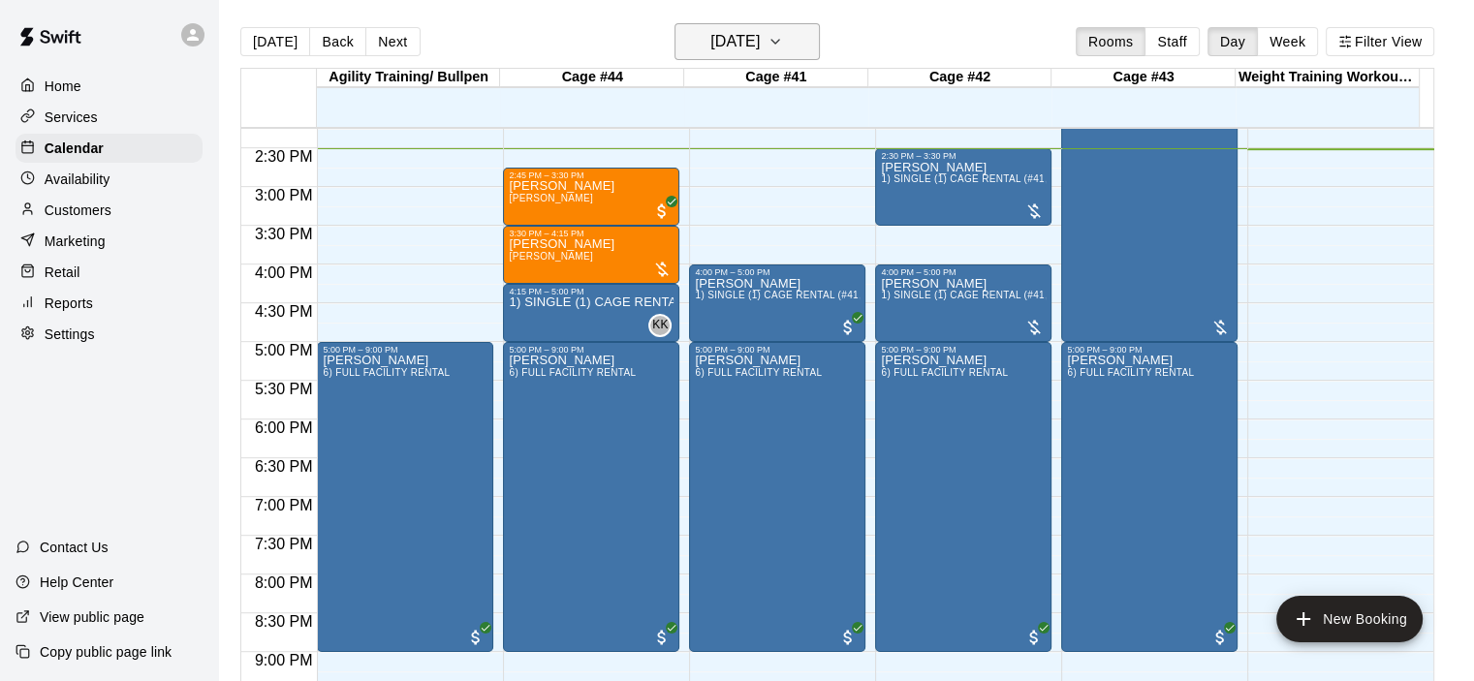
click at [783, 49] on icon "button" at bounding box center [775, 41] width 16 height 23
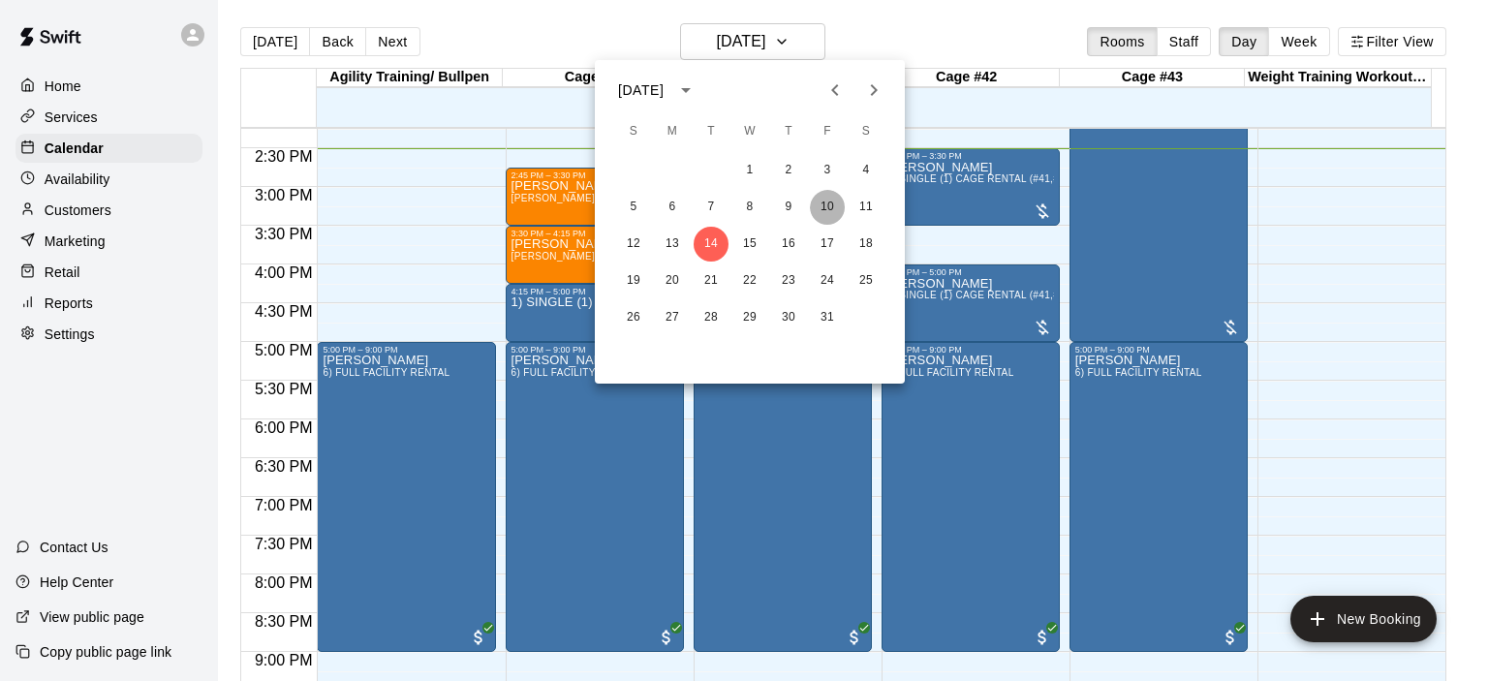
click at [837, 203] on button "10" at bounding box center [827, 207] width 35 height 35
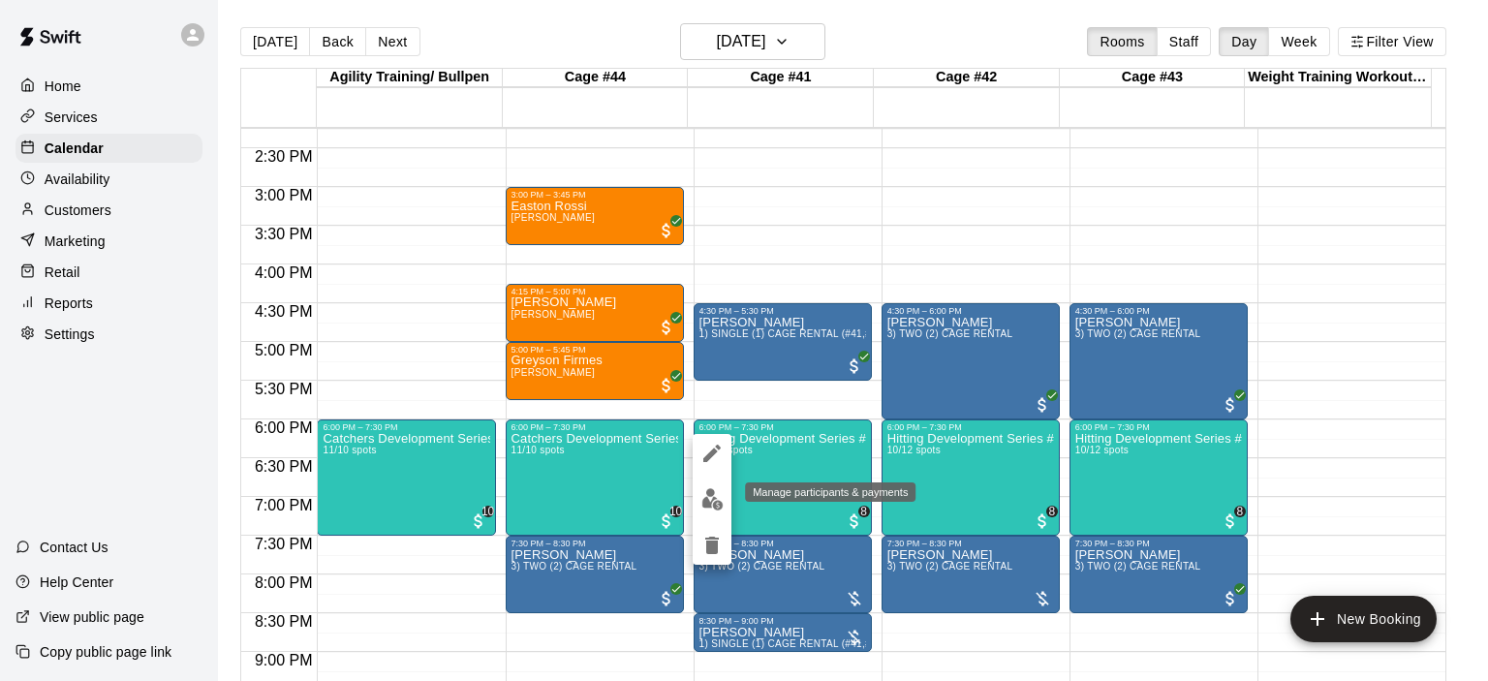
click at [711, 503] on img "edit" at bounding box center [712, 499] width 22 height 22
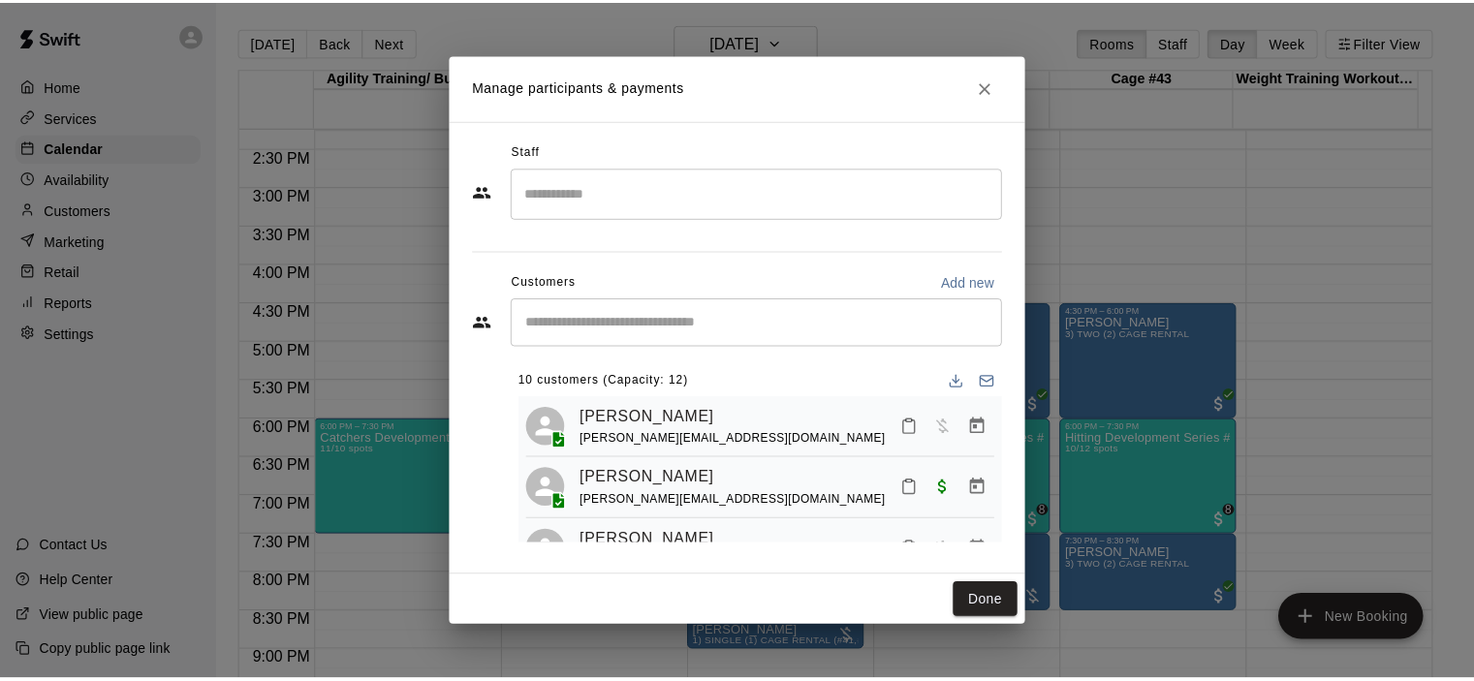
scroll to position [194, 0]
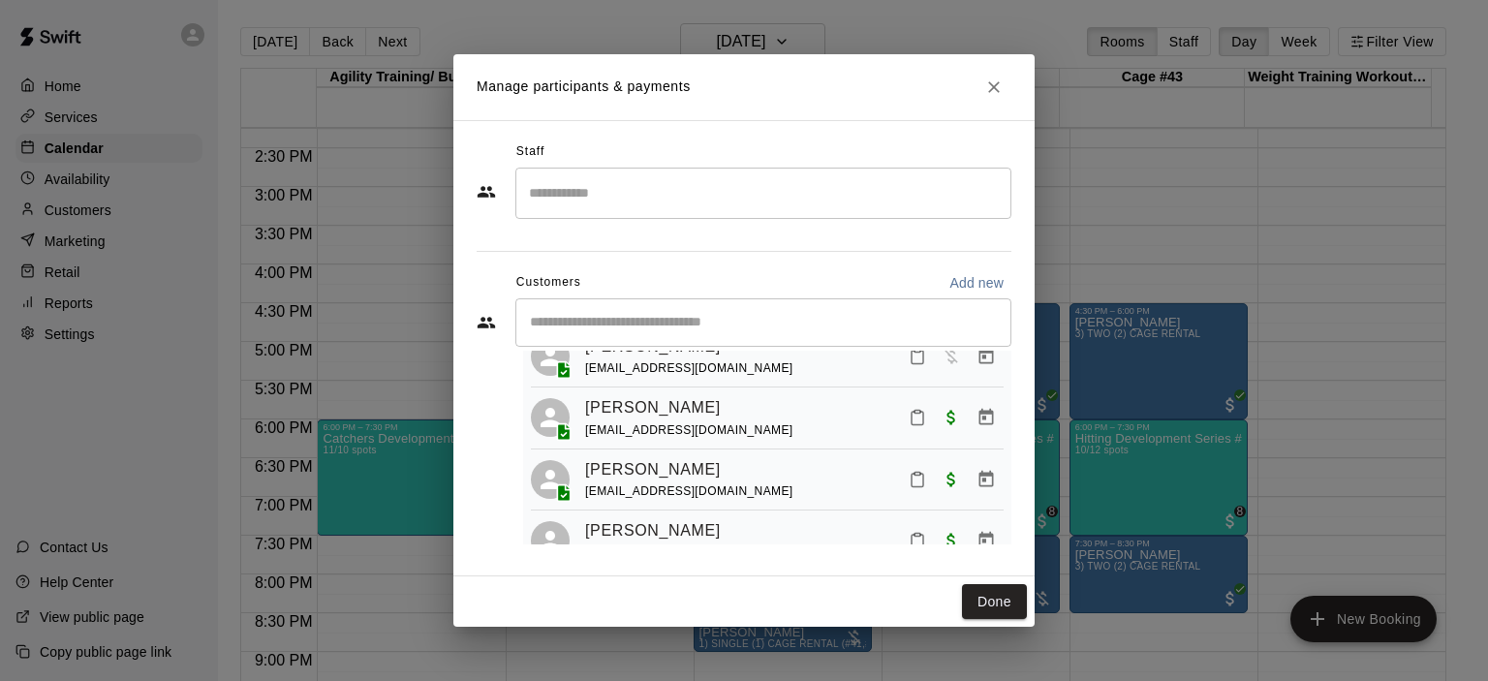
click at [124, 198] on div "Manage participants & payments Staff ​ Customers Add new ​ 10 customers (Capaci…" at bounding box center [744, 340] width 1488 height 681
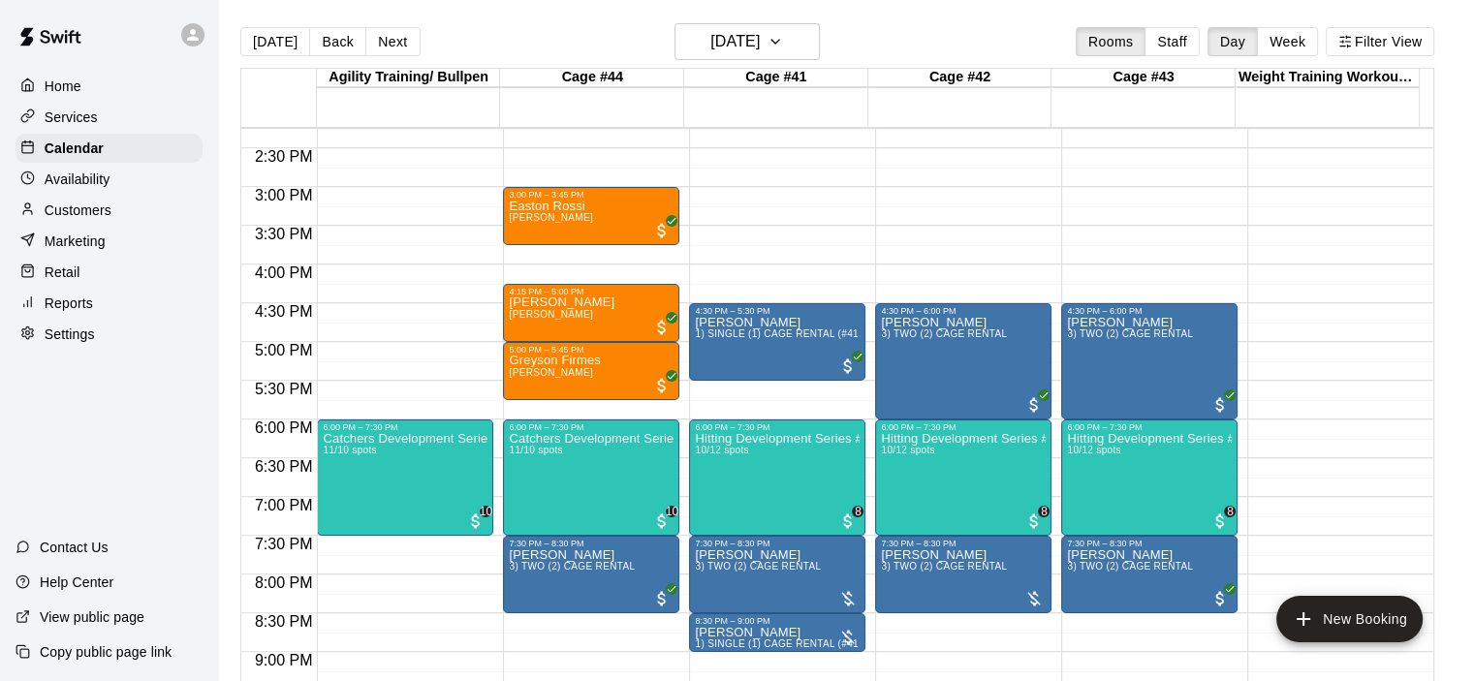
click at [104, 215] on p "Customers" at bounding box center [78, 210] width 67 height 19
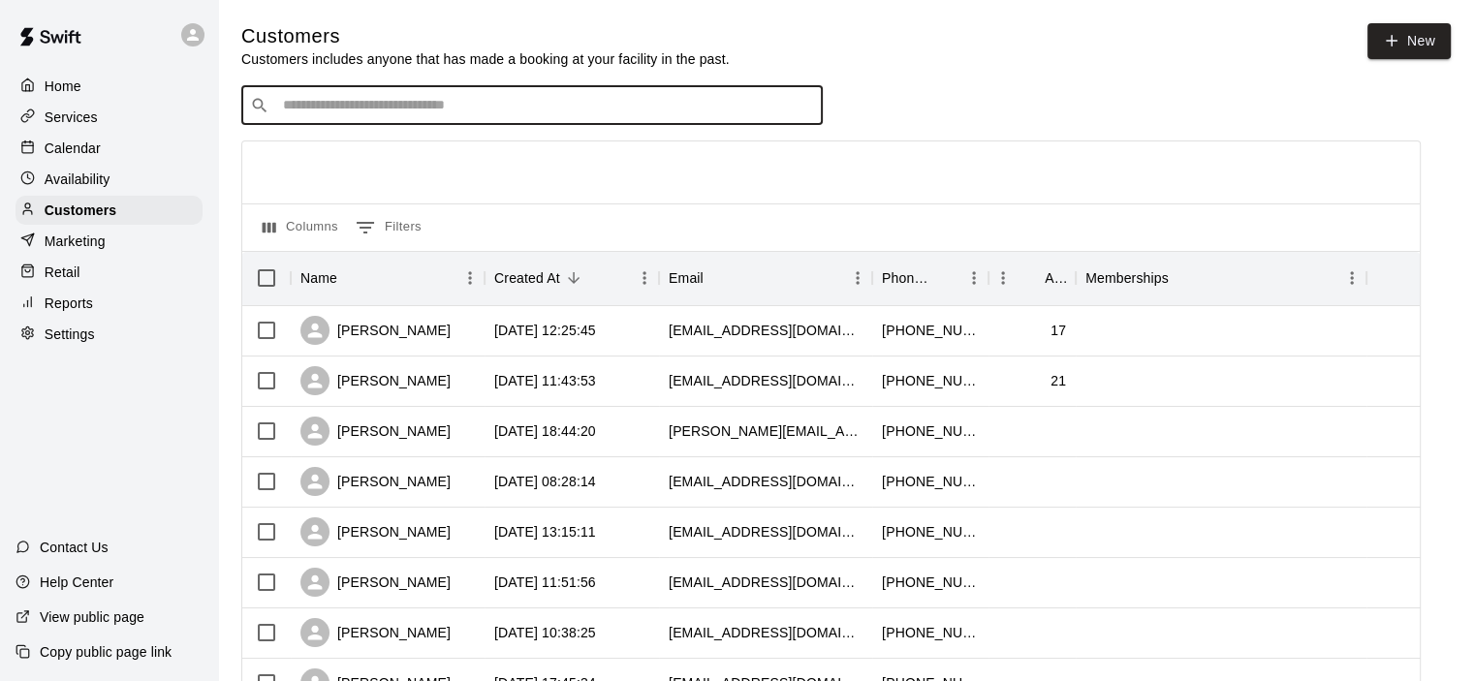
click at [372, 109] on input "Search customers by name or email" at bounding box center [545, 105] width 537 height 19
type input "*"
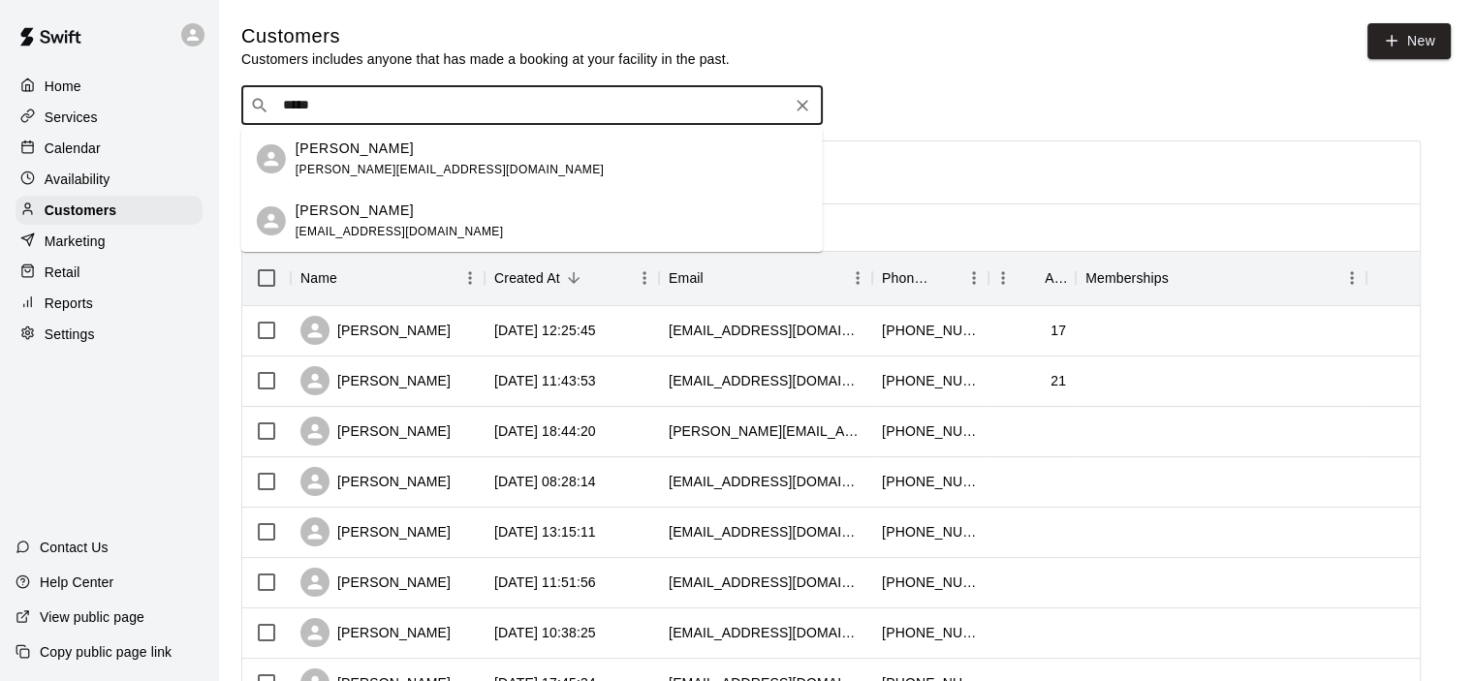
type input "******"
click at [390, 155] on div "[PERSON_NAME]" at bounding box center [450, 149] width 308 height 20
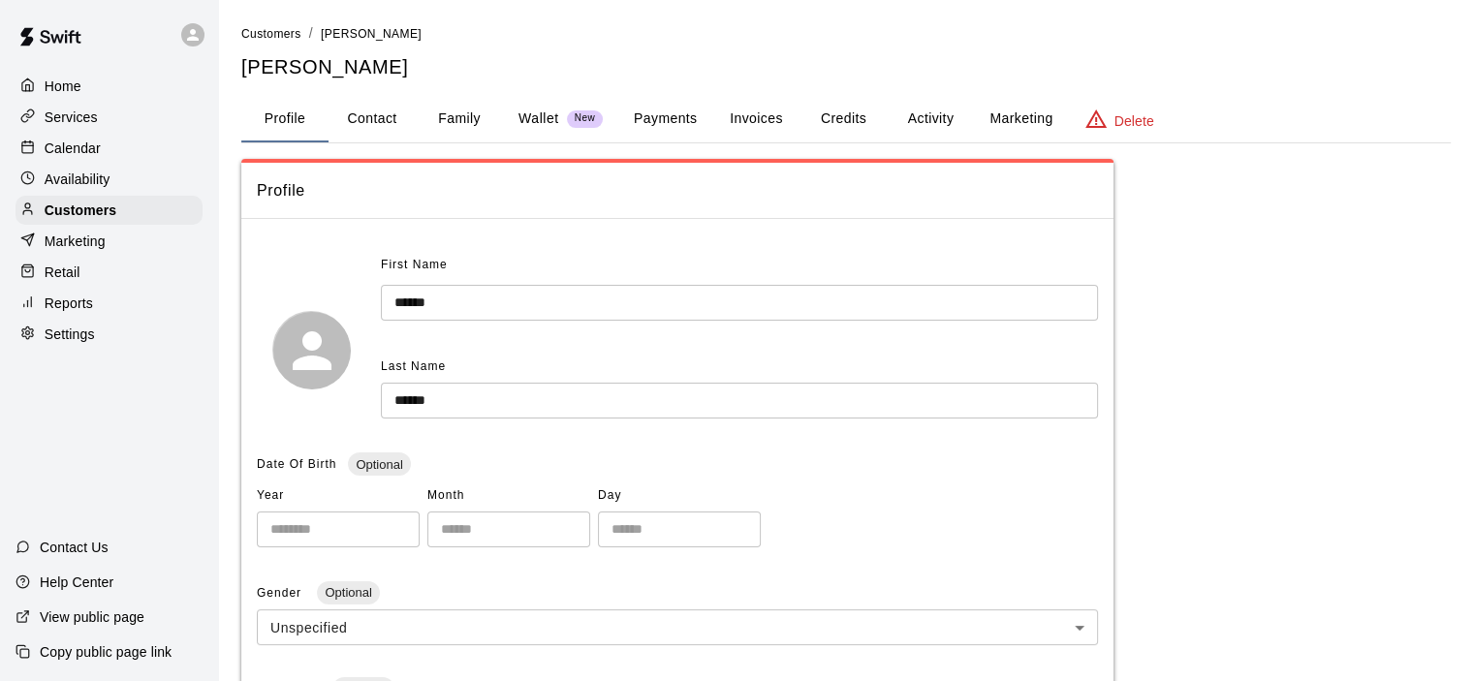
click at [455, 123] on button "Family" at bounding box center [459, 119] width 87 height 47
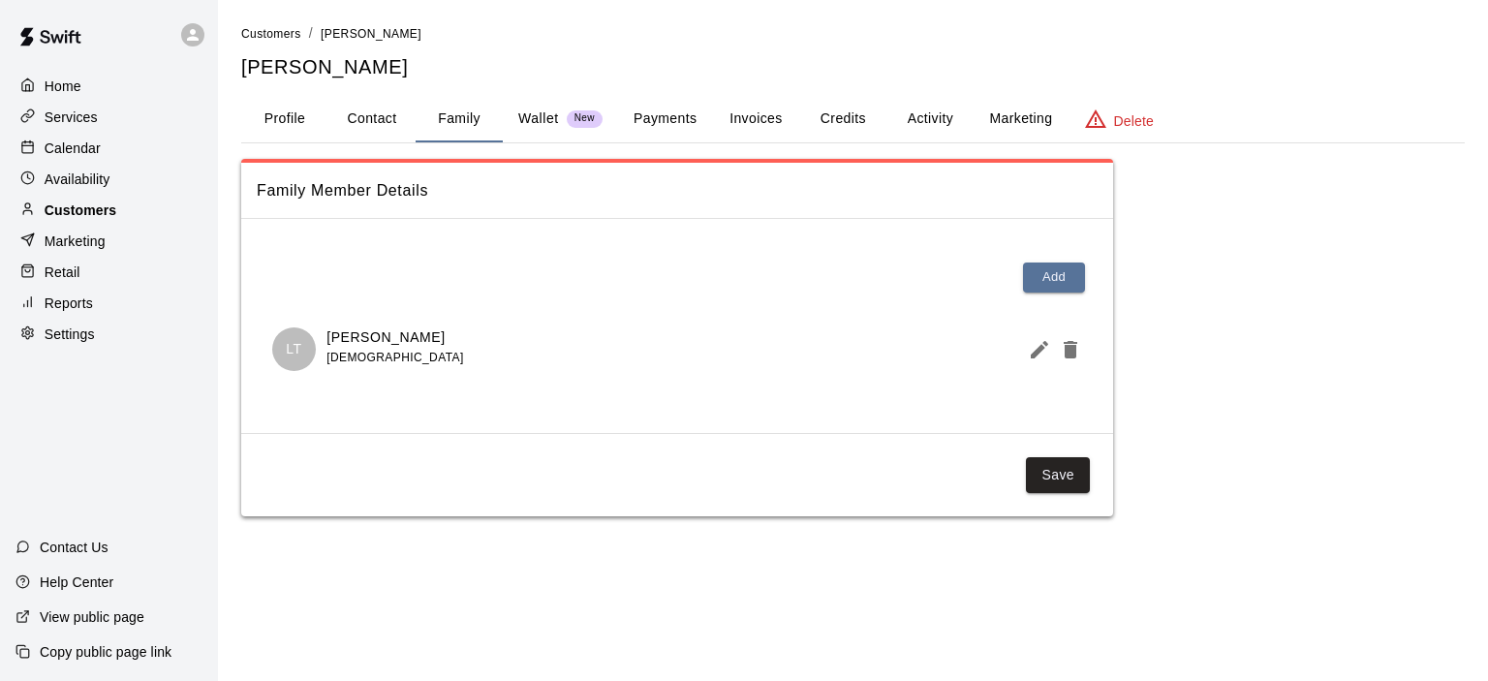
click at [81, 212] on p "Customers" at bounding box center [81, 210] width 72 height 19
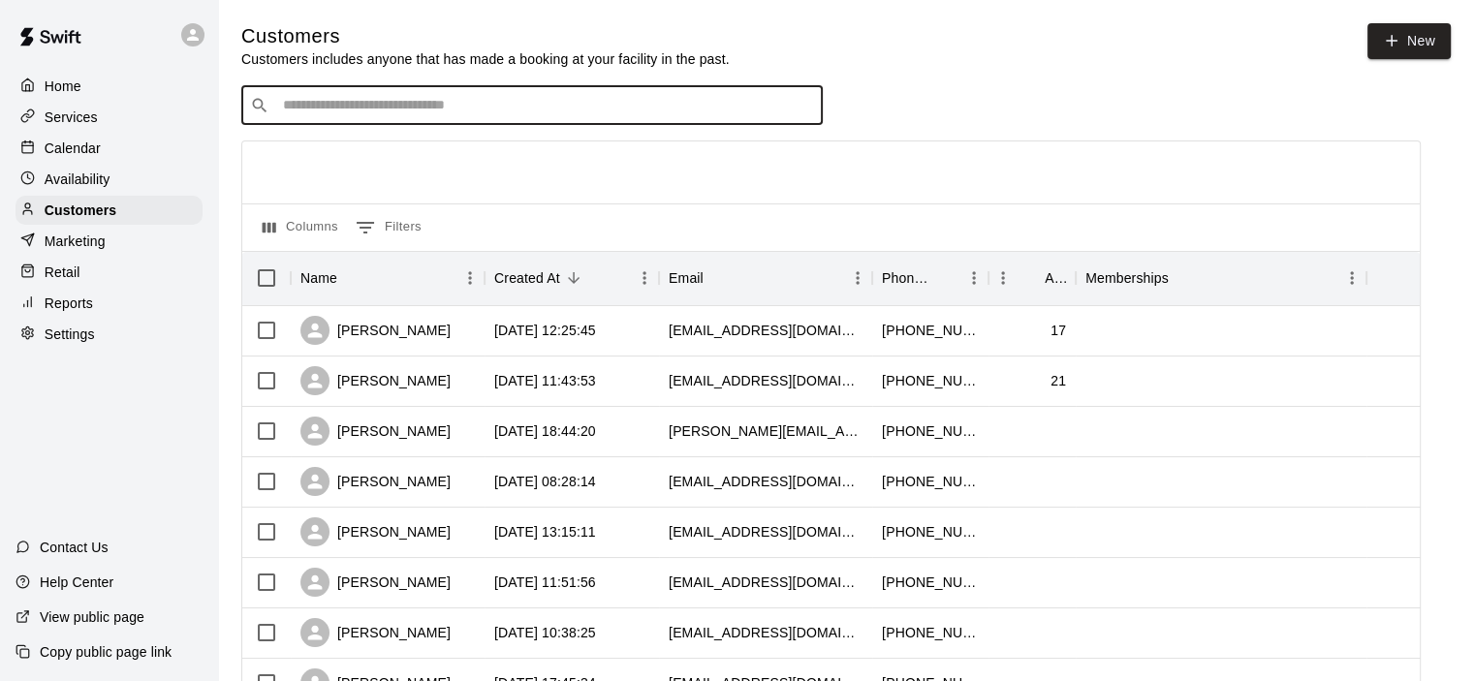
click at [308, 108] on input "Search customers by name or email" at bounding box center [545, 105] width 537 height 19
type input "*****"
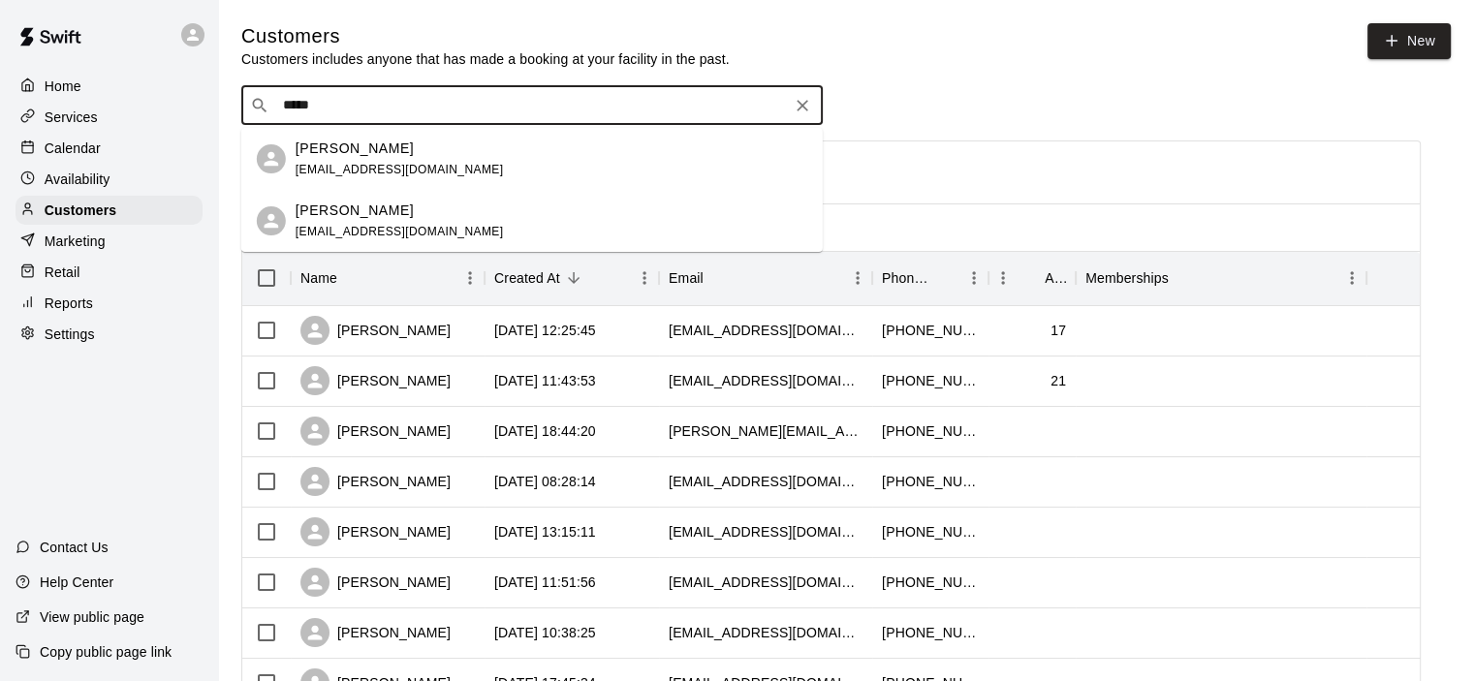
click at [371, 166] on span "[EMAIL_ADDRESS][DOMAIN_NAME]" at bounding box center [400, 170] width 208 height 14
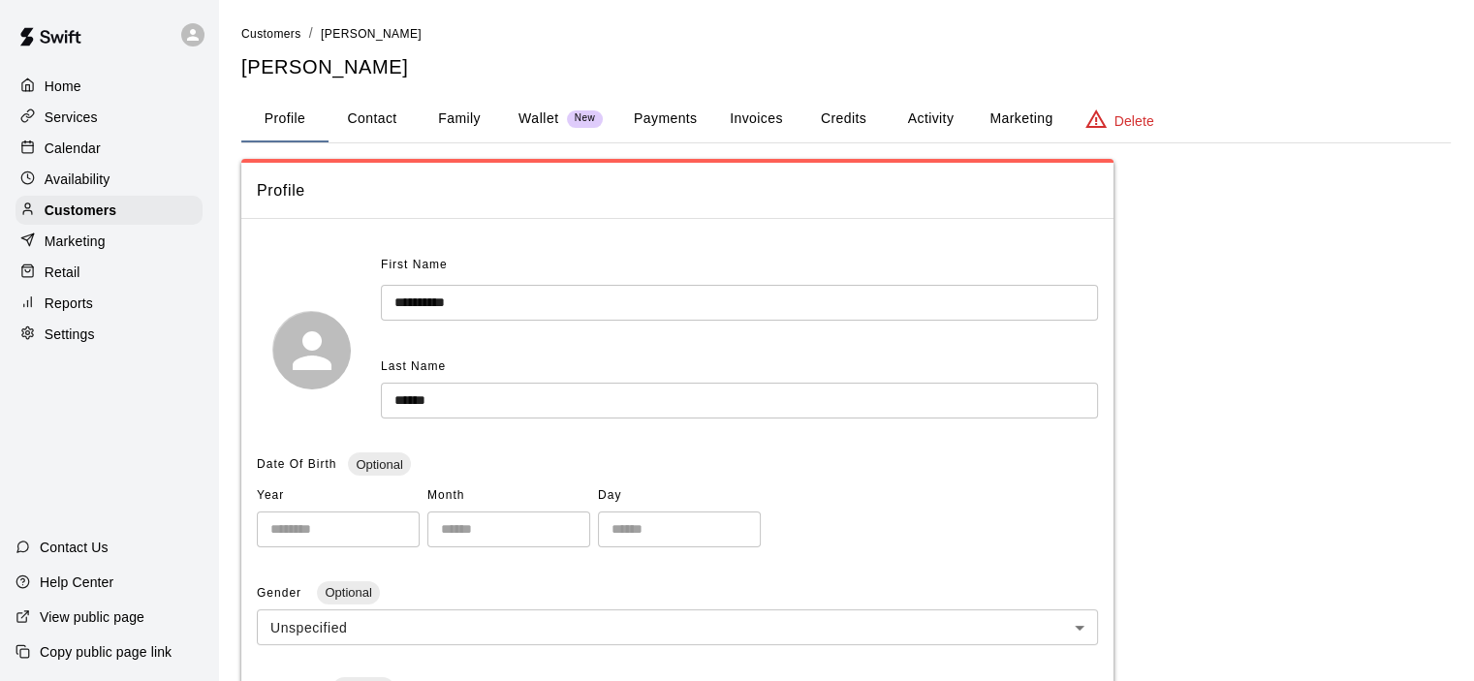
click at [370, 118] on button "Contact" at bounding box center [371, 119] width 87 height 47
select select "**"
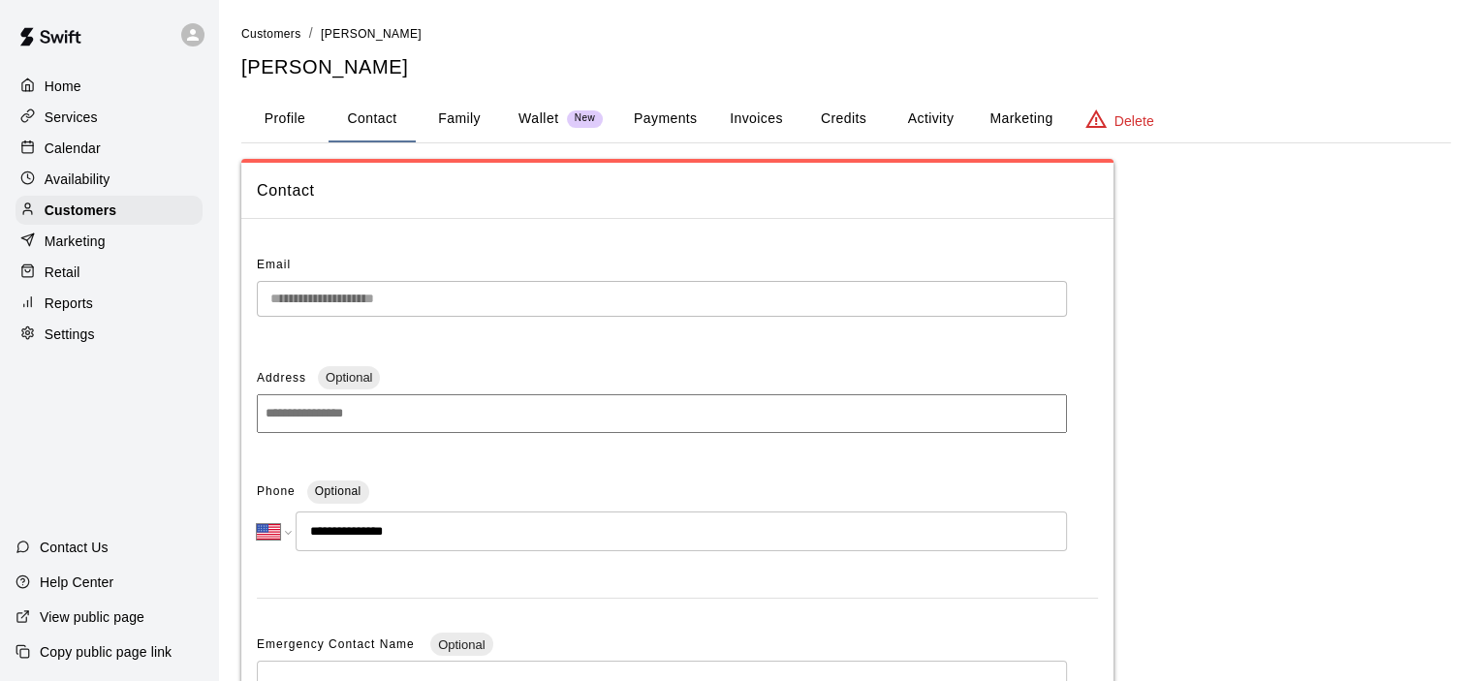
click at [296, 124] on button "Profile" at bounding box center [284, 119] width 87 height 47
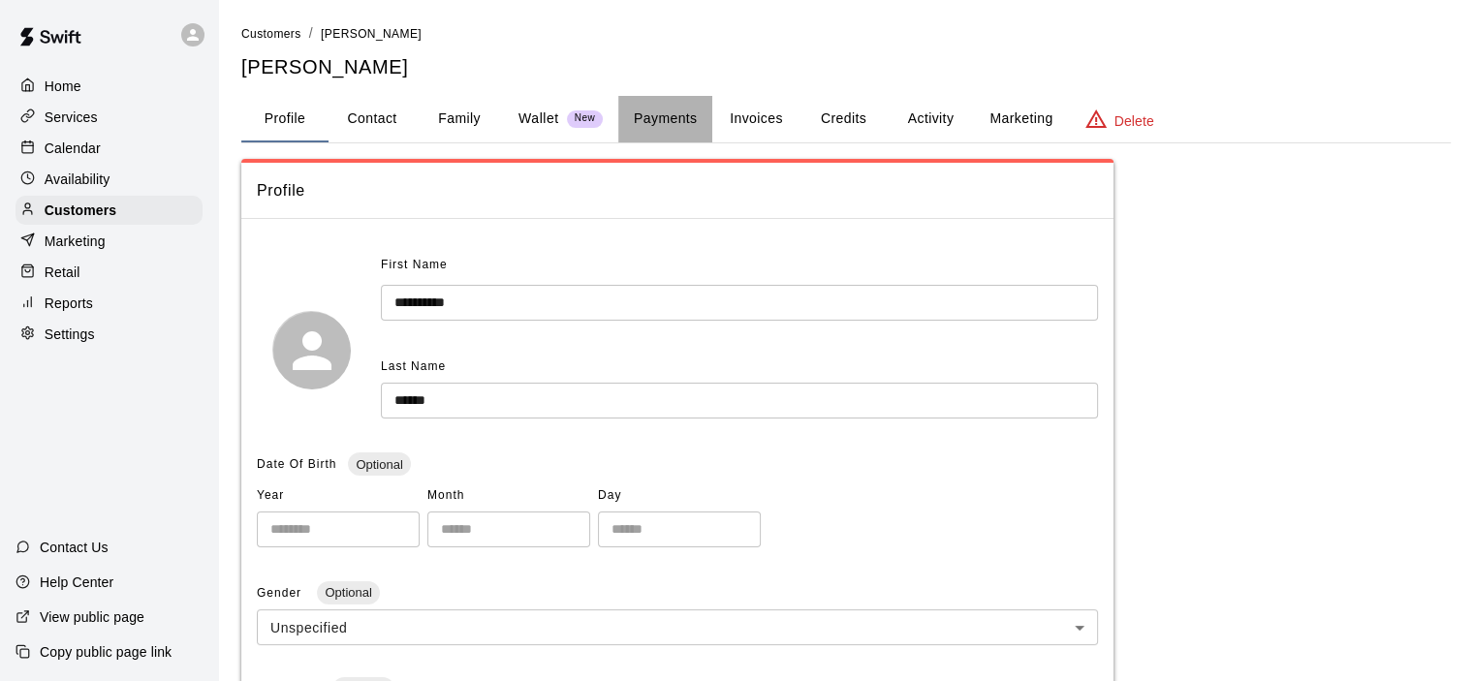
click at [665, 123] on button "Payments" at bounding box center [665, 119] width 94 height 47
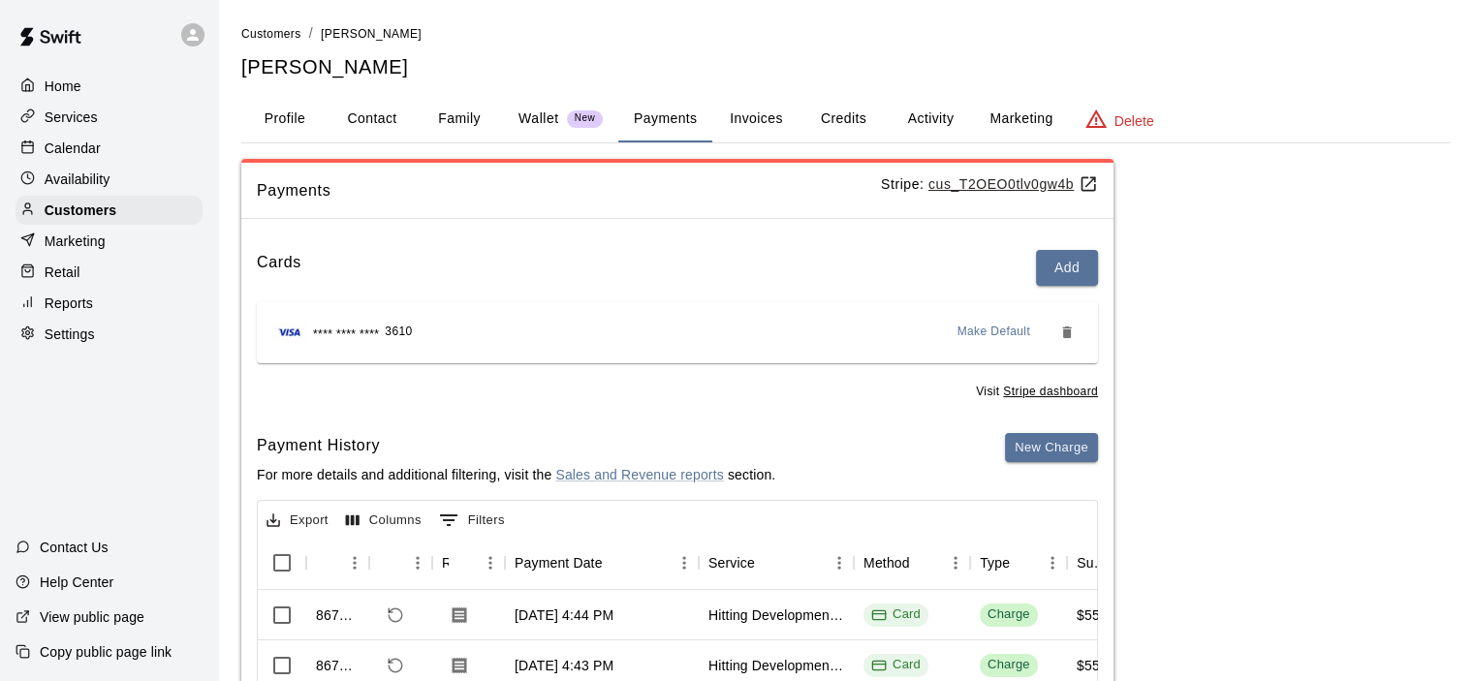
click at [82, 123] on p "Services" at bounding box center [71, 117] width 53 height 19
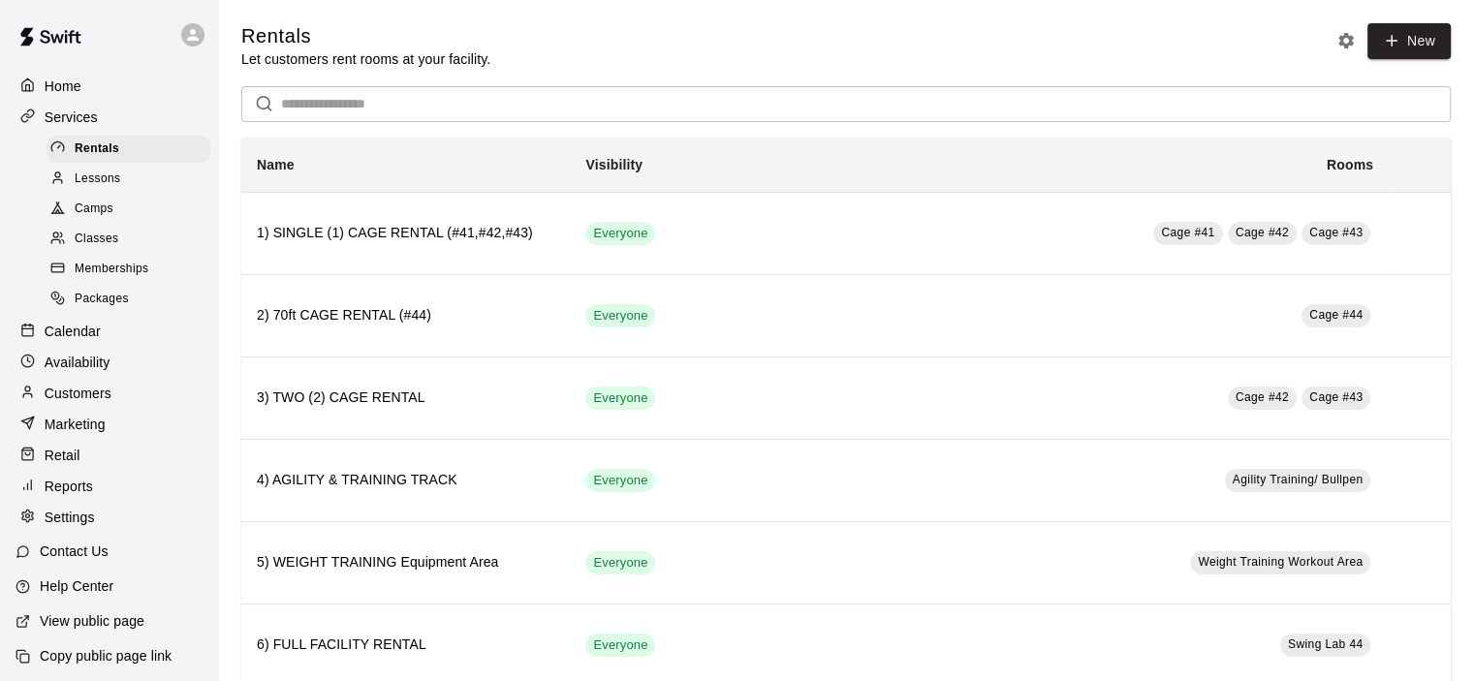
click at [120, 248] on div "Classes" at bounding box center [129, 239] width 164 height 27
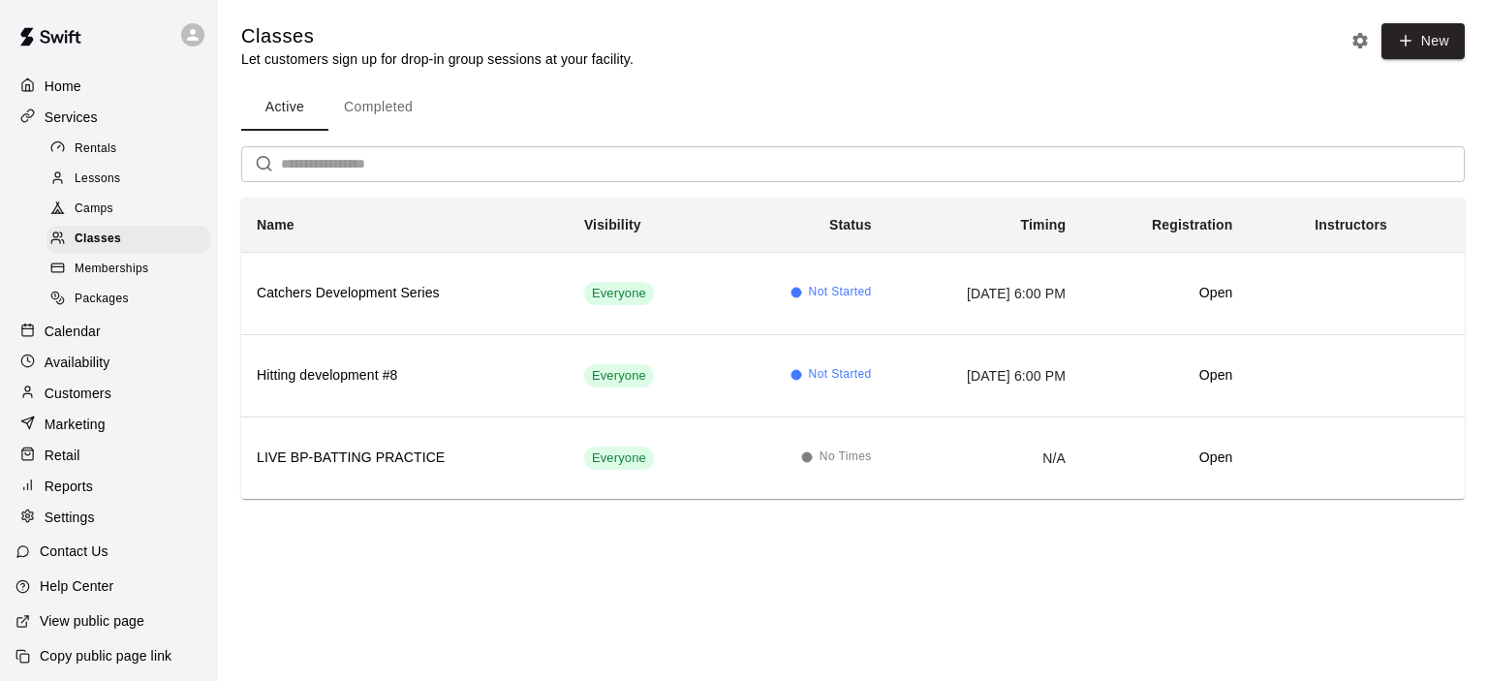
click at [76, 338] on p "Calendar" at bounding box center [73, 331] width 56 height 19
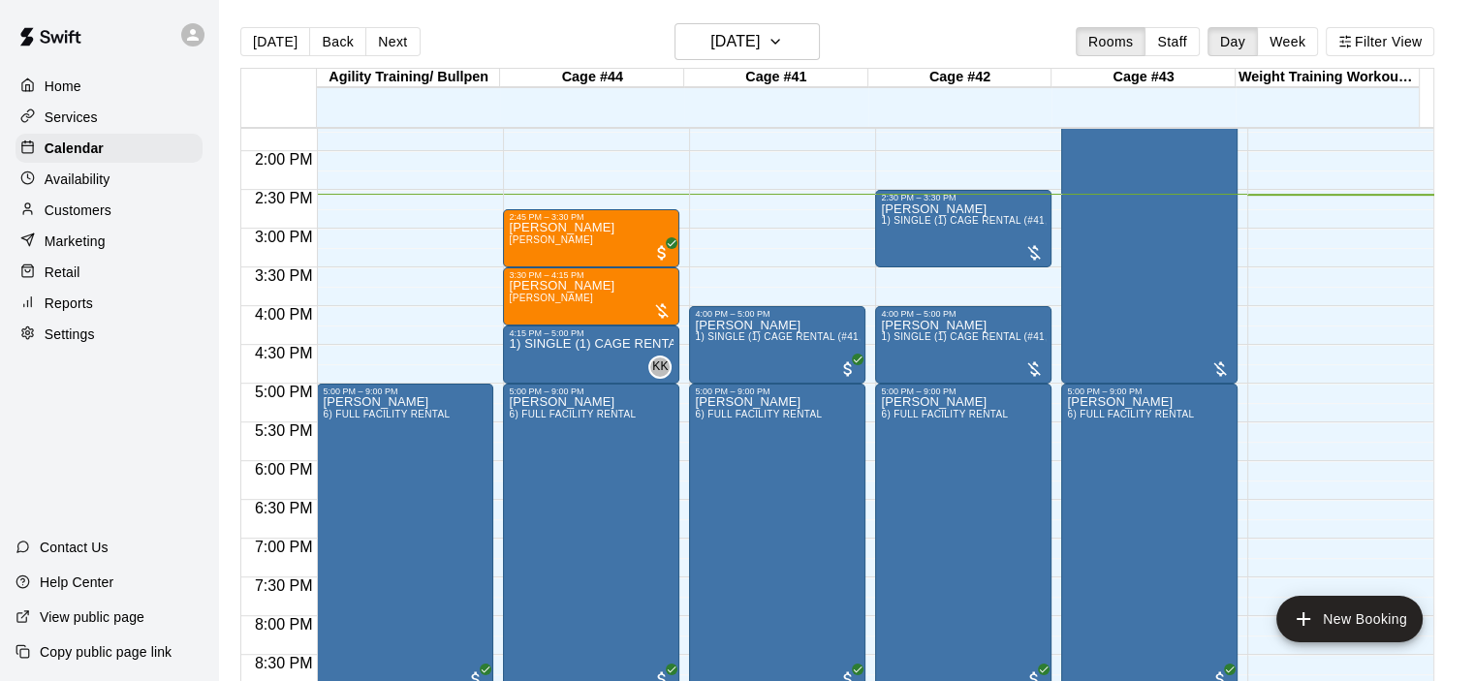
scroll to position [1032, 0]
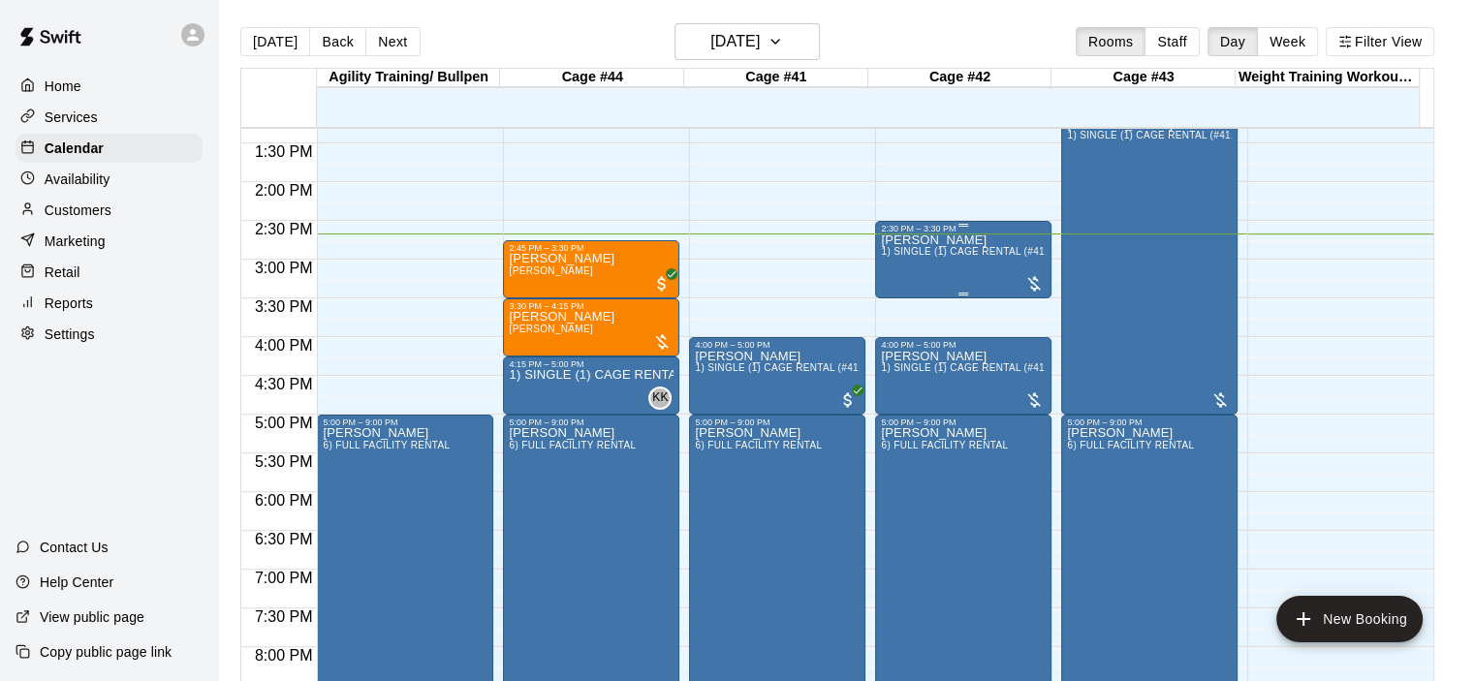
click at [949, 256] on span "1) SINGLE (1) CAGE RENTAL (#41,#42,#43)" at bounding box center [984, 251] width 207 height 11
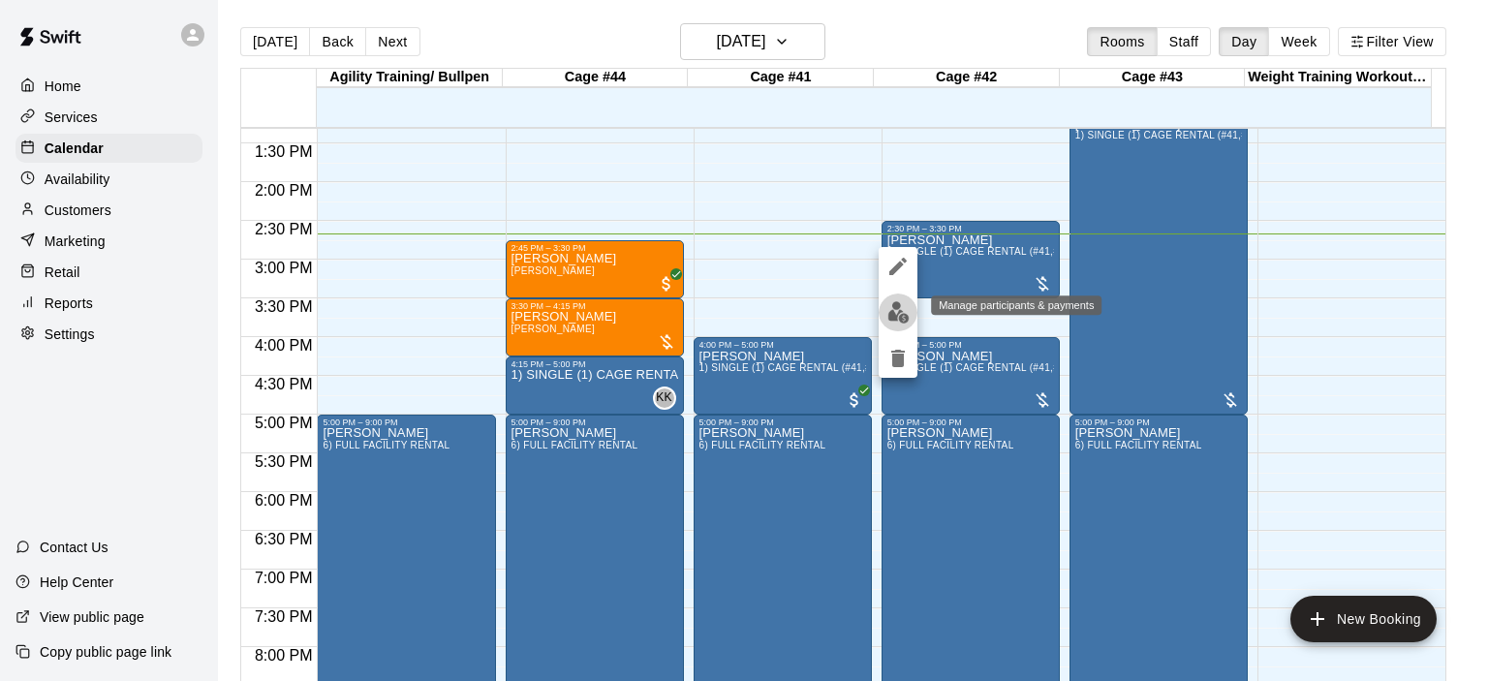
click at [903, 318] on img "edit" at bounding box center [899, 312] width 22 height 22
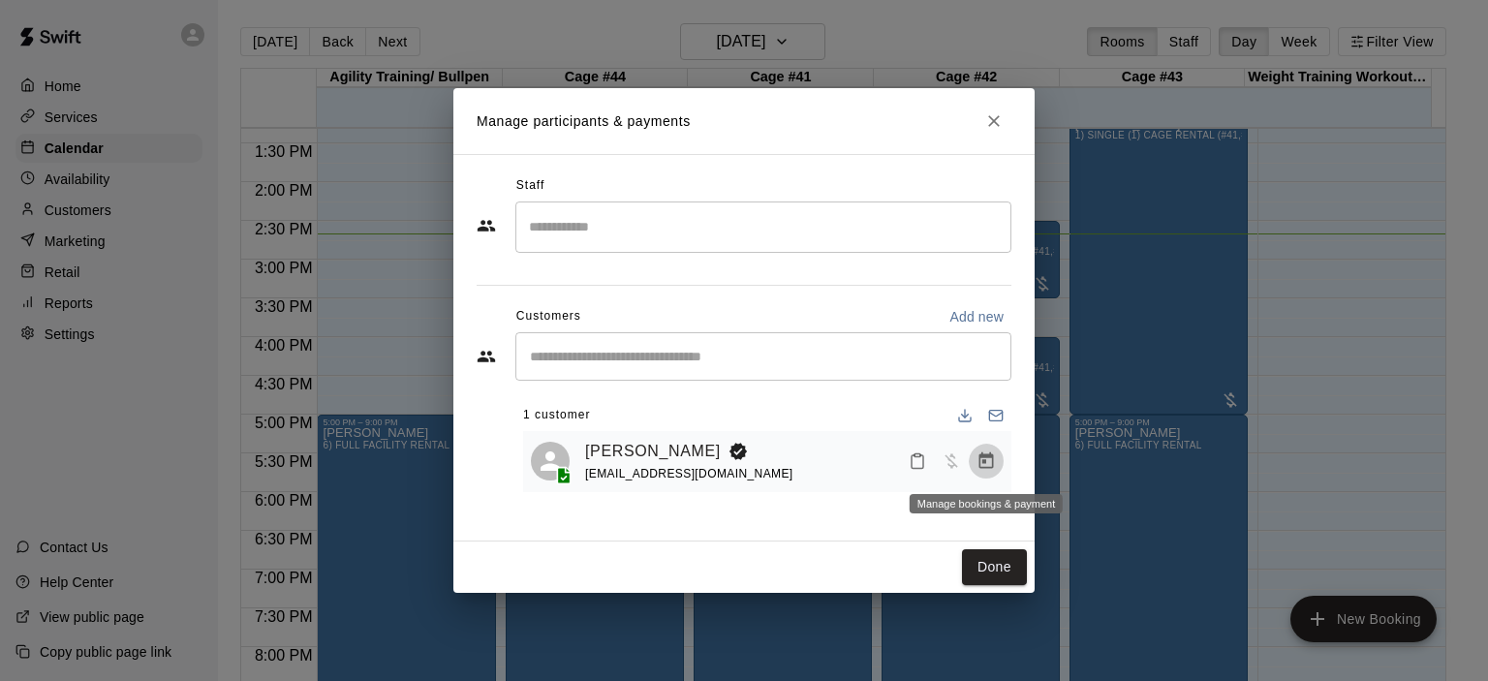
click at [988, 461] on icon "Manage bookings & payment" at bounding box center [986, 461] width 19 height 19
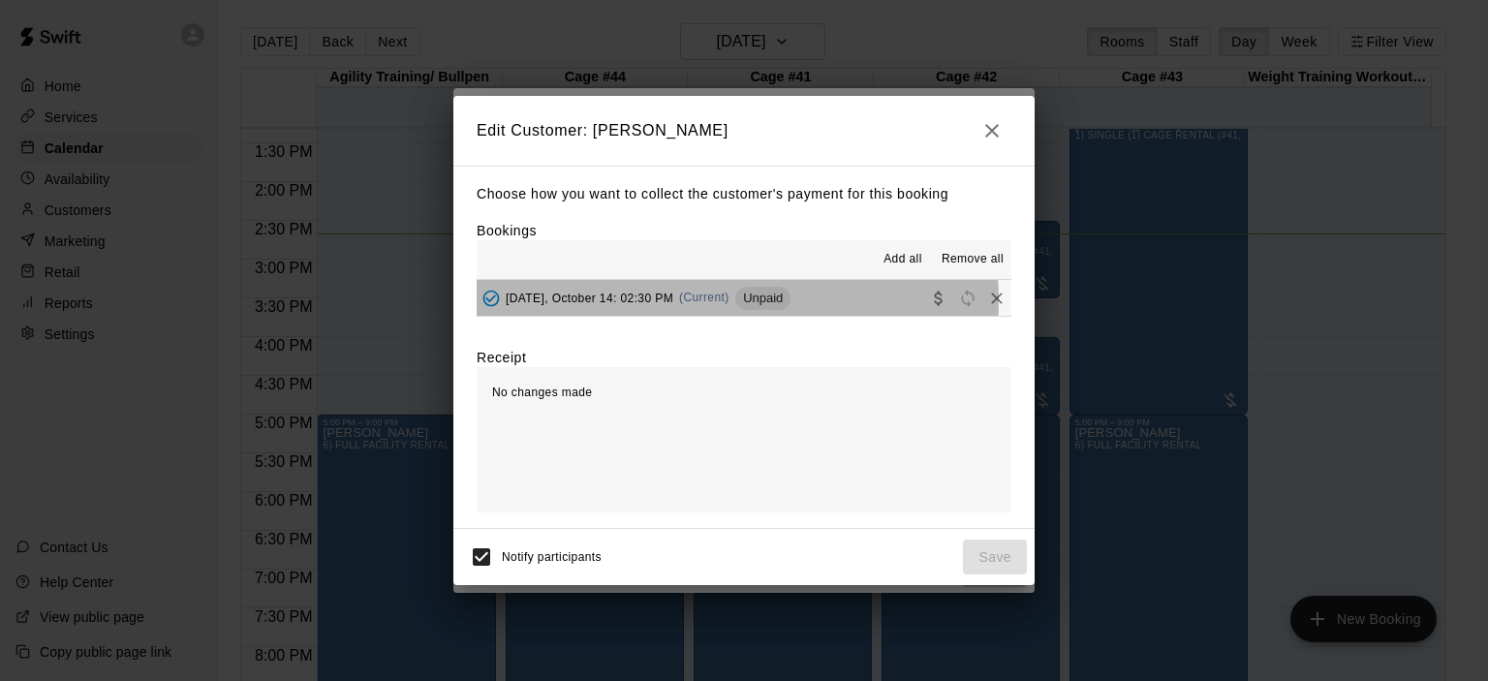
click at [723, 301] on span "(Current)" at bounding box center [704, 298] width 50 height 14
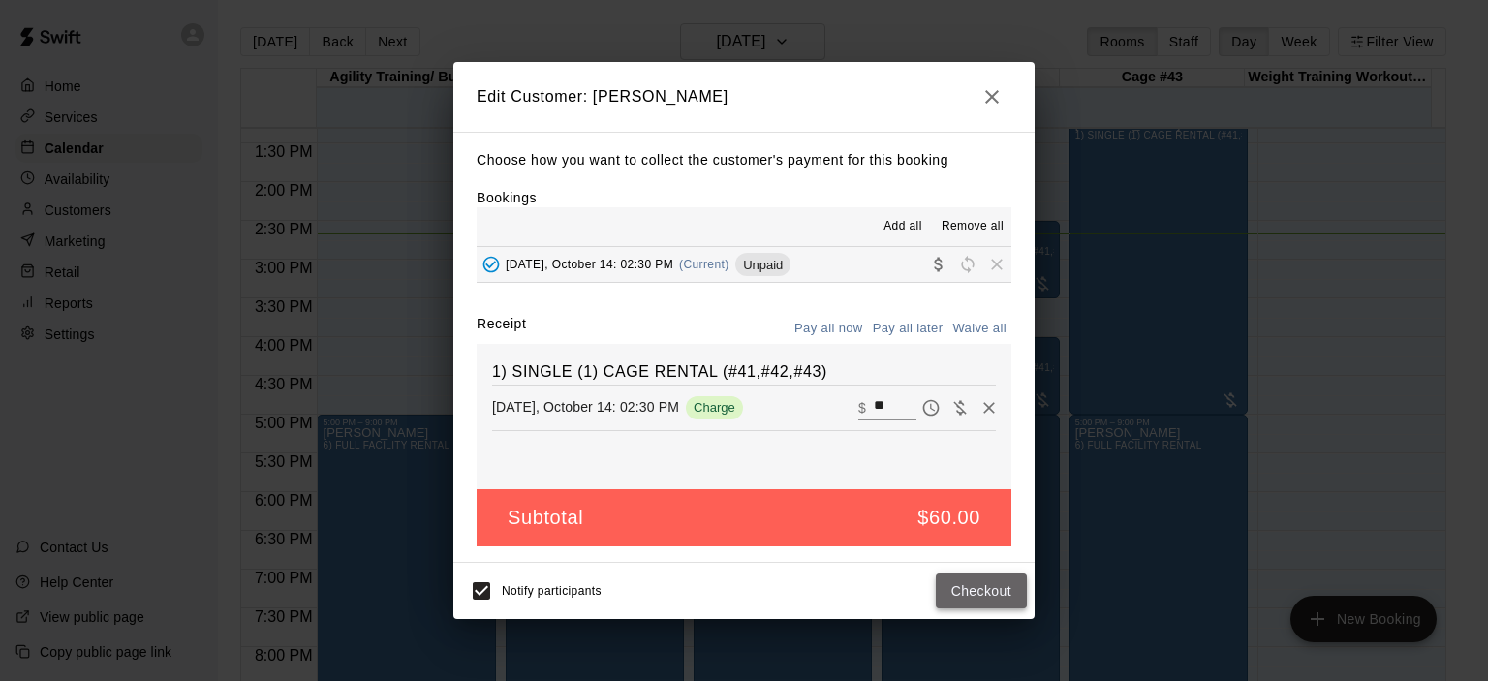
click at [984, 592] on button "Checkout" at bounding box center [981, 592] width 91 height 36
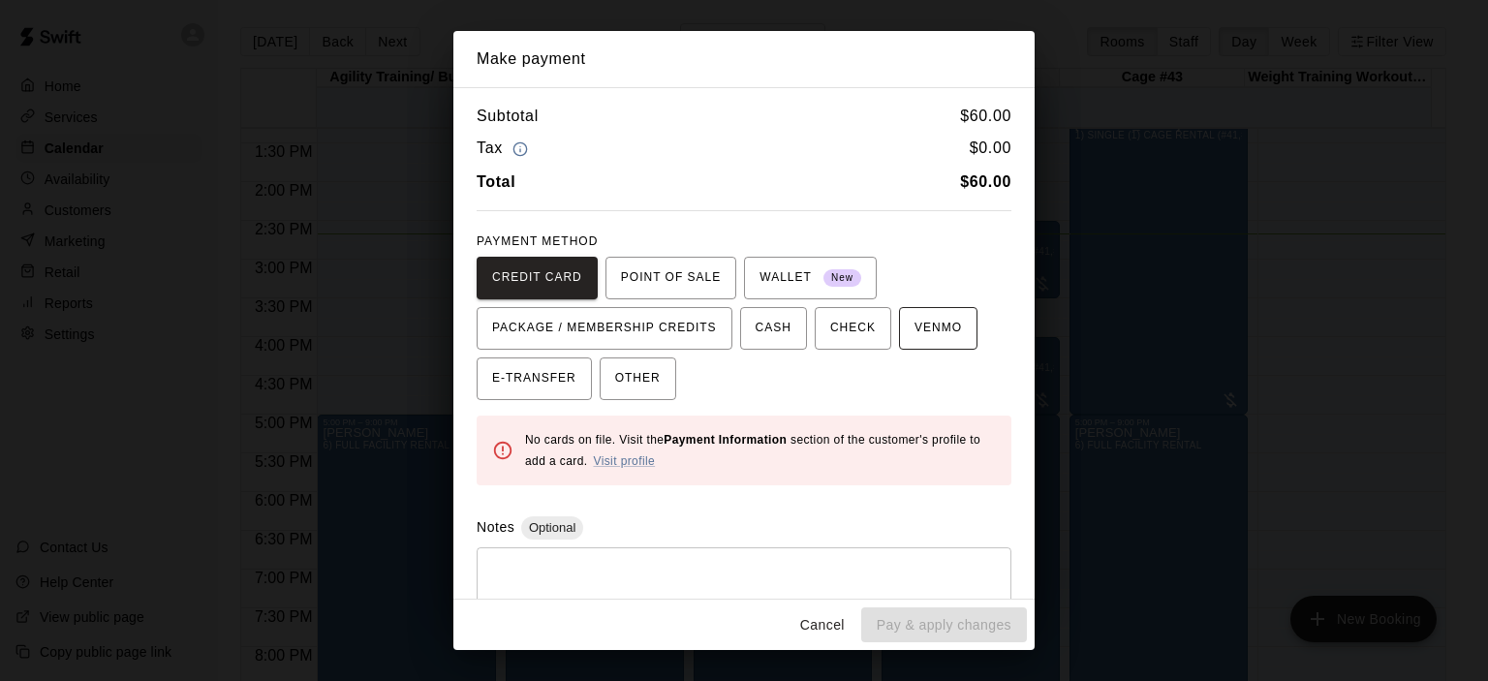
click at [933, 329] on span "VENMO" at bounding box center [938, 328] width 47 height 31
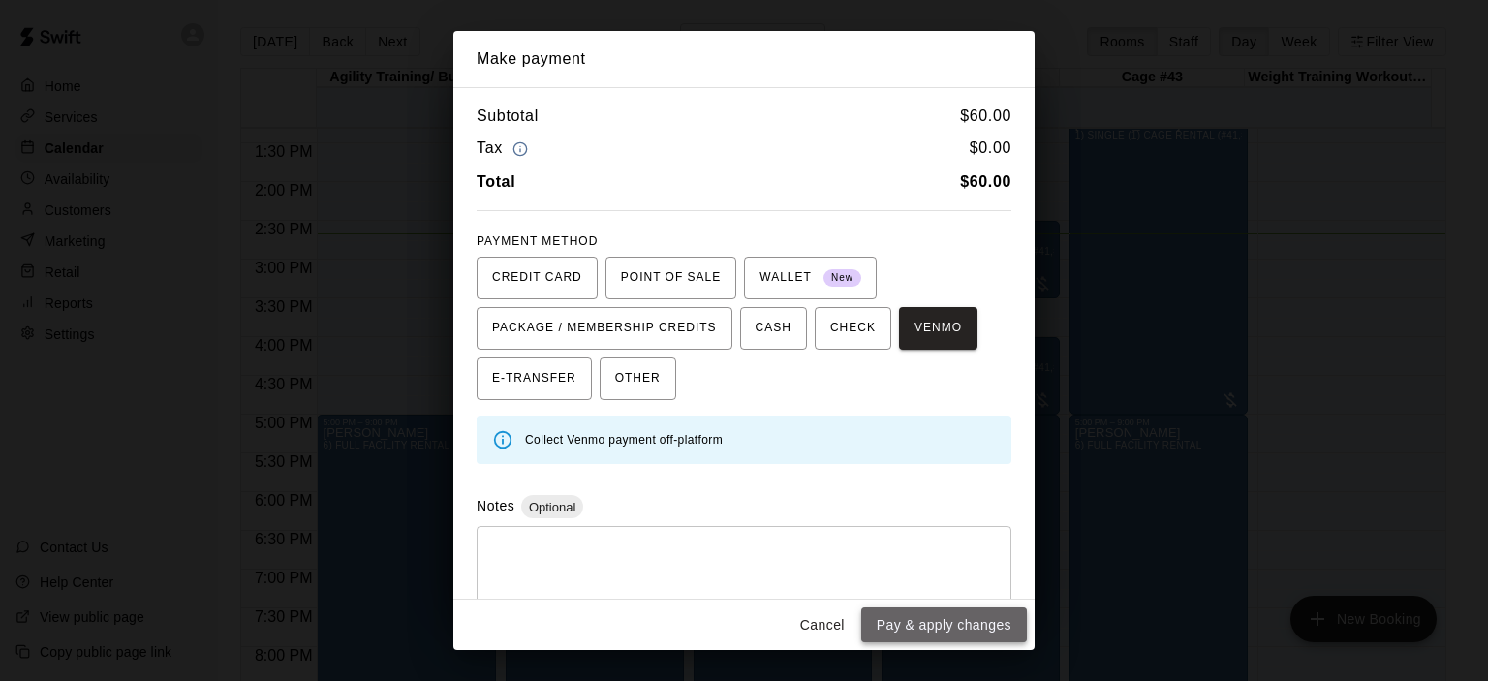
click at [953, 619] on button "Pay & apply changes" at bounding box center [944, 626] width 166 height 36
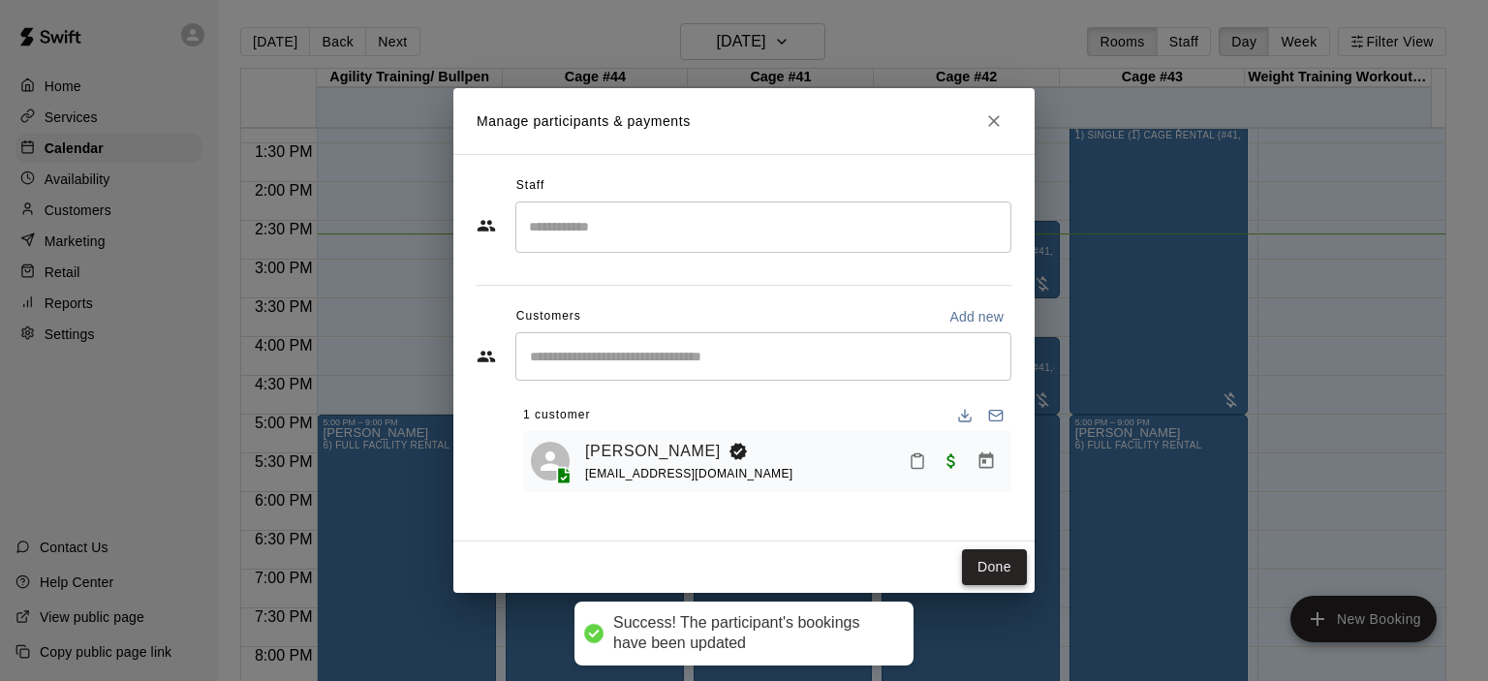
click at [1008, 556] on button "Done" at bounding box center [994, 567] width 65 height 36
